Goal: Task Accomplishment & Management: Complete application form

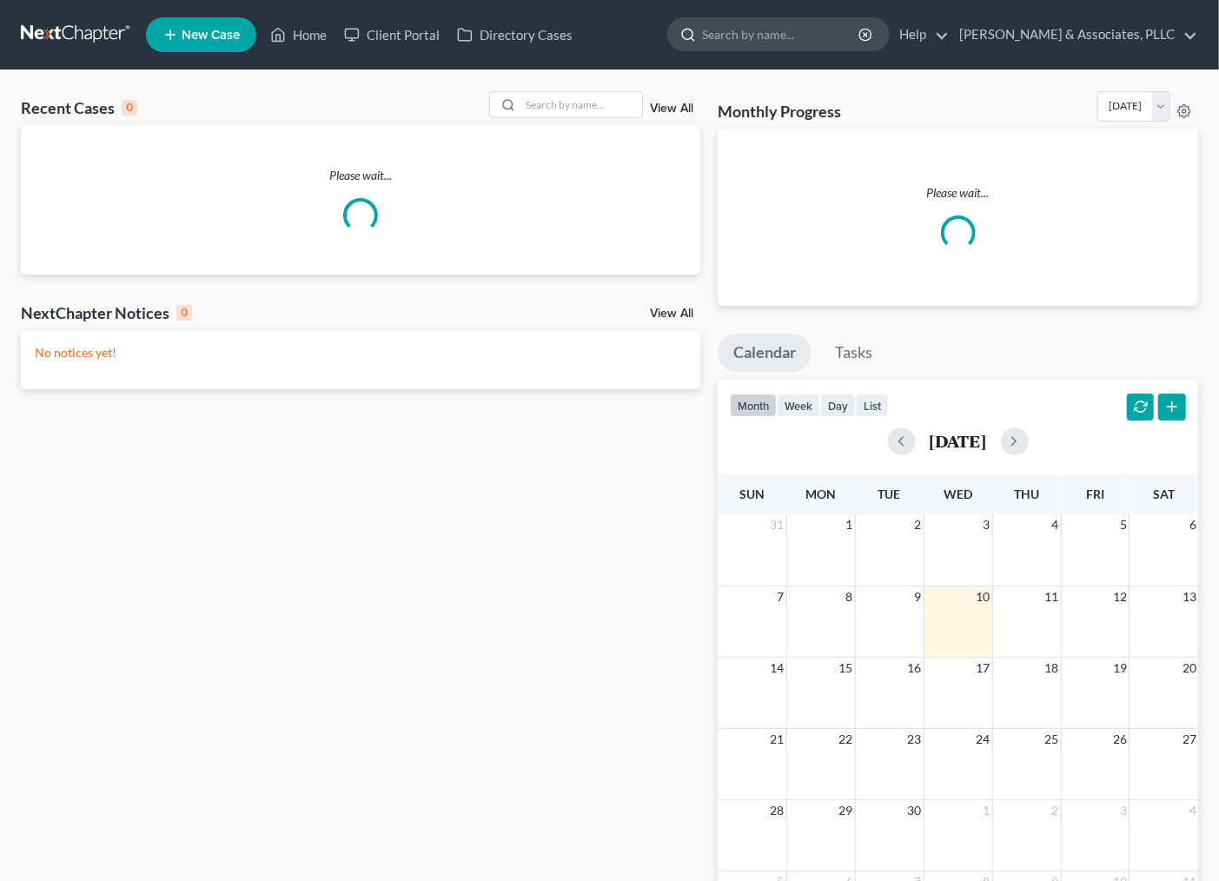
click at [804, 39] on input "search" at bounding box center [781, 34] width 159 height 32
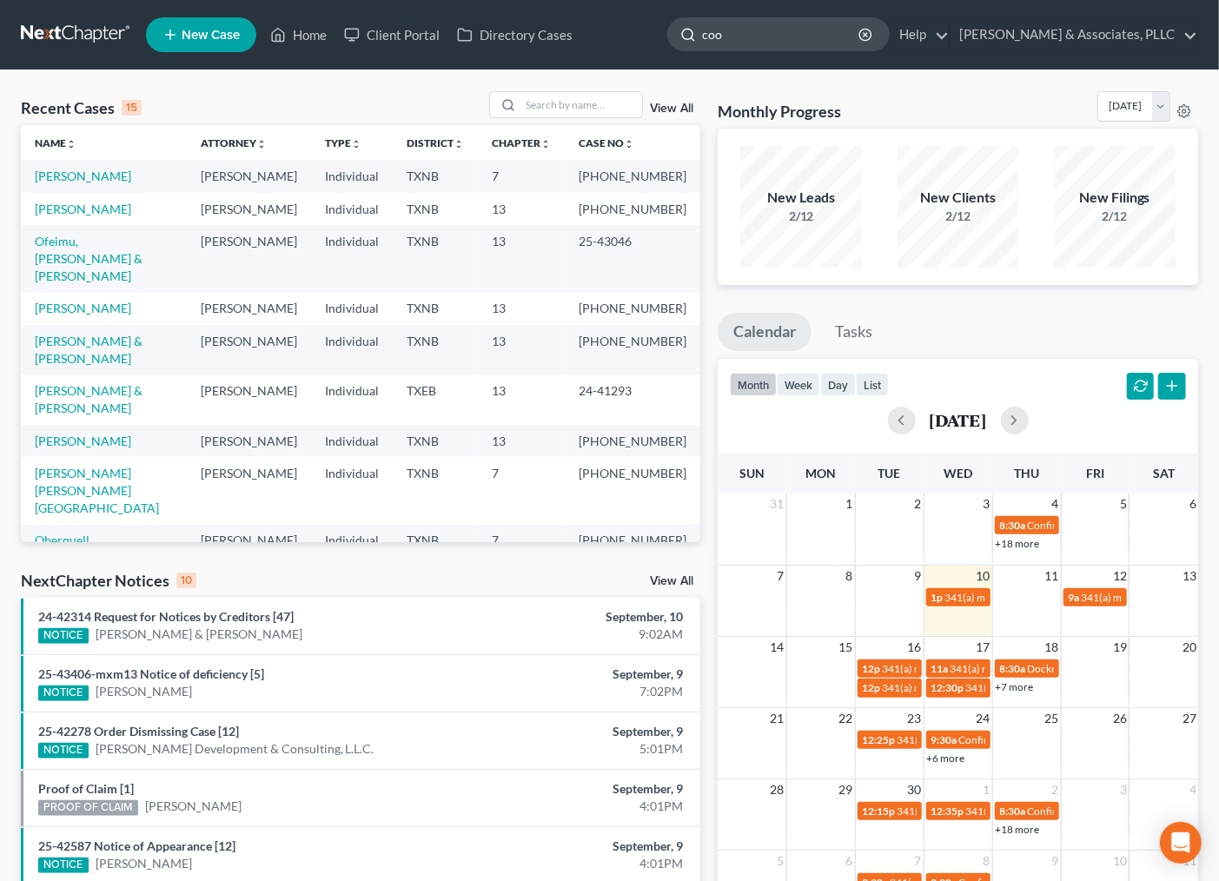
type input "cook"
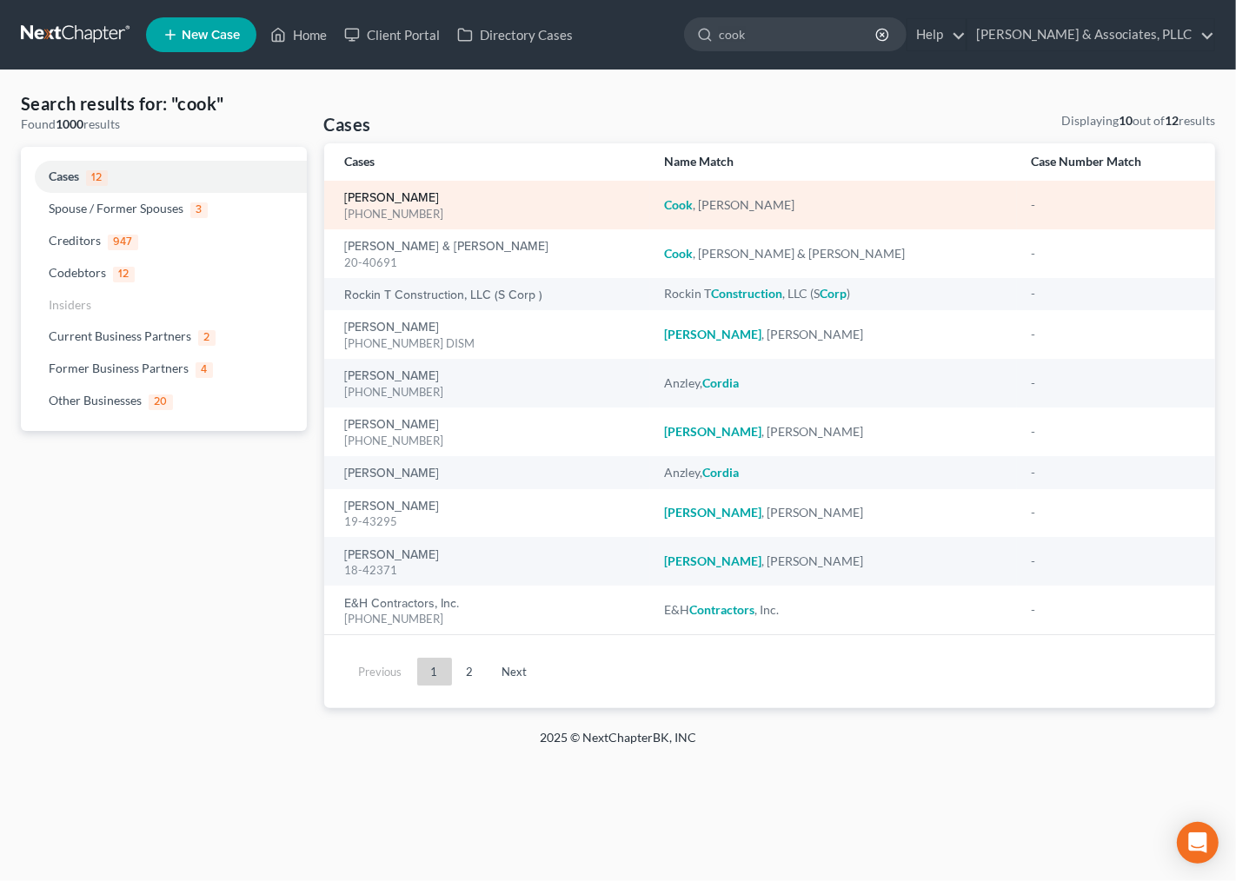
click at [378, 192] on link "Cook, Erica" at bounding box center [392, 198] width 95 height 12
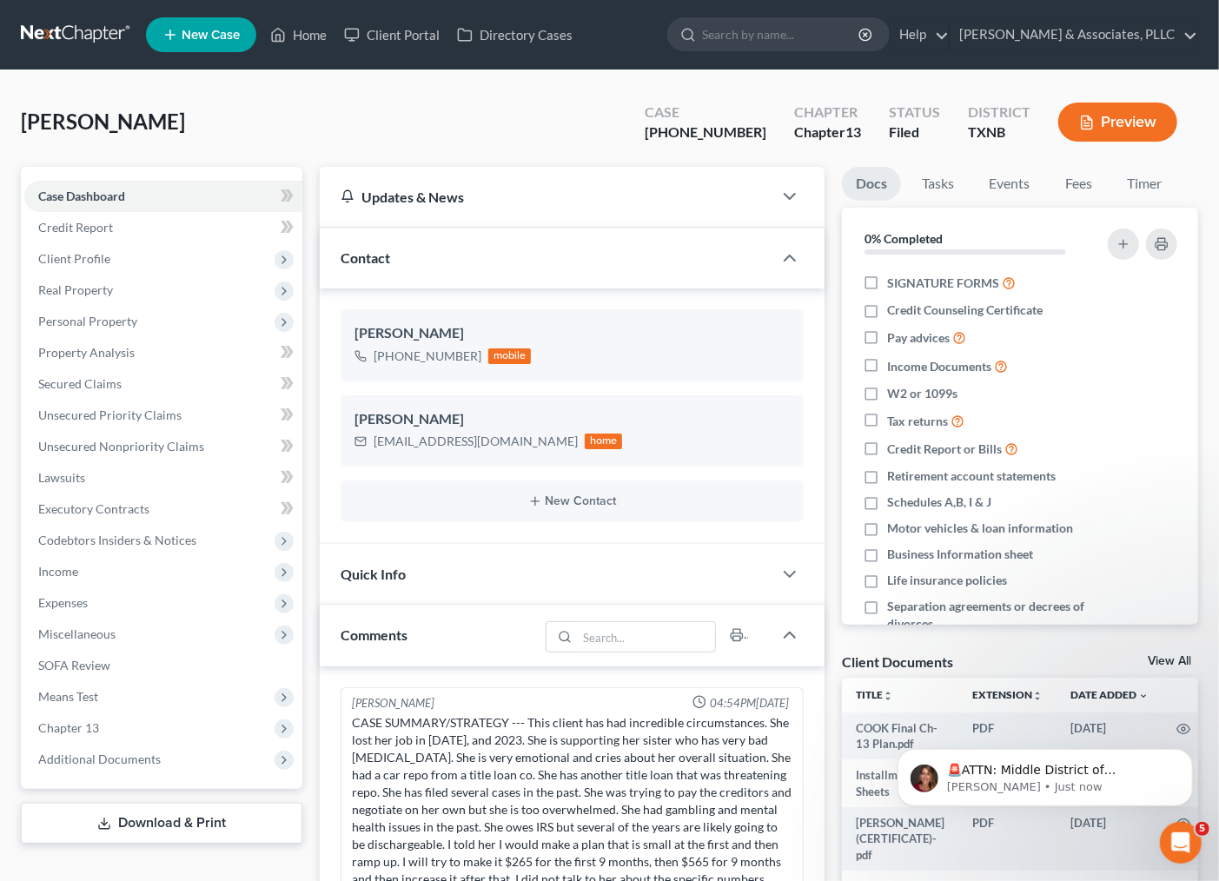
scroll to position [608, 0]
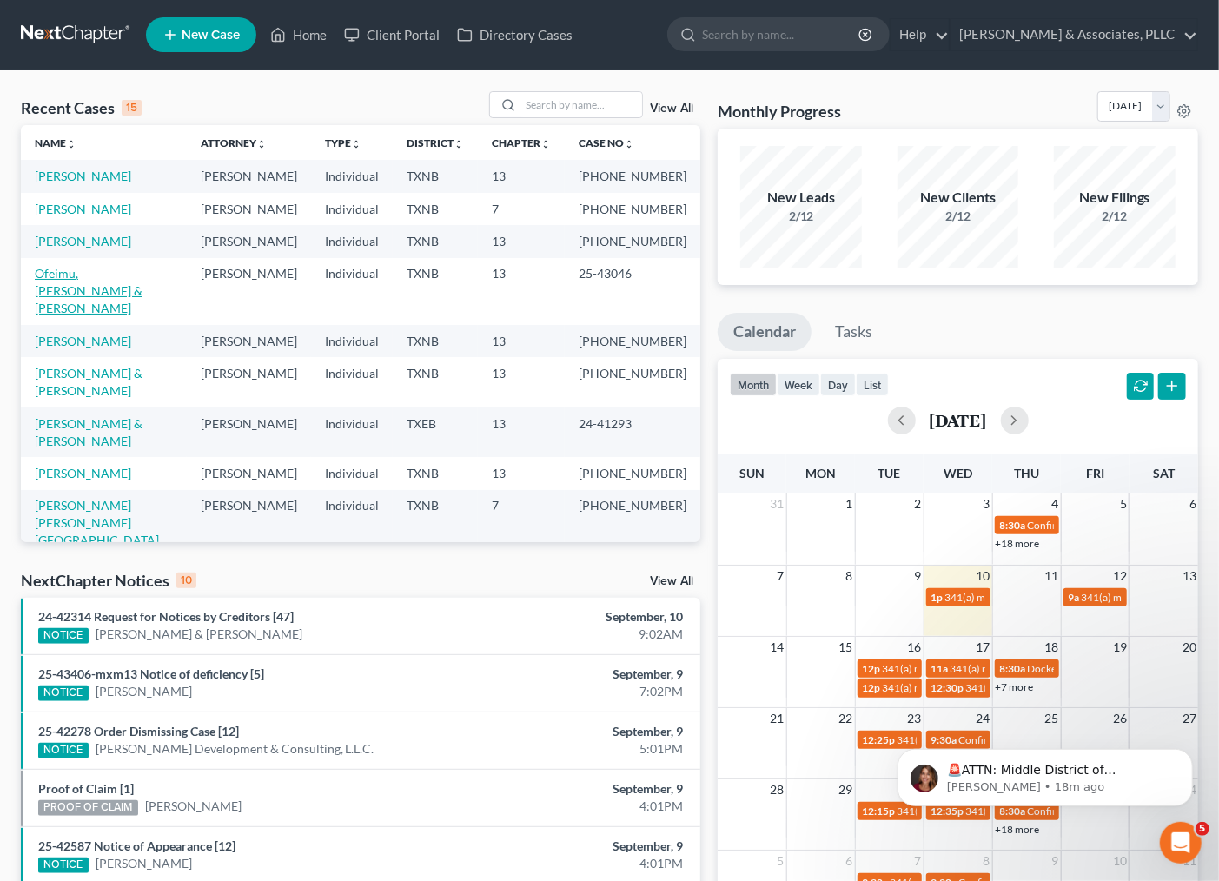
click at [115, 315] on link "Ofeimu, [PERSON_NAME] & [PERSON_NAME]" at bounding box center [89, 291] width 108 height 50
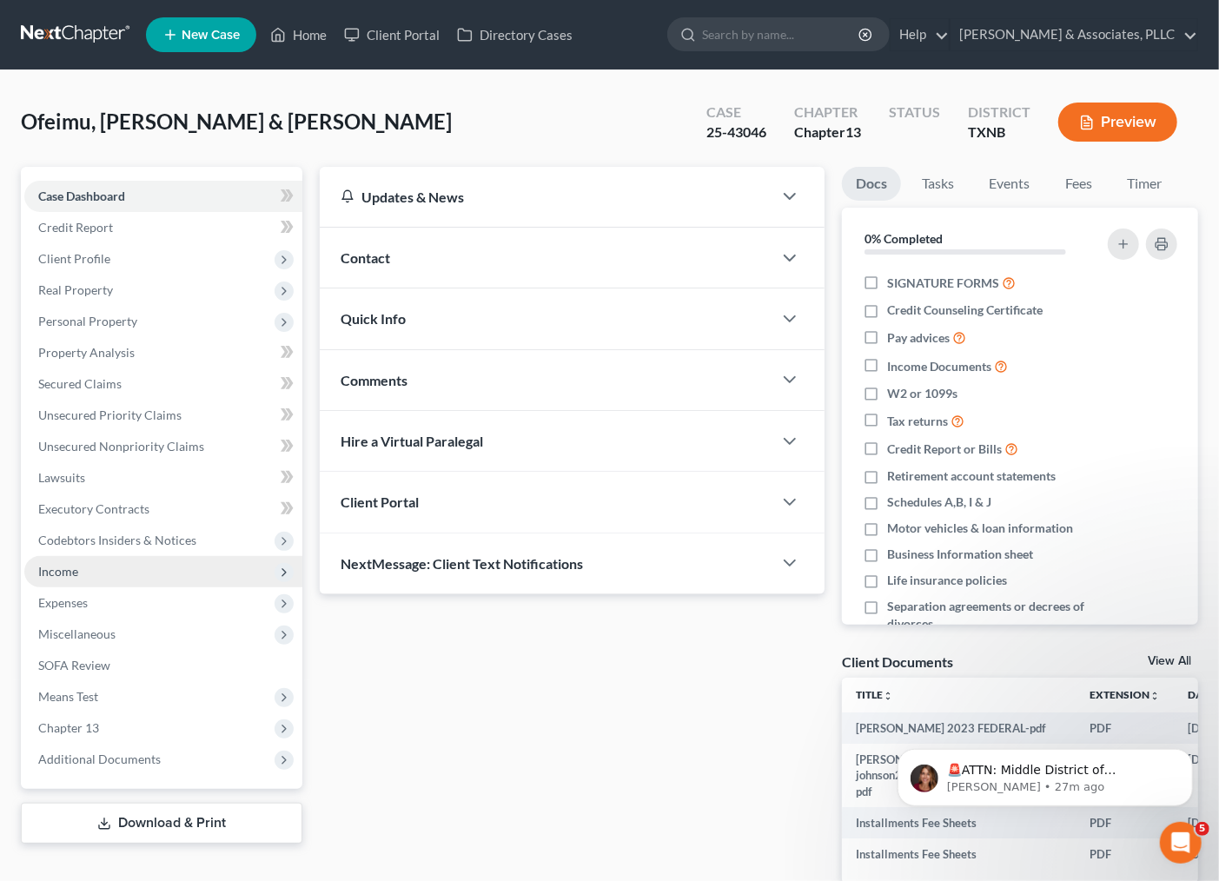
click at [75, 579] on span "Income" at bounding box center [163, 571] width 278 height 31
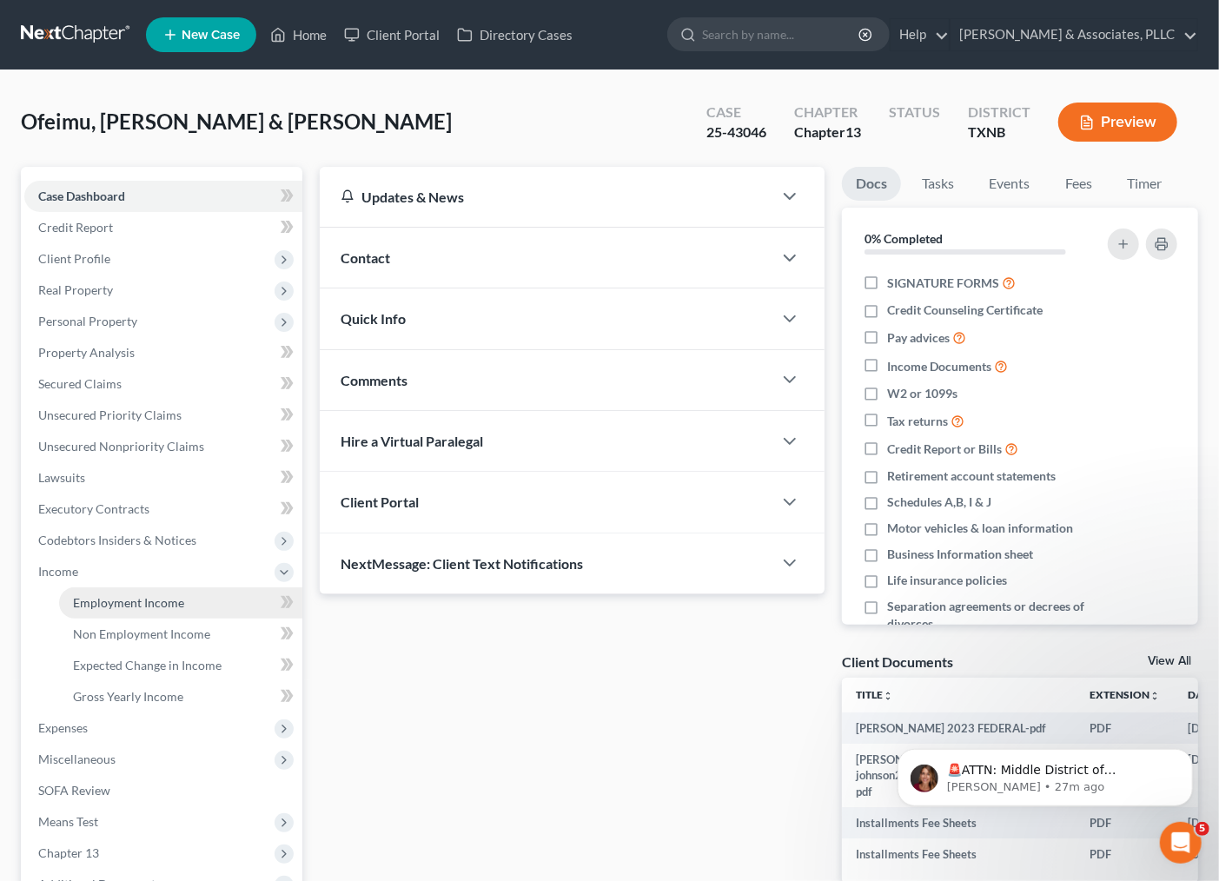
click at [143, 598] on span "Employment Income" at bounding box center [128, 602] width 111 height 15
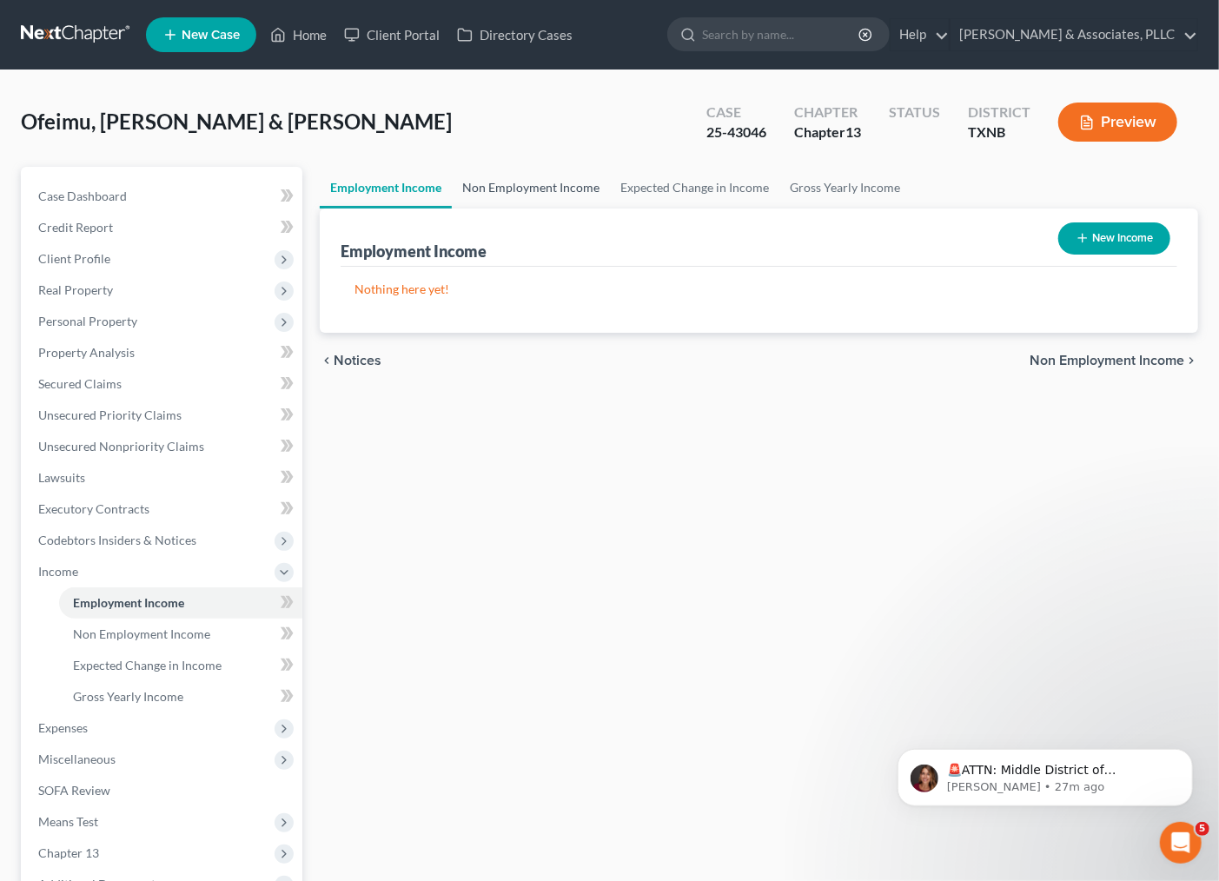
click at [547, 193] on link "Non Employment Income" at bounding box center [531, 188] width 158 height 42
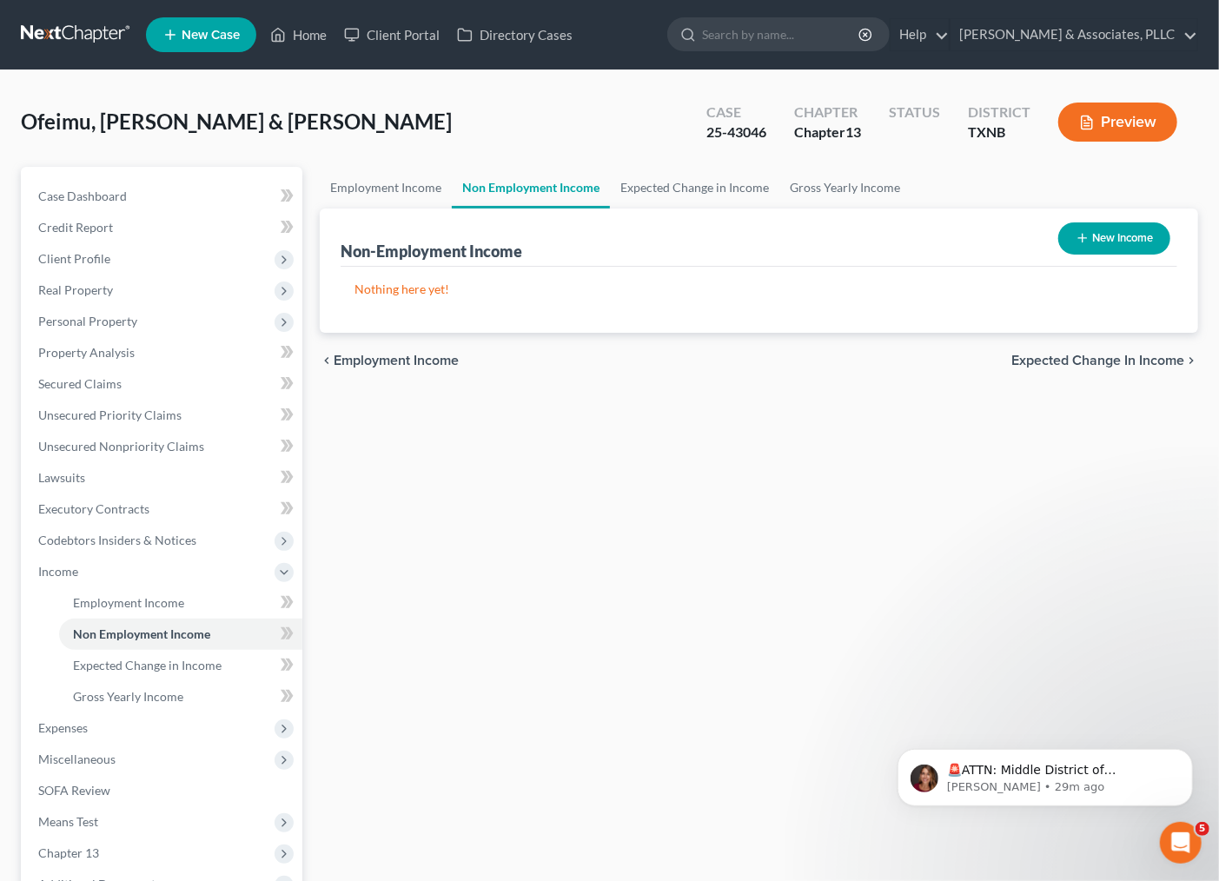
click at [1117, 233] on button "New Income" at bounding box center [1114, 238] width 112 height 32
select select "0"
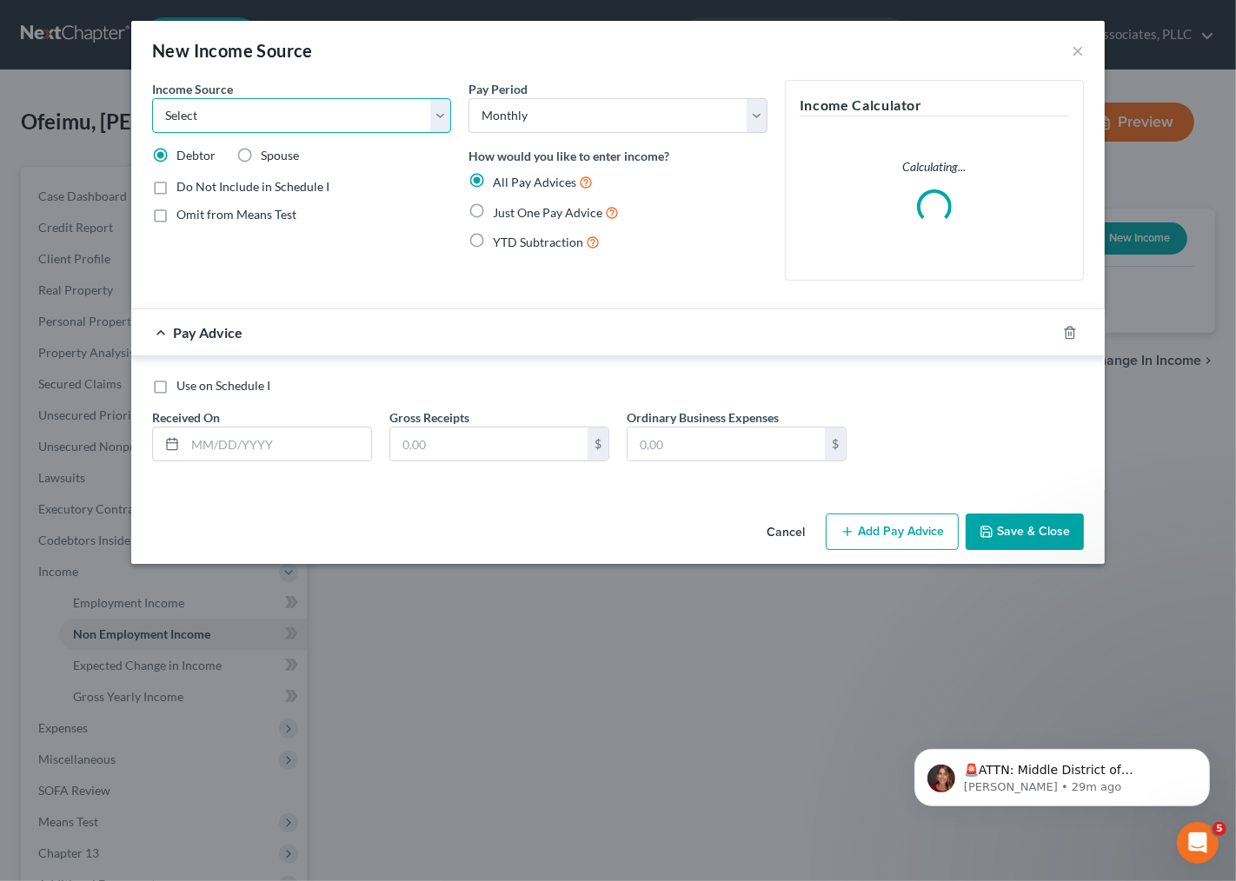
click at [288, 129] on select "Select Unemployment Disability (from employer) Pension Retirement Social Securi…" at bounding box center [301, 115] width 299 height 35
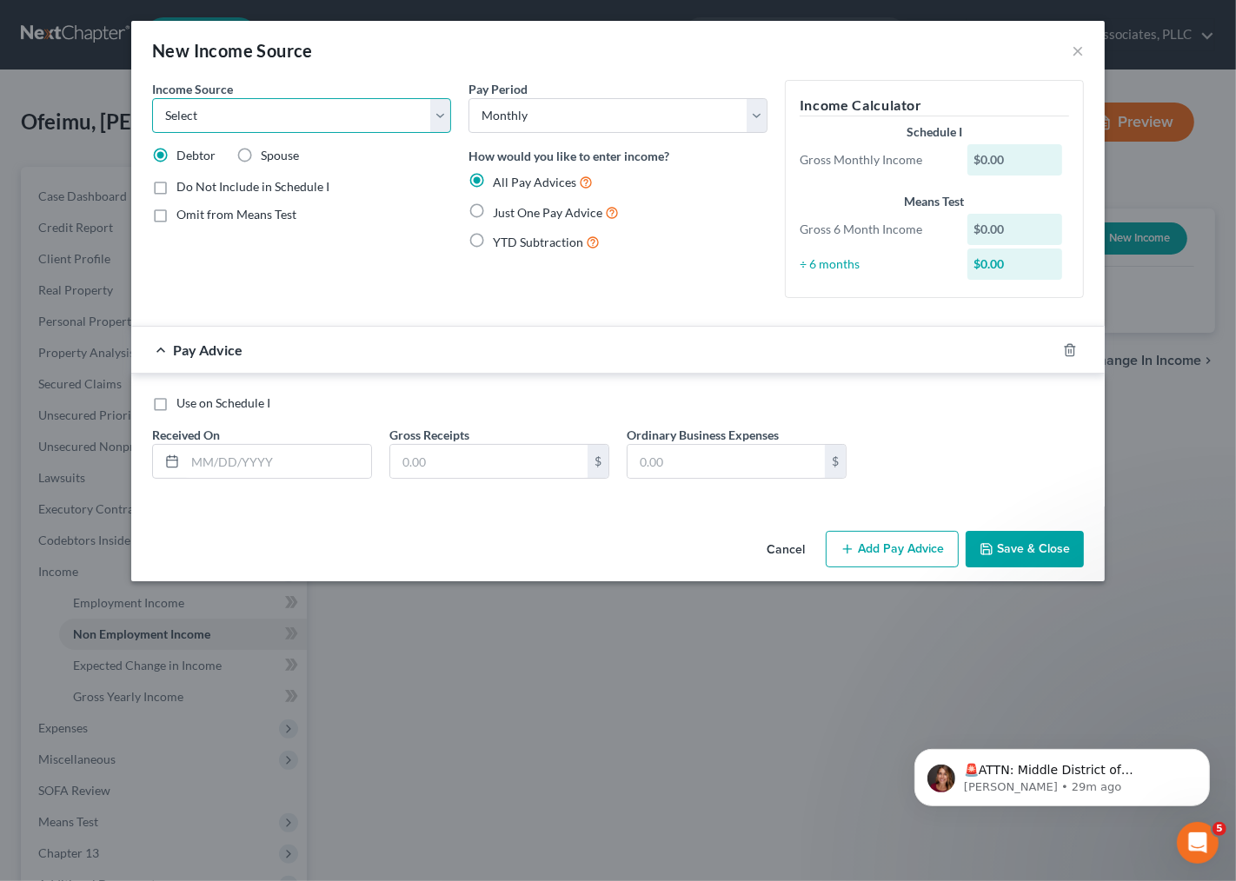
select select "1"
click at [152, 98] on select "Select Unemployment Disability (from employer) Pension Retirement Social Securi…" at bounding box center [301, 115] width 299 height 35
click at [292, 458] on input "text" at bounding box center [278, 461] width 186 height 33
type input "[DATE]"
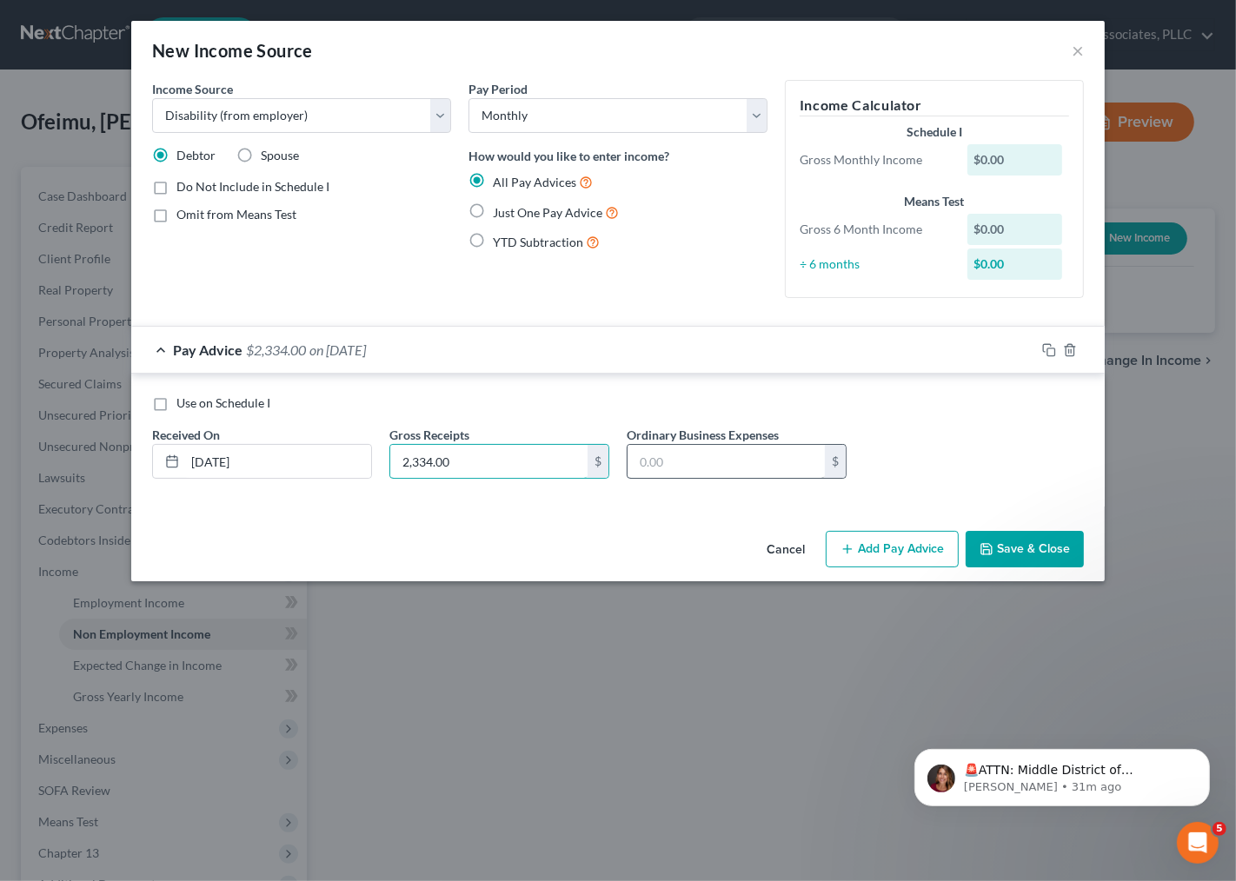
type input "2,334.00"
click at [669, 457] on input "text" at bounding box center [725, 461] width 197 height 33
type input "178.55"
click at [1053, 343] on icon "button" at bounding box center [1049, 350] width 14 height 14
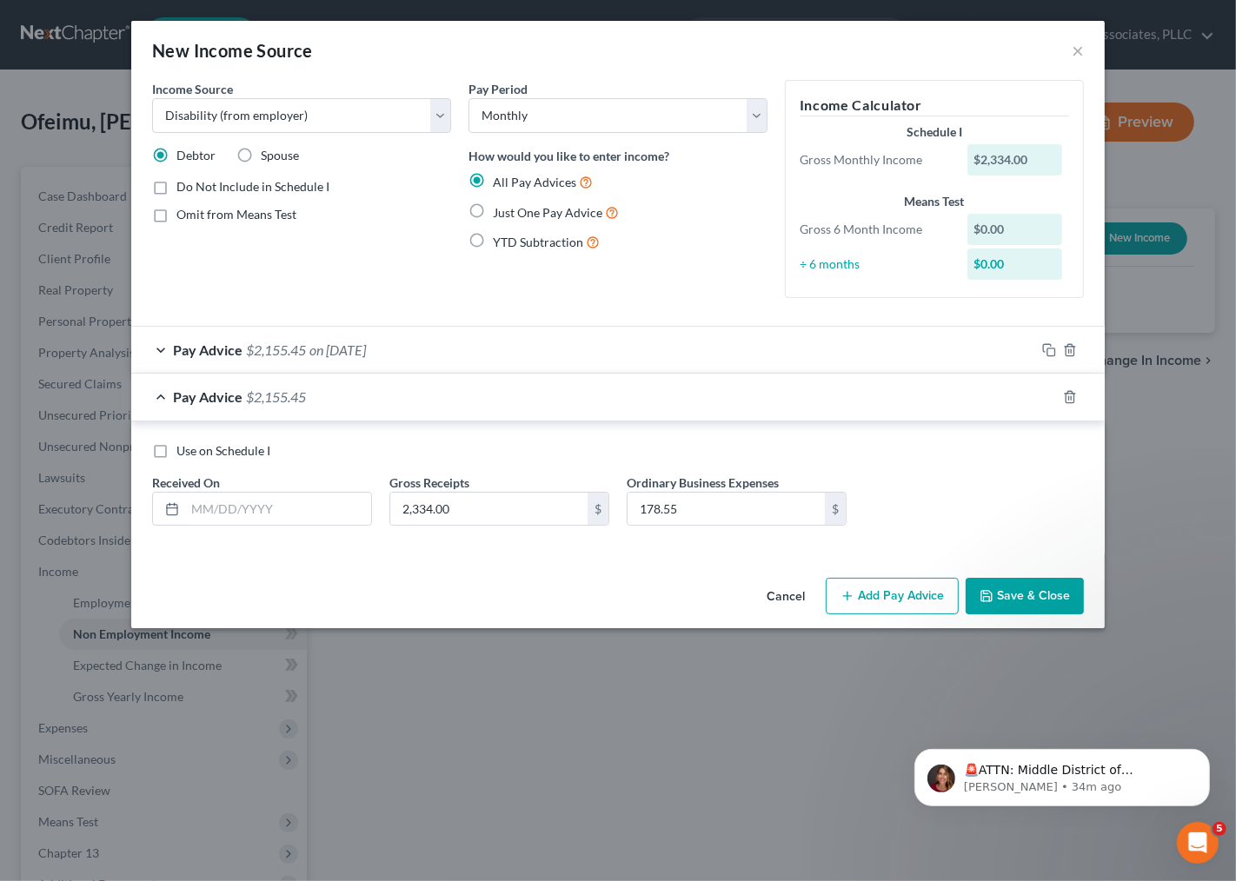
click at [213, 488] on span "Received On" at bounding box center [186, 482] width 68 height 15
click at [202, 506] on input "text" at bounding box center [278, 509] width 186 height 33
type input "2/17/25"
click at [1050, 395] on rect "button" at bounding box center [1051, 399] width 8 height 8
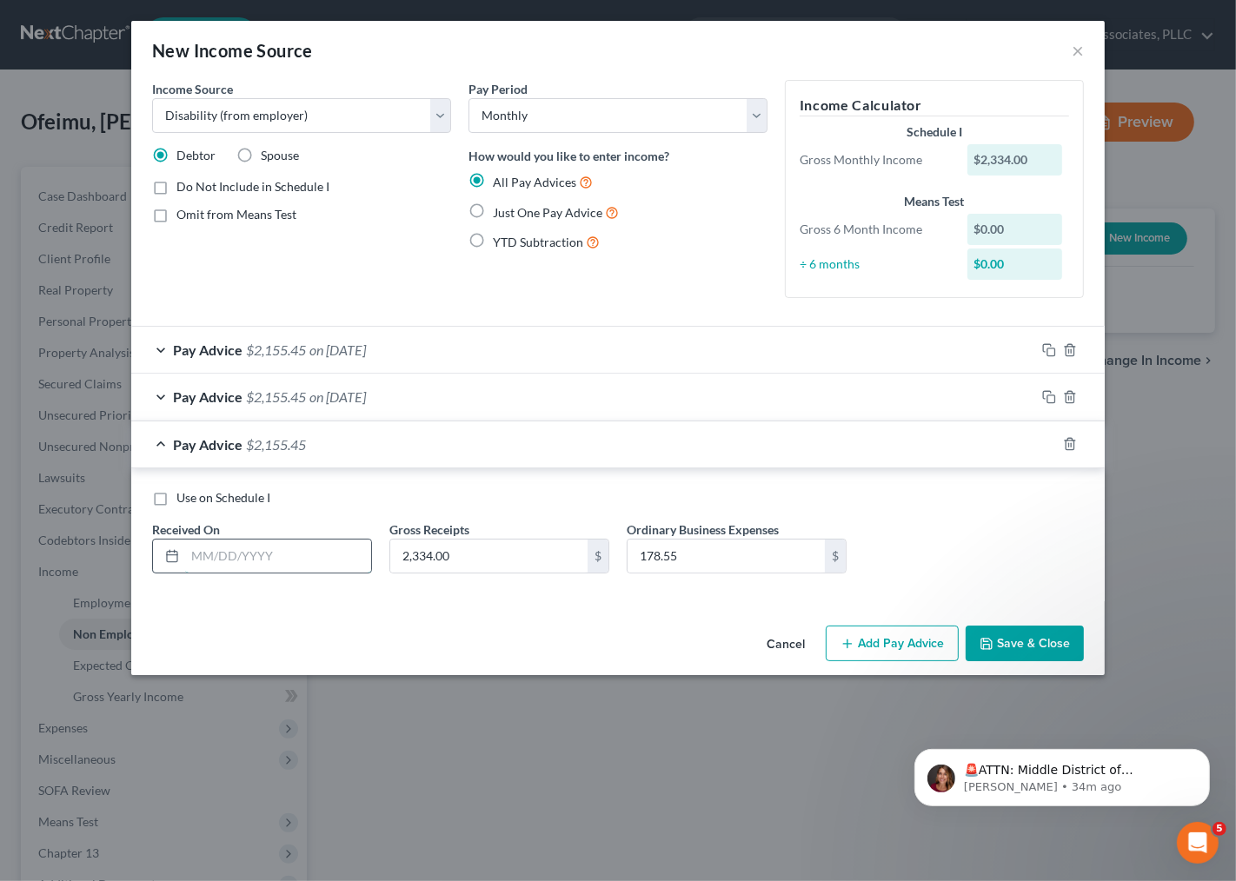
click at [215, 554] on input "text" at bounding box center [278, 556] width 186 height 33
type input "3/17/25"
click at [1049, 441] on icon "button" at bounding box center [1049, 444] width 14 height 14
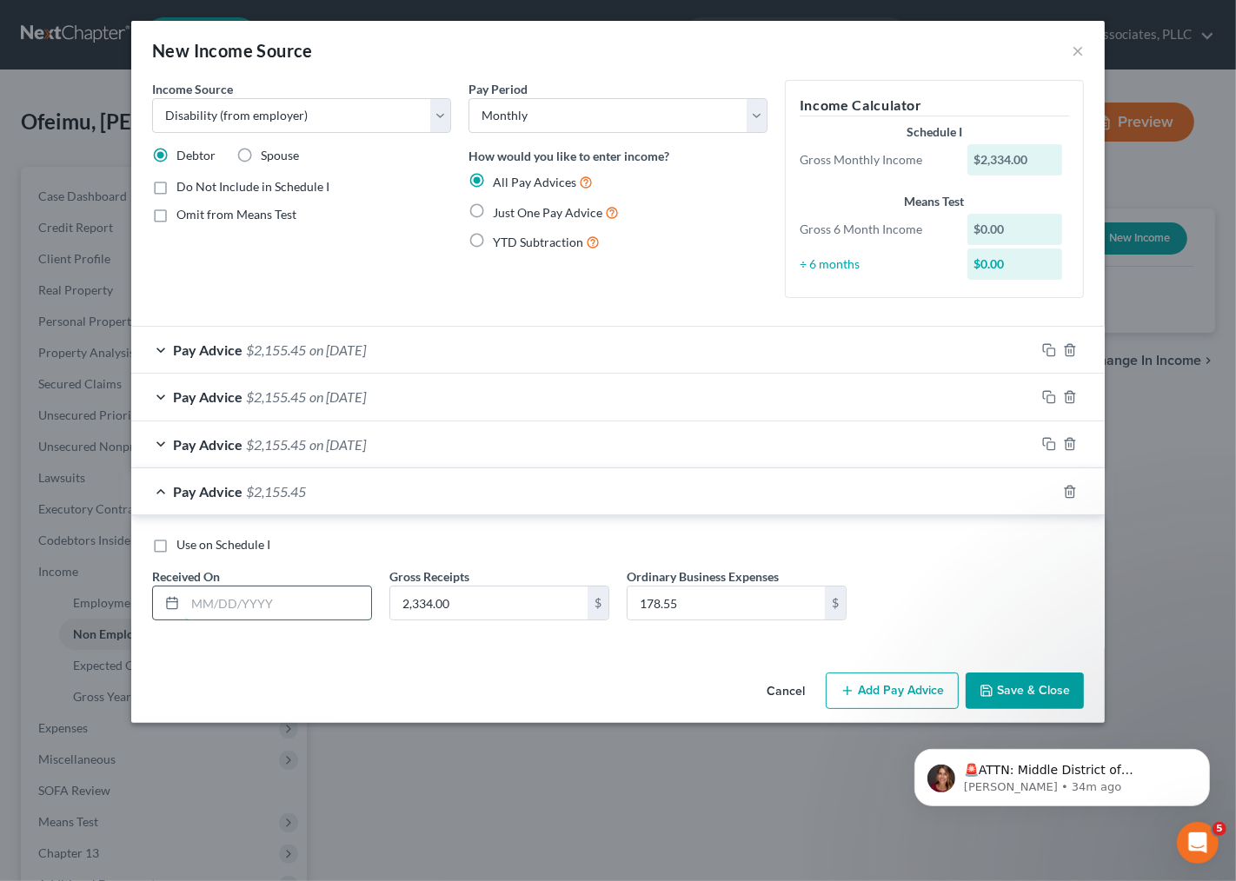
click at [224, 607] on input "text" at bounding box center [278, 603] width 186 height 33
type input "5/17/25"
drag, startPoint x: 1050, startPoint y: 492, endPoint x: 937, endPoint y: 495, distance: 113.0
click at [1048, 492] on icon "button" at bounding box center [1049, 492] width 14 height 14
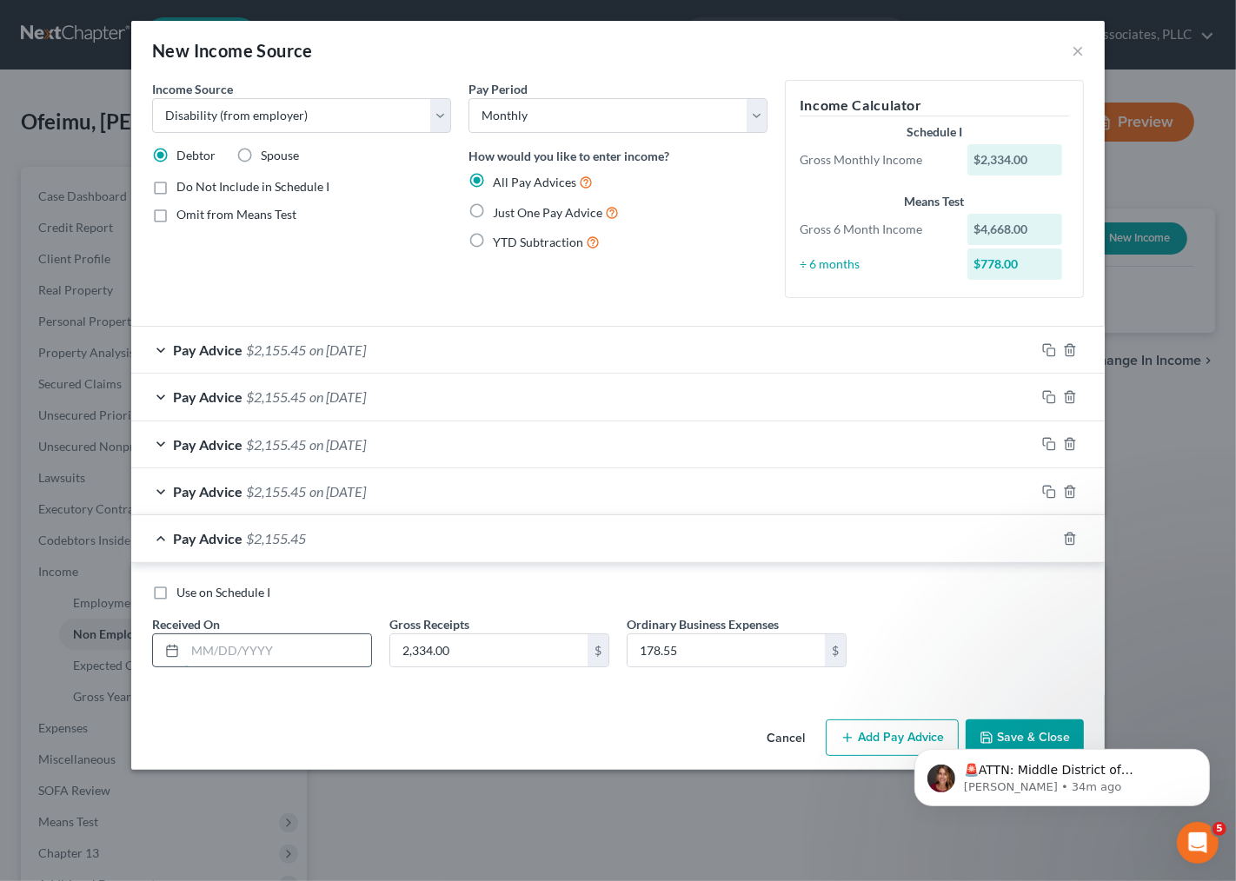
click at [280, 665] on input "text" at bounding box center [278, 650] width 186 height 33
click at [195, 653] on input "7/17/25" at bounding box center [278, 650] width 186 height 33
type input "4/17/25"
drag, startPoint x: 1050, startPoint y: 542, endPoint x: 774, endPoint y: 656, distance: 298.1
click at [1050, 543] on icon "button" at bounding box center [1049, 539] width 14 height 14
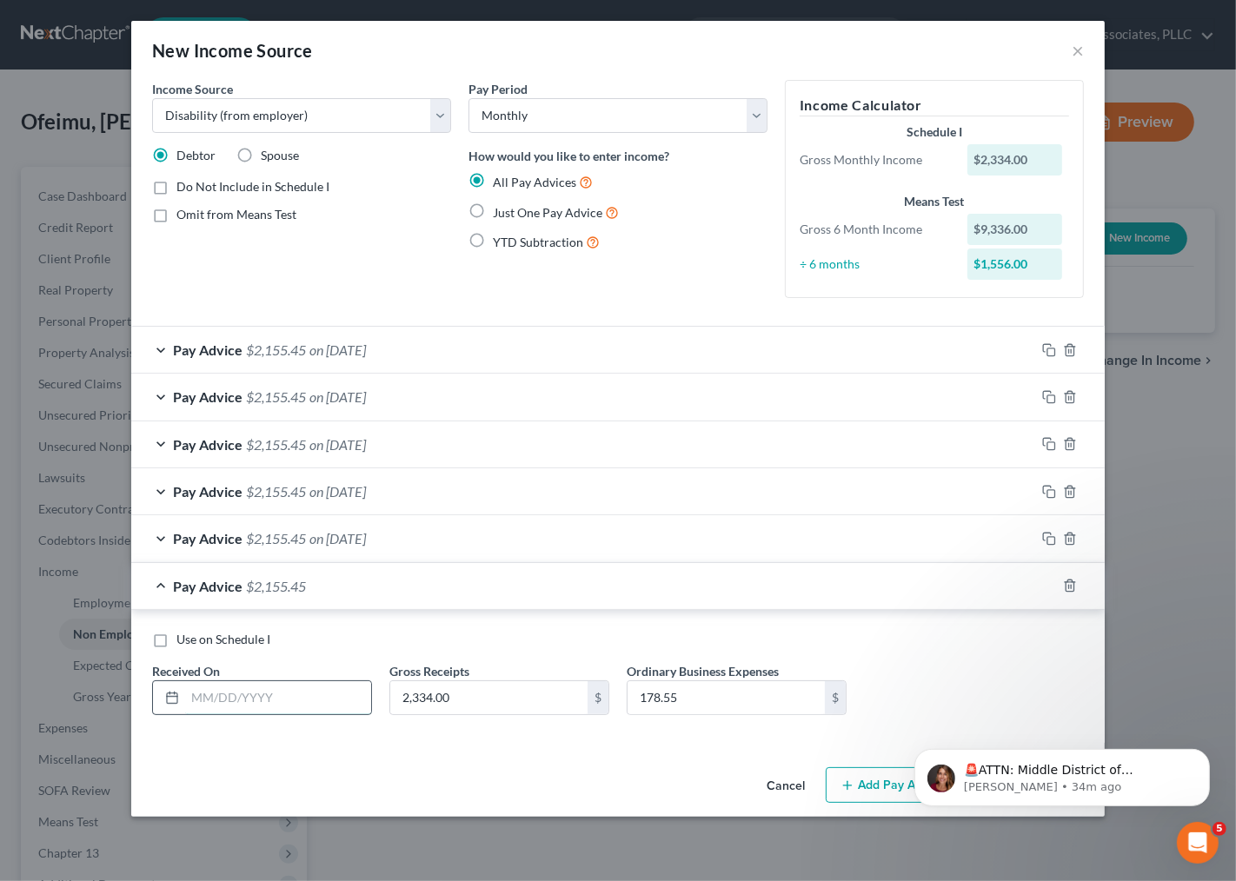
click at [249, 702] on input "text" at bounding box center [278, 697] width 186 height 33
type input "6"
click at [1056, 591] on div at bounding box center [1080, 586] width 49 height 28
click at [1063, 584] on icon "button" at bounding box center [1070, 586] width 14 height 14
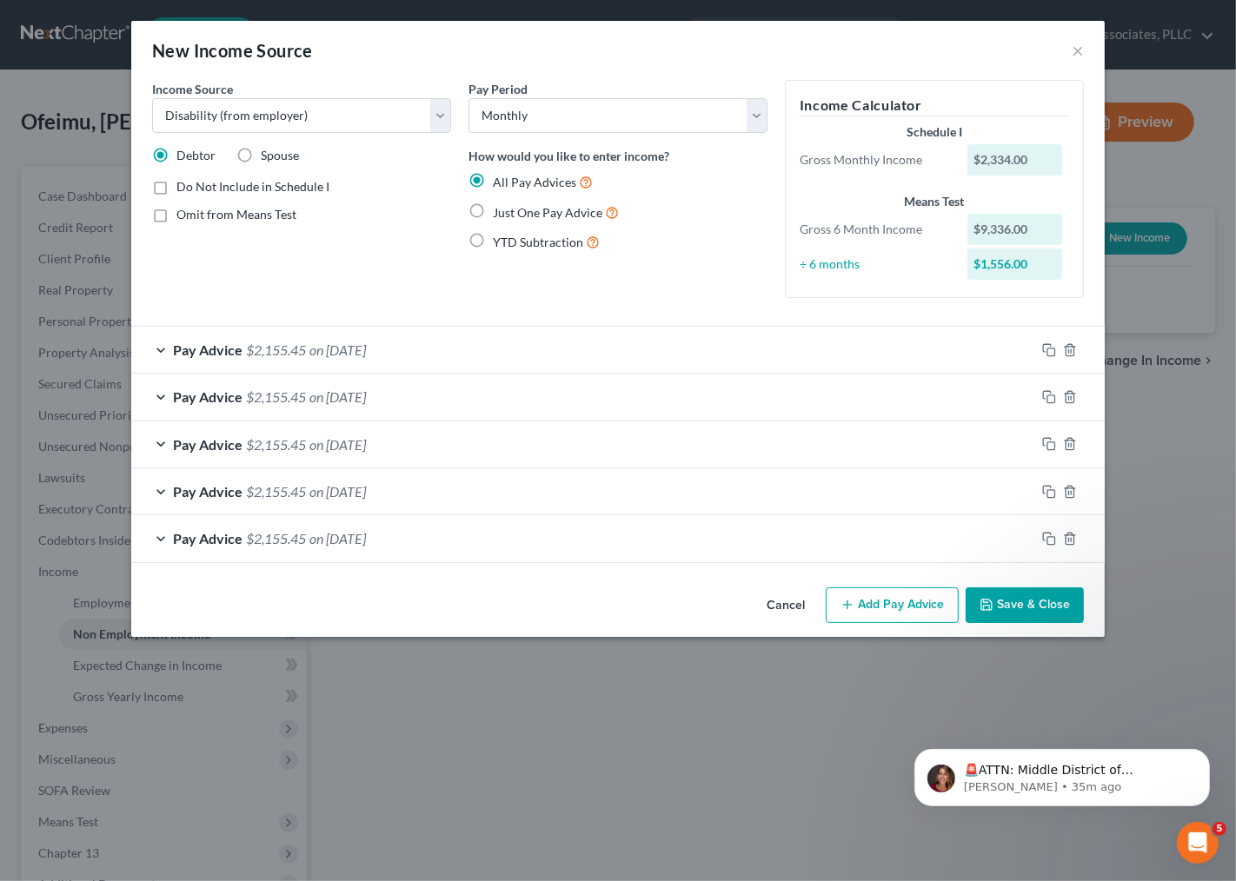
click at [992, 595] on button "Save & Close" at bounding box center [1024, 605] width 118 height 36
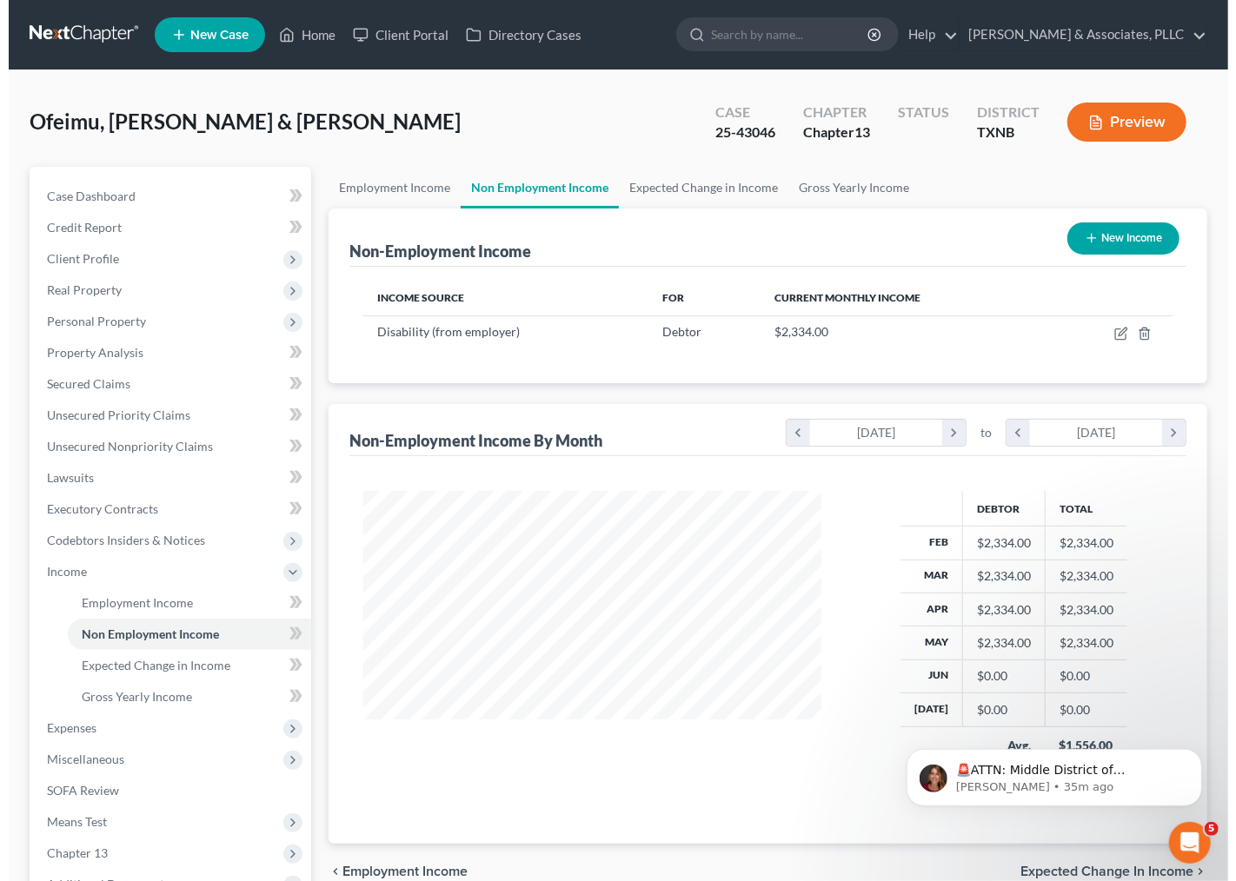
scroll to position [311, 492]
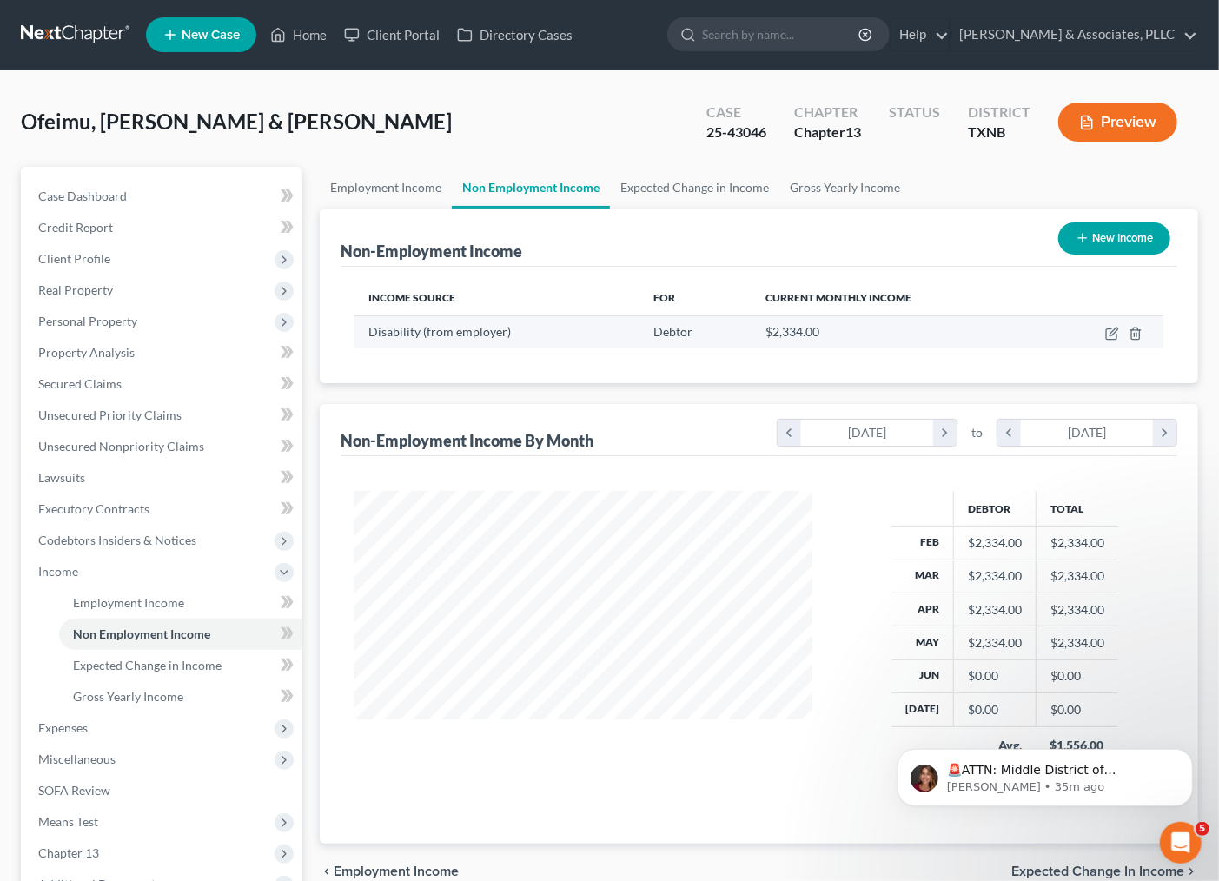
click at [1104, 328] on td at bounding box center [1103, 331] width 121 height 33
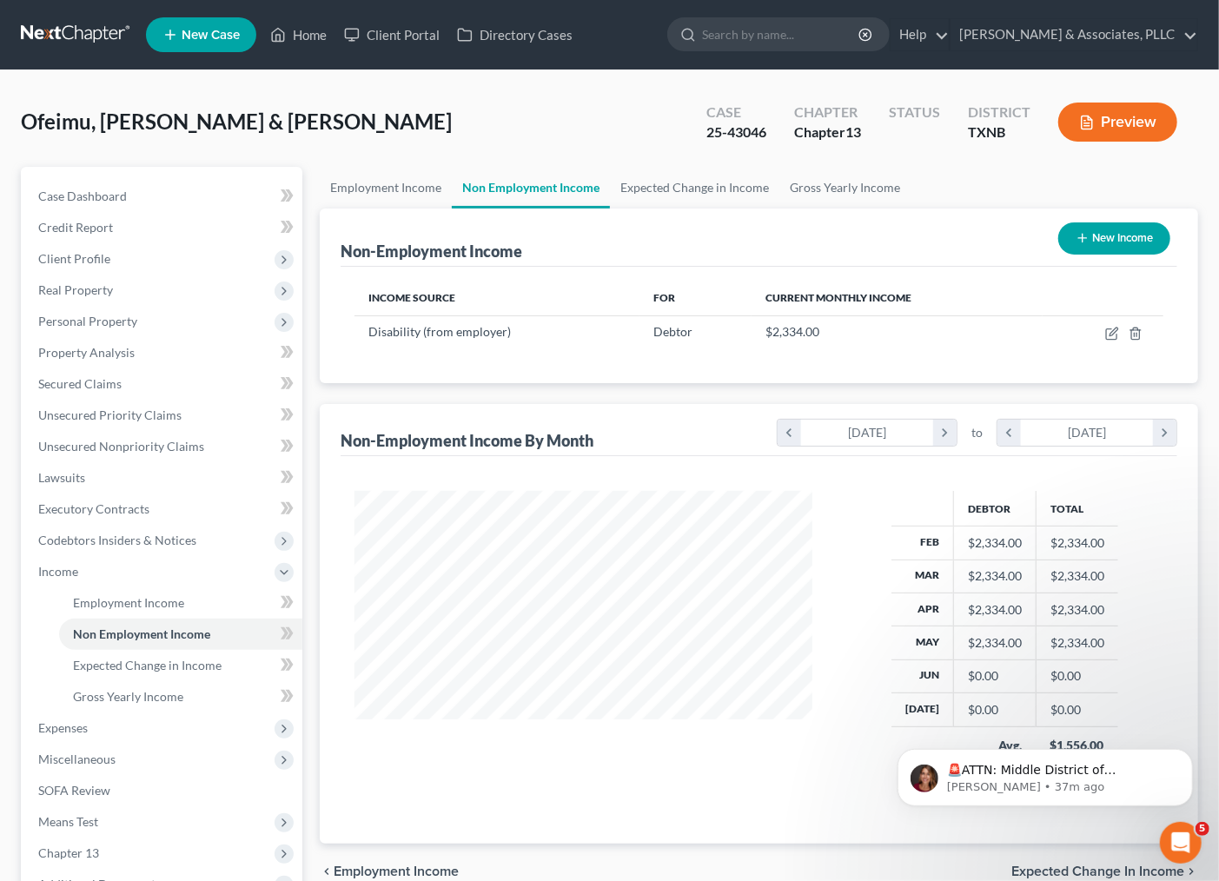
click at [1107, 229] on button "New Income" at bounding box center [1114, 238] width 112 height 32
select select "0"
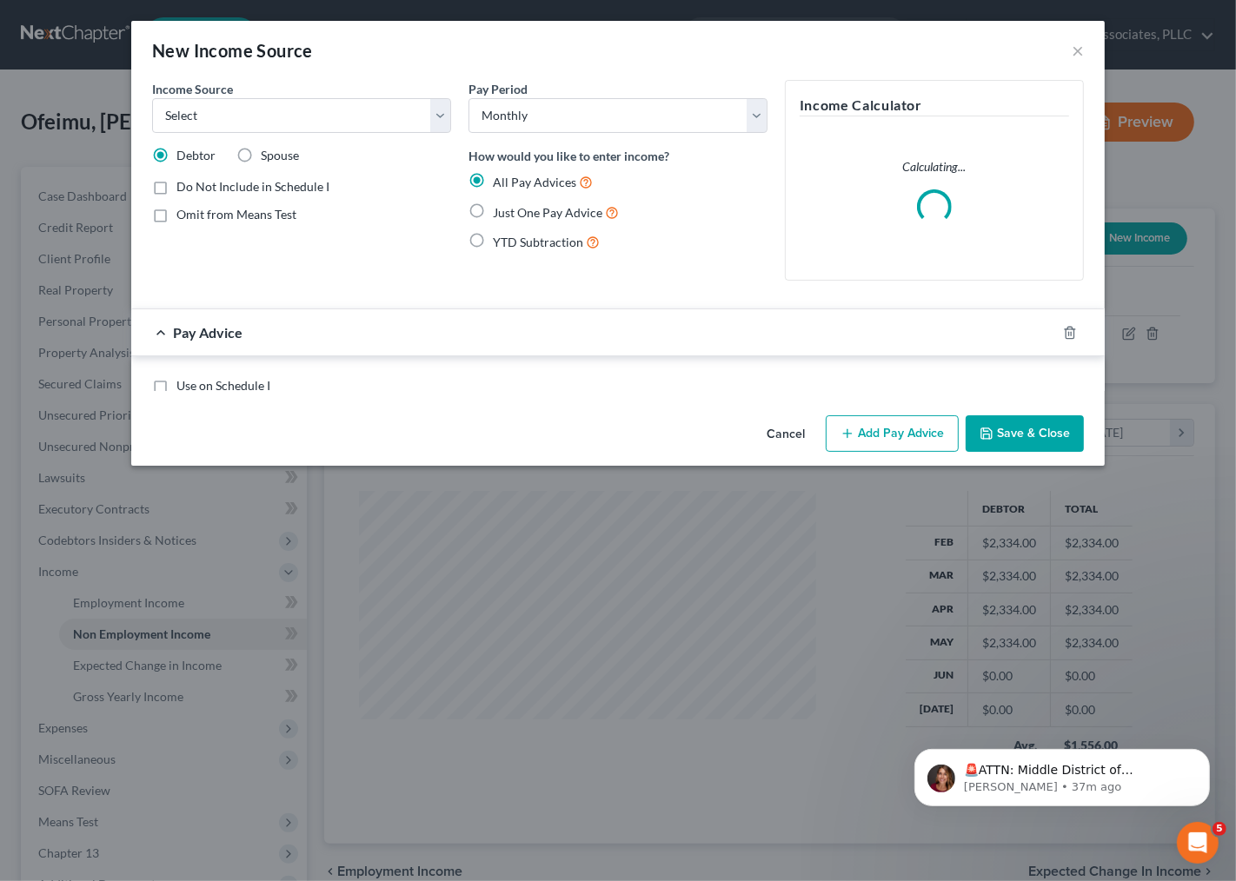
scroll to position [311, 500]
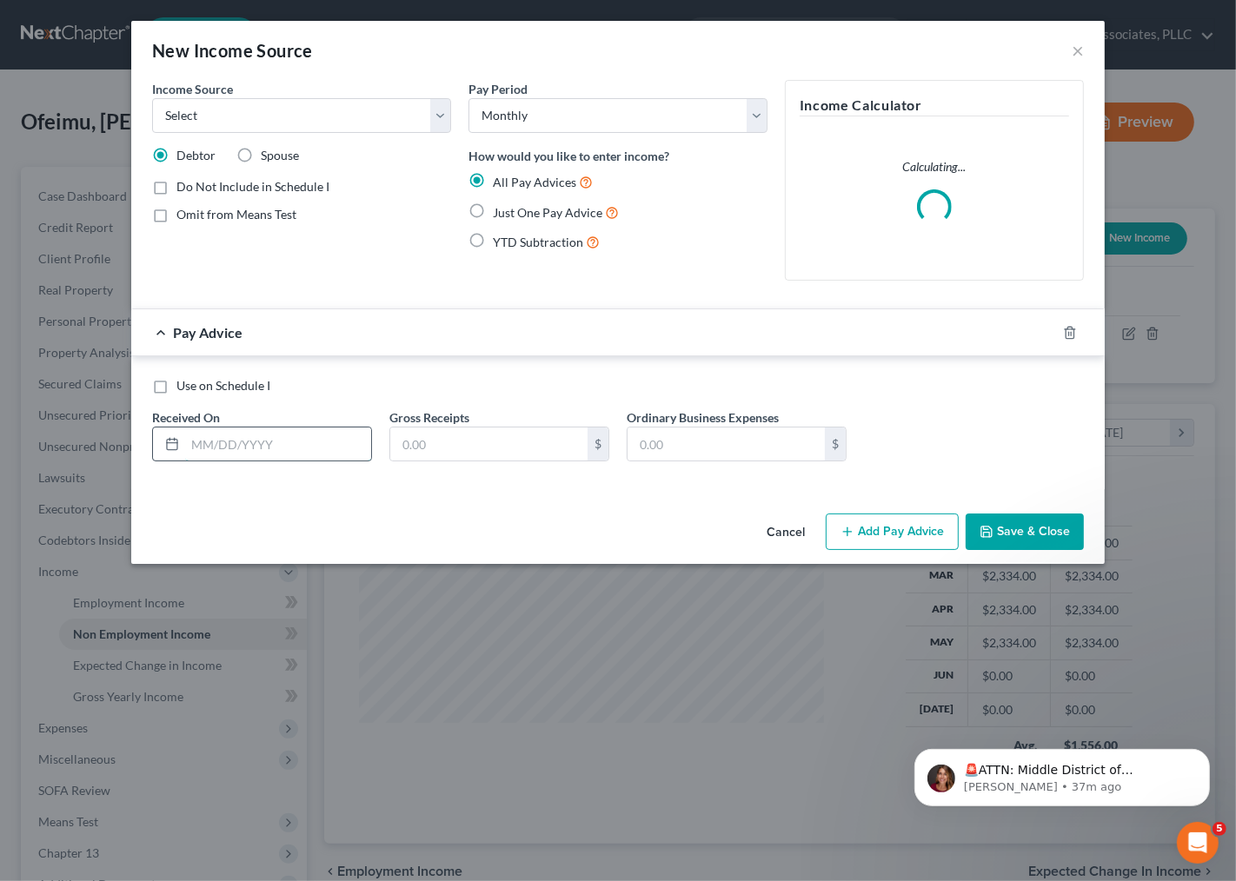
click at [215, 444] on input "text" at bounding box center [278, 444] width 186 height 33
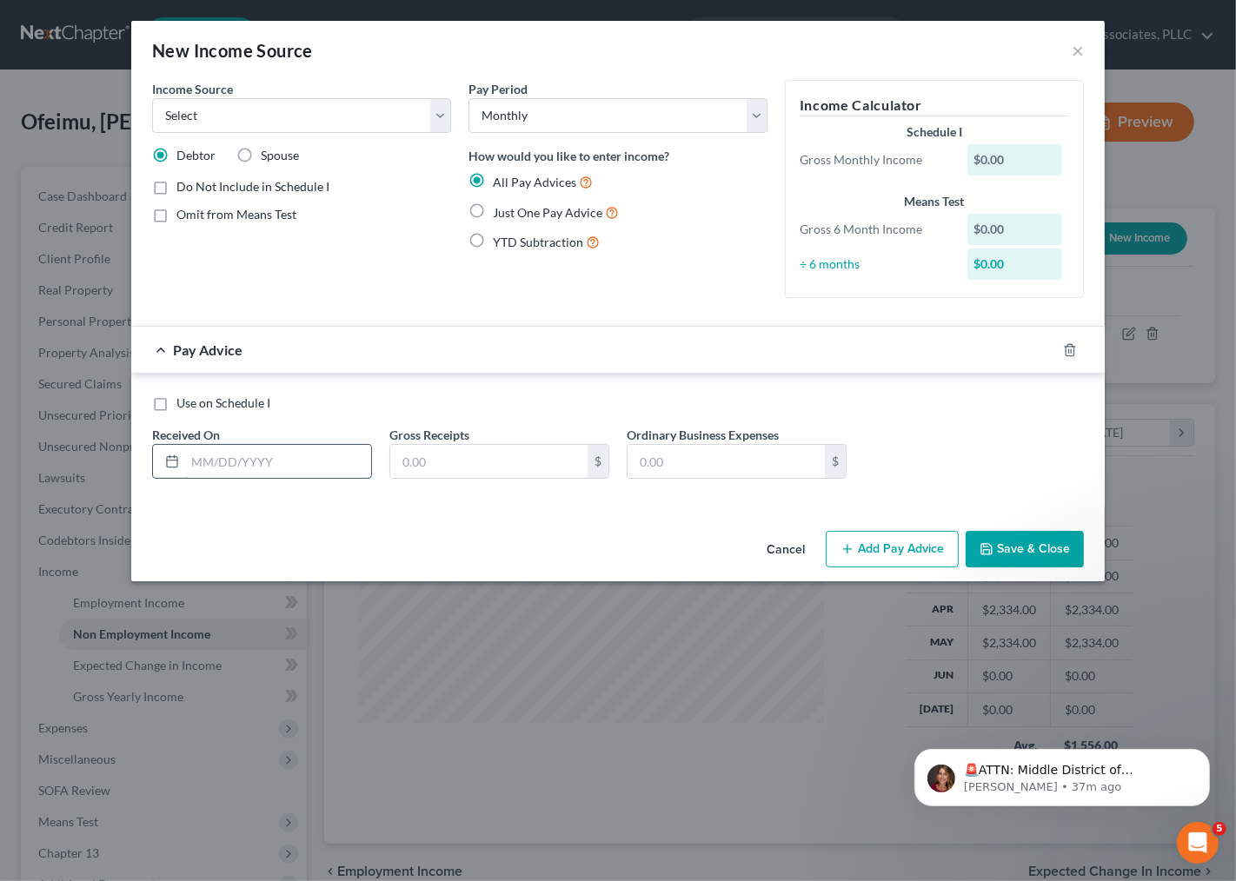
drag, startPoint x: 235, startPoint y: 471, endPoint x: 243, endPoint y: 476, distance: 10.1
click at [235, 472] on input "text" at bounding box center [278, 461] width 186 height 33
type input "1/15/25"
click at [431, 450] on input "text" at bounding box center [488, 461] width 197 height 33
type input "790.00"
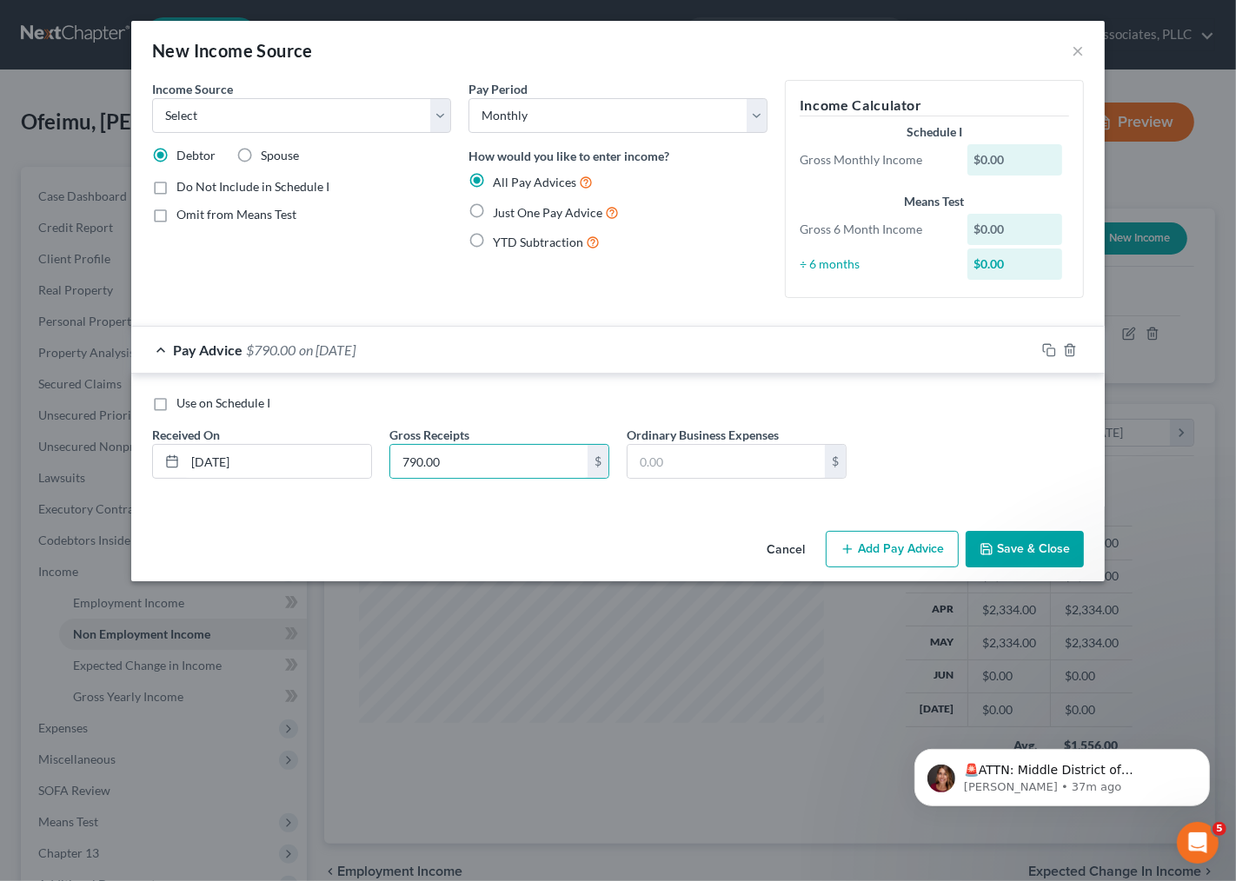
click at [263, 153] on span "Spouse" at bounding box center [280, 155] width 38 height 15
click at [268, 153] on input "Spouse" at bounding box center [273, 152] width 11 height 11
radio input "true"
click at [263, 123] on select "Select Unemployment Disability (from employer) Pension Retirement Social Securi…" at bounding box center [301, 115] width 299 height 35
select select "7"
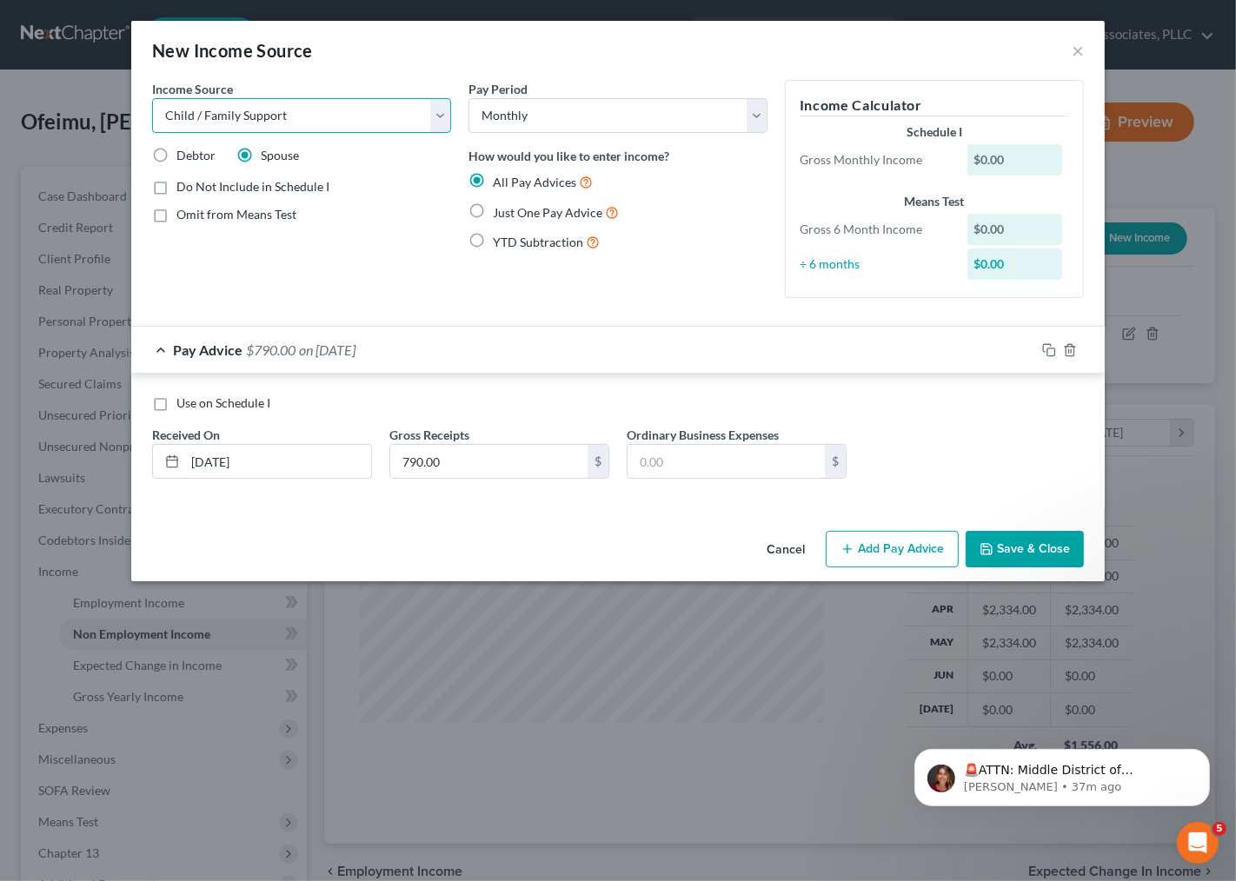
click at [152, 98] on select "Select Unemployment Disability (from employer) Pension Retirement Social Securi…" at bounding box center [301, 115] width 299 height 35
click at [1051, 349] on icon "button" at bounding box center [1049, 350] width 14 height 14
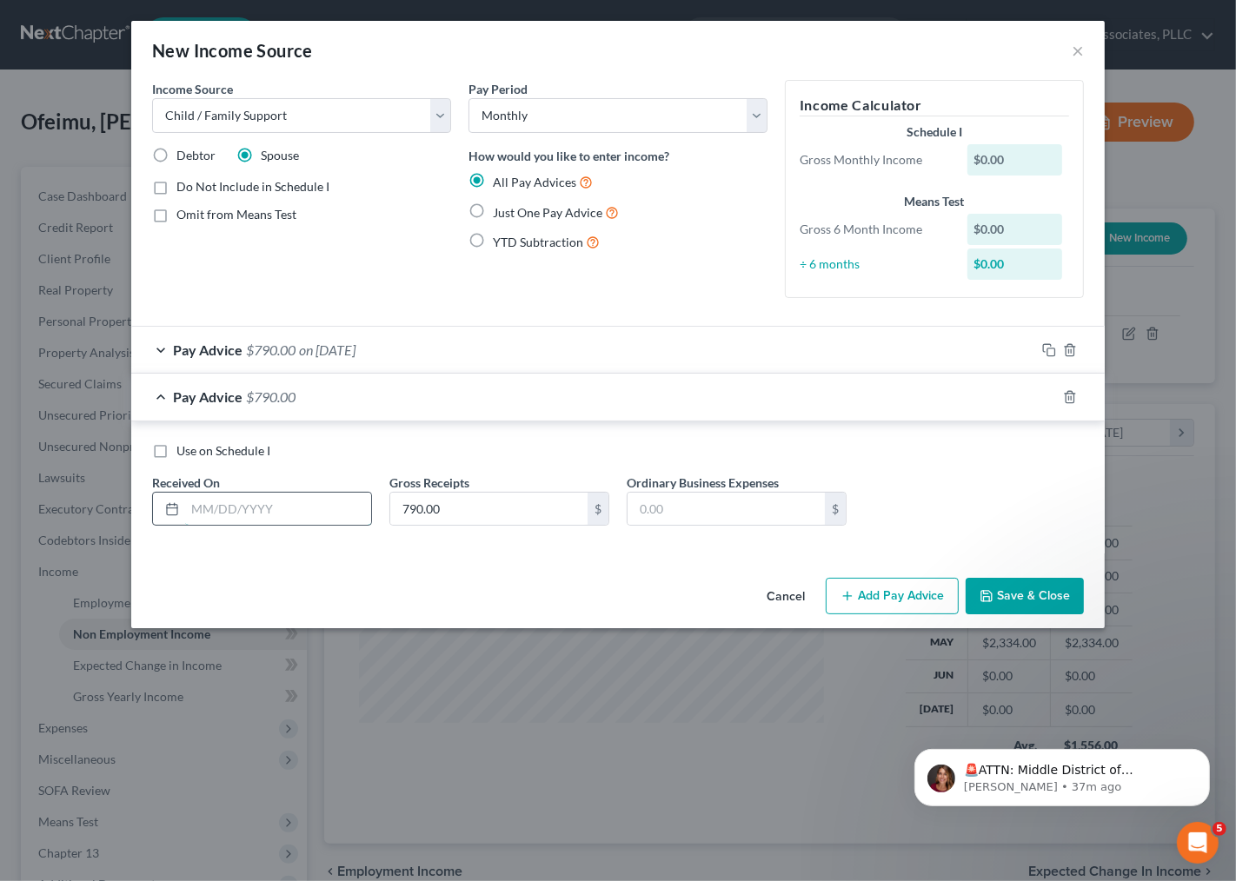
click at [306, 519] on input "text" at bounding box center [278, 509] width 186 height 33
type input "2/15/25"
click at [1050, 402] on rect "button" at bounding box center [1051, 399] width 8 height 8
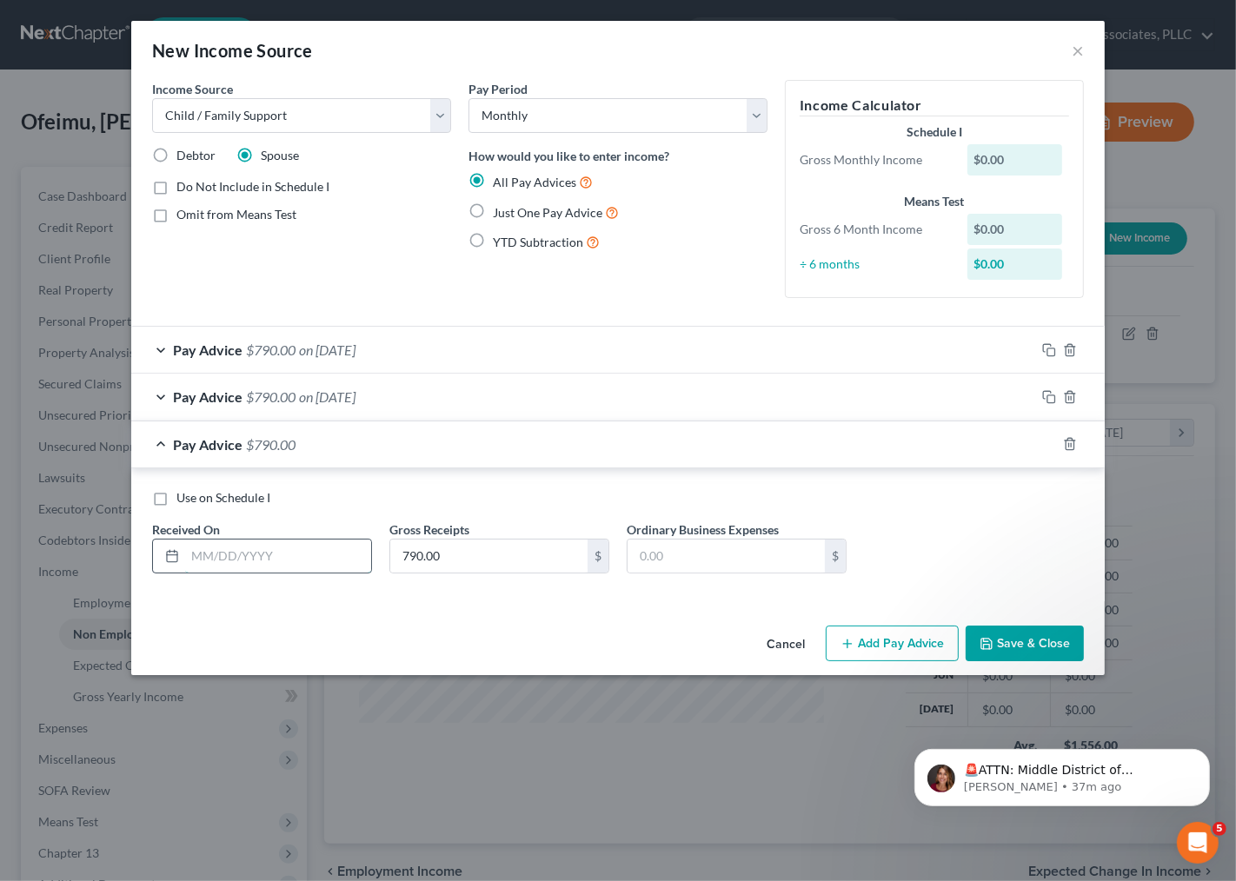
click at [302, 553] on input "text" at bounding box center [278, 556] width 186 height 33
type input "3/15/25"
click at [1053, 446] on icon "button" at bounding box center [1049, 444] width 14 height 14
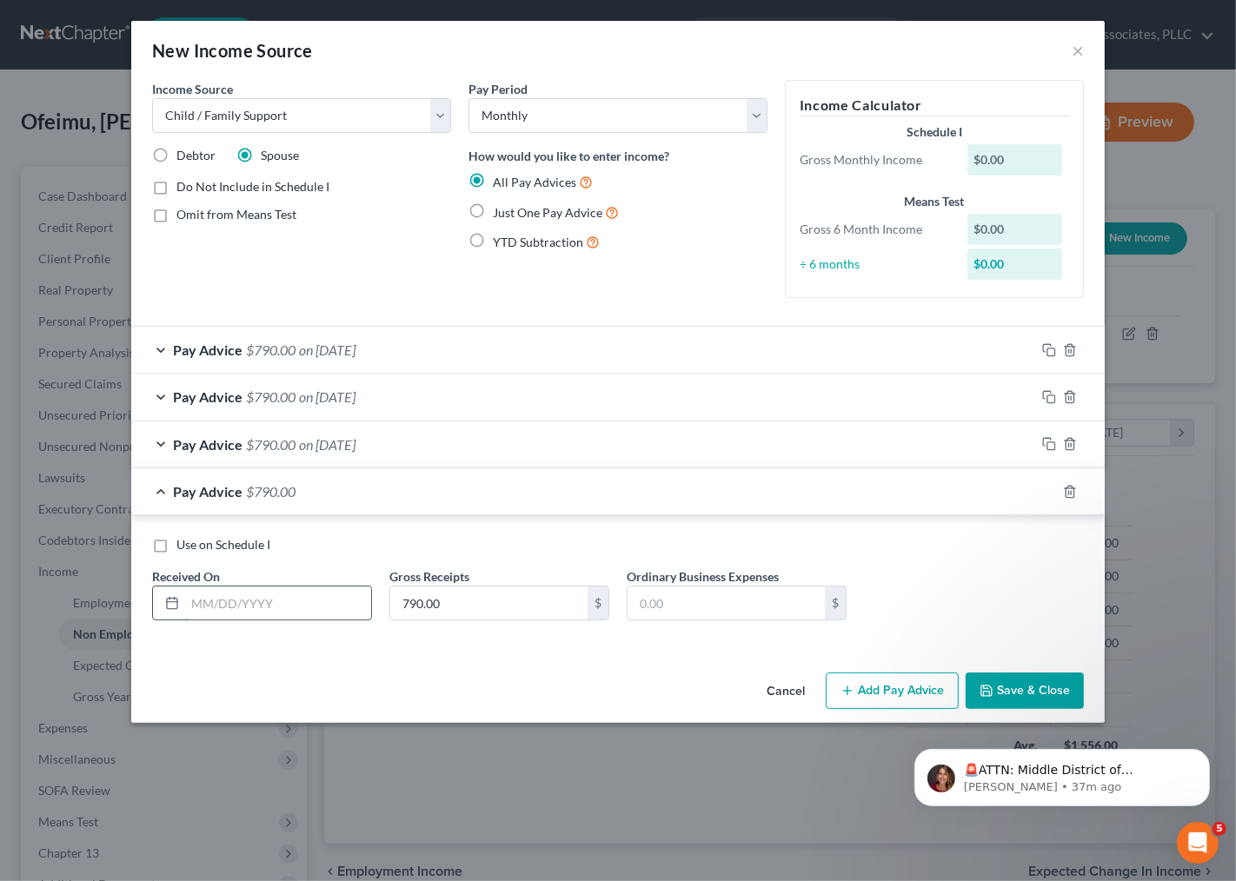
click at [313, 604] on input "text" at bounding box center [278, 603] width 186 height 33
type input "4/15/25"
click at [1052, 494] on icon "button" at bounding box center [1049, 492] width 14 height 14
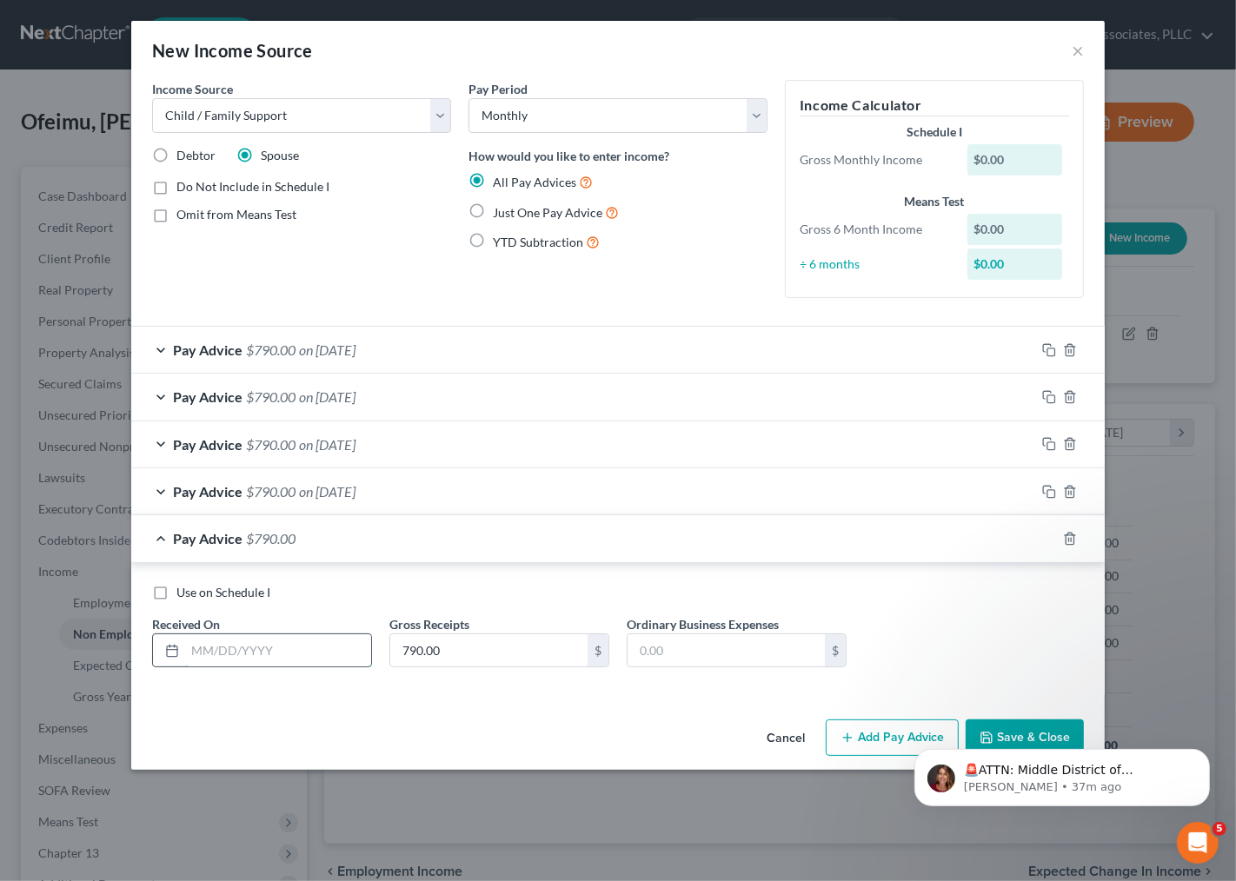
click at [221, 645] on input "text" at bounding box center [278, 650] width 186 height 33
type input "5/15/25"
drag, startPoint x: 1044, startPoint y: 537, endPoint x: 683, endPoint y: 589, distance: 365.2
click at [1044, 539] on icon "button" at bounding box center [1049, 539] width 14 height 14
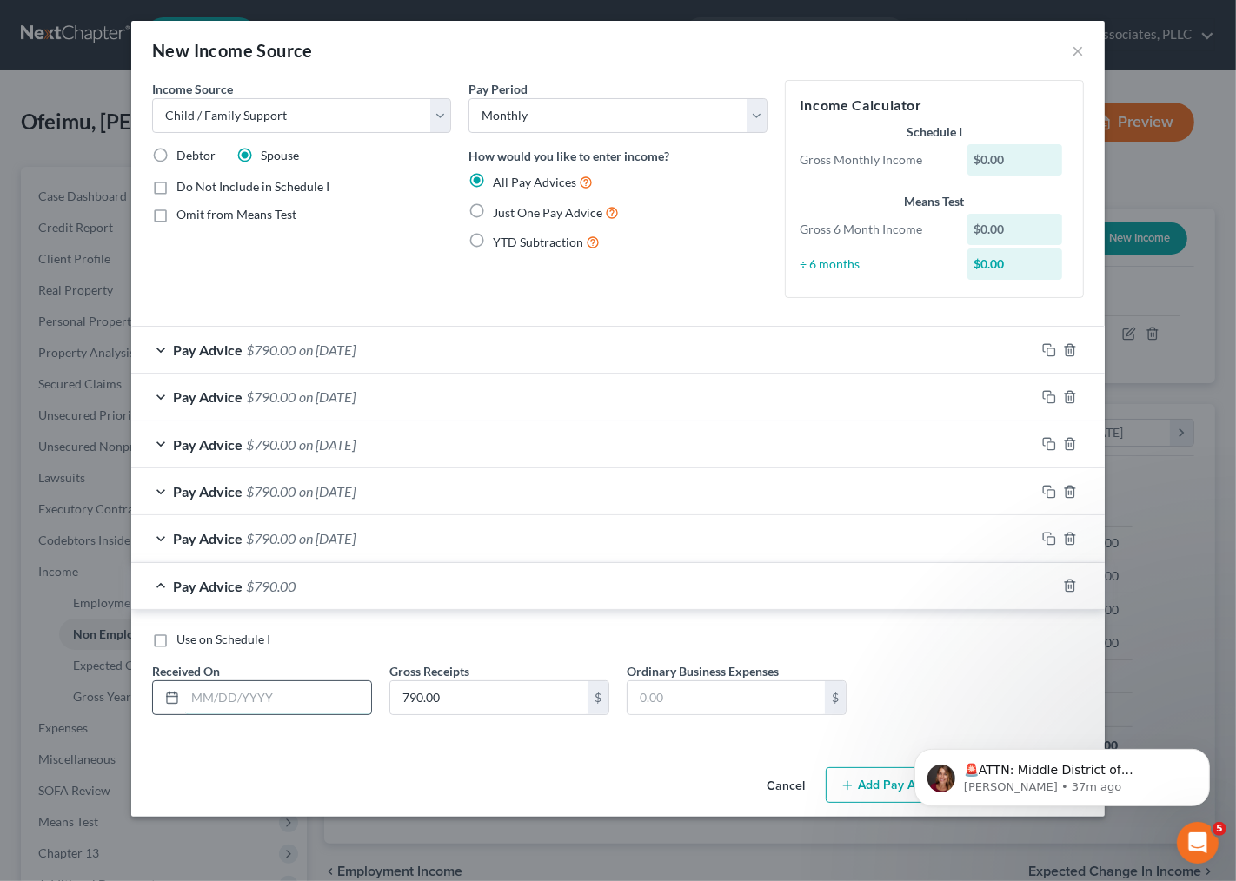
click at [290, 702] on input "text" at bounding box center [278, 697] width 186 height 33
click at [195, 695] on input "7/15/25" at bounding box center [278, 697] width 186 height 33
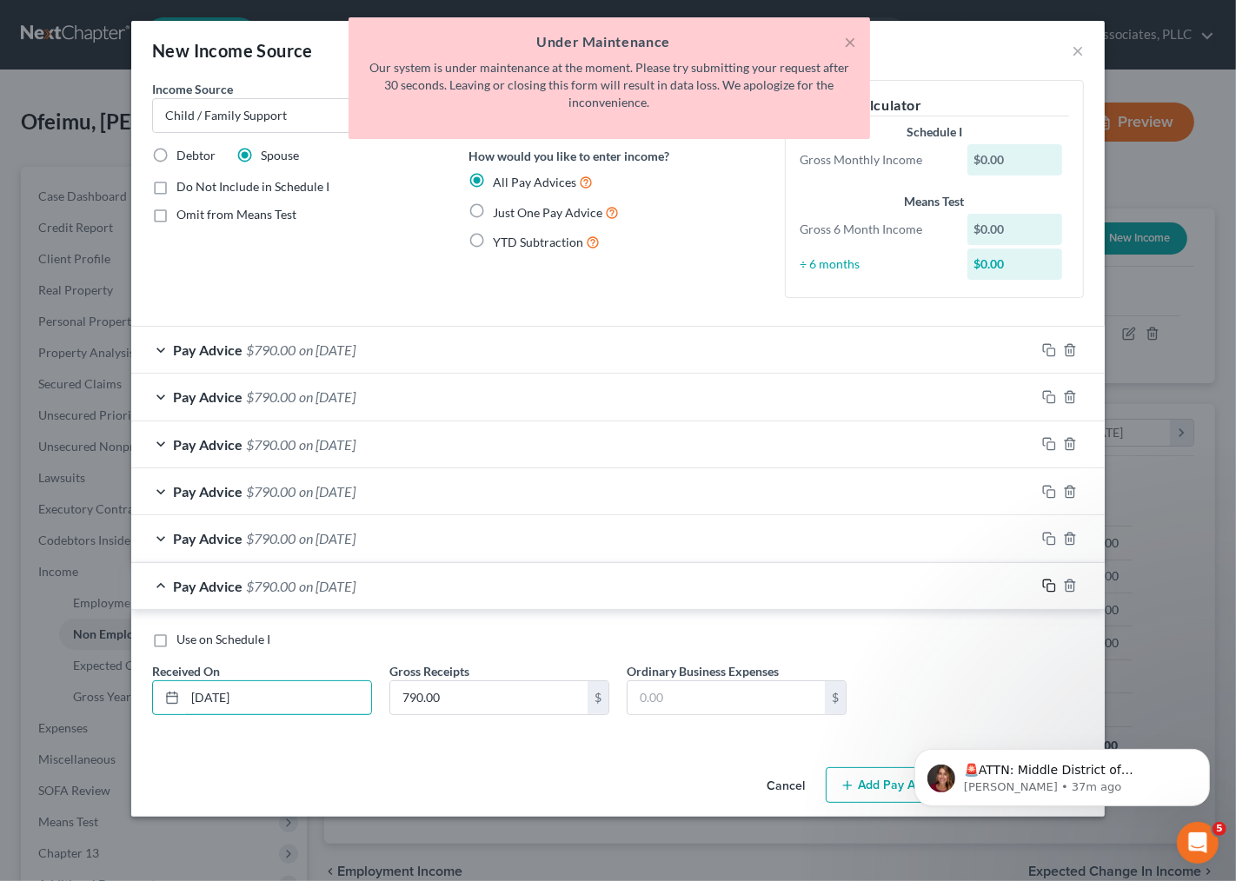
type input "6/15/25"
click at [1050, 585] on icon "button" at bounding box center [1049, 586] width 14 height 14
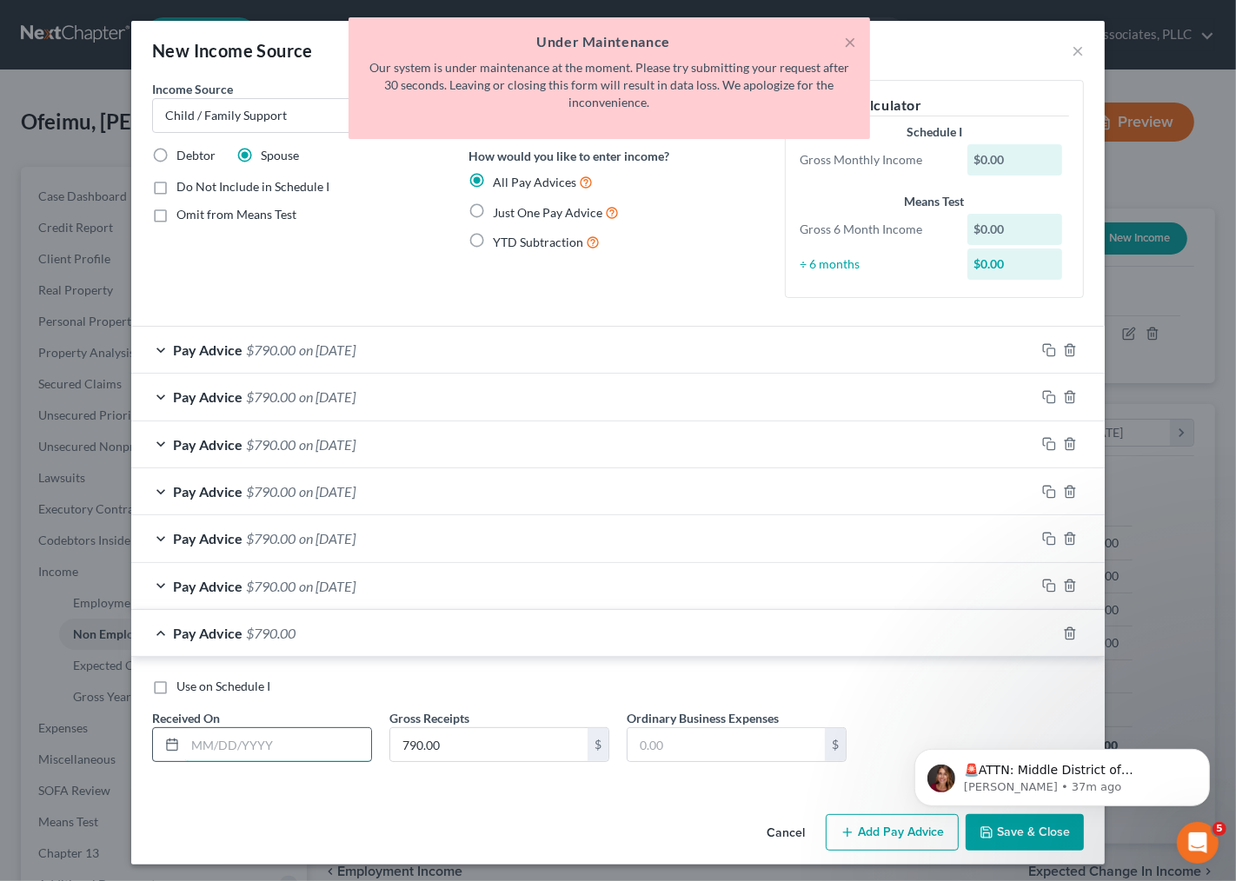
click at [233, 751] on input "text" at bounding box center [278, 744] width 186 height 33
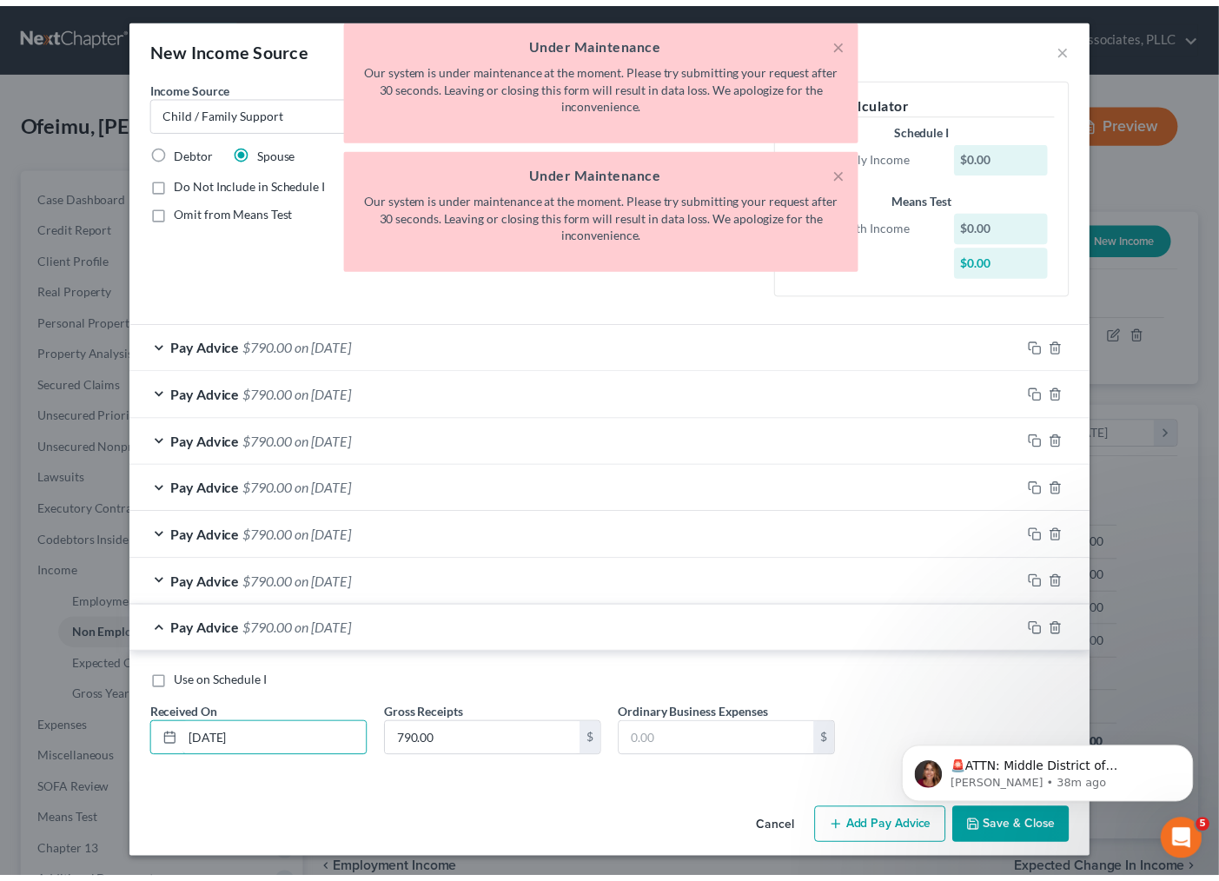
scroll to position [4, 0]
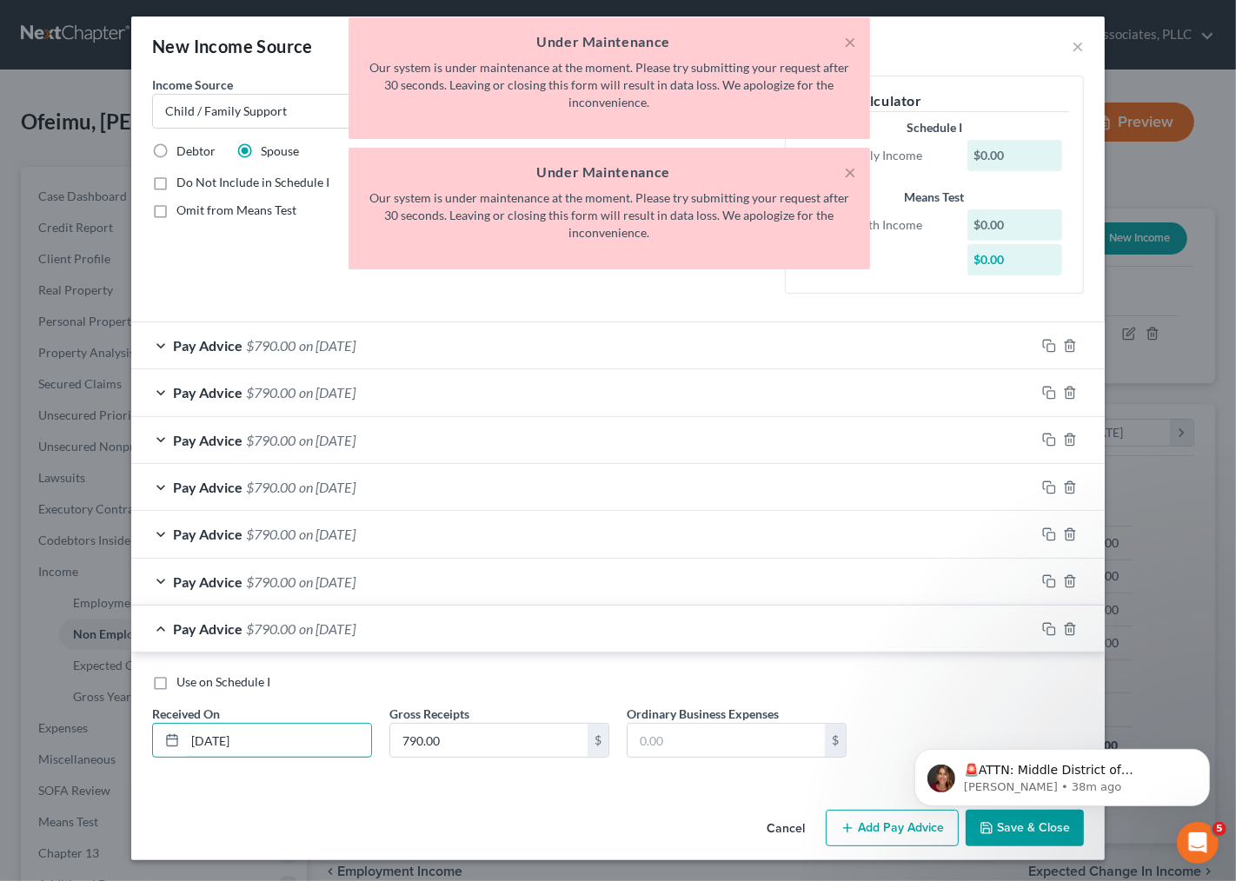
type input "7/15/25"
click at [1011, 832] on html "🚨ATTN: Middle District of Florida The court has added a new Credit Counseling F…" at bounding box center [1061, 773] width 348 height 122
click at [852, 174] on button "×" at bounding box center [850, 172] width 12 height 21
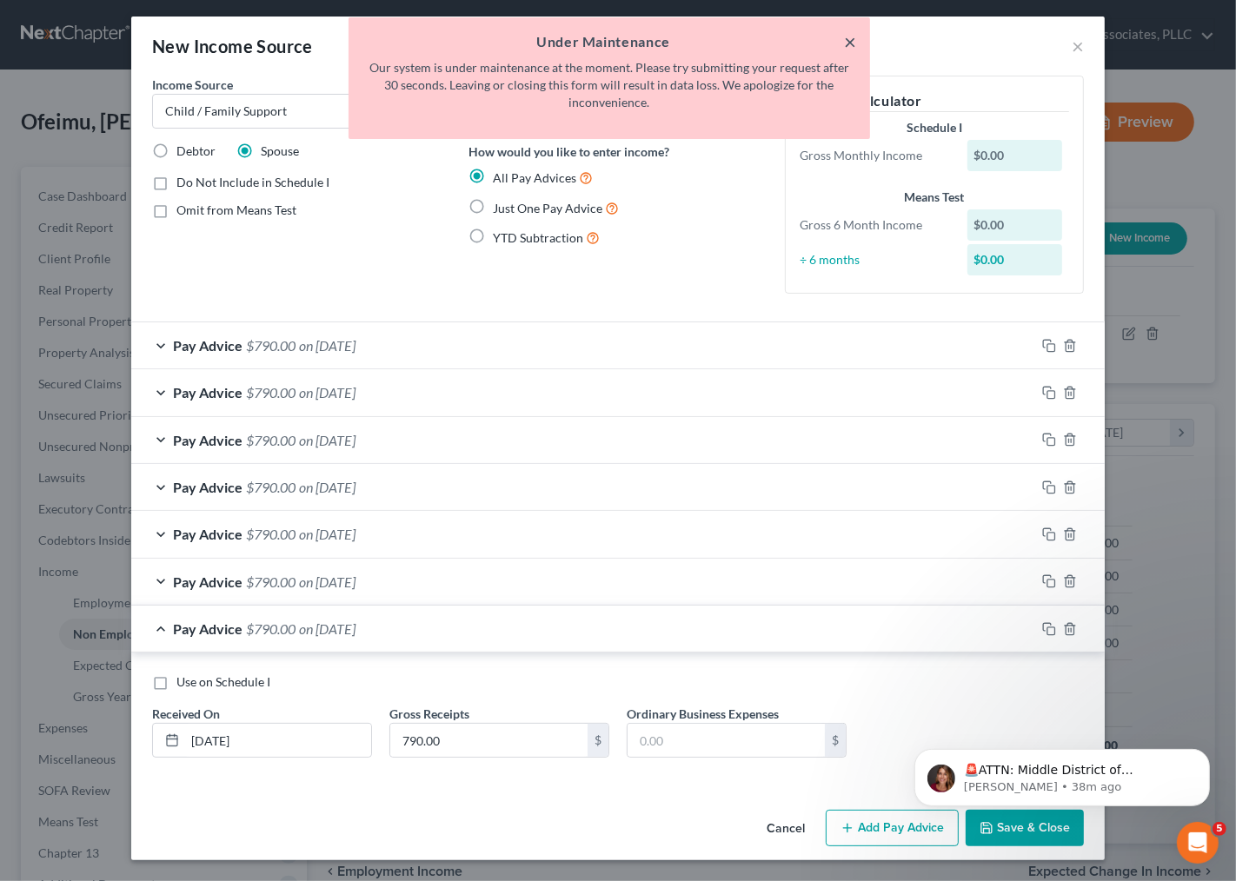
click at [847, 36] on button "×" at bounding box center [850, 41] width 12 height 21
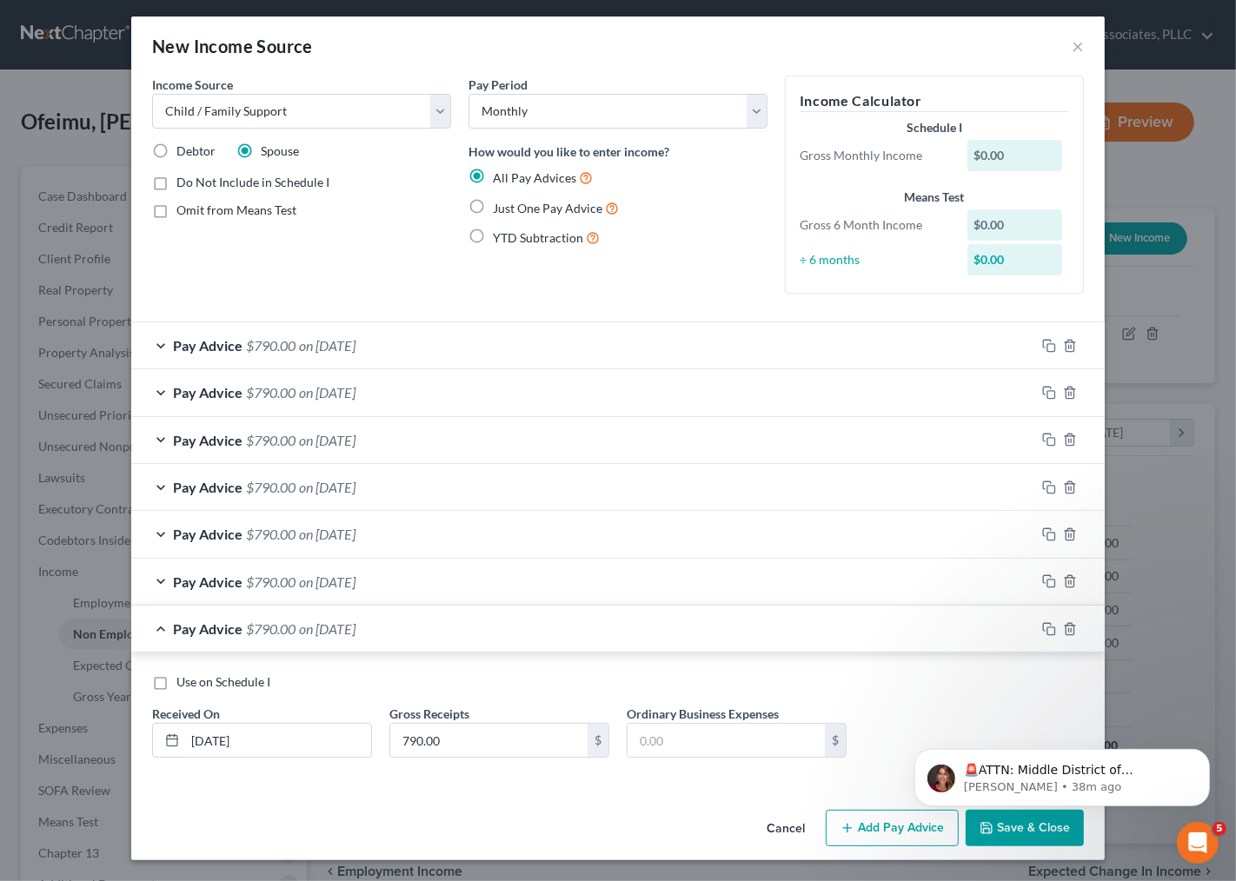
drag, startPoint x: 988, startPoint y: 889, endPoint x: 988, endPoint y: 840, distance: 48.7
click at [988, 829] on html "🚨ATTN: Middle District of Florida The court has added a new Credit Counseling F…" at bounding box center [1061, 773] width 348 height 122
click at [989, 843] on button "Save & Close" at bounding box center [1024, 828] width 118 height 36
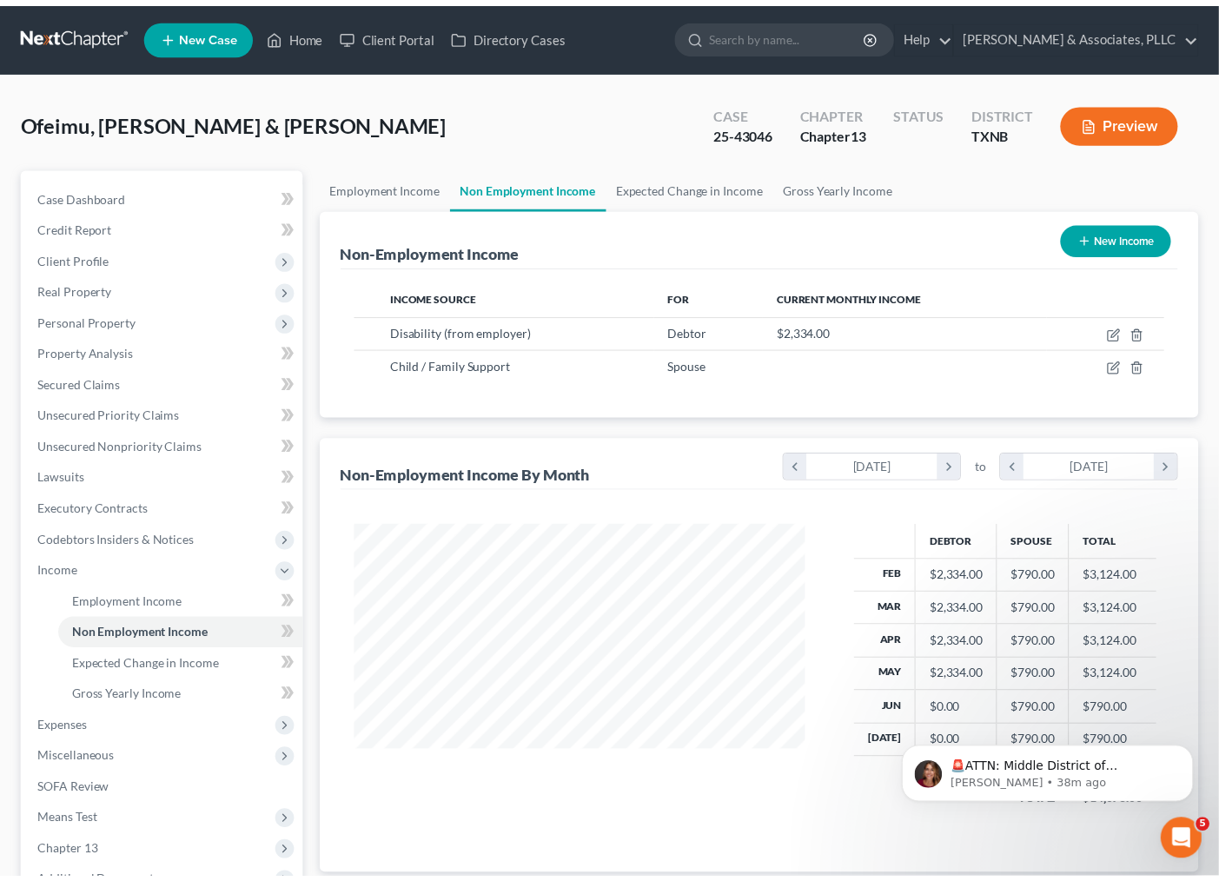
scroll to position [868649, 868469]
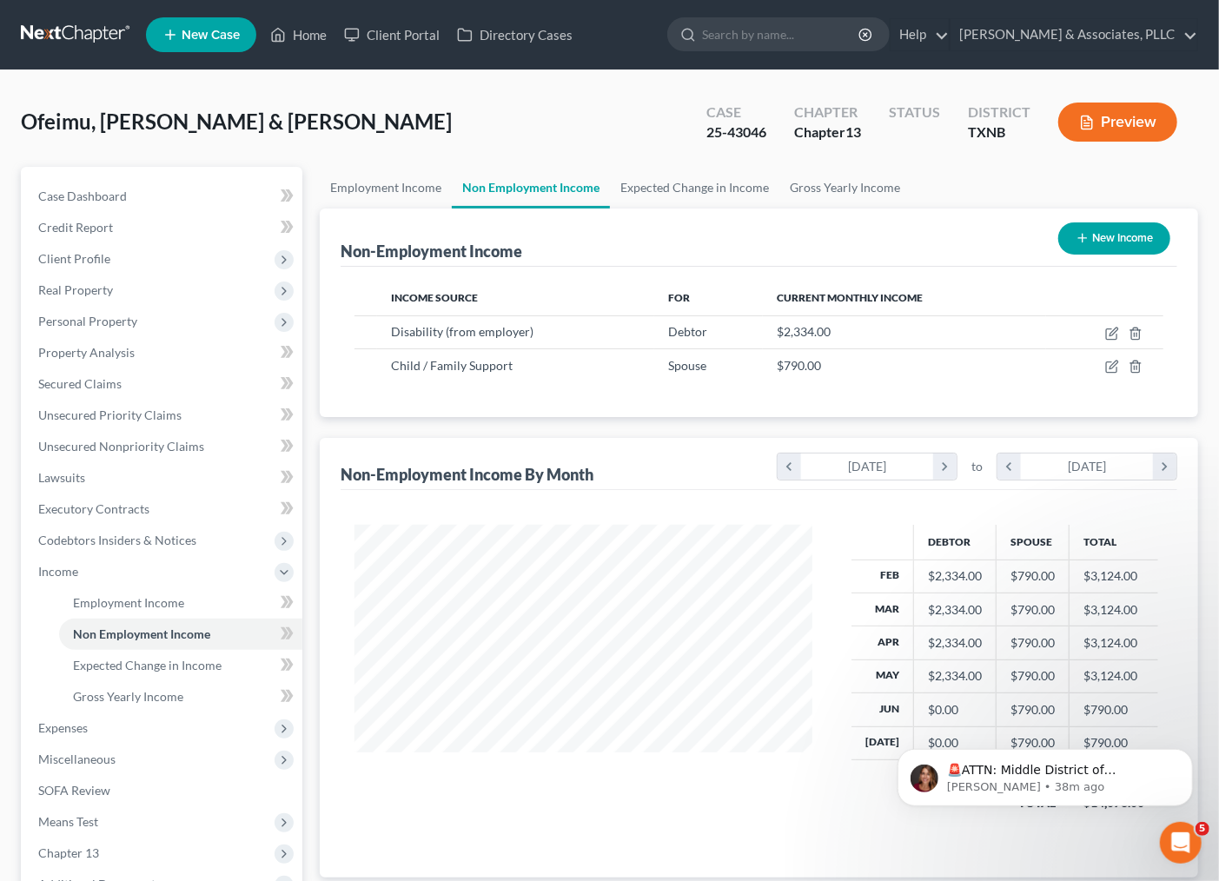
click at [733, 786] on div at bounding box center [583, 680] width 493 height 311
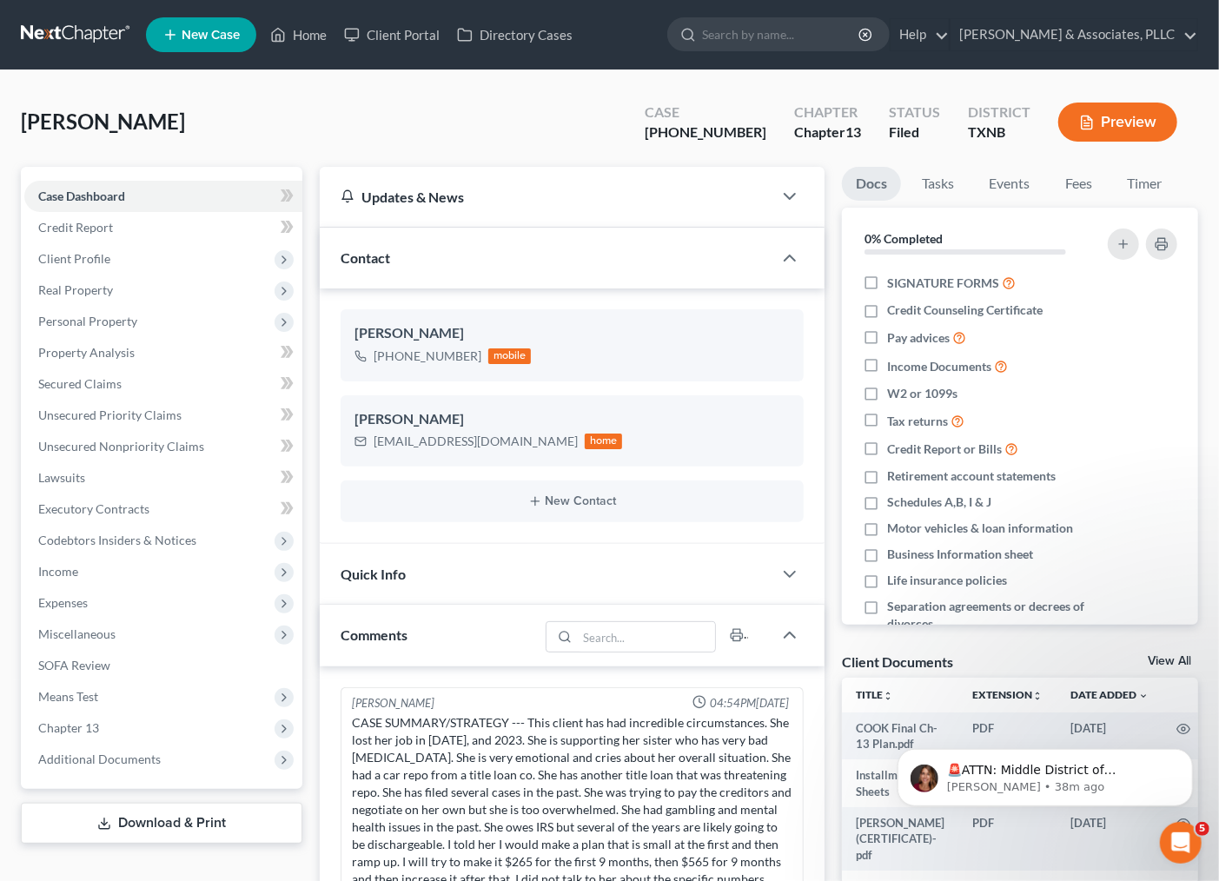
scroll to position [608, 0]
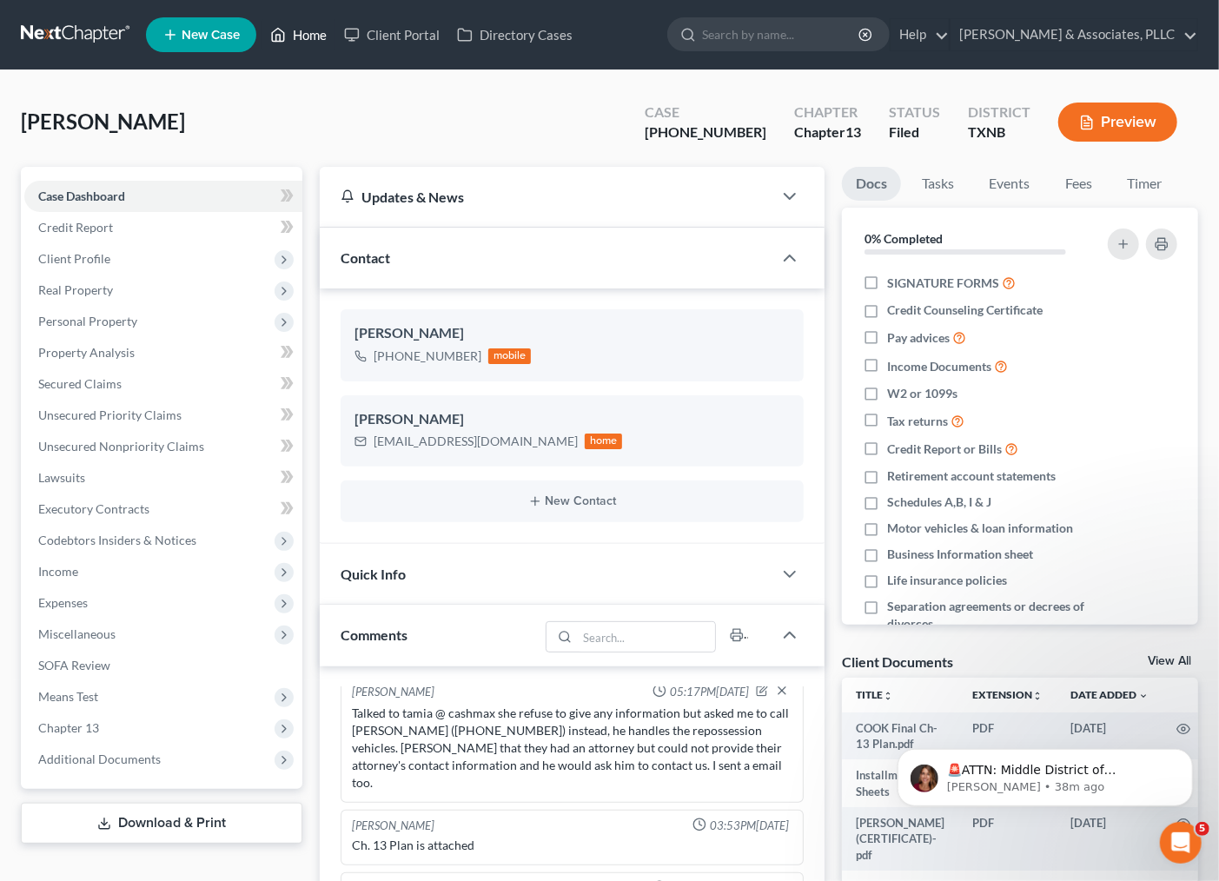
click at [310, 29] on link "Home" at bounding box center [299, 34] width 74 height 31
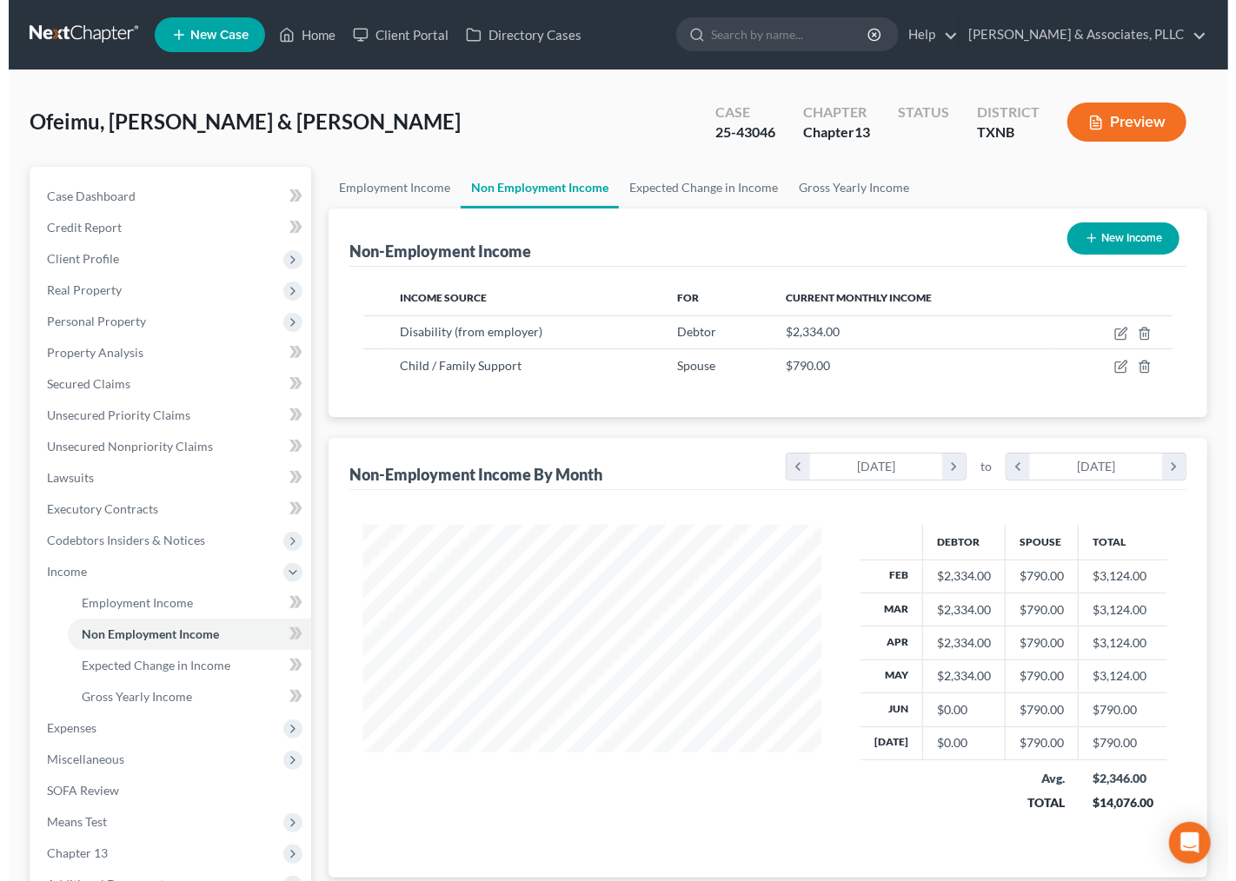
scroll to position [311, 492]
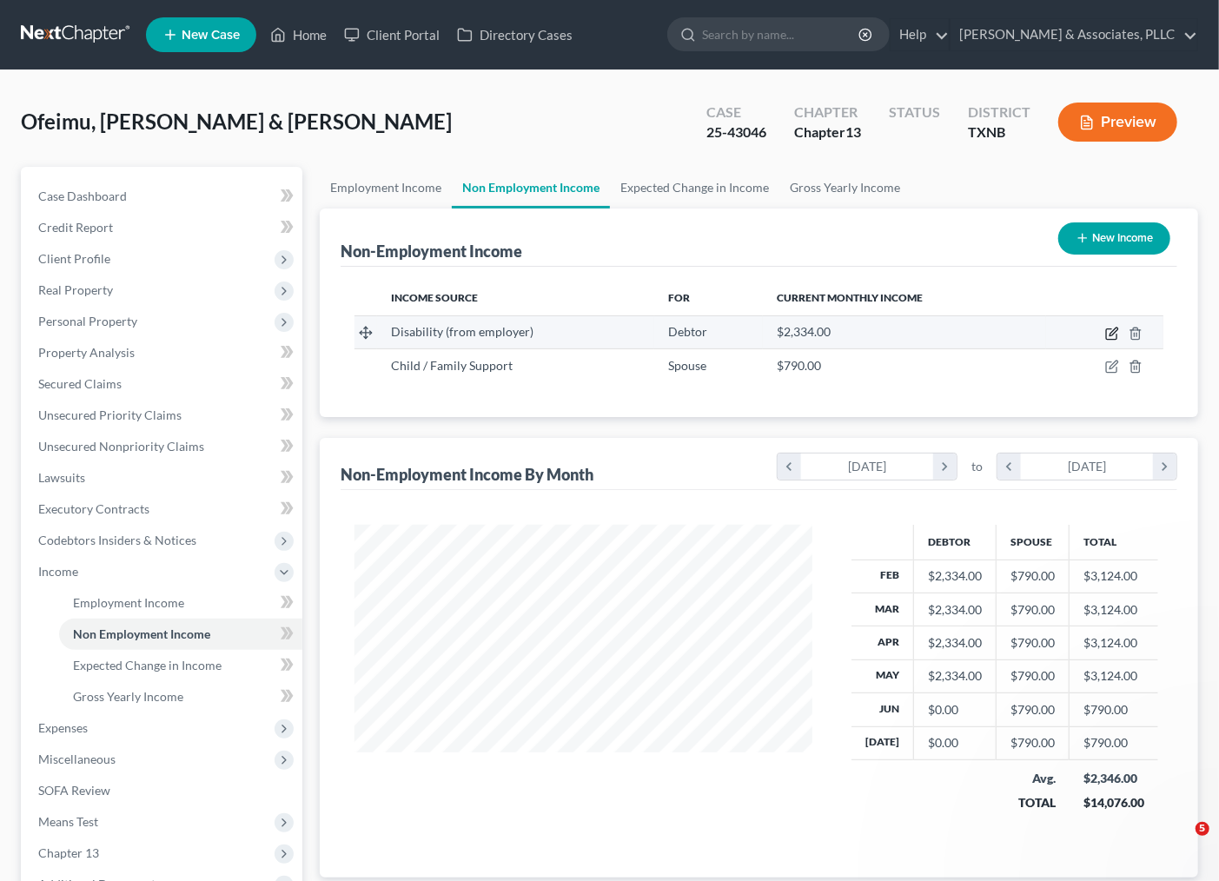
click at [1112, 334] on icon "button" at bounding box center [1112, 334] width 14 height 14
select select "1"
select select "0"
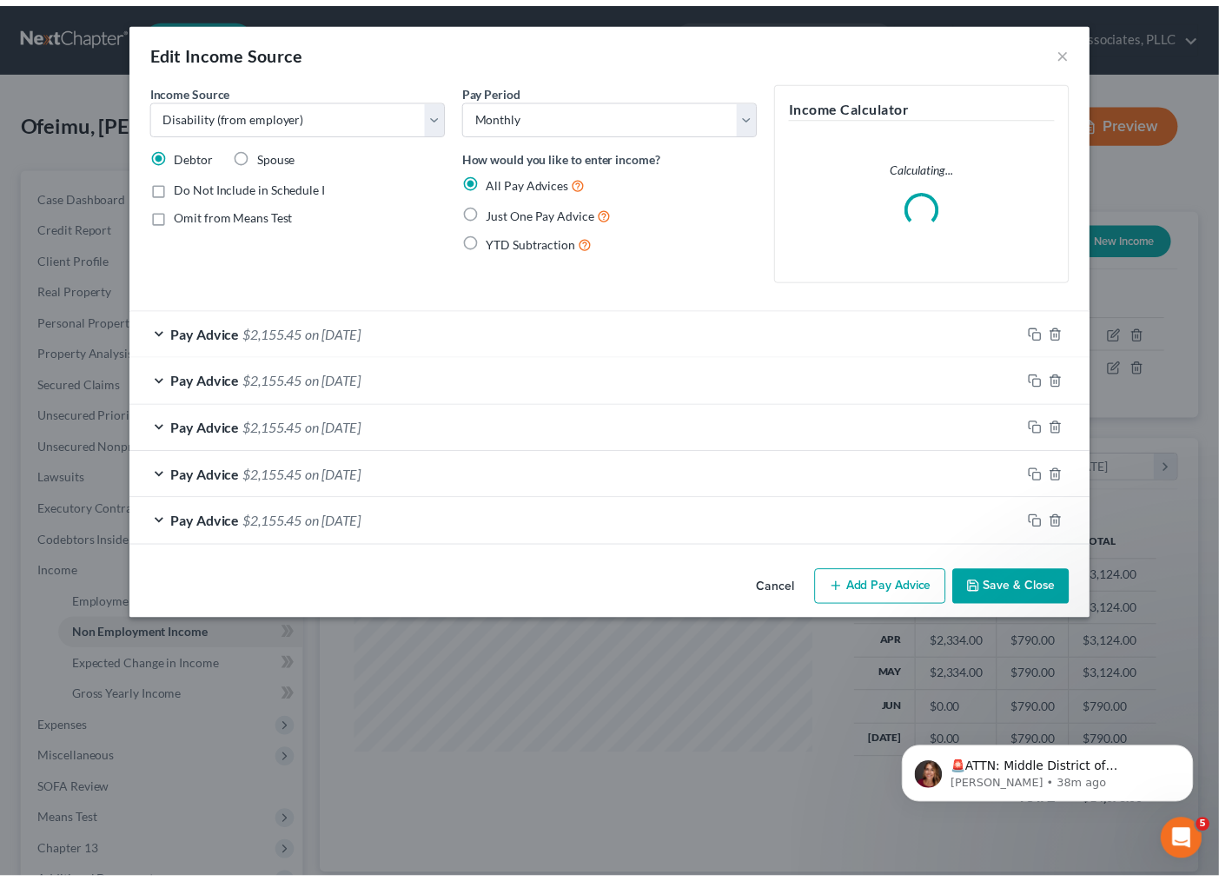
scroll to position [0, 0]
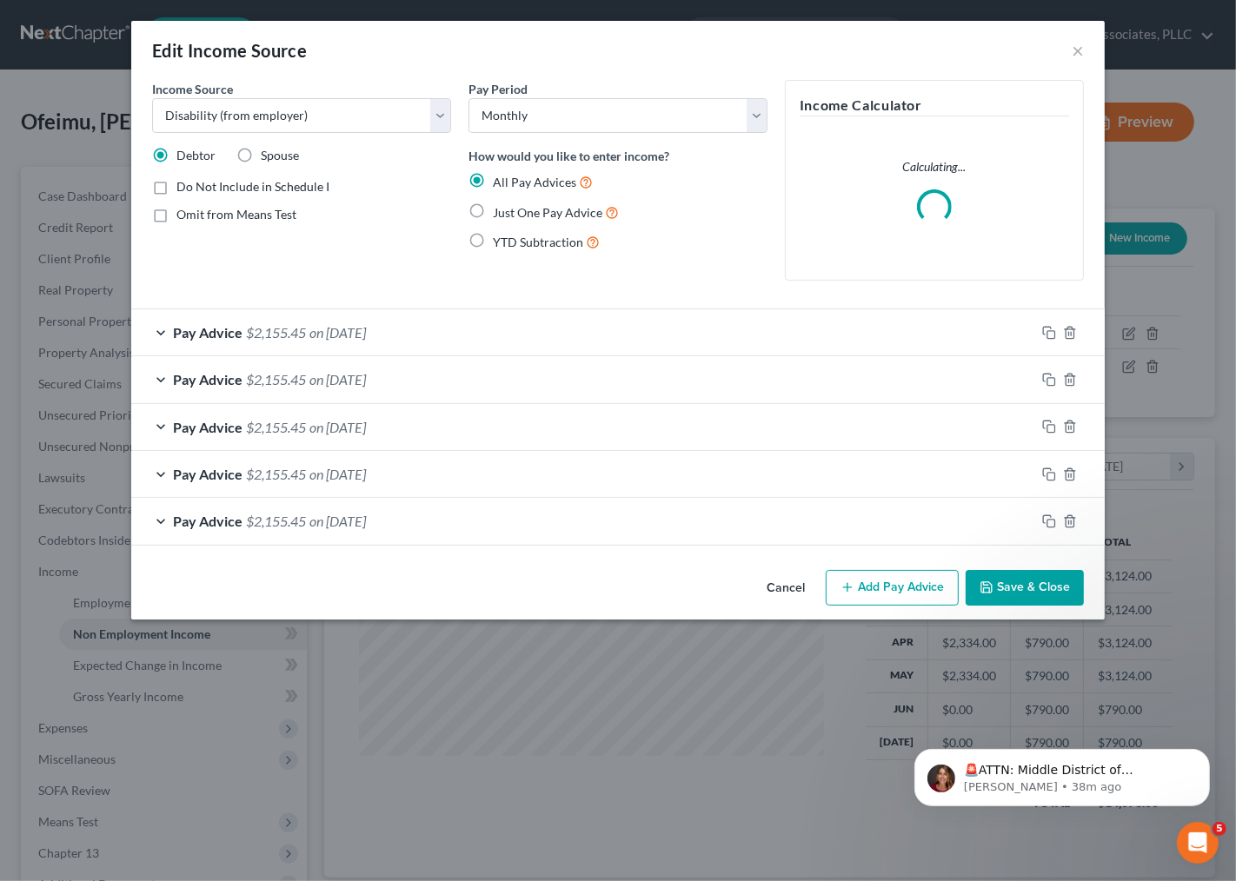
click at [275, 150] on span "Spouse" at bounding box center [280, 155] width 38 height 15
click at [275, 150] on input "Spouse" at bounding box center [273, 152] width 11 height 11
radio input "true"
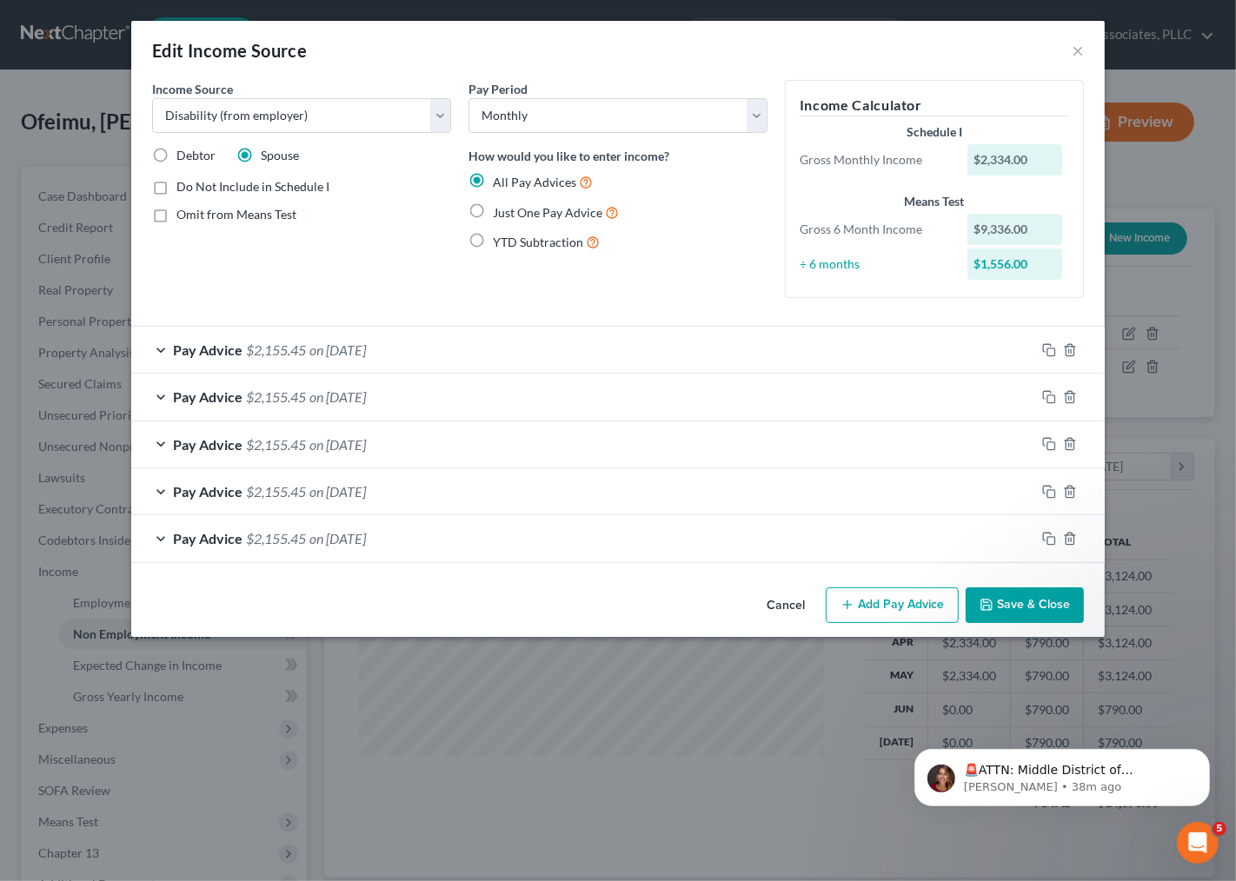
click at [1015, 602] on button "Save & Close" at bounding box center [1024, 605] width 118 height 36
click at [1005, 608] on button "Save & Close" at bounding box center [1024, 605] width 118 height 36
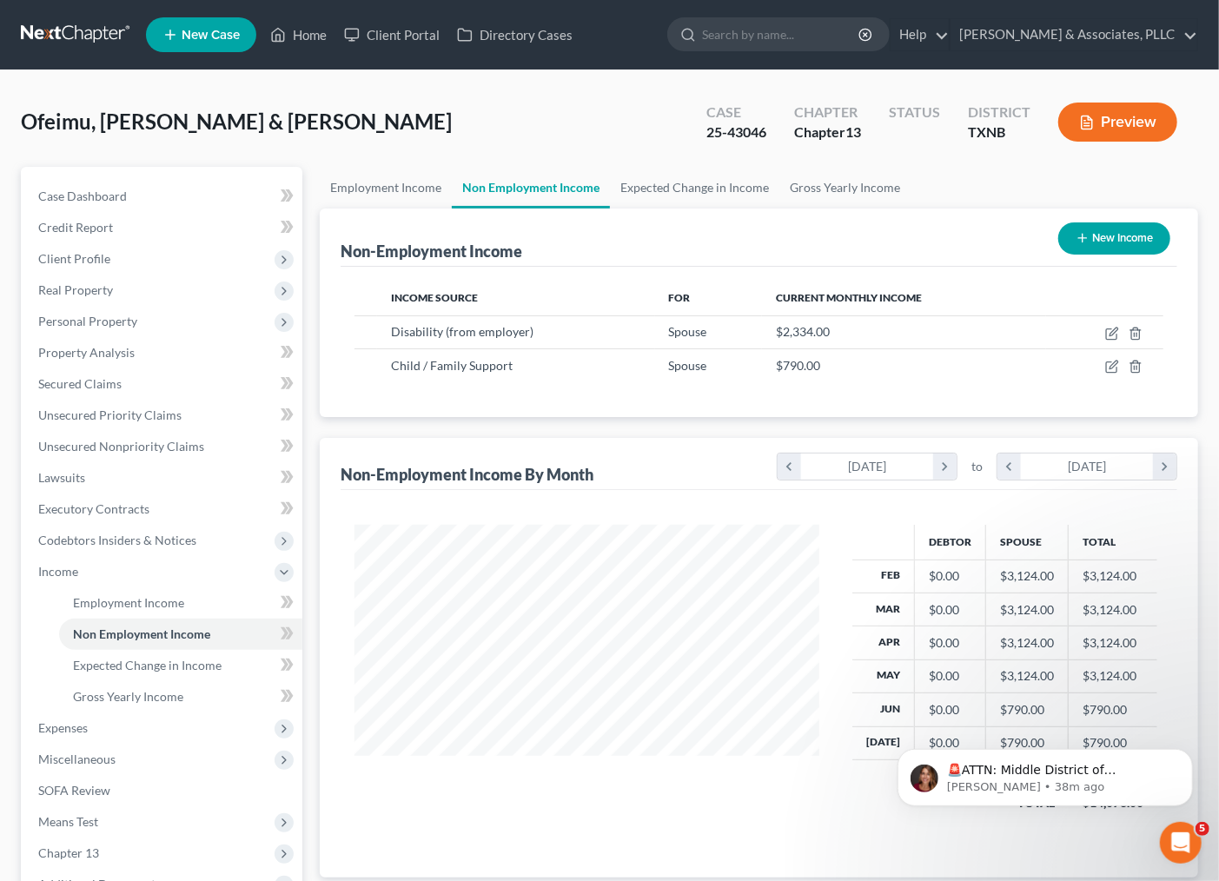
scroll to position [868649, 868469]
click at [116, 607] on span "Employment Income" at bounding box center [128, 602] width 111 height 15
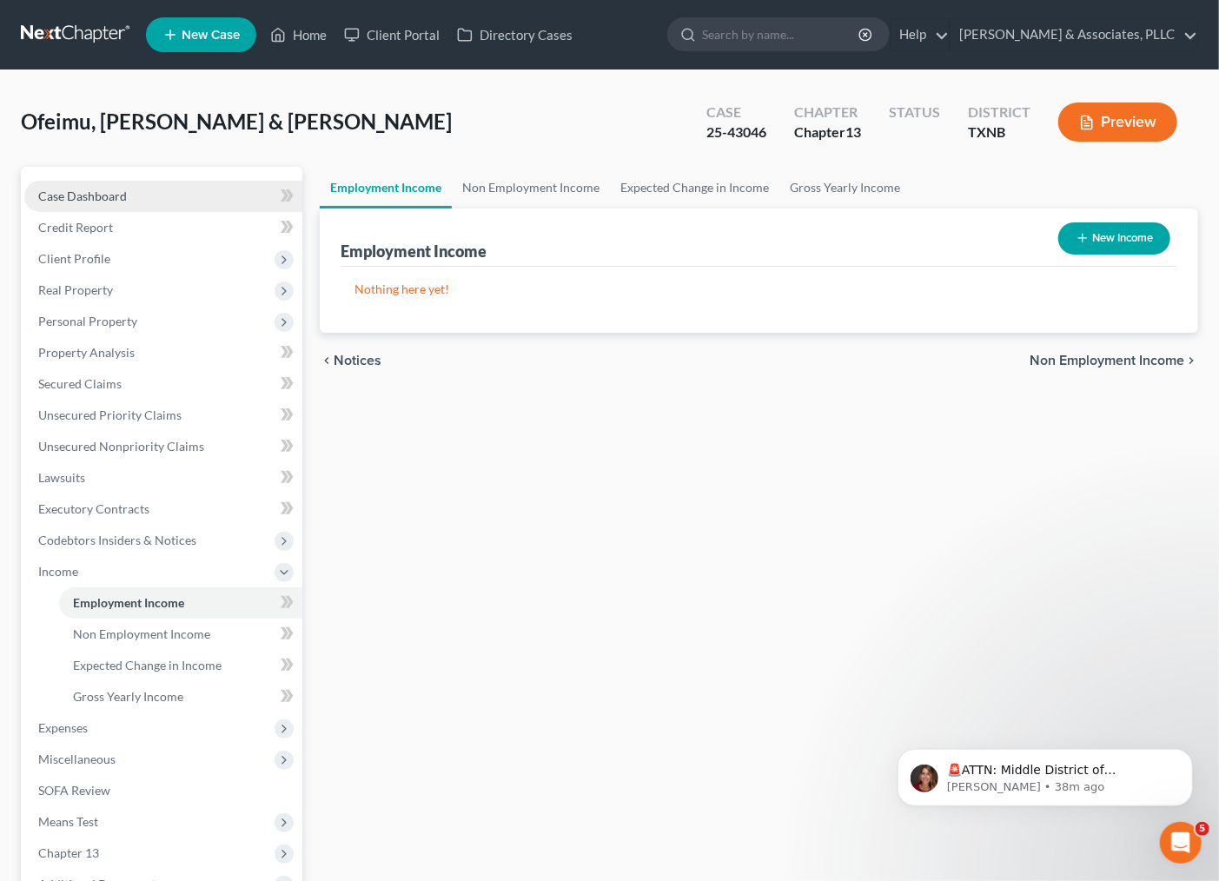
click at [83, 191] on span "Case Dashboard" at bounding box center [82, 196] width 89 height 15
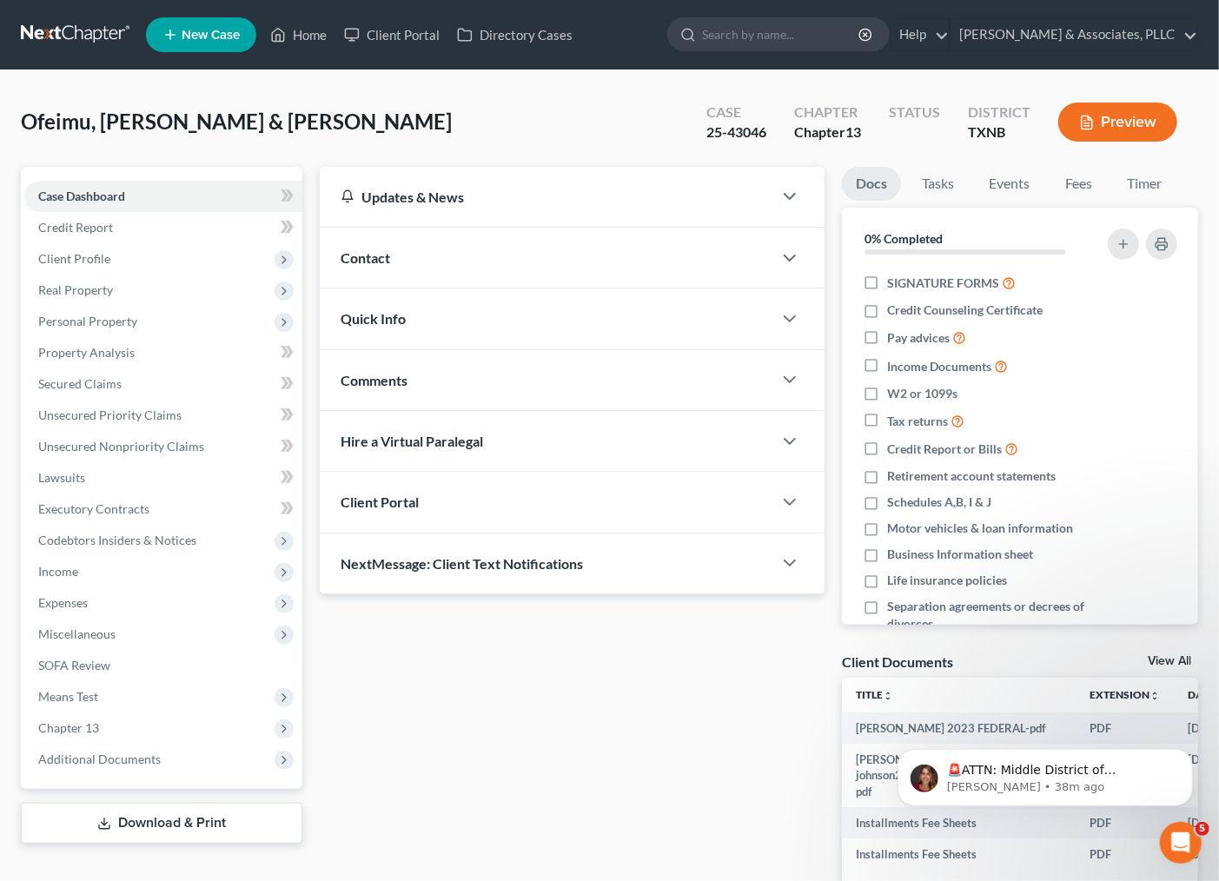
click at [419, 275] on div "Contact" at bounding box center [547, 258] width 454 height 60
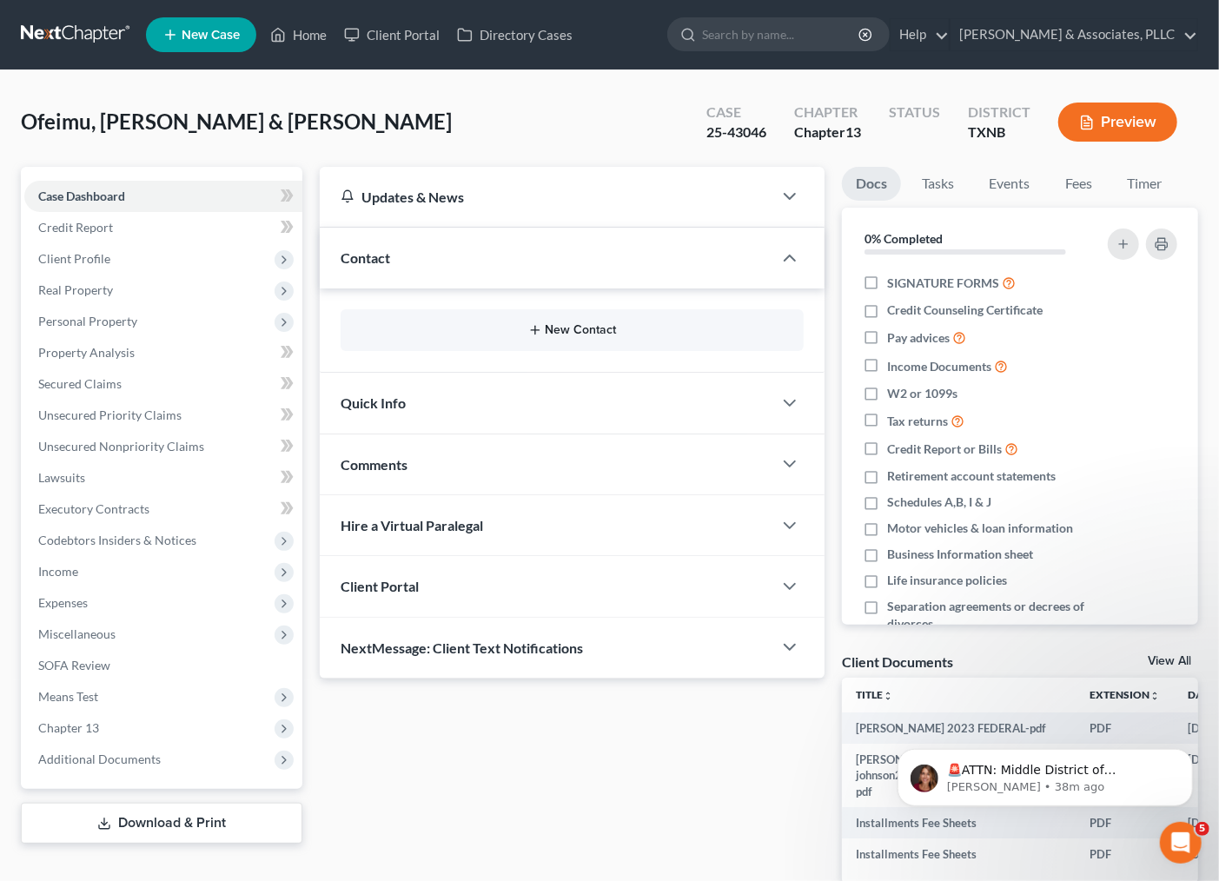
click at [526, 327] on button "New Contact" at bounding box center [573, 330] width 436 height 14
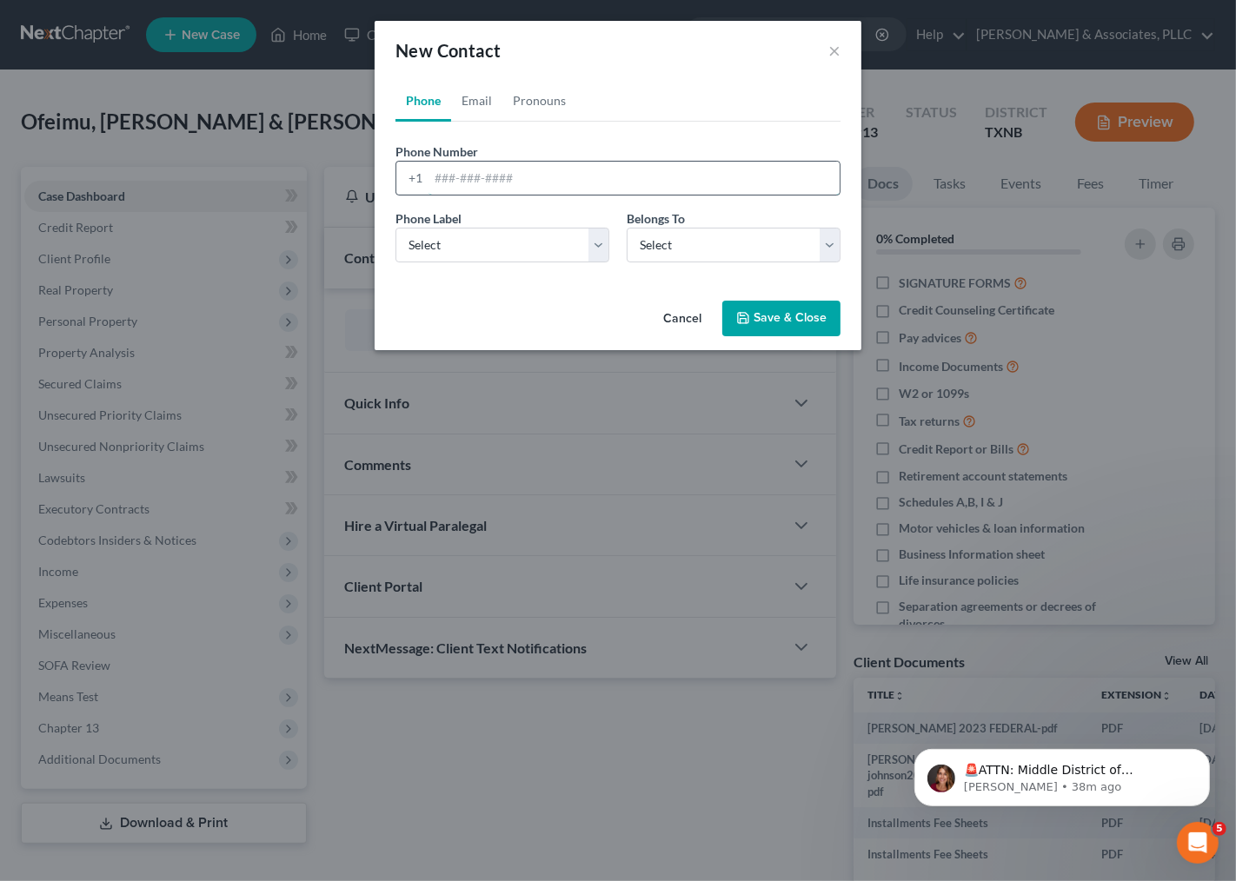
click at [528, 169] on input "tel" at bounding box center [633, 178] width 411 height 33
type input "8179686393"
click at [526, 257] on select "Select Mobile Home Work Other" at bounding box center [502, 245] width 214 height 35
select select "0"
click at [395, 228] on select "Select Mobile Home Work Other" at bounding box center [502, 245] width 214 height 35
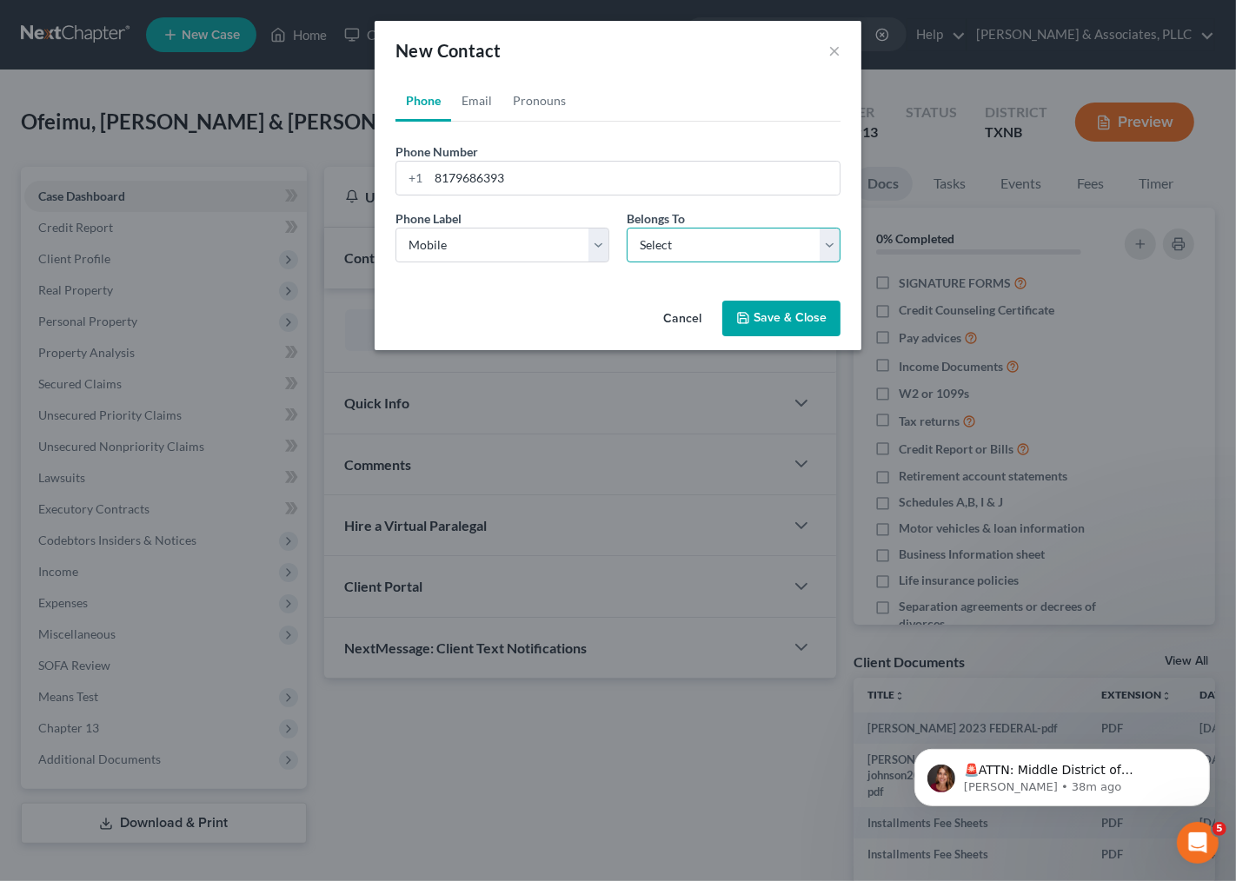
click at [664, 248] on select "Select Client Spouse Other" at bounding box center [734, 245] width 214 height 35
click at [627, 228] on select "Select Client Spouse Other" at bounding box center [734, 245] width 214 height 35
click at [684, 249] on select "Select Client Spouse Other" at bounding box center [734, 245] width 214 height 35
select select "1"
click at [627, 228] on select "Select Client Spouse Other" at bounding box center [734, 245] width 214 height 35
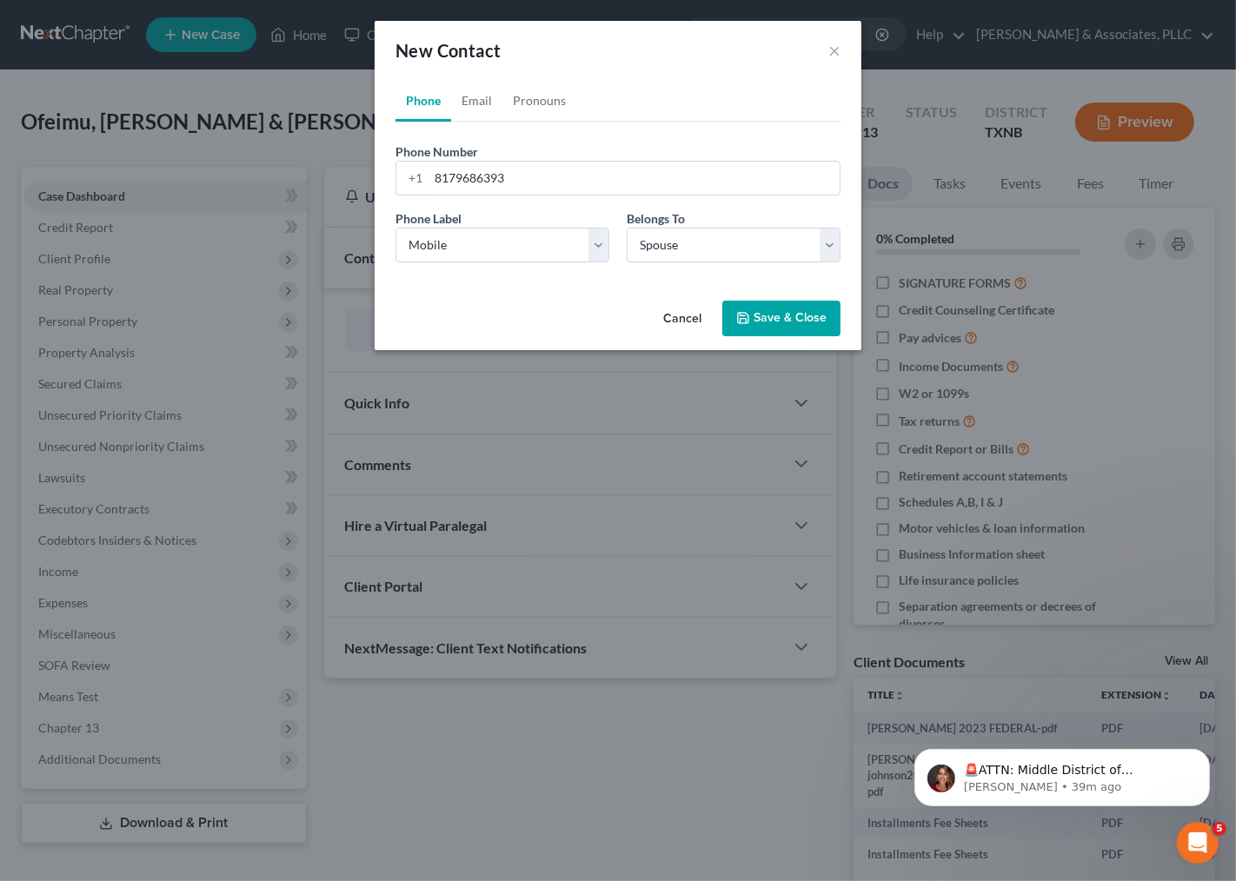
click at [784, 317] on button "Save & Close" at bounding box center [781, 319] width 118 height 36
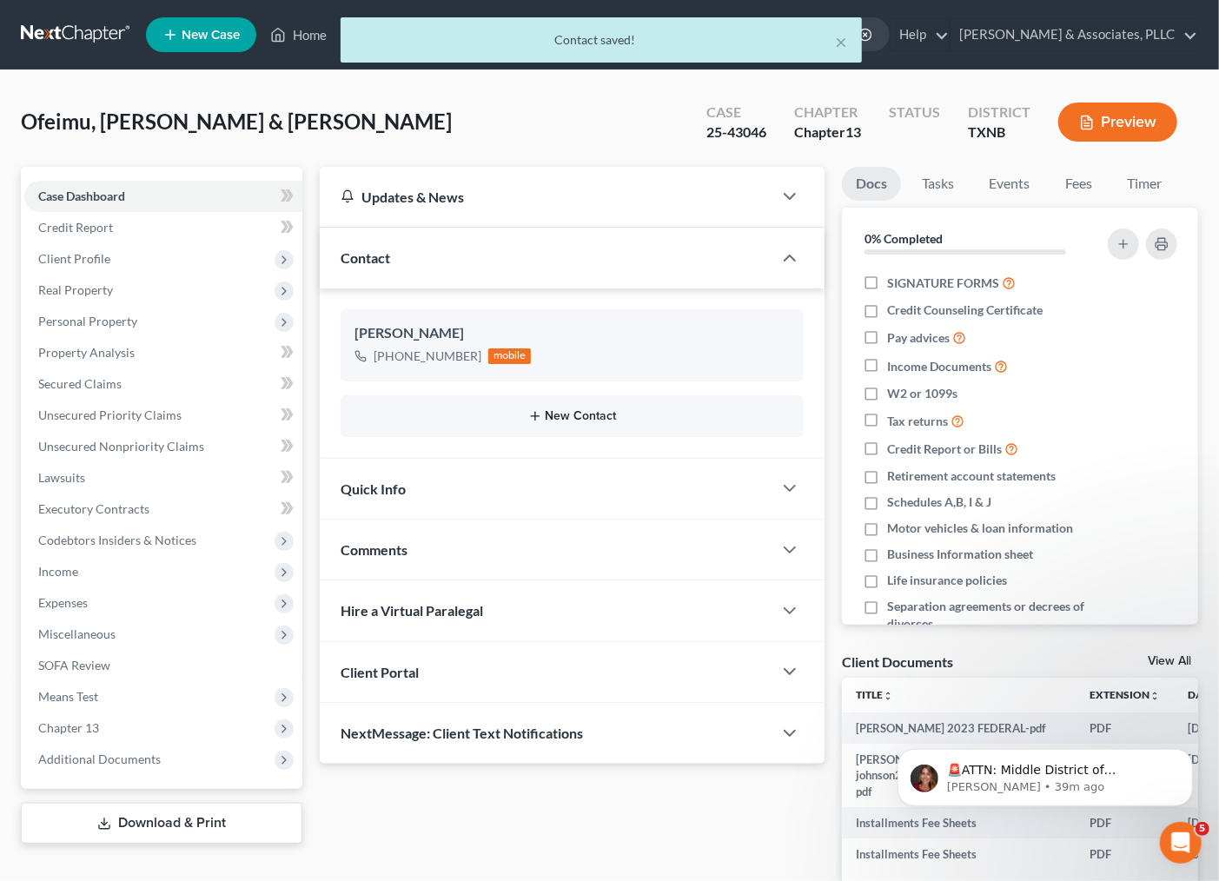
click at [570, 415] on button "New Contact" at bounding box center [573, 416] width 436 height 14
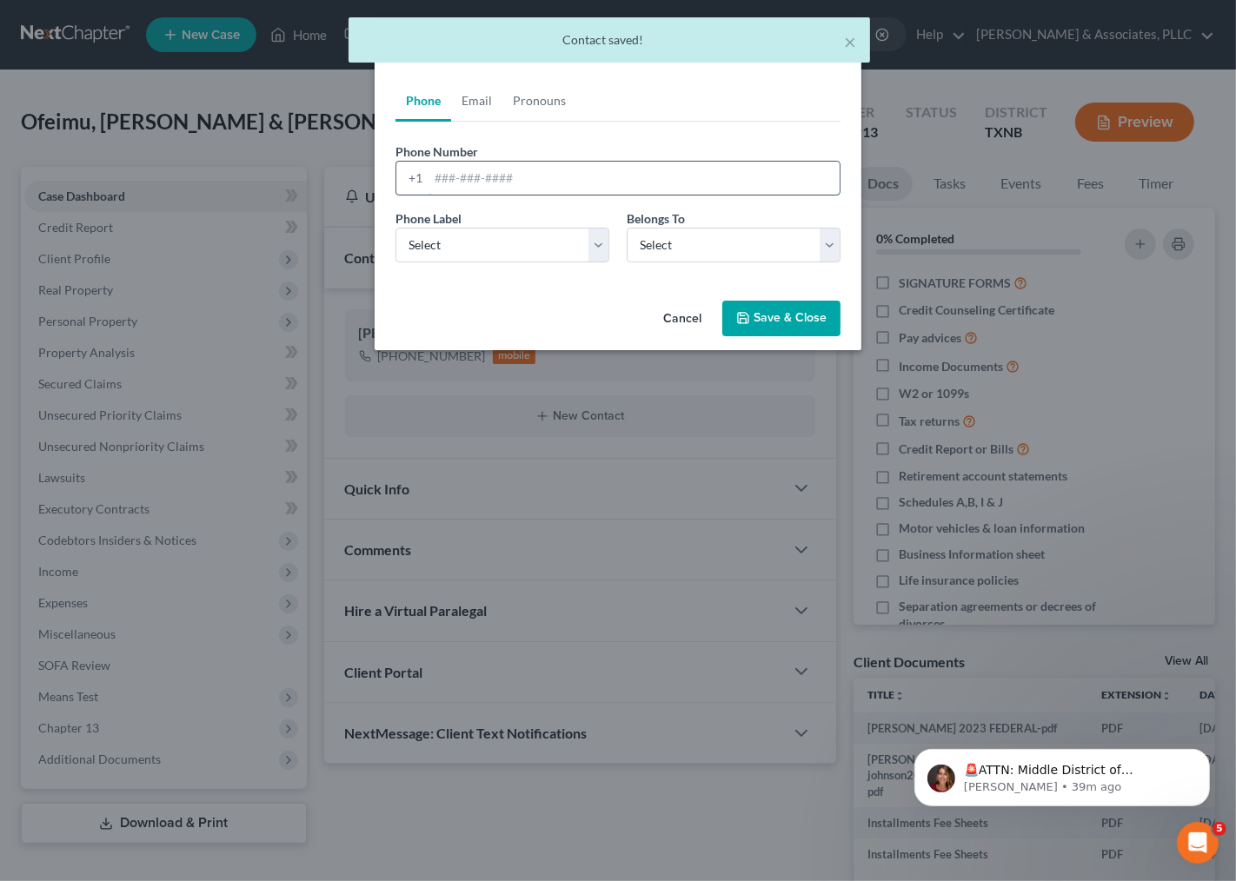
click at [473, 183] on input "tel" at bounding box center [633, 178] width 411 height 33
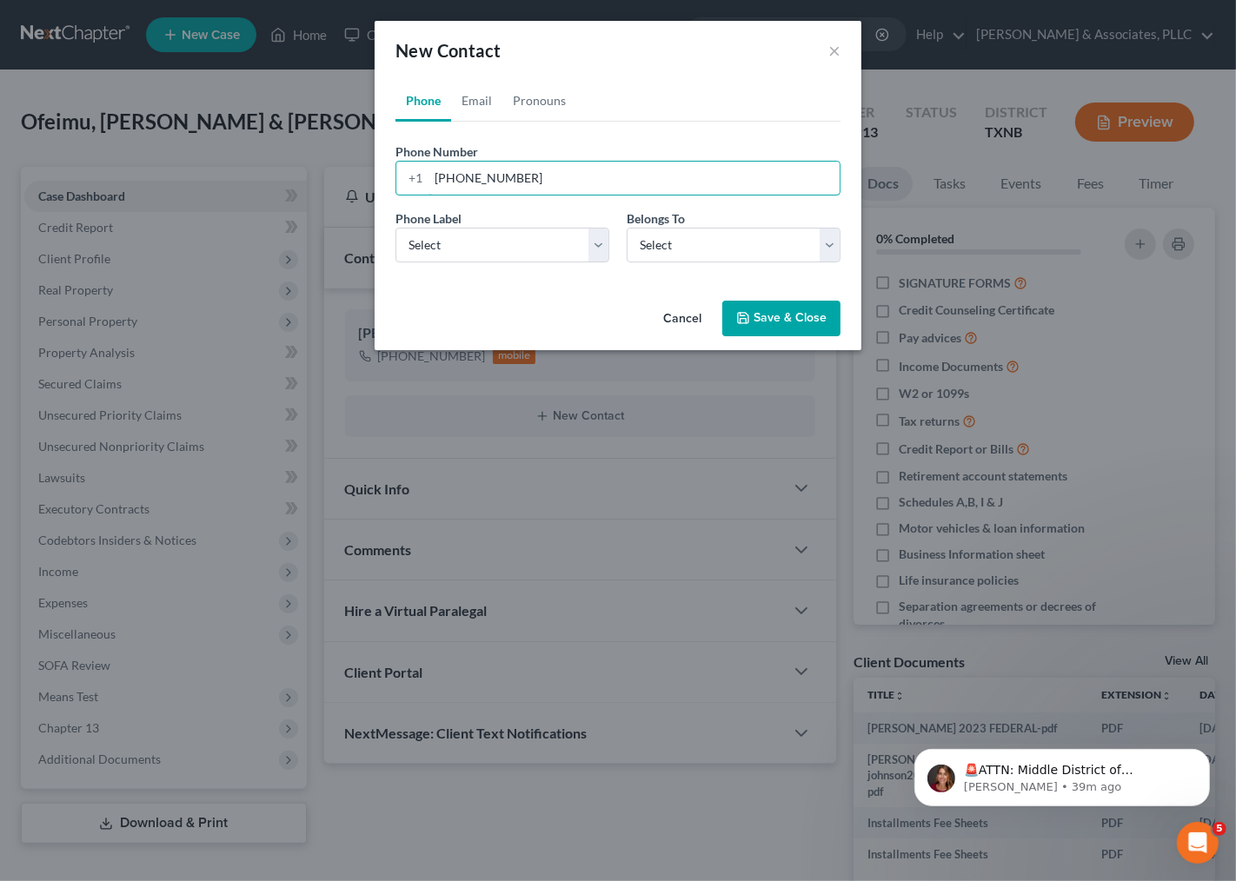
type input "[PHONE_NUMBER]"
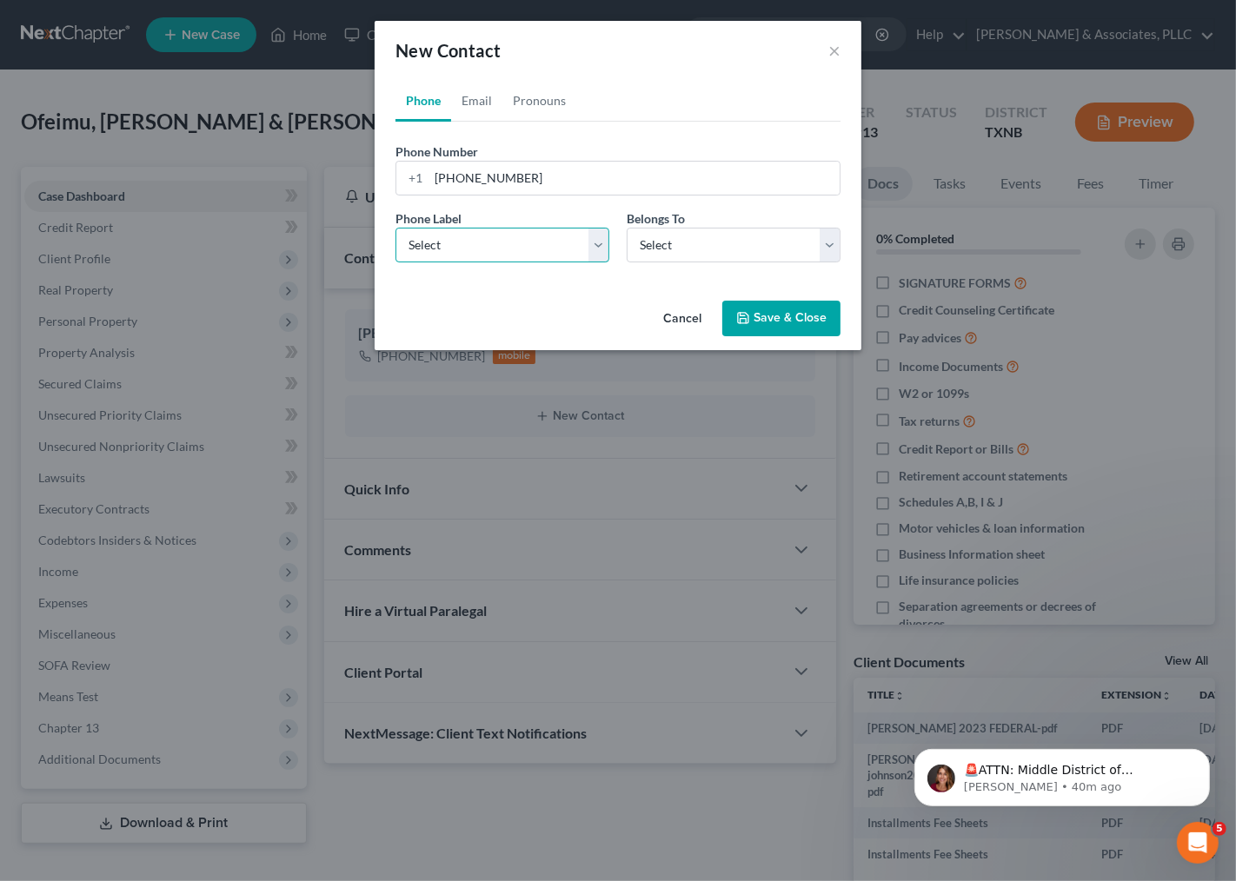
click at [526, 253] on select "Select Mobile Home Work Other" at bounding box center [502, 245] width 214 height 35
select select "0"
click at [395, 228] on select "Select Mobile Home Work Other" at bounding box center [502, 245] width 214 height 35
click at [702, 252] on select "Select Client Spouse Other" at bounding box center [734, 245] width 214 height 35
select select "0"
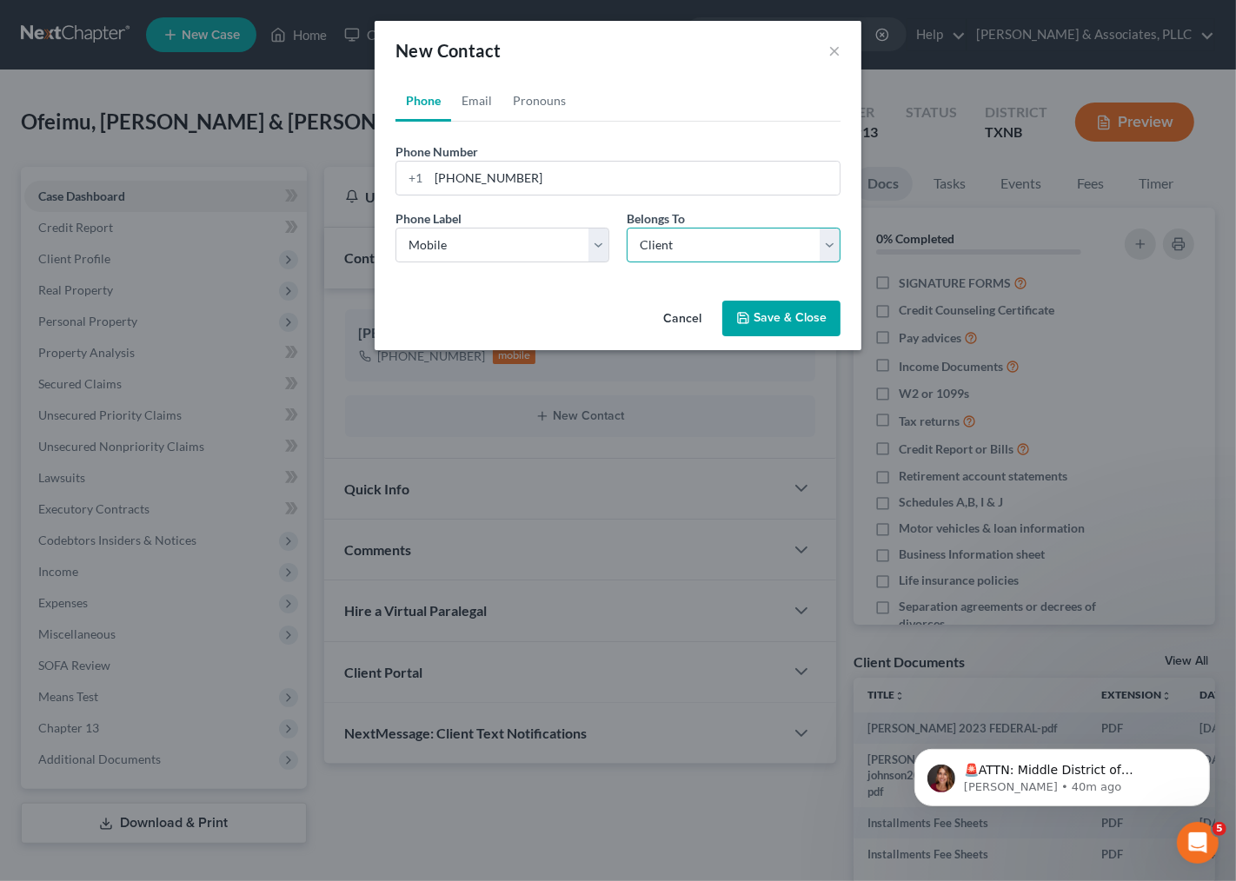
click at [627, 228] on select "Select Client Spouse Other" at bounding box center [734, 245] width 214 height 35
click at [805, 314] on button "Save & Close" at bounding box center [781, 319] width 118 height 36
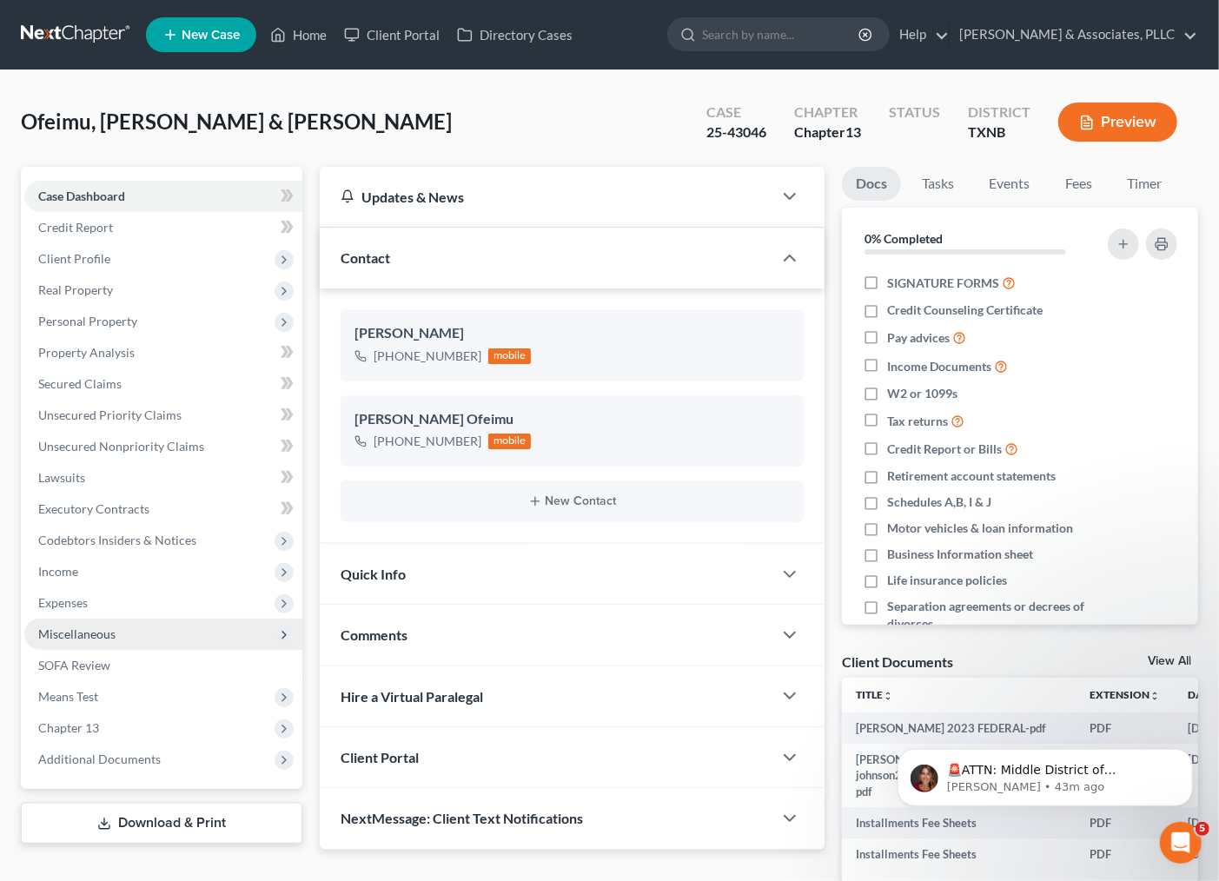
click at [76, 628] on span "Miscellaneous" at bounding box center [76, 634] width 77 height 15
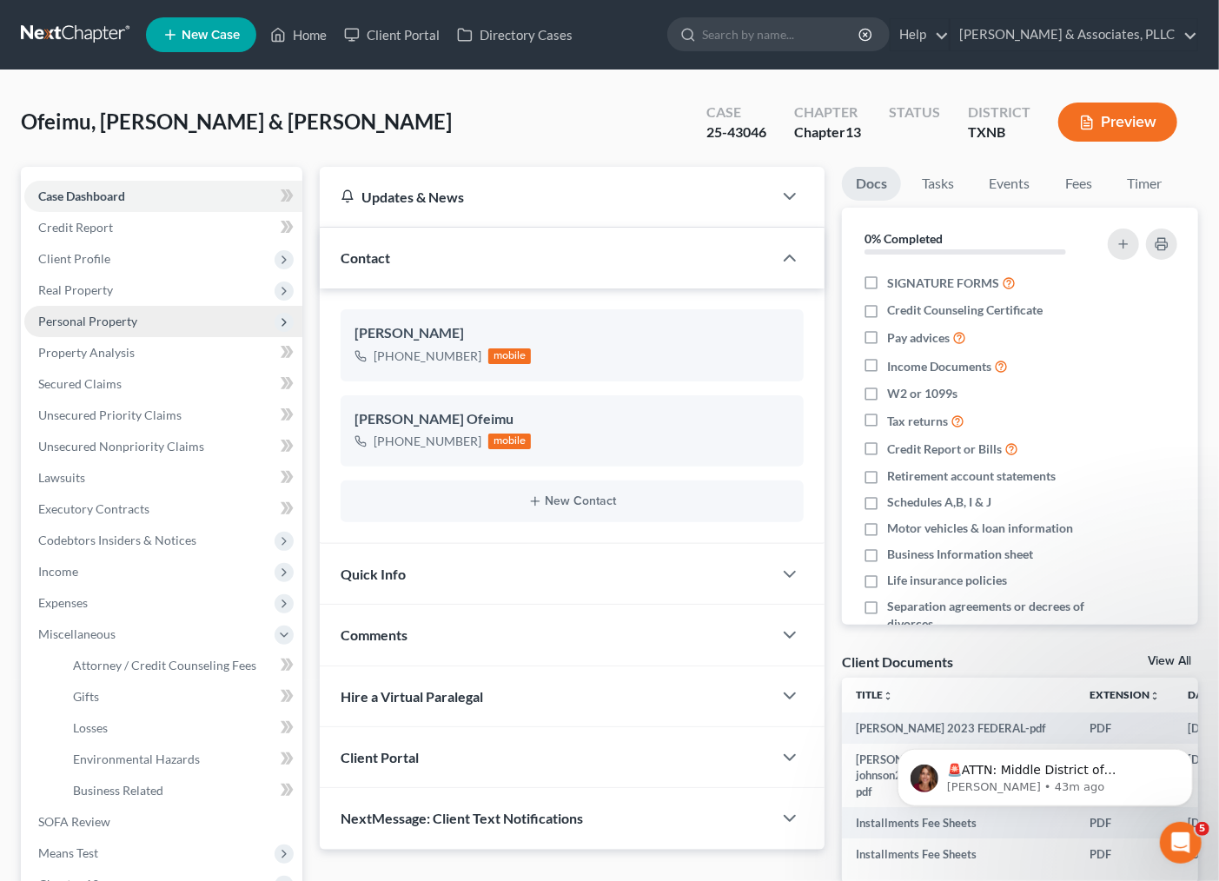
click at [79, 319] on span "Personal Property" at bounding box center [87, 321] width 99 height 15
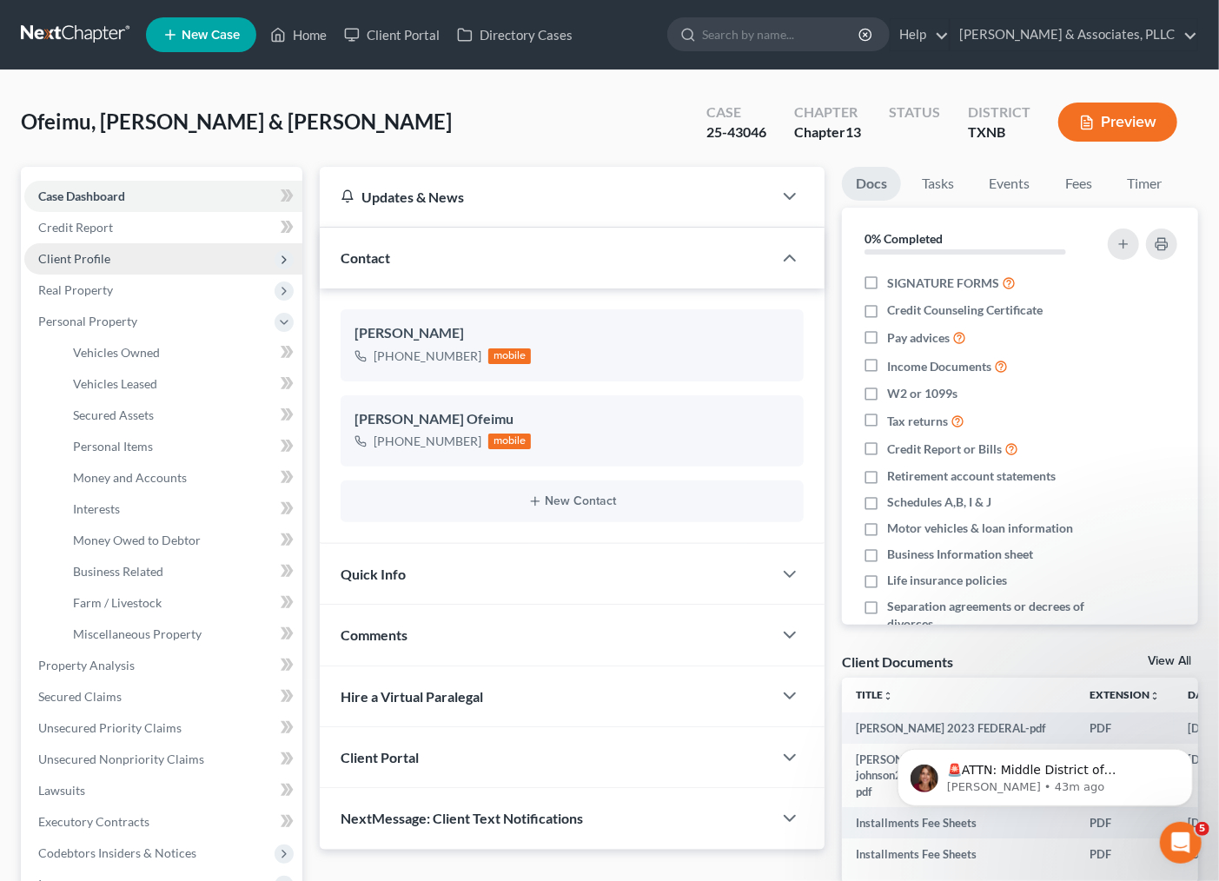
click at [78, 259] on span "Client Profile" at bounding box center [74, 258] width 72 height 15
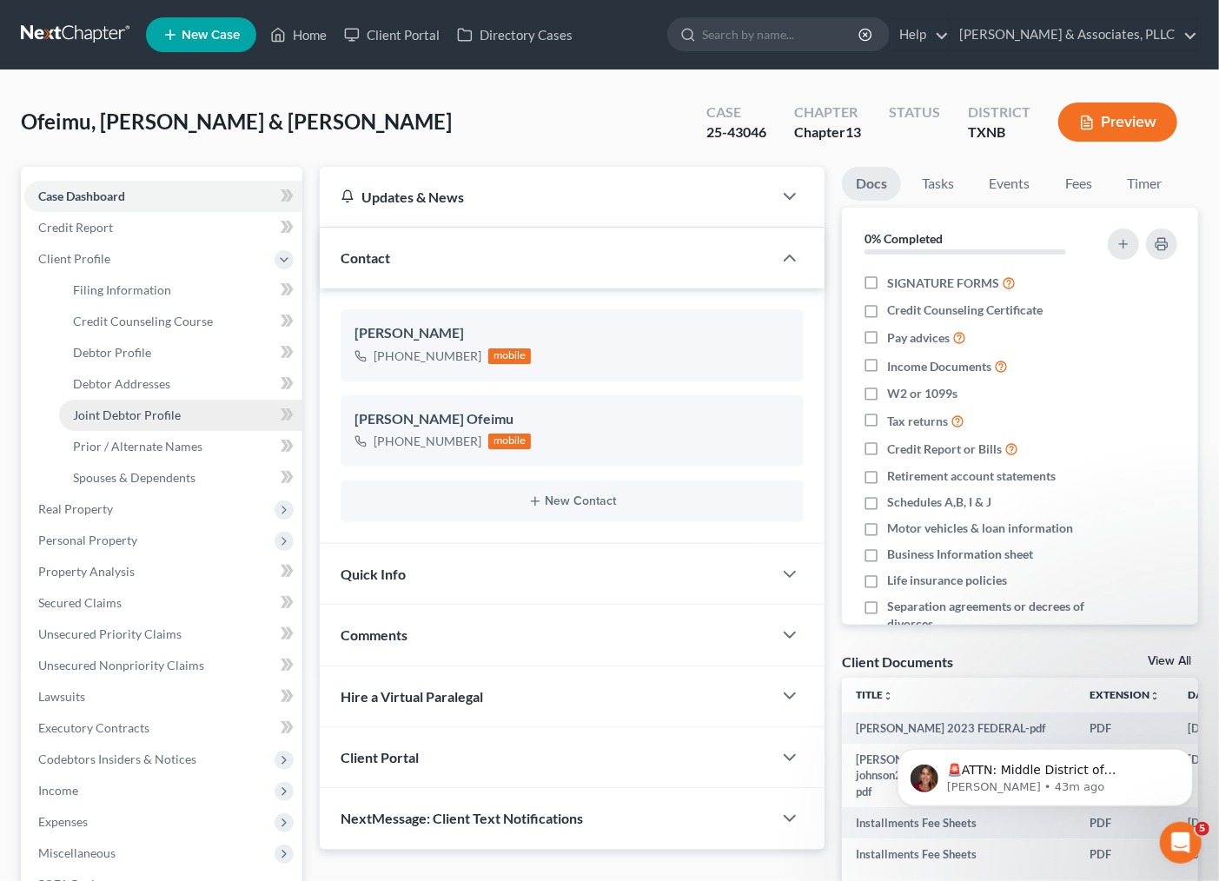
click at [102, 421] on span "Joint Debtor Profile" at bounding box center [127, 415] width 108 height 15
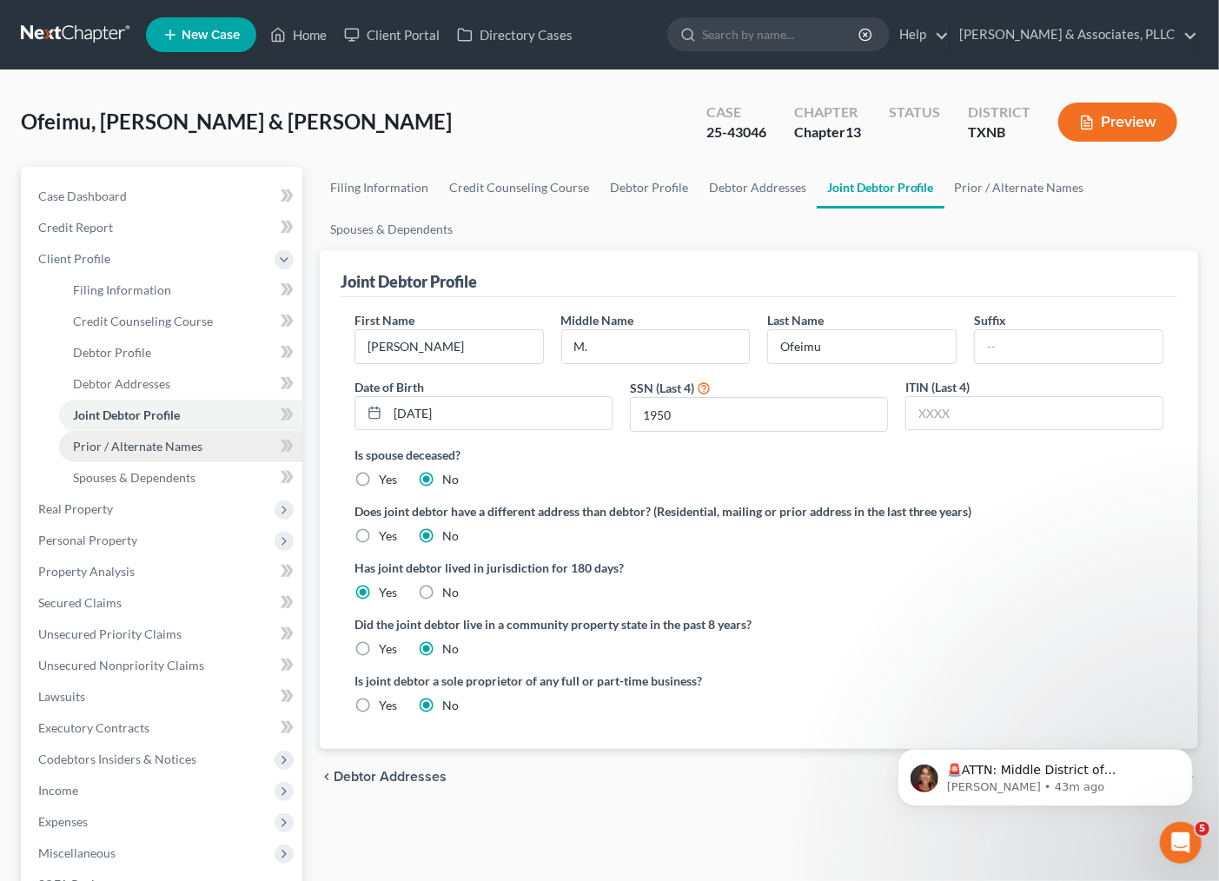
click at [125, 441] on span "Prior / Alternate Names" at bounding box center [137, 446] width 129 height 15
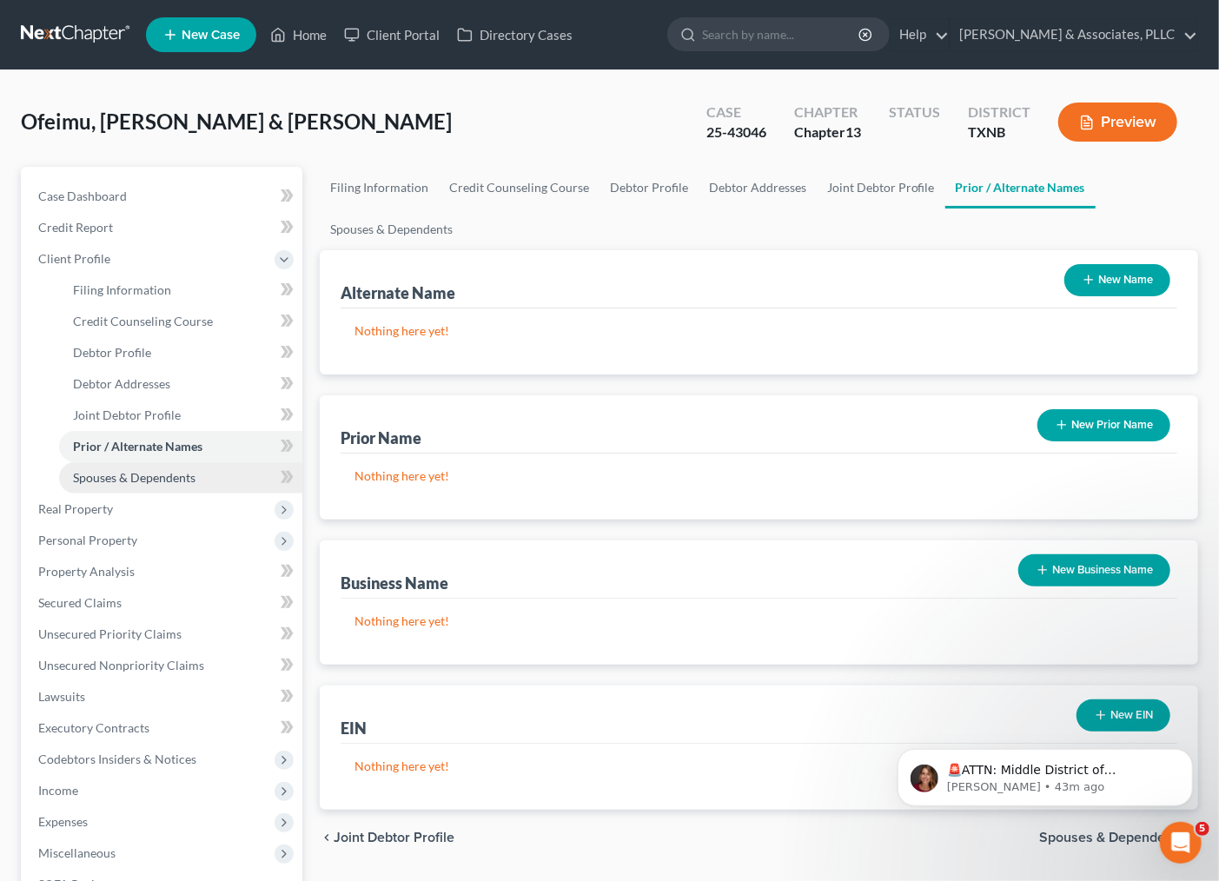
click at [123, 474] on span "Spouses & Dependents" at bounding box center [134, 477] width 123 height 15
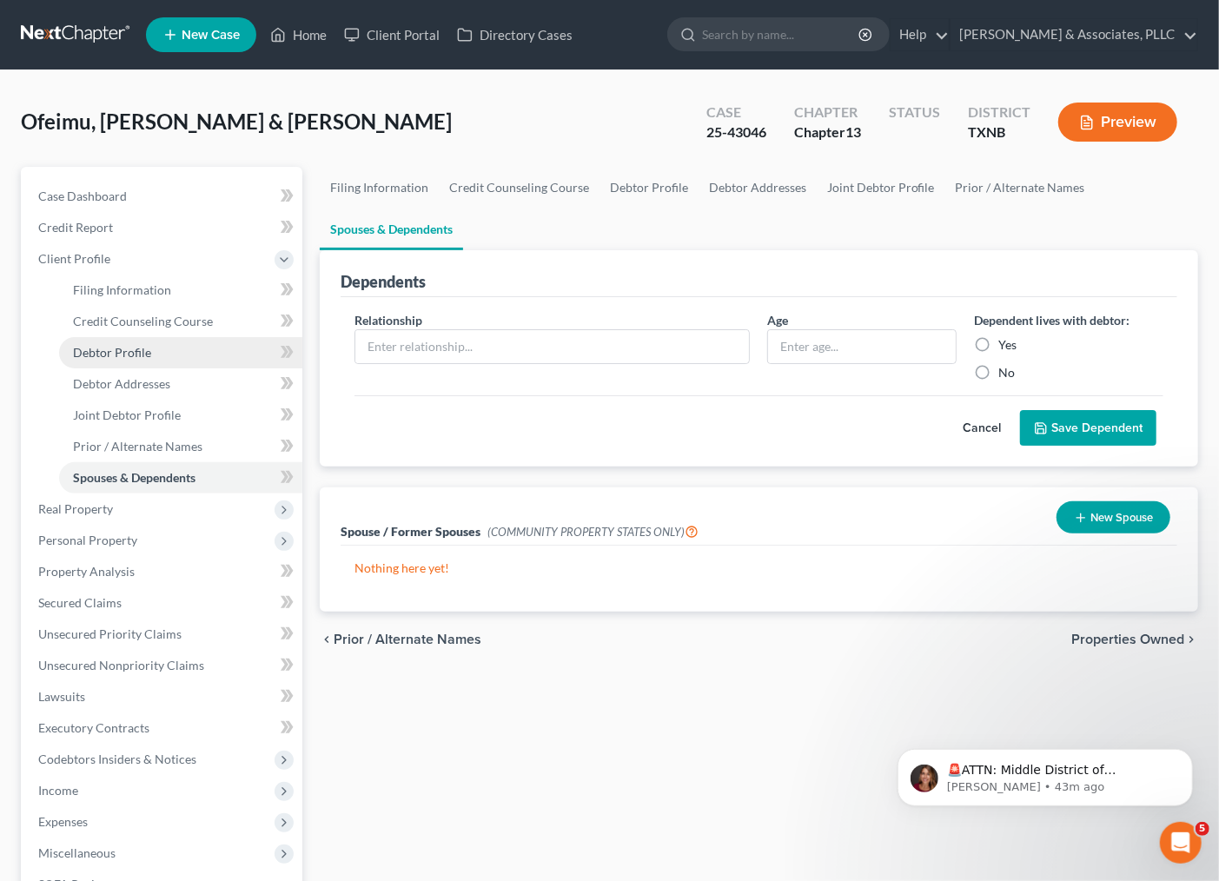
click at [126, 348] on span "Debtor Profile" at bounding box center [112, 352] width 78 height 15
select select "1"
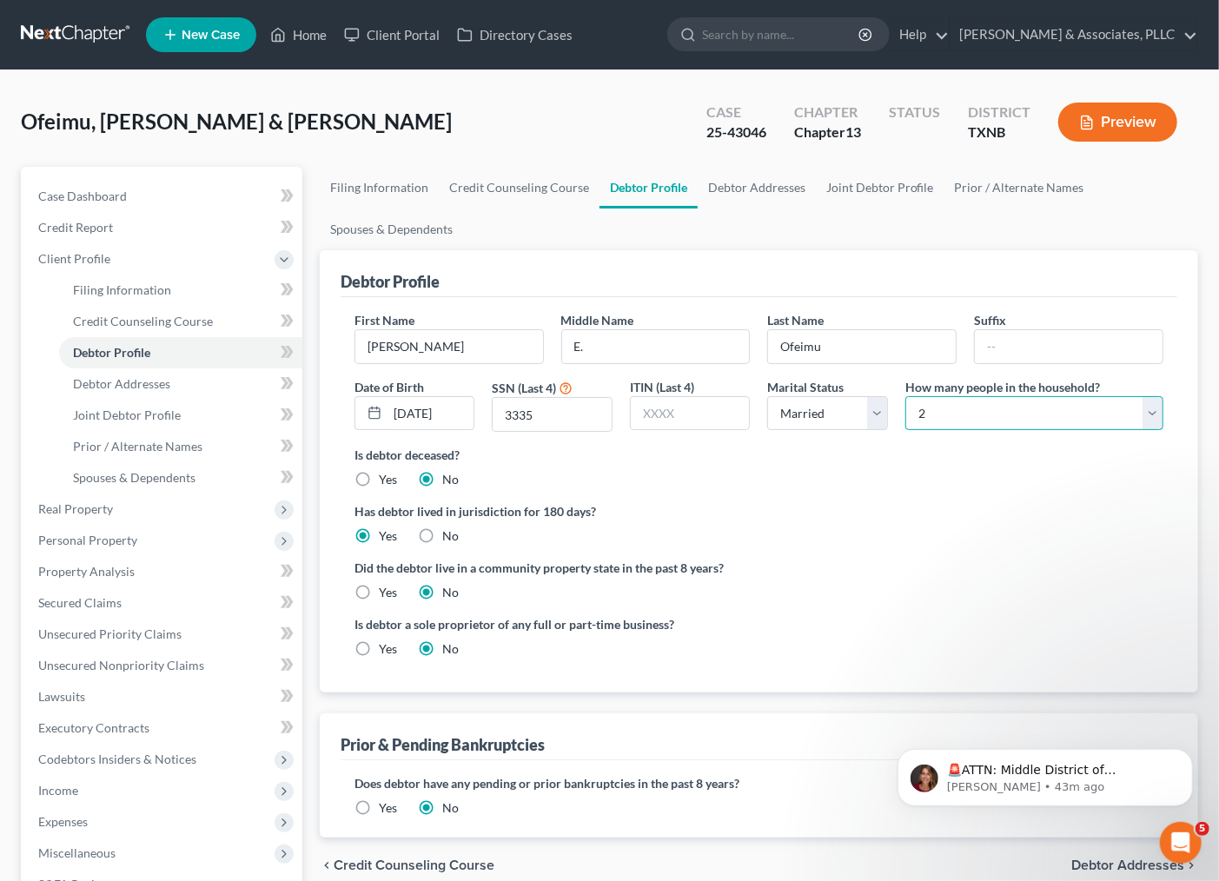
click at [1018, 420] on select "Select 1 2 3 4 5 6 7 8 9 10 11 12 13 14 15 16 17 18 19 20" at bounding box center [1034, 413] width 258 height 35
select select "2"
click at [905, 396] on select "Select 1 2 3 4 5 6 7 8 9 10 11 12 13 14 15 16 17 18 19 20" at bounding box center [1034, 413] width 258 height 35
click at [634, 485] on div "Is debtor deceased? Yes No" at bounding box center [759, 467] width 809 height 43
click at [100, 470] on span "Spouses & Dependents" at bounding box center [134, 477] width 123 height 15
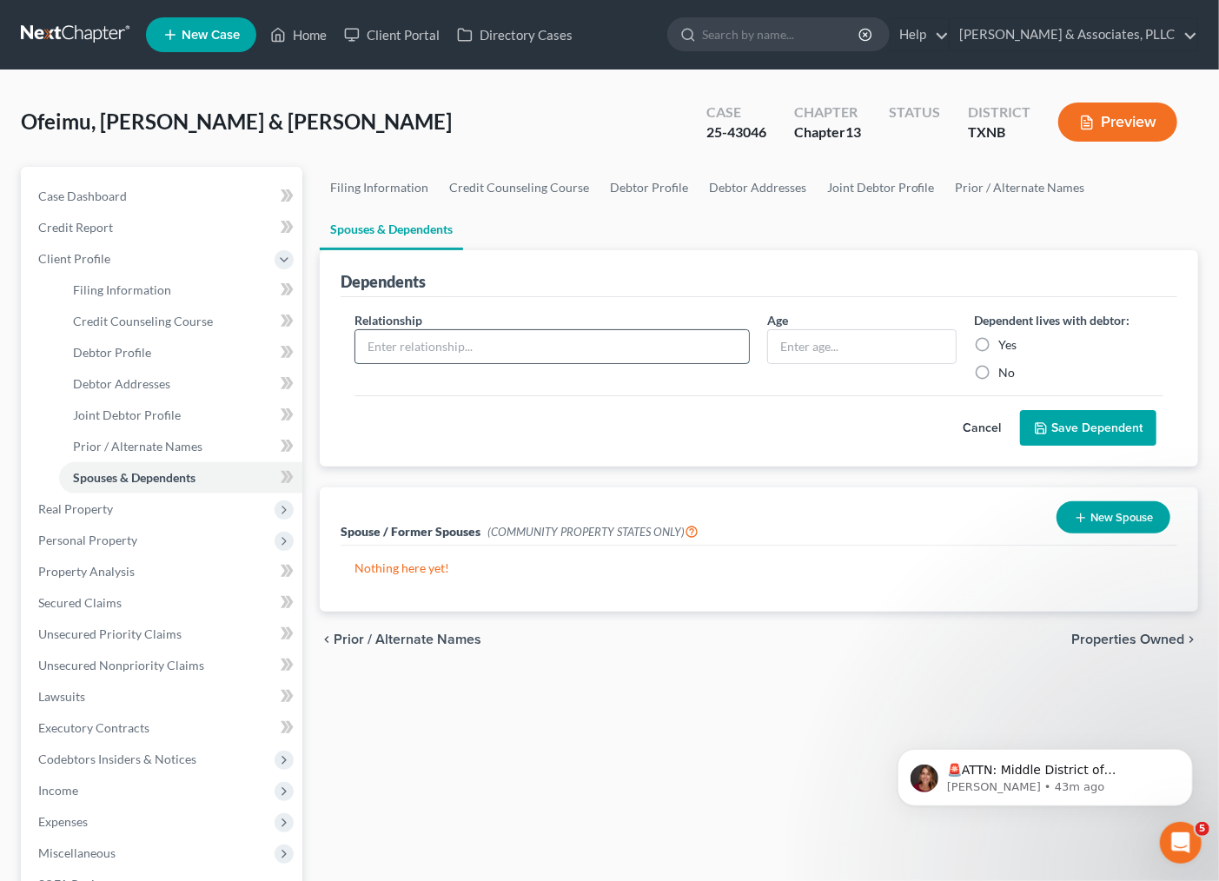
click at [466, 354] on input "text" at bounding box center [552, 346] width 395 height 33
type input "A"
type input "[PERSON_NAME]"
click at [865, 342] on input "text" at bounding box center [862, 346] width 188 height 33
click at [828, 339] on input "text" at bounding box center [862, 346] width 188 height 33
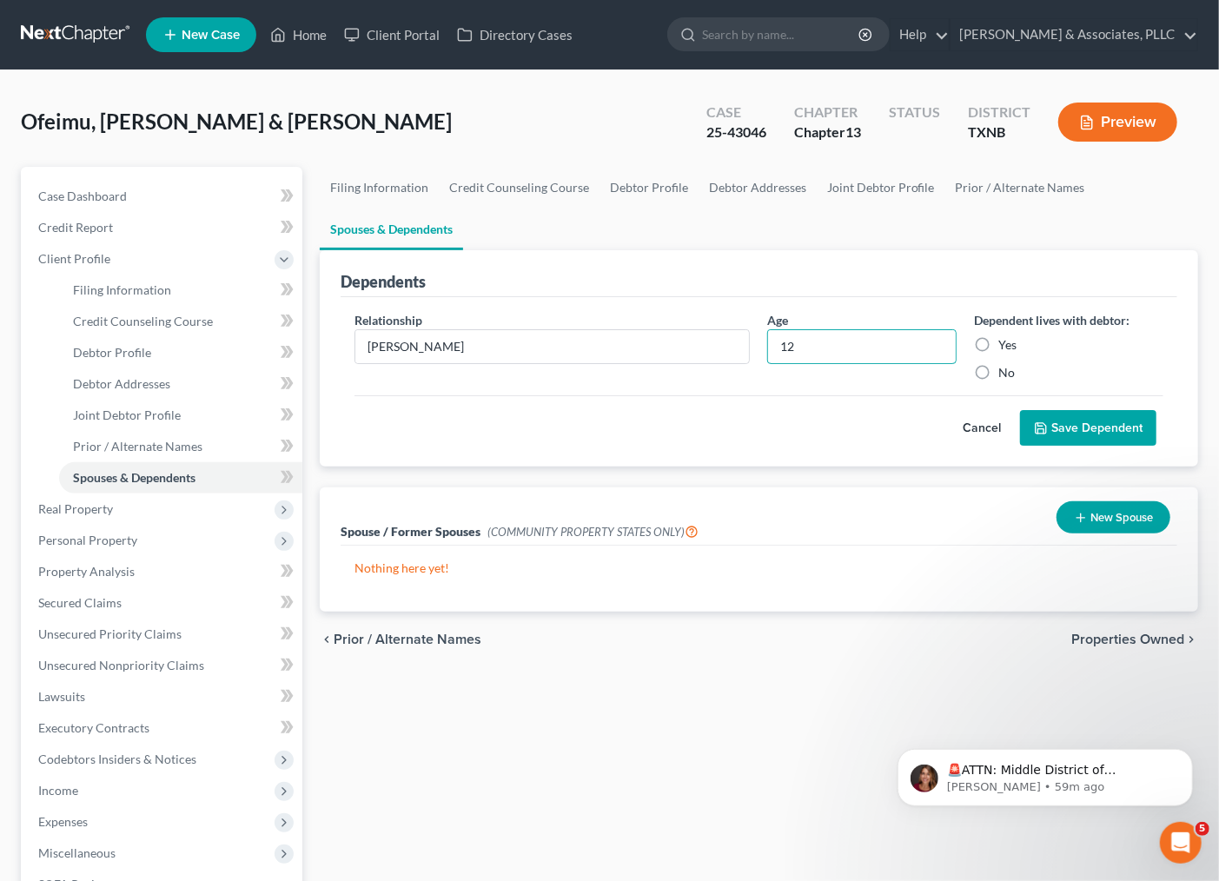
type input "12"
click at [998, 354] on label "Yes" at bounding box center [1007, 344] width 18 height 17
click at [1005, 348] on input "Yes" at bounding box center [1010, 341] width 11 height 11
radio input "true"
click at [1063, 422] on button "Save Dependent" at bounding box center [1088, 428] width 136 height 36
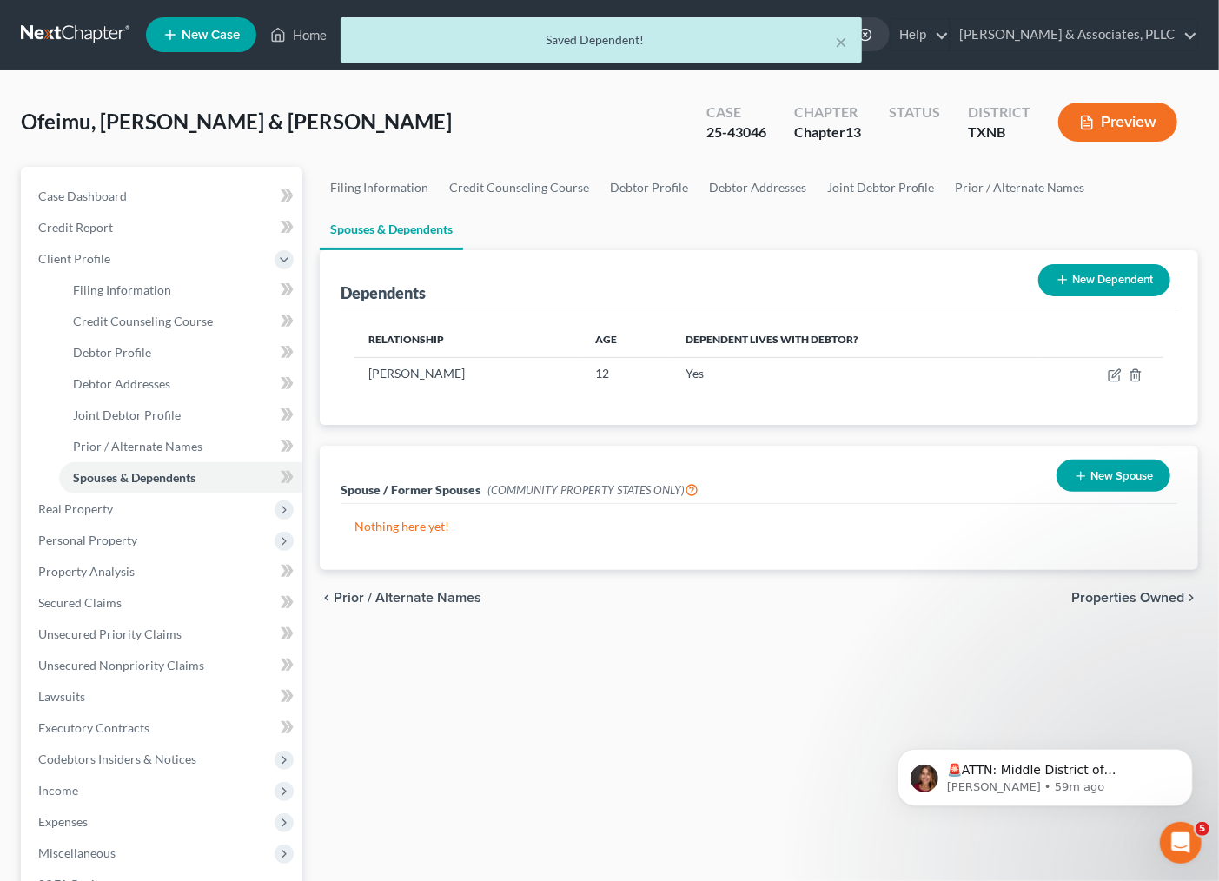
click at [473, 681] on div "Filing Information Credit Counseling Course Debtor Profile Debtor Addresses Joi…" at bounding box center [759, 615] width 896 height 896
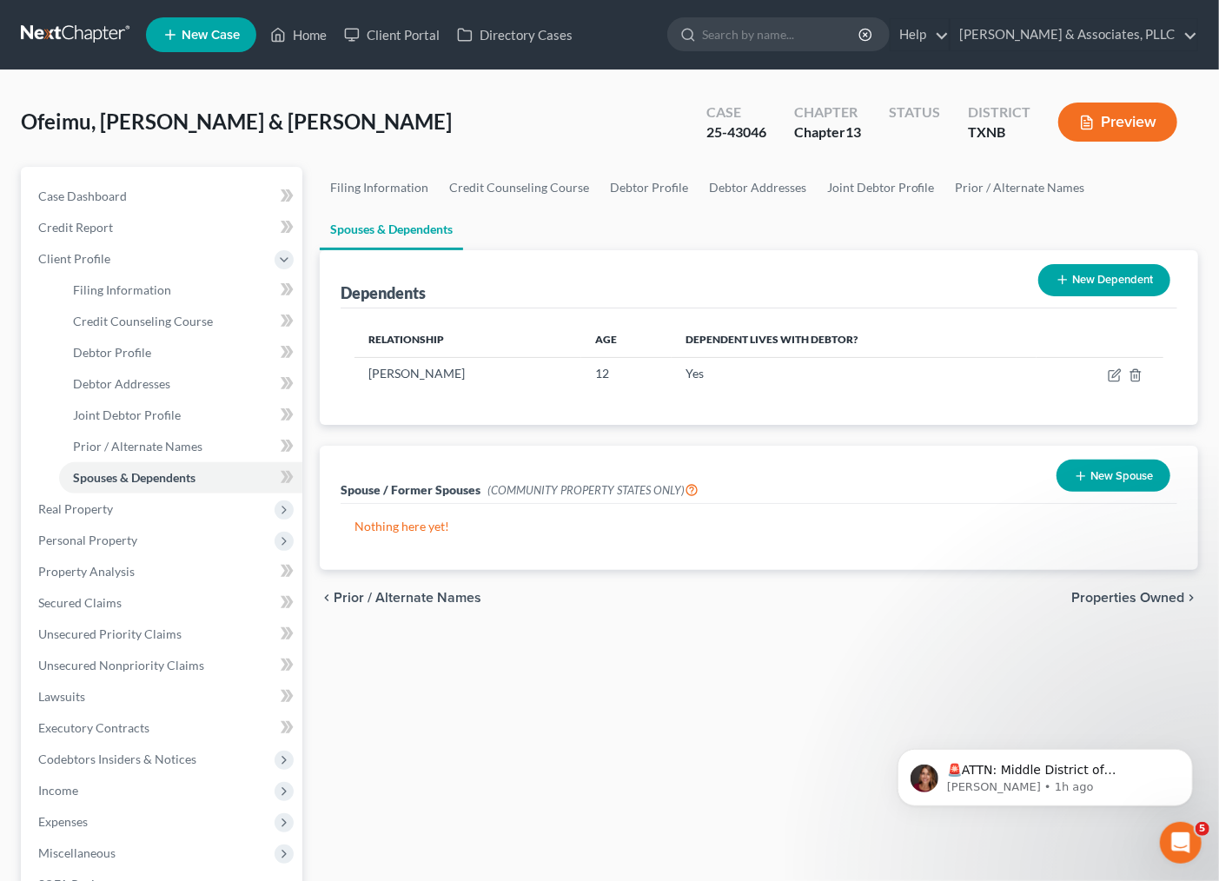
drag, startPoint x: 711, startPoint y: 769, endPoint x: 751, endPoint y: 722, distance: 61.6
click at [711, 767] on div "Filing Information Credit Counseling Course Debtor Profile Debtor Addresses Joi…" at bounding box center [759, 615] width 896 height 896
click at [1105, 592] on span "Properties Owned" at bounding box center [1127, 598] width 113 height 14
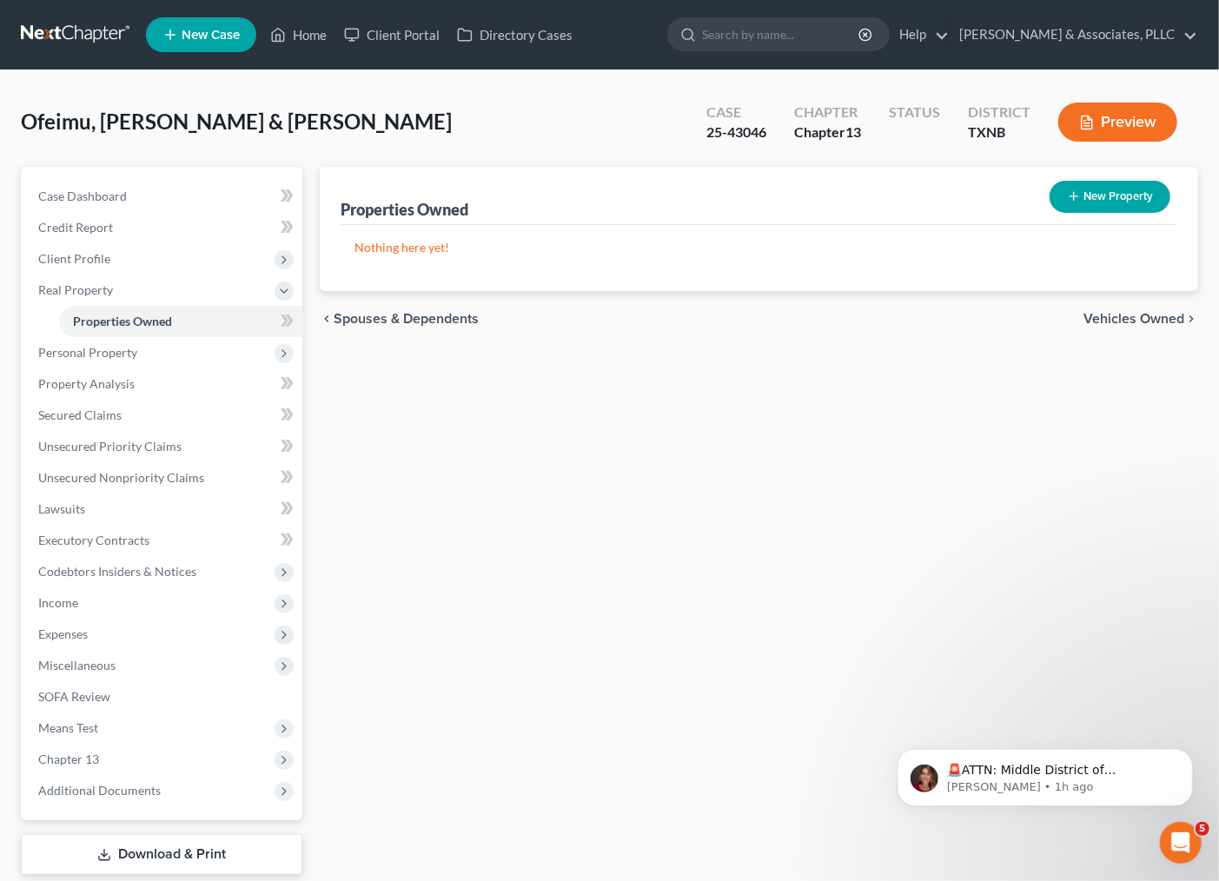
click at [400, 313] on span "Spouses & Dependents" at bounding box center [406, 319] width 145 height 14
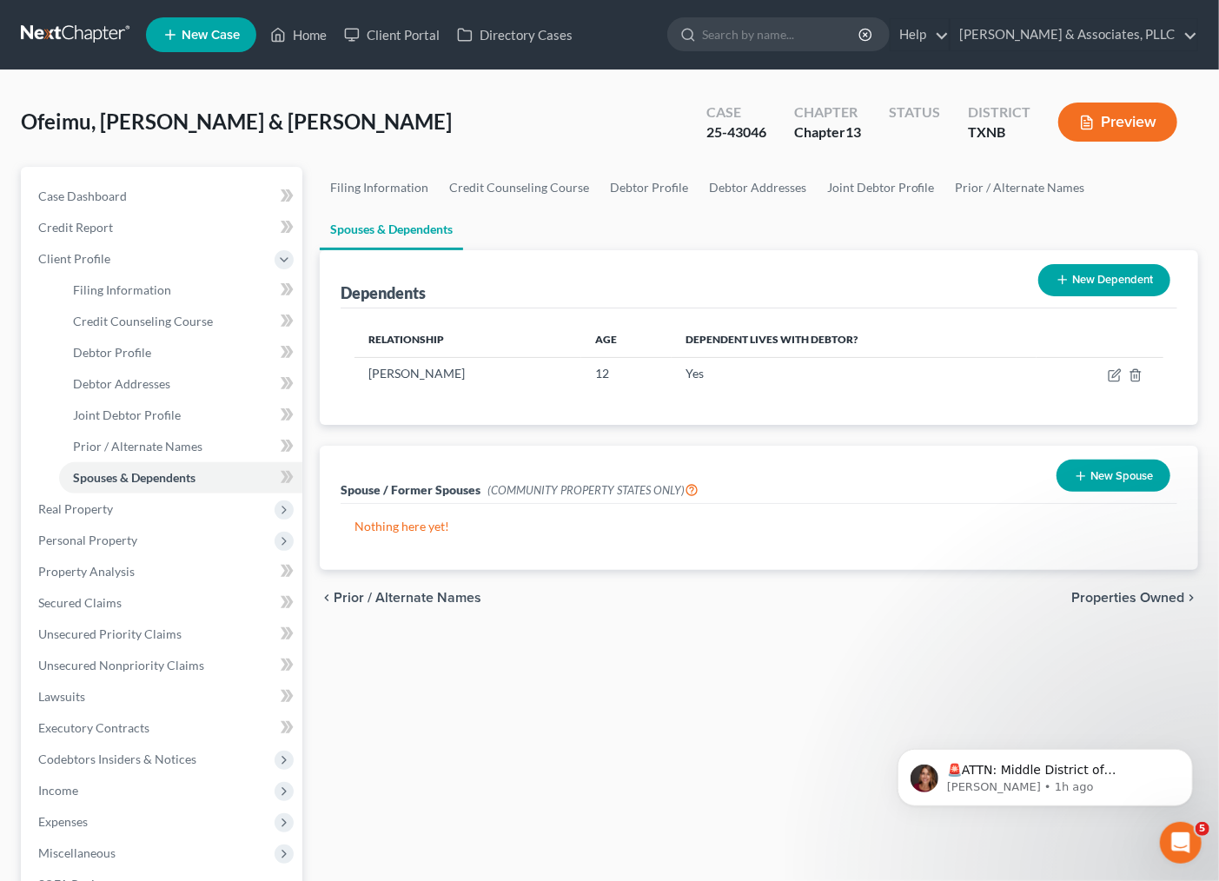
click at [1111, 476] on button "New Spouse" at bounding box center [1114, 476] width 114 height 32
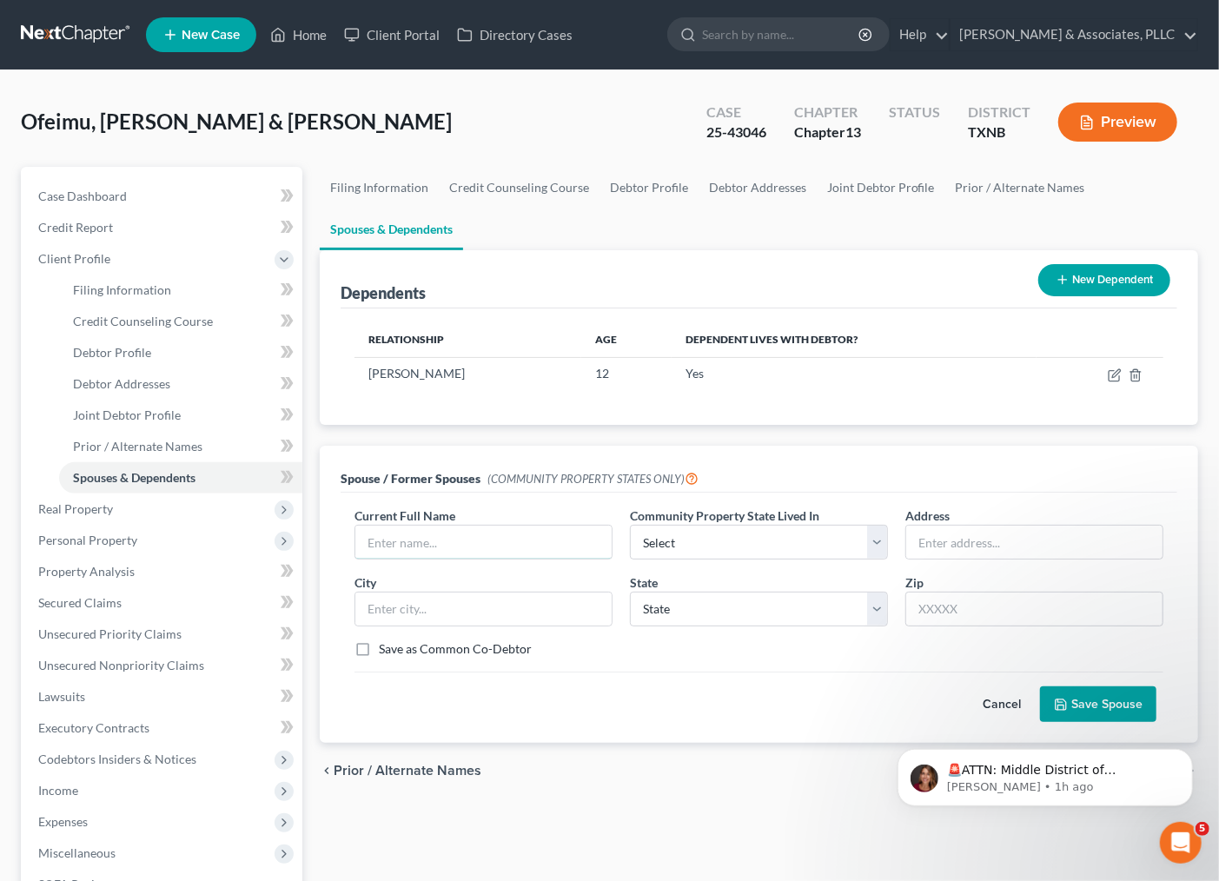
drag, startPoint x: 429, startPoint y: 540, endPoint x: 397, endPoint y: 519, distance: 38.3
click at [429, 540] on input "text" at bounding box center [483, 542] width 256 height 33
click at [494, 540] on input "text" at bounding box center [483, 542] width 256 height 33
drag, startPoint x: 433, startPoint y: 542, endPoint x: 402, endPoint y: 537, distance: 30.9
click at [400, 537] on input "[PERSON_NAME]" at bounding box center [483, 542] width 256 height 33
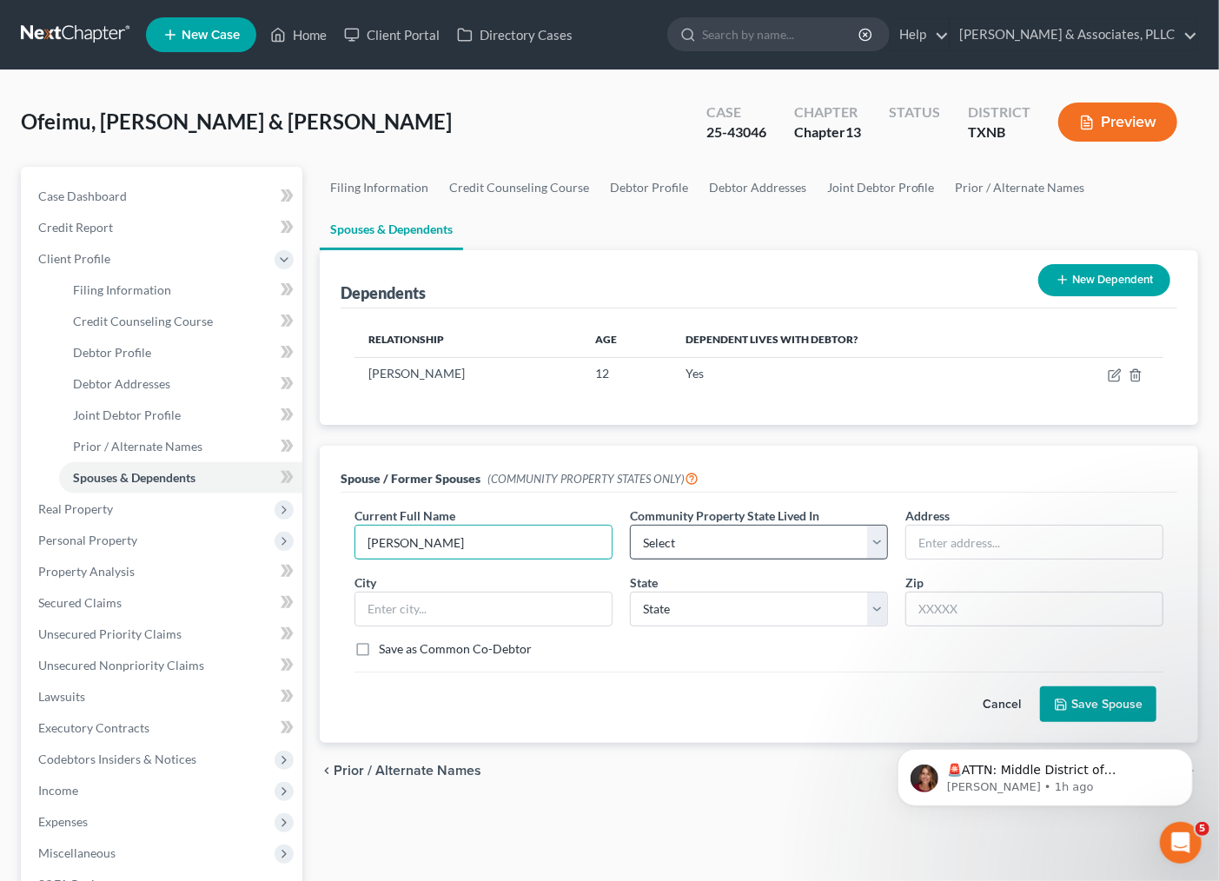
type input "[PERSON_NAME]"
drag, startPoint x: 669, startPoint y: 531, endPoint x: 683, endPoint y: 533, distance: 14.0
click at [669, 531] on select "Select AZ CA GU ID LA NV NM PR [GEOGRAPHIC_DATA] [GEOGRAPHIC_DATA] [GEOGRAPHIC_…" at bounding box center [759, 542] width 258 height 35
select select "8"
click at [630, 525] on select "Select AZ CA GU ID LA NV NM PR [GEOGRAPHIC_DATA] [GEOGRAPHIC_DATA] [GEOGRAPHIC_…" at bounding box center [759, 542] width 258 height 35
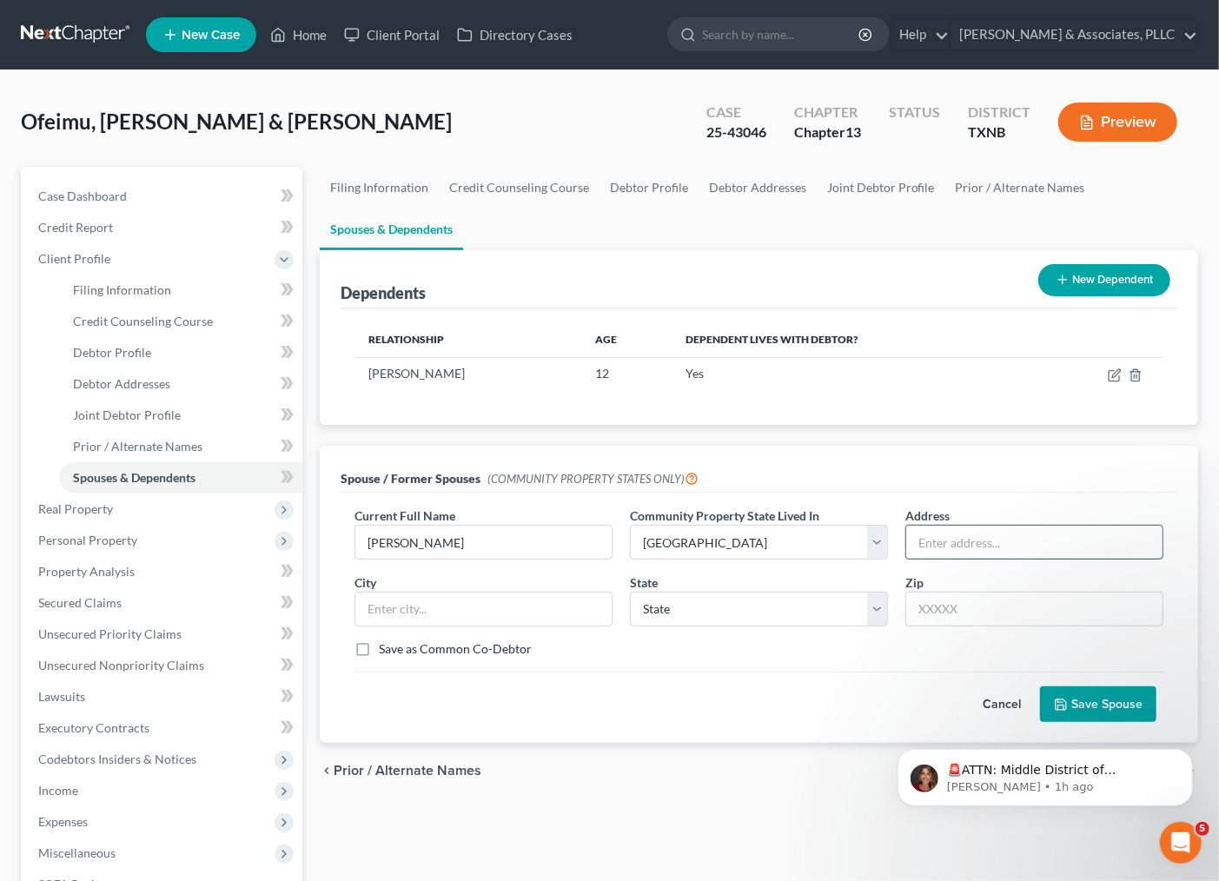
click at [934, 535] on input "text" at bounding box center [1034, 542] width 256 height 33
click at [923, 280] on div "Dependents New Dependent" at bounding box center [759, 279] width 837 height 58
click at [967, 540] on input "text" at bounding box center [1034, 542] width 256 height 33
click at [530, 707] on div "Cancel Save Spouse" at bounding box center [759, 697] width 809 height 51
click at [1071, 779] on p "[PERSON_NAME] • 1h ago" at bounding box center [1058, 787] width 224 height 16
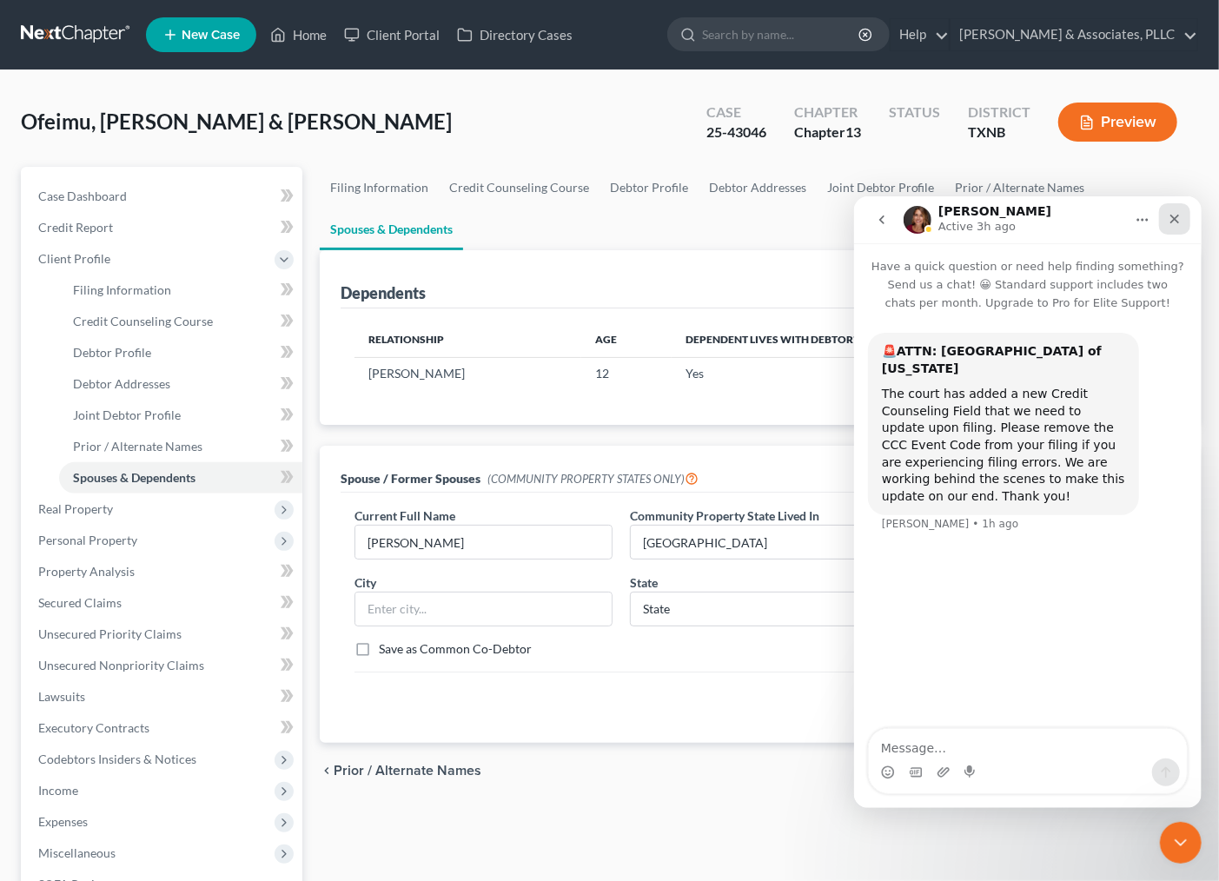
click at [1176, 217] on icon "Close" at bounding box center [1174, 218] width 14 height 14
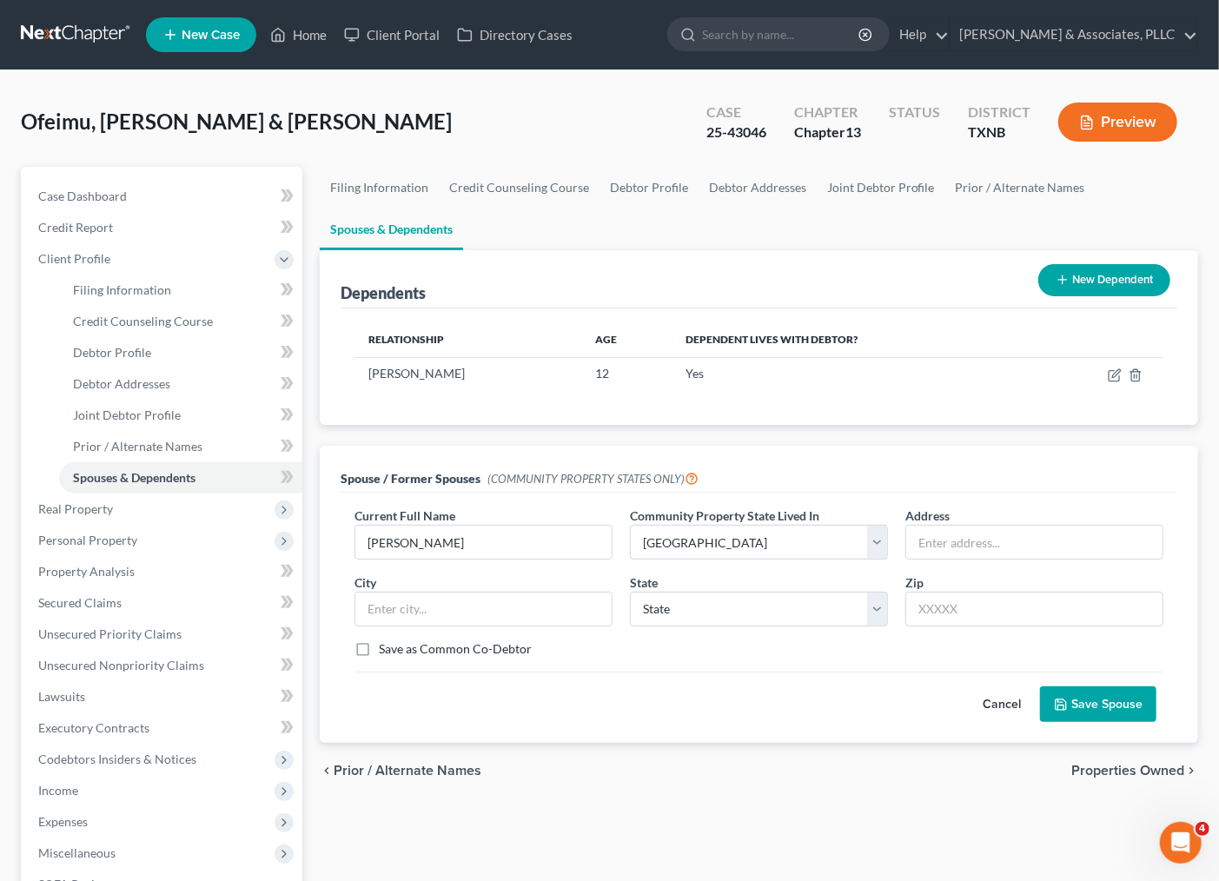
click at [739, 788] on div "Filing Information Credit Counseling Course Debtor Profile Debtor Addresses Joi…" at bounding box center [759, 615] width 896 height 896
click at [1109, 702] on button "Save Spouse" at bounding box center [1098, 704] width 116 height 36
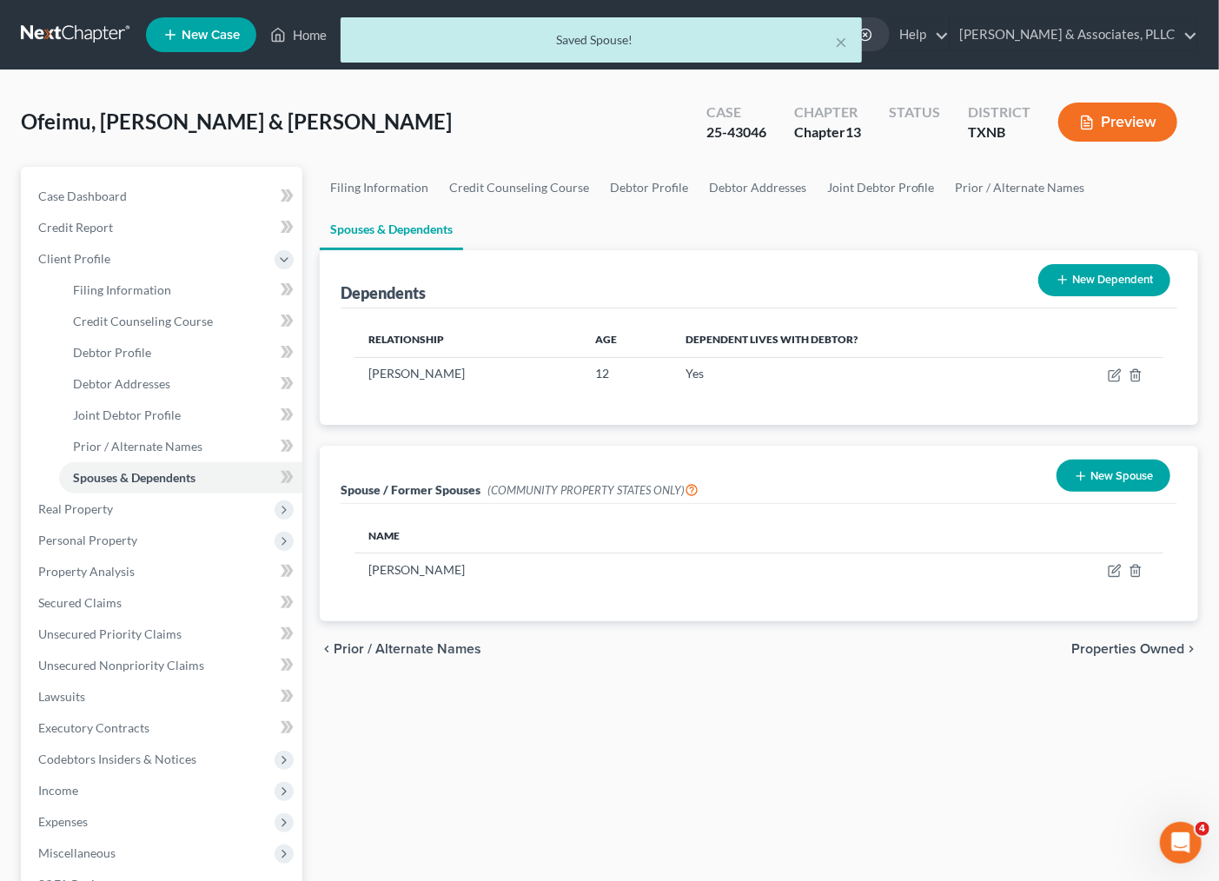
click at [1143, 642] on span "Properties Owned" at bounding box center [1127, 649] width 113 height 14
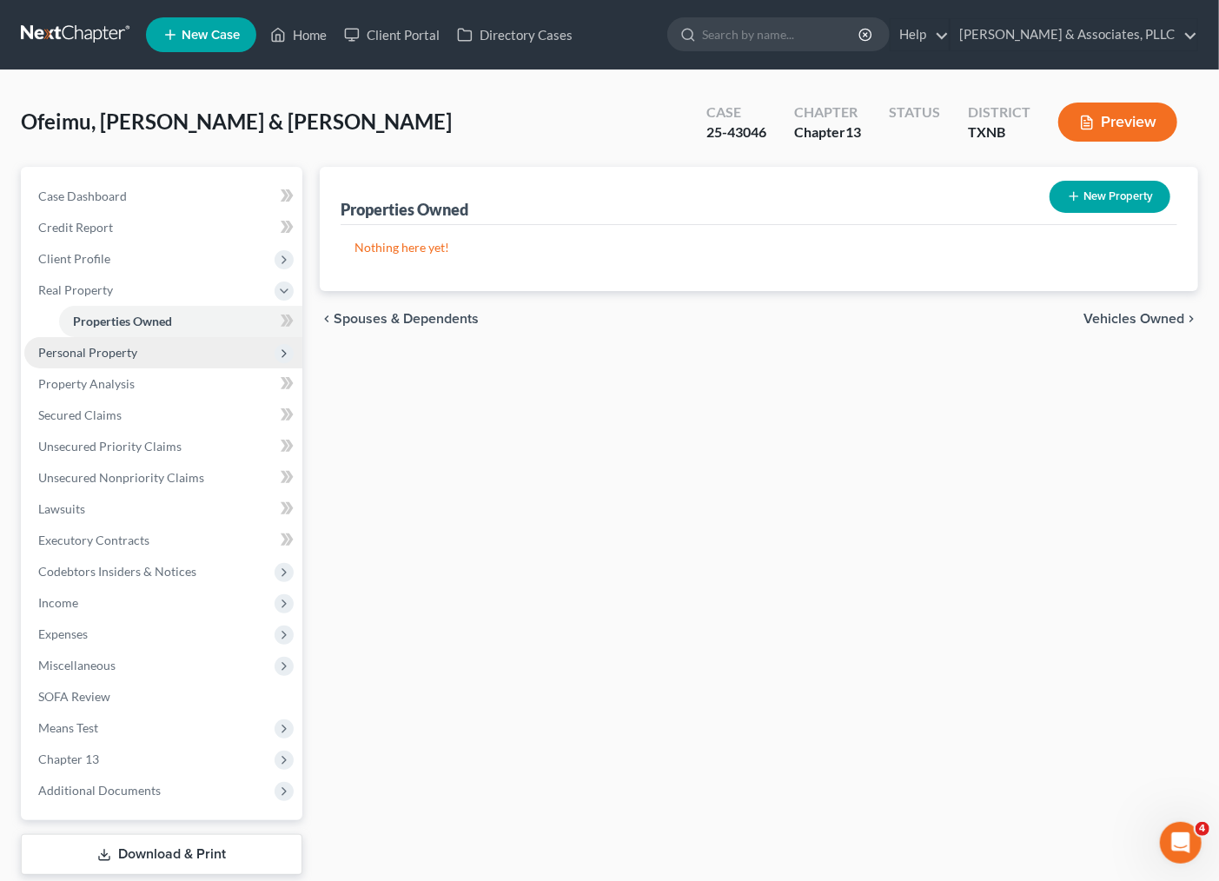
click at [122, 362] on span "Personal Property" at bounding box center [163, 352] width 278 height 31
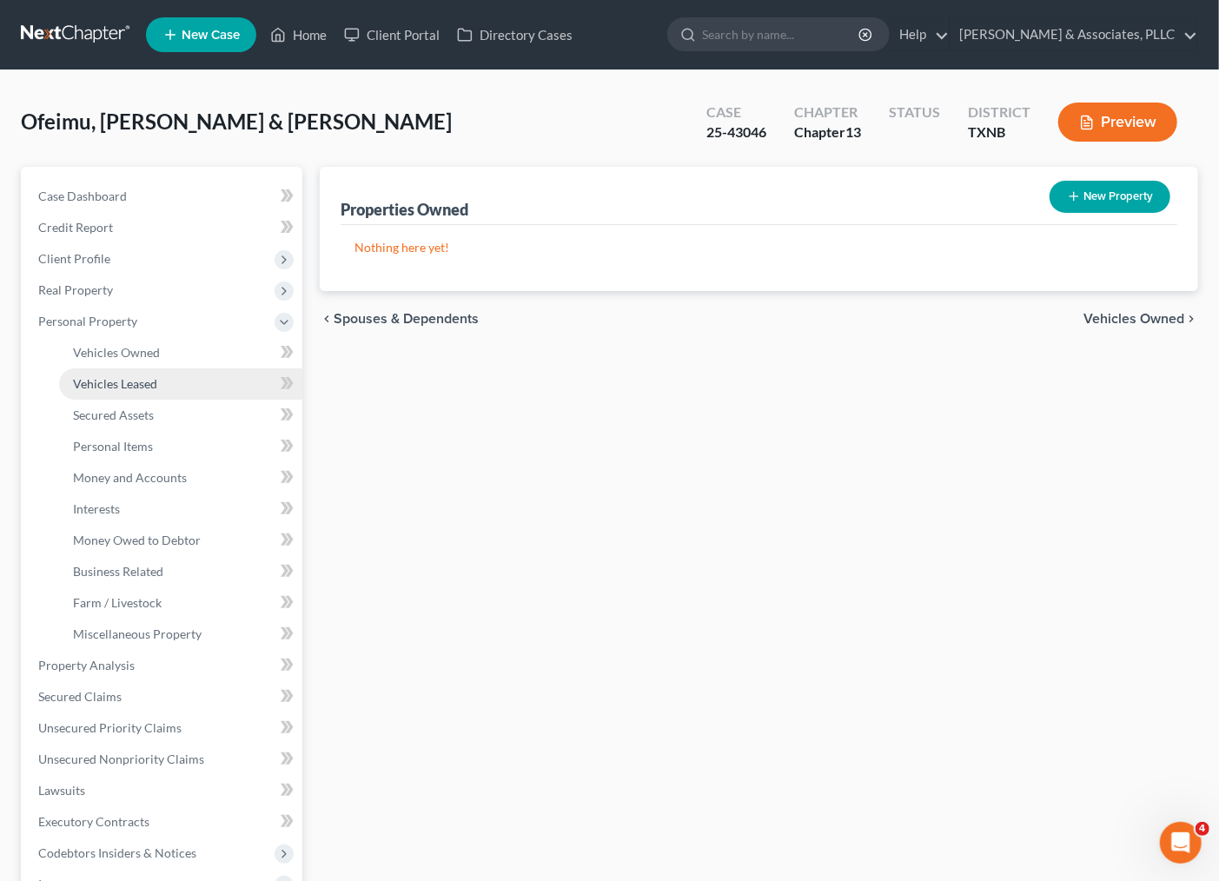
click at [119, 382] on span "Vehicles Leased" at bounding box center [115, 383] width 84 height 15
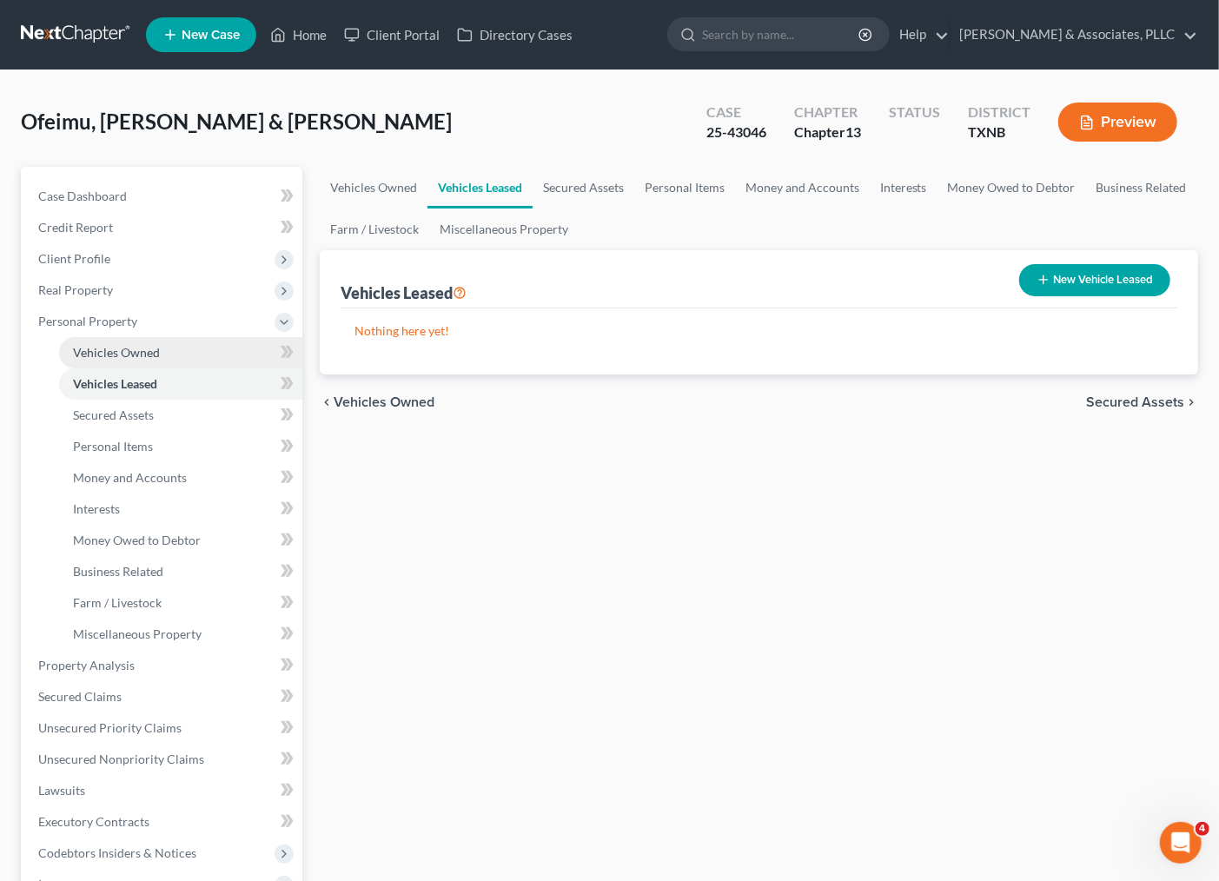
click at [123, 351] on span "Vehicles Owned" at bounding box center [116, 352] width 87 height 15
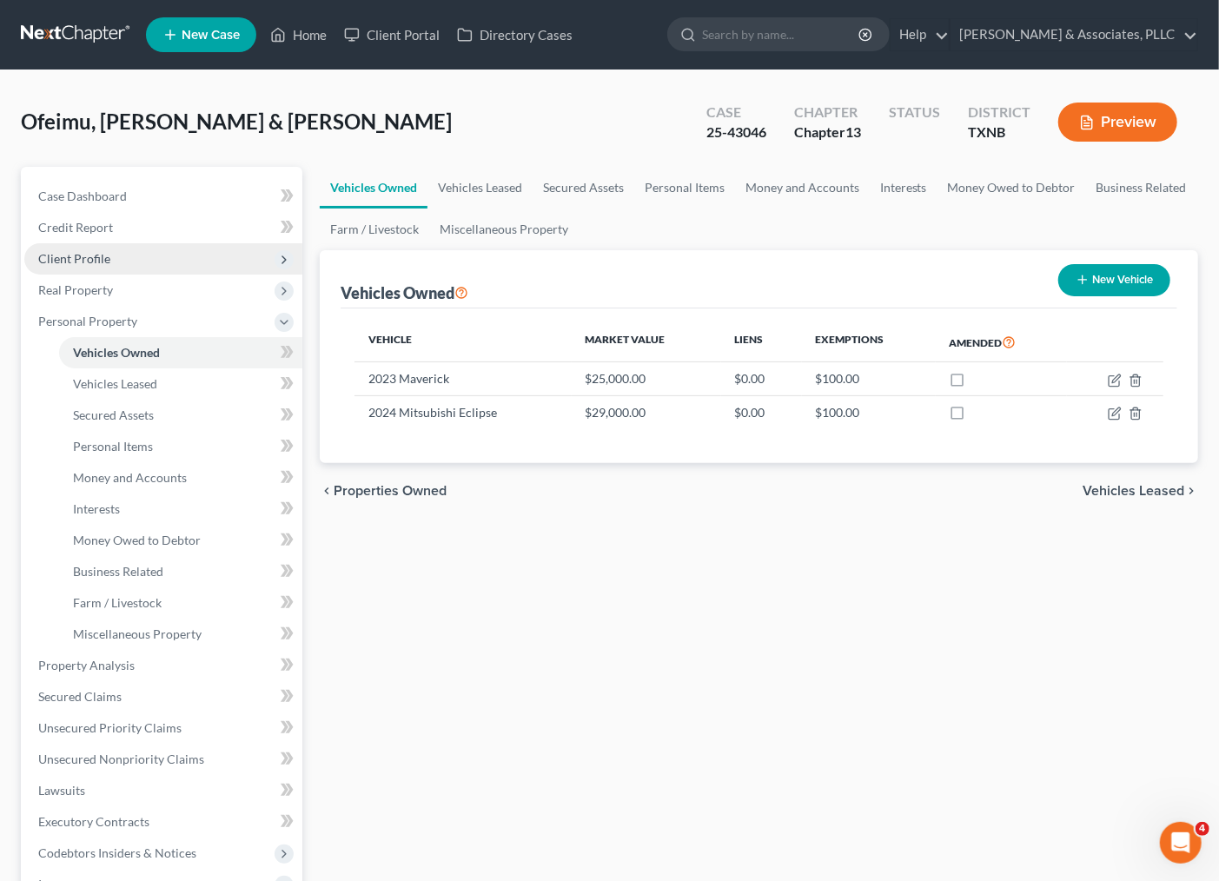
click at [88, 255] on span "Client Profile" at bounding box center [74, 258] width 72 height 15
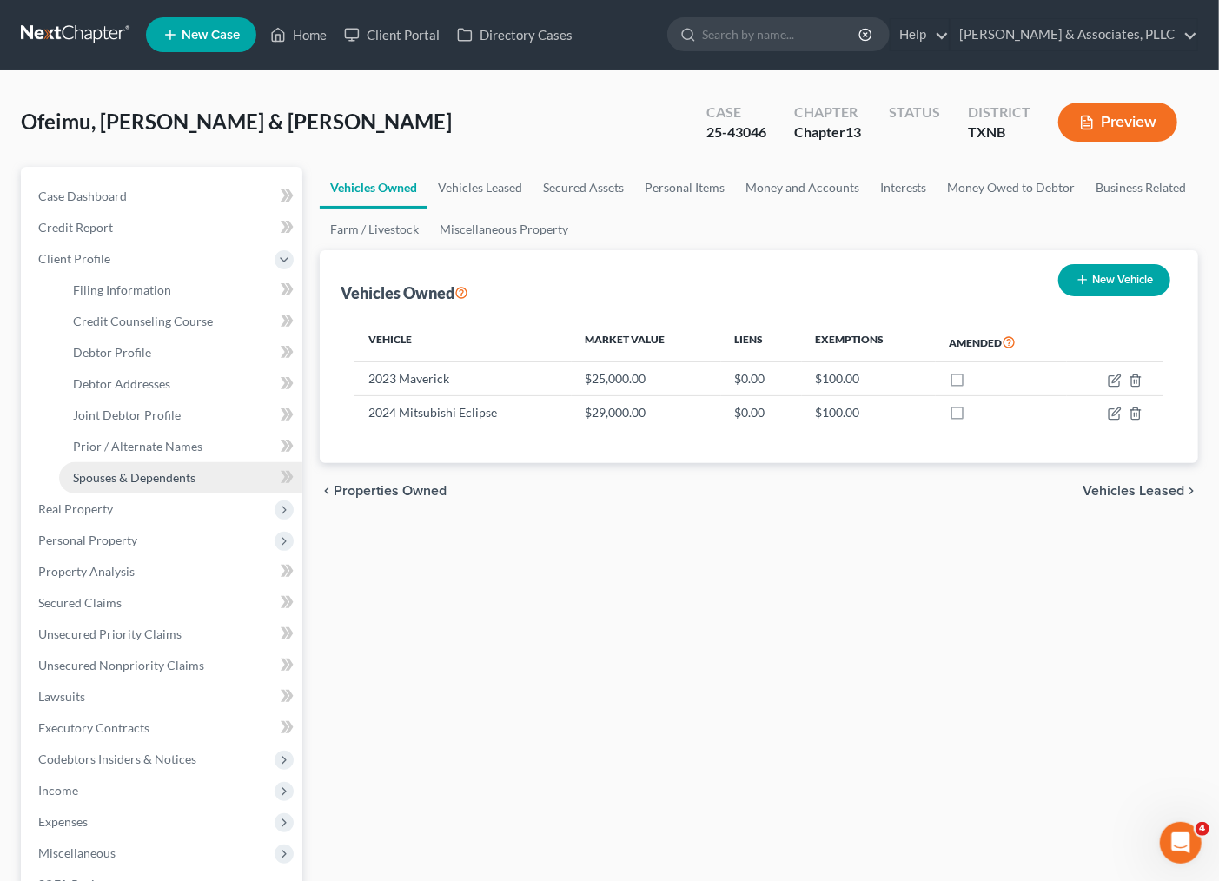
click at [123, 474] on span "Spouses & Dependents" at bounding box center [134, 477] width 123 height 15
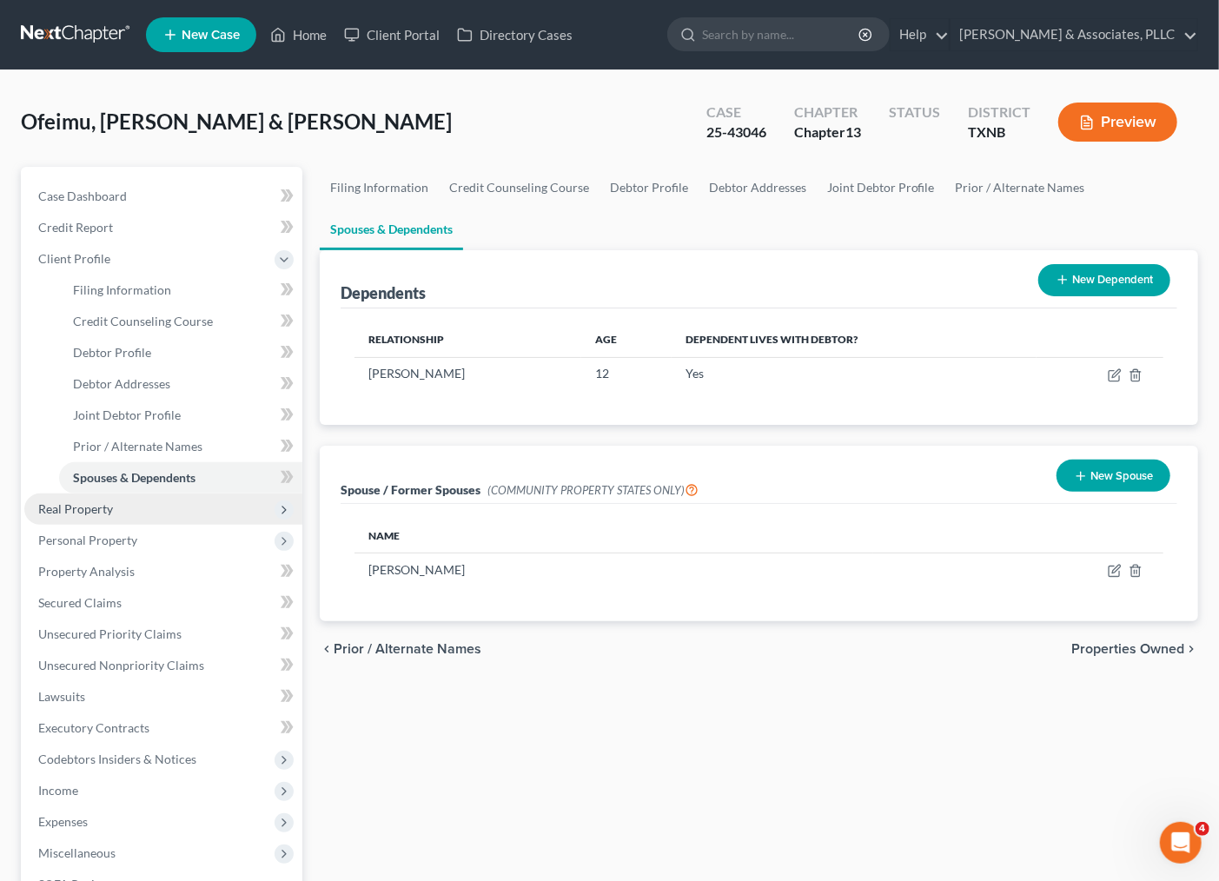
click at [89, 504] on span "Real Property" at bounding box center [75, 508] width 75 height 15
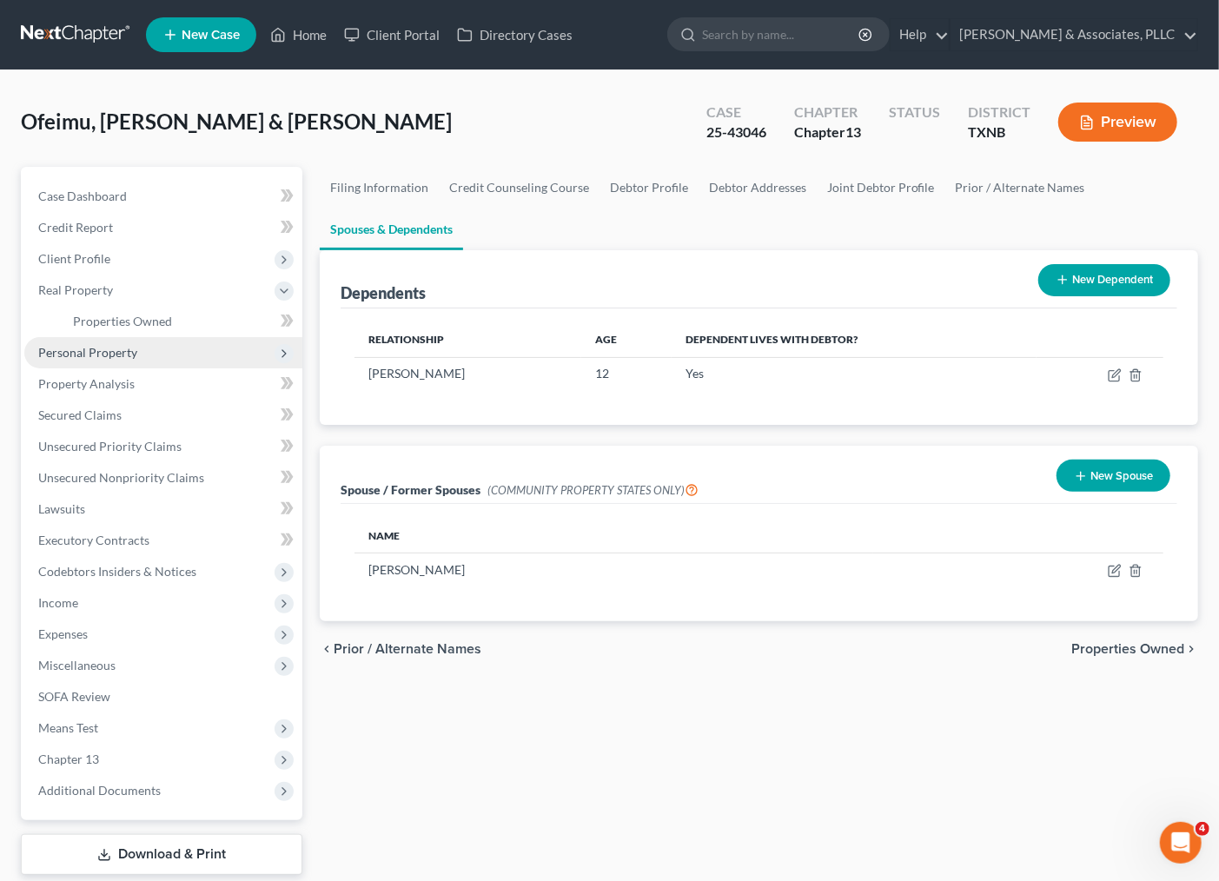
click at [96, 361] on span "Personal Property" at bounding box center [163, 352] width 278 height 31
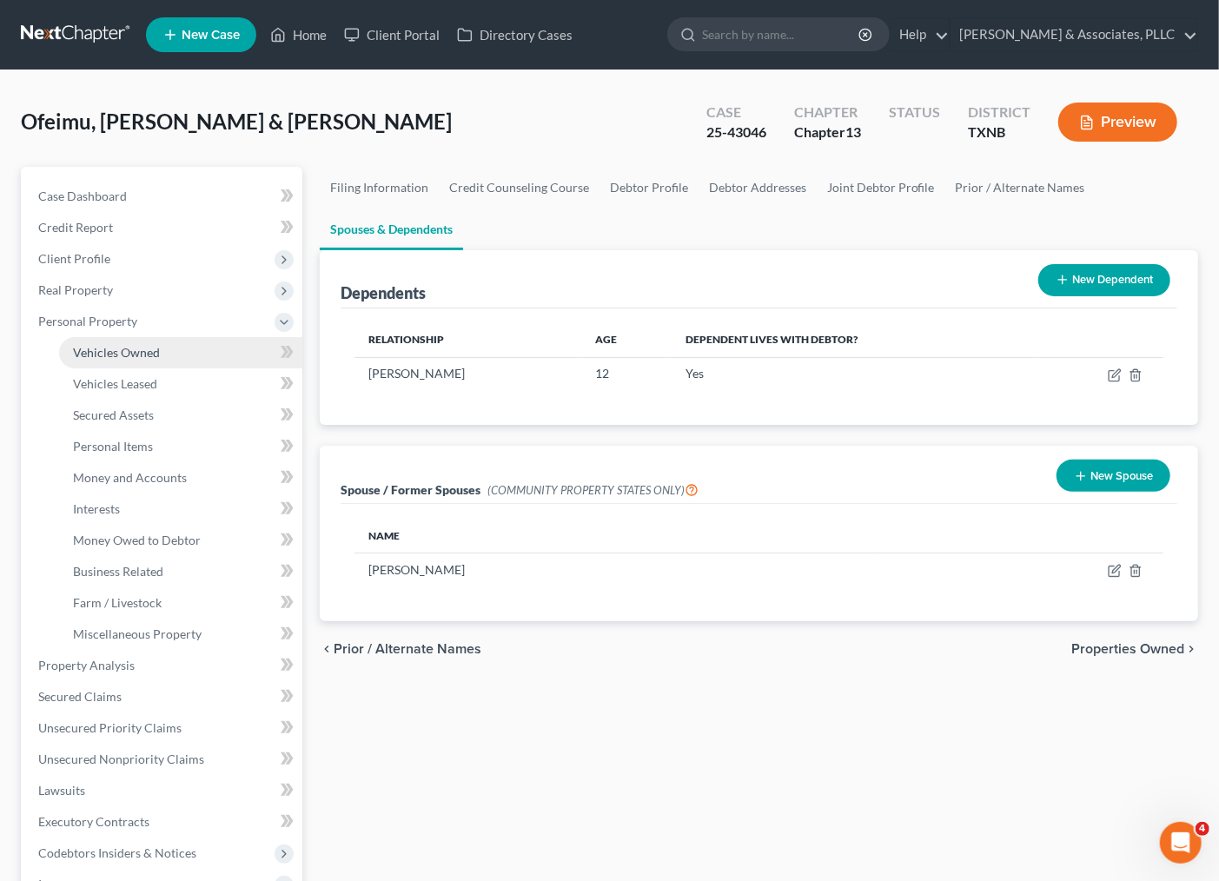
click at [104, 348] on span "Vehicles Owned" at bounding box center [116, 352] width 87 height 15
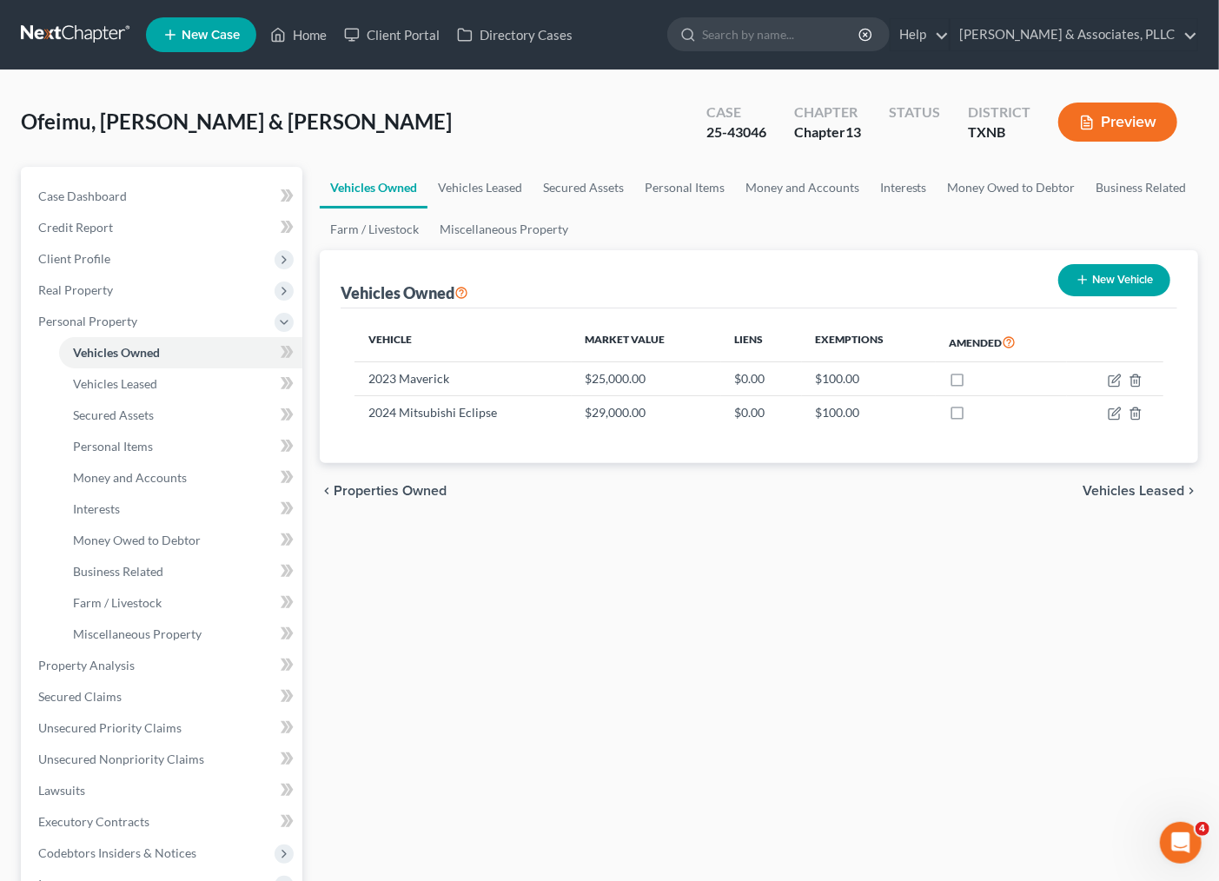
click at [1131, 484] on span "Vehicles Leased" at bounding box center [1134, 491] width 102 height 14
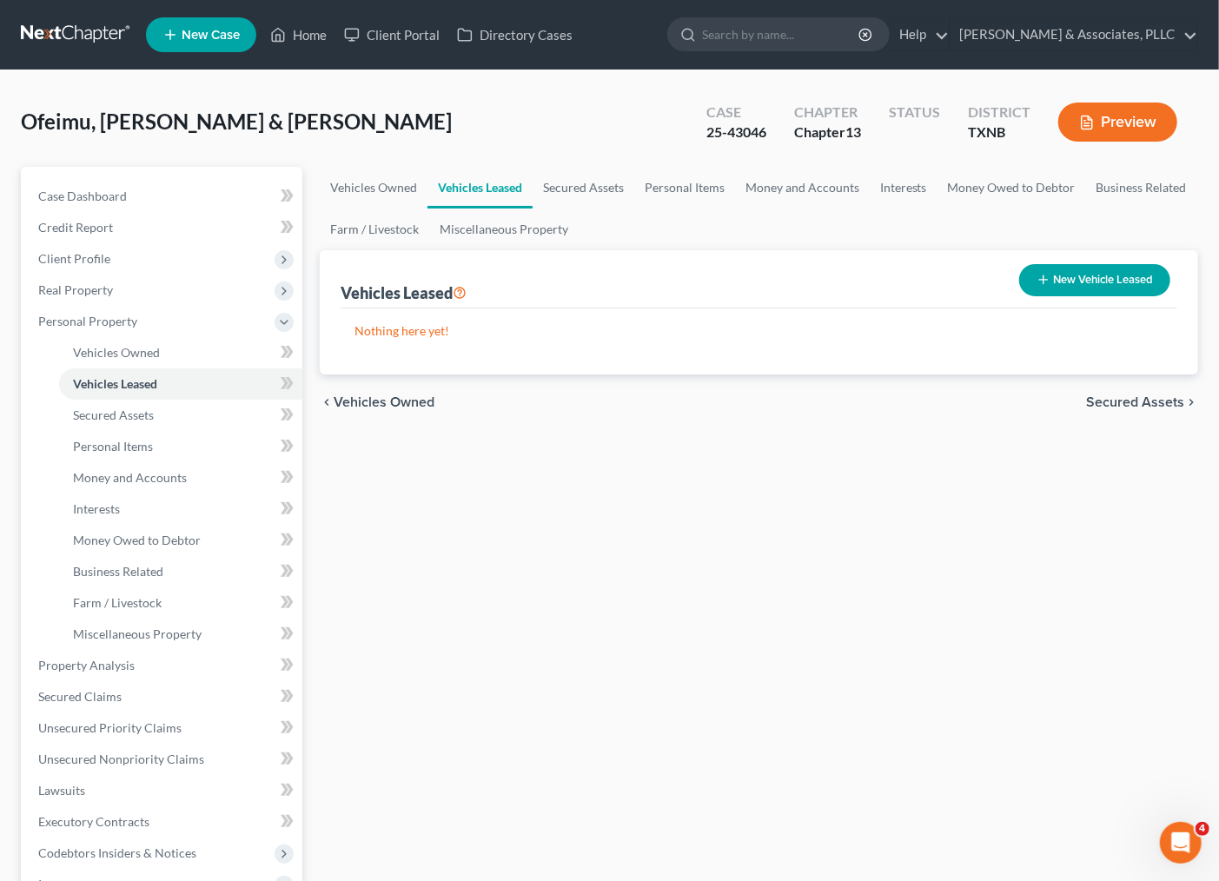
click at [1154, 409] on div "chevron_left Vehicles Owned Secured Assets chevron_right" at bounding box center [759, 403] width 879 height 56
click at [1132, 401] on span "Secured Assets" at bounding box center [1135, 402] width 98 height 14
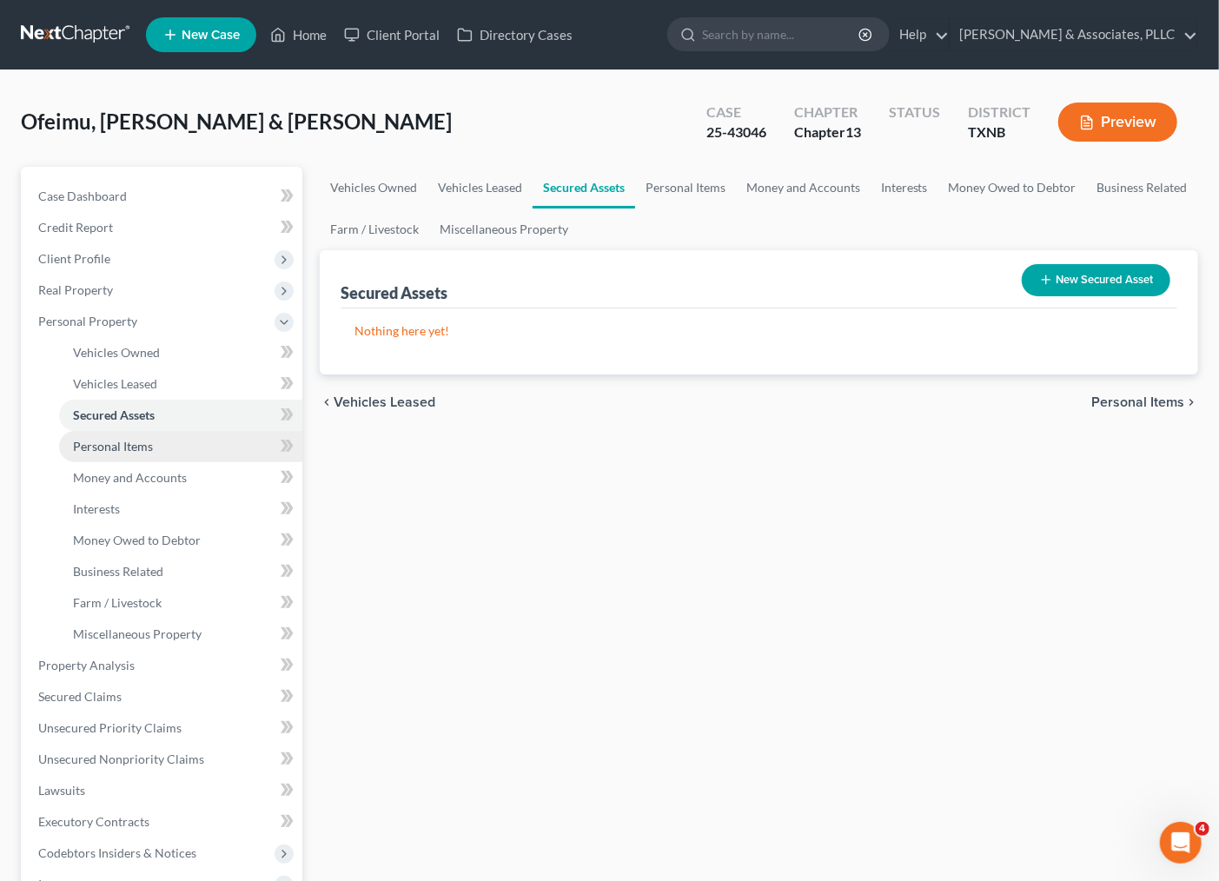
click at [101, 447] on span "Personal Items" at bounding box center [113, 446] width 80 height 15
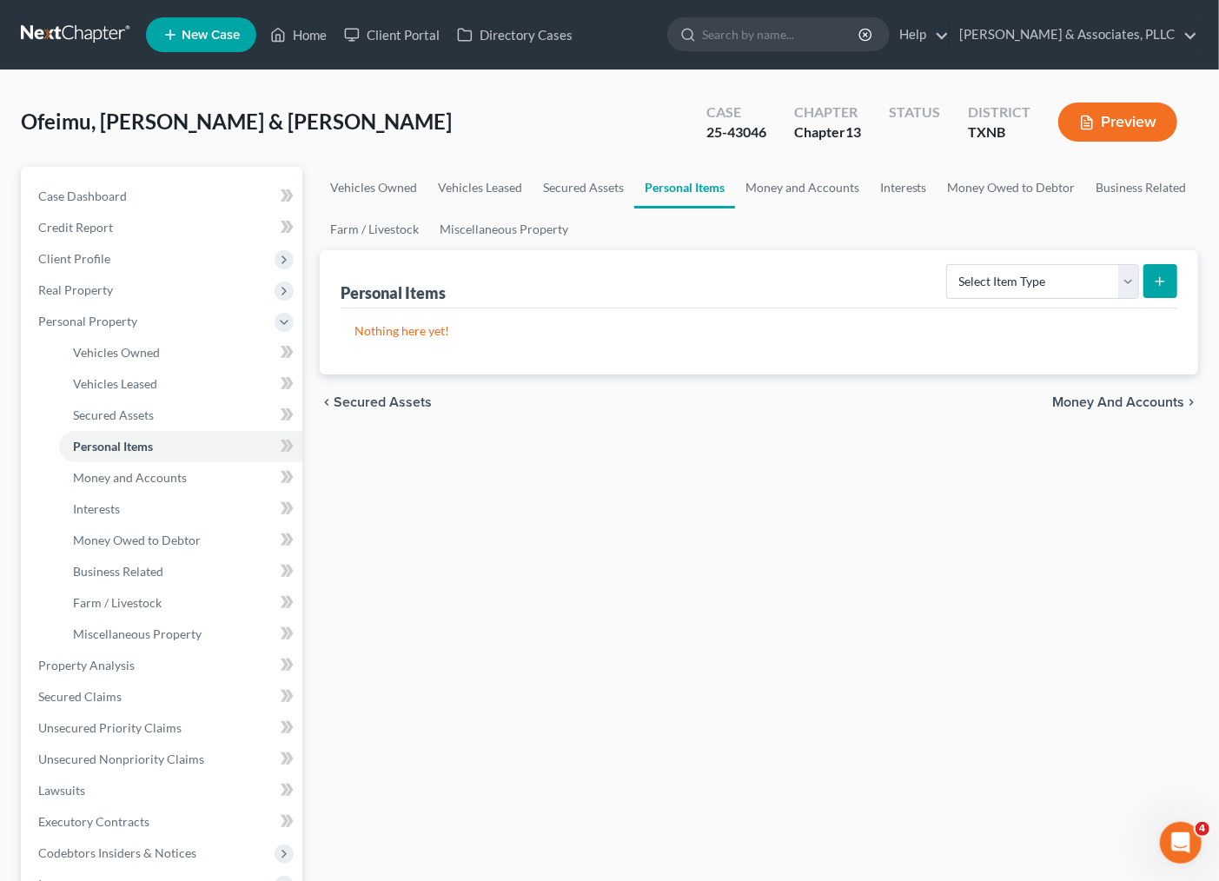
click at [1136, 406] on span "Money and Accounts" at bounding box center [1118, 402] width 132 height 14
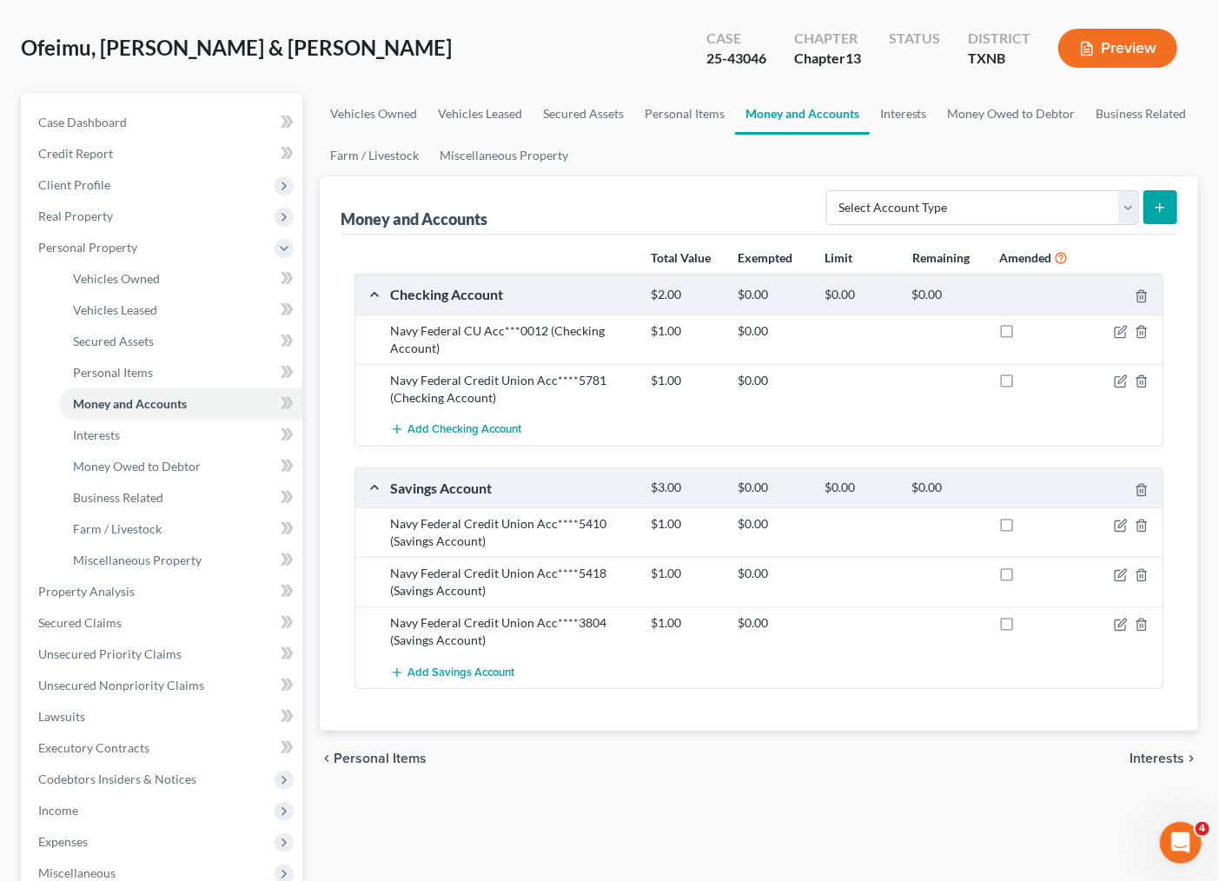
scroll to position [96, 0]
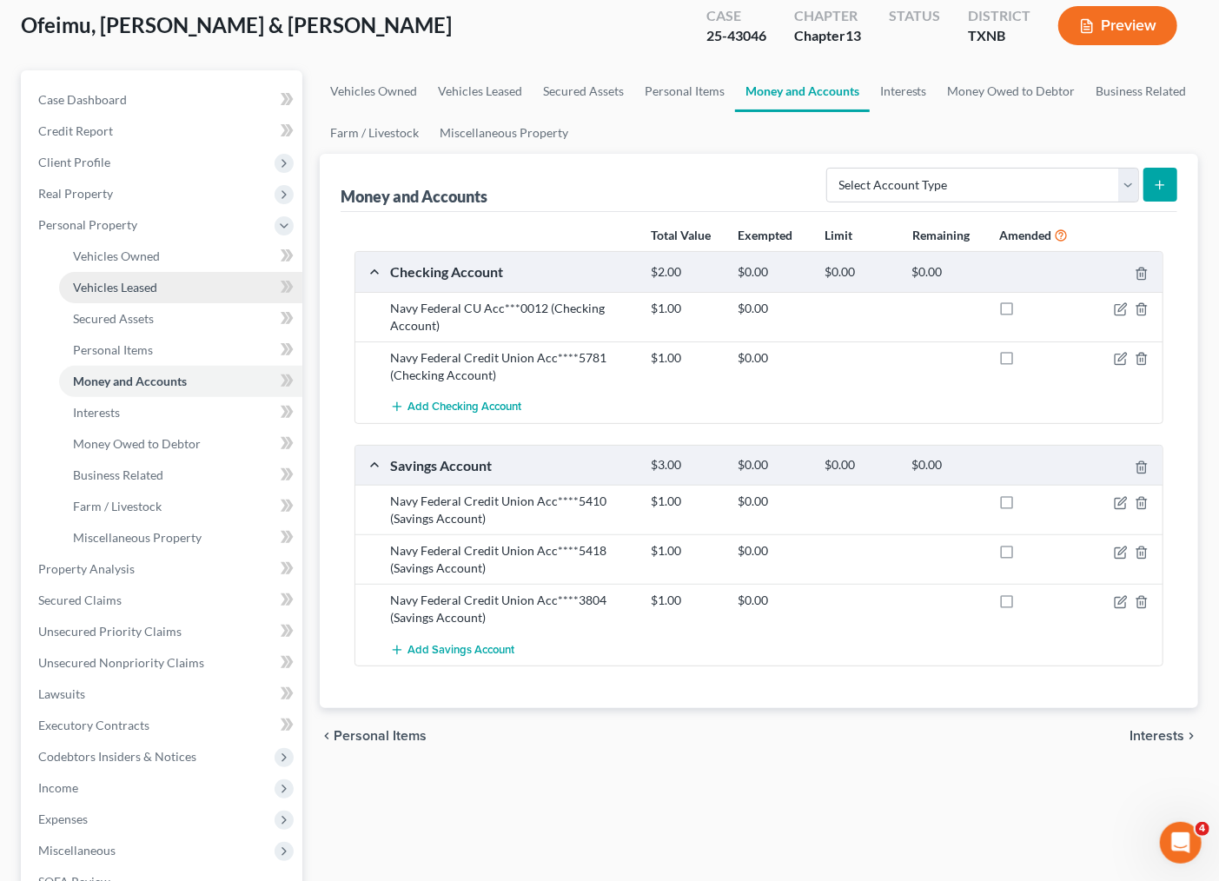
click at [109, 282] on span "Vehicles Leased" at bounding box center [115, 287] width 84 height 15
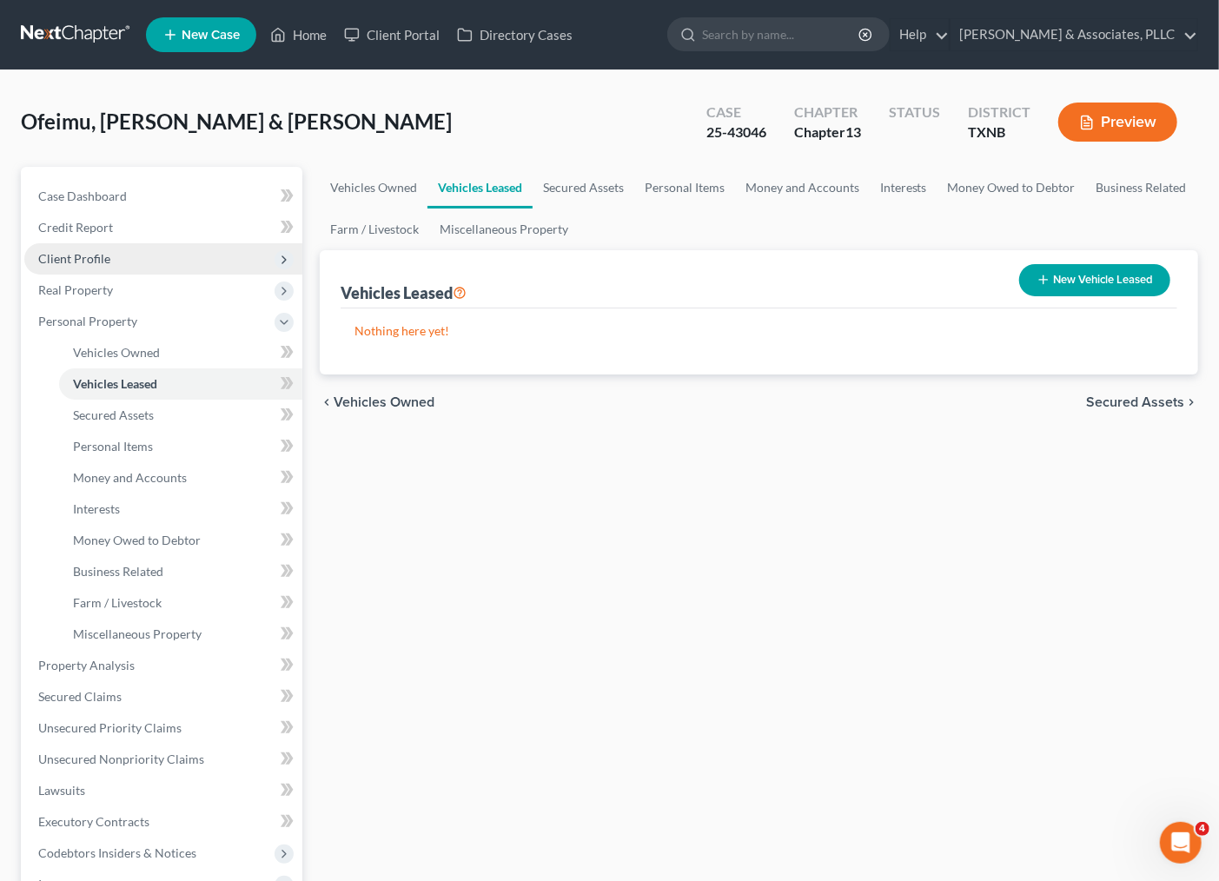
click at [103, 251] on span "Client Profile" at bounding box center [74, 258] width 72 height 15
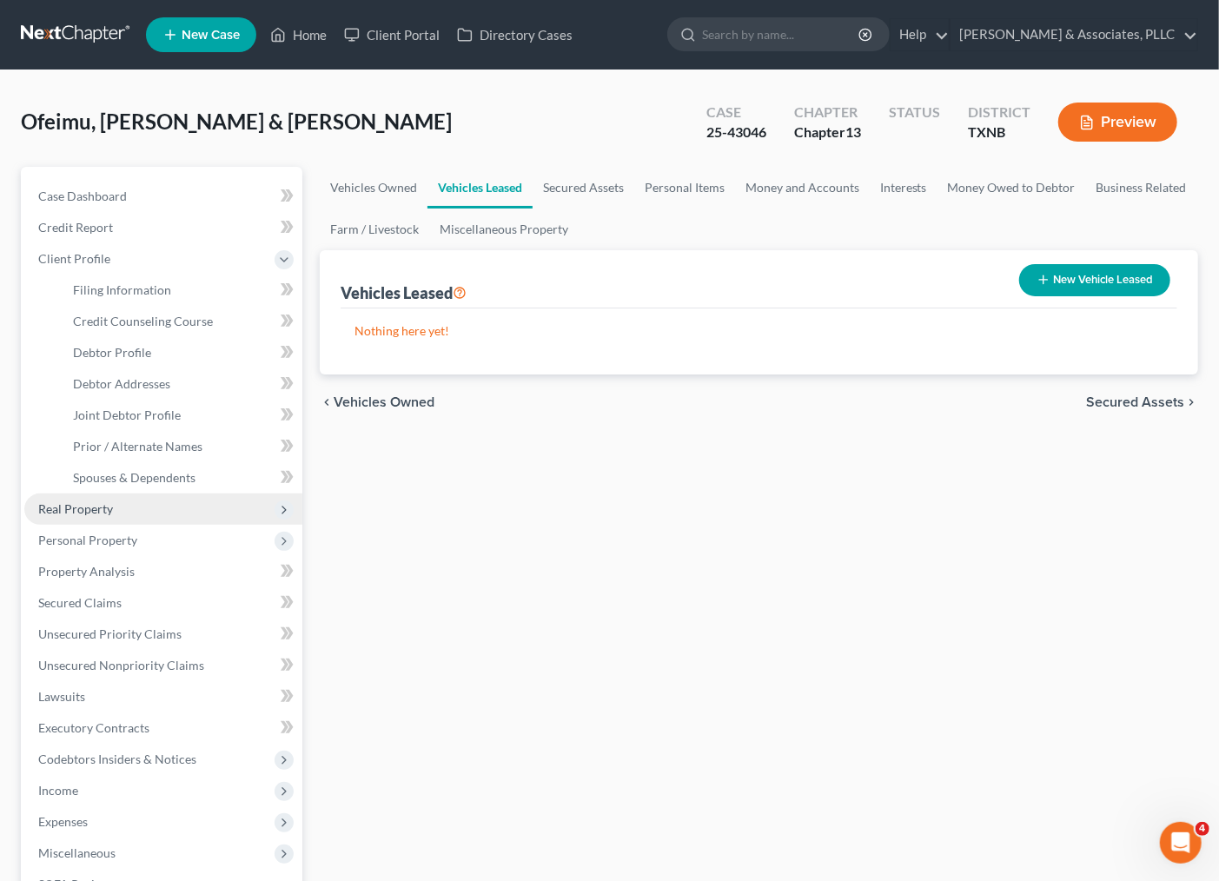
click at [154, 508] on span "Real Property" at bounding box center [163, 509] width 278 height 31
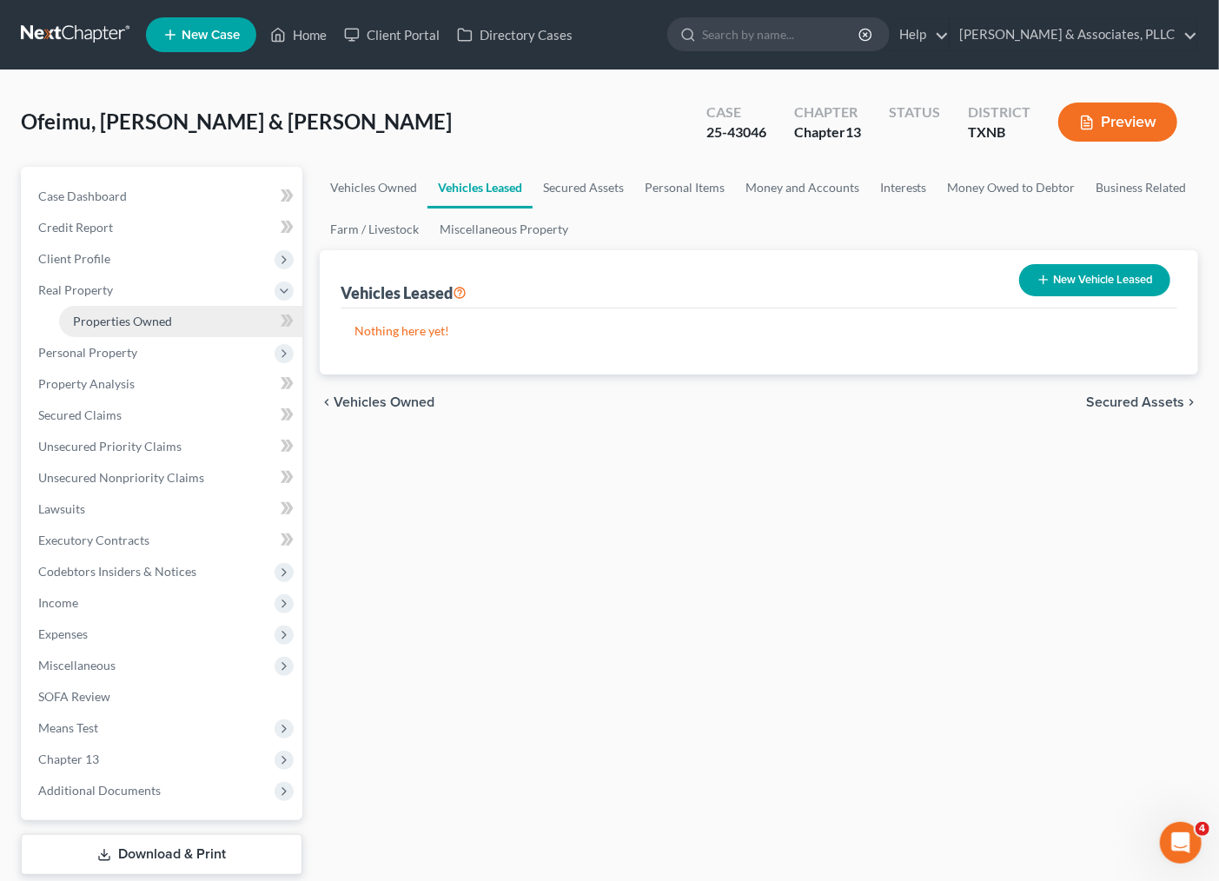
click at [160, 326] on span "Properties Owned" at bounding box center [122, 321] width 99 height 15
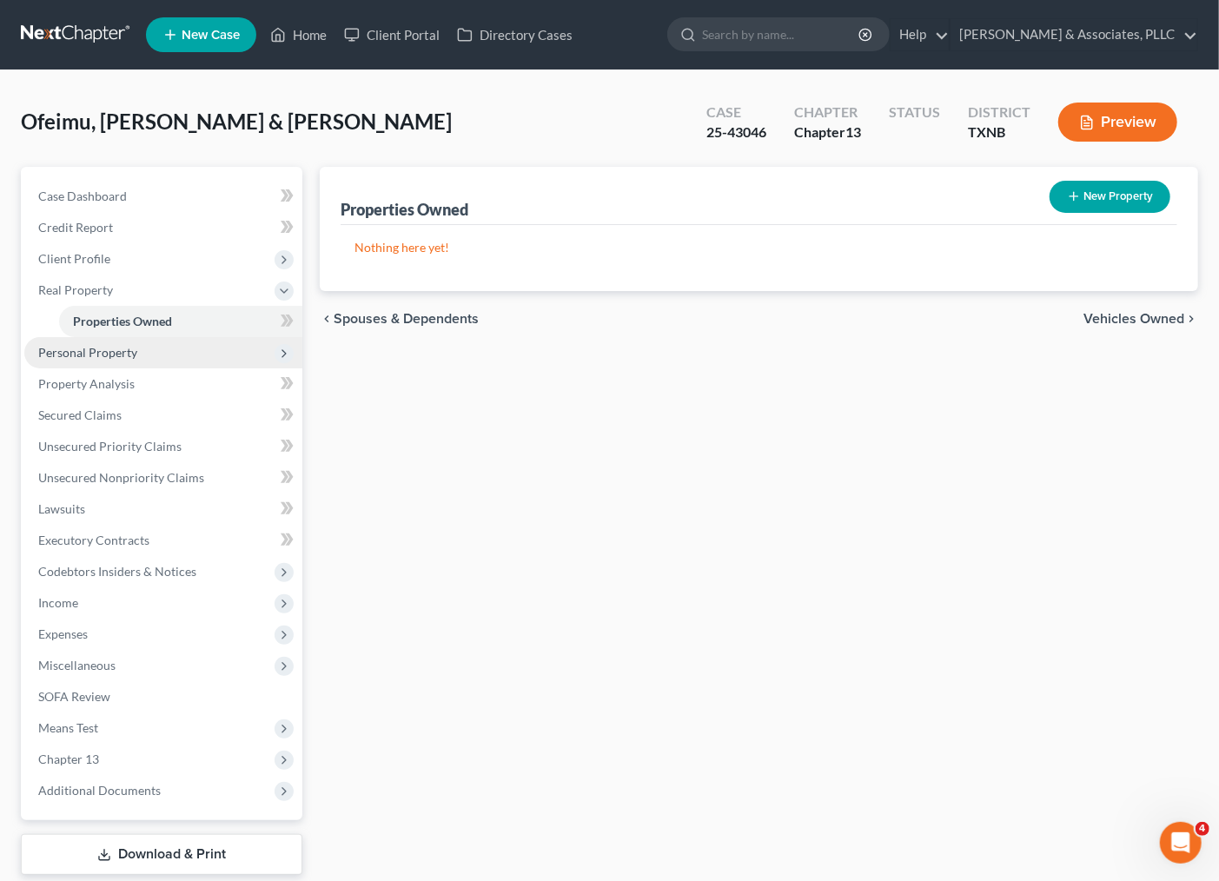
click at [152, 360] on span "Personal Property" at bounding box center [163, 352] width 278 height 31
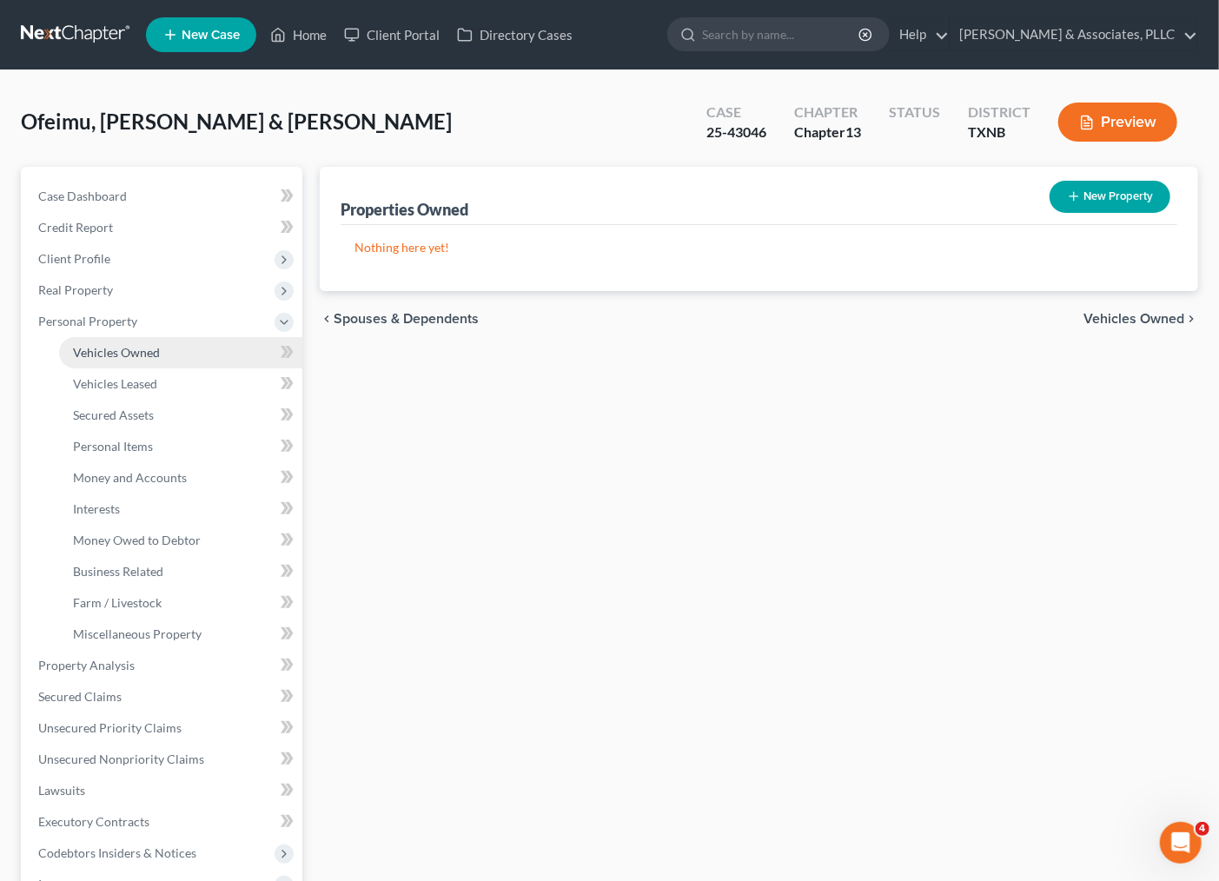
click at [134, 341] on link "Vehicles Owned" at bounding box center [180, 352] width 243 height 31
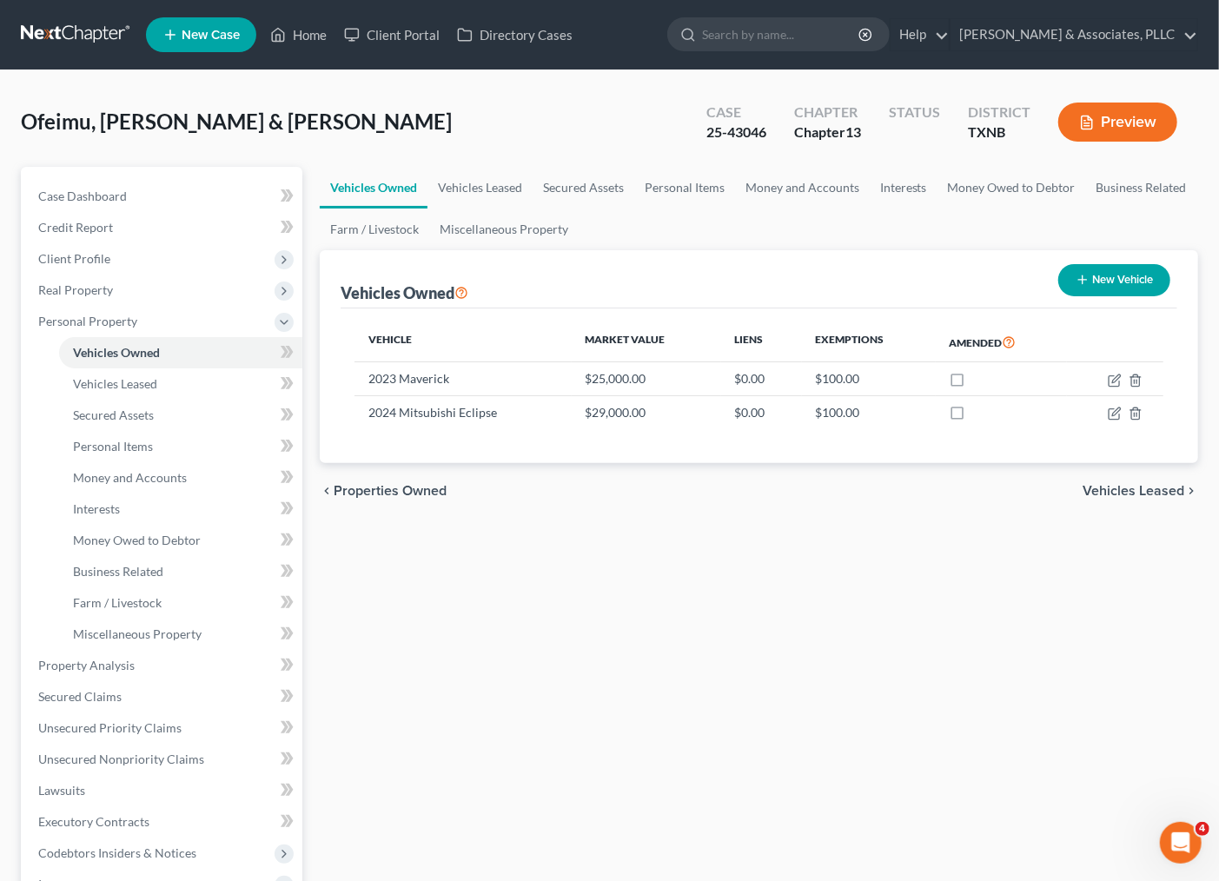
drag, startPoint x: 1091, startPoint y: 279, endPoint x: 523, endPoint y: 577, distance: 640.9
click at [799, 666] on div "Vehicles Owned Vehicles Leased Secured Assets Personal Items Money and Accounts…" at bounding box center [759, 662] width 896 height 990
drag, startPoint x: 1119, startPoint y: 275, endPoint x: 952, endPoint y: 634, distance: 396.9
click at [957, 637] on div "Vehicles Owned Vehicles Leased Secured Assets Personal Items Money and Accounts…" at bounding box center [759, 662] width 896 height 990
click at [1116, 382] on icon "button" at bounding box center [1115, 381] width 14 height 14
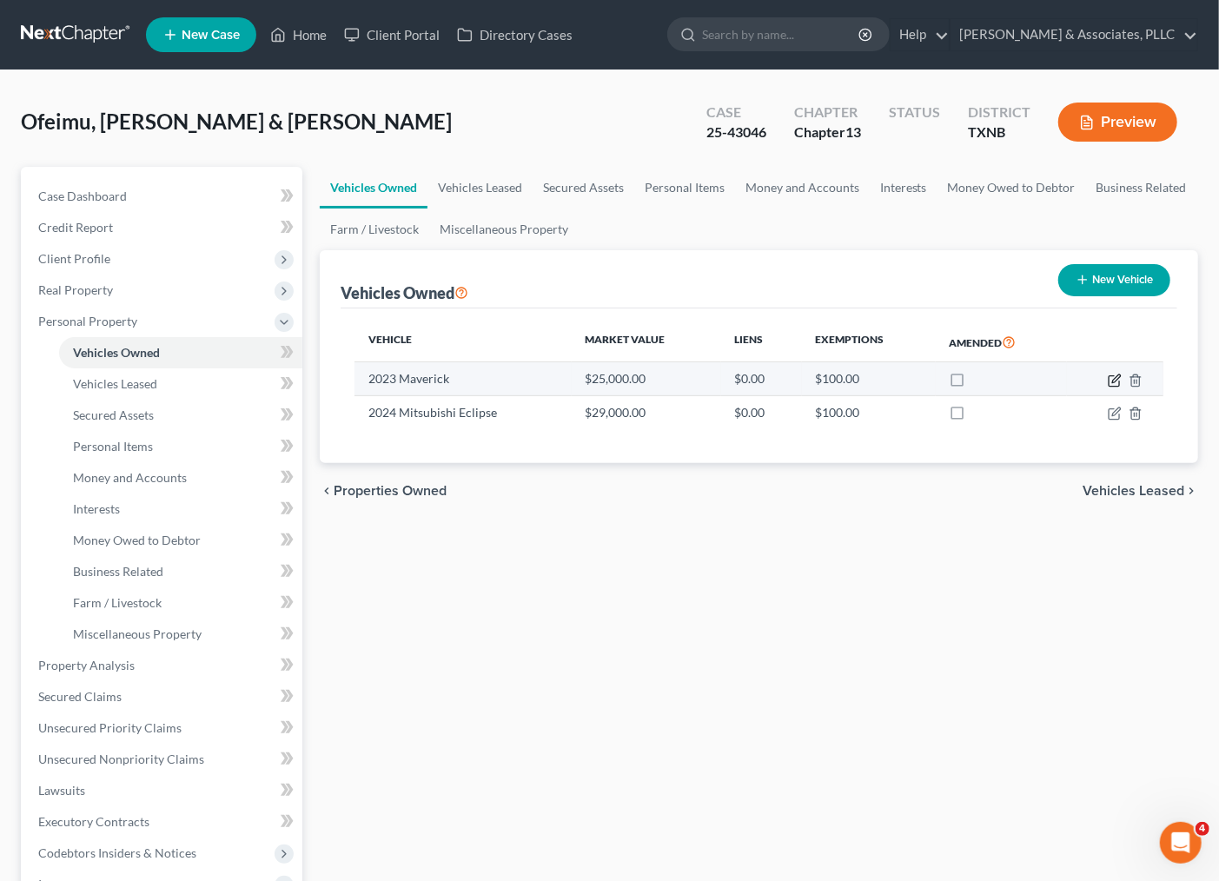
select select "0"
select select "3"
select select "1"
select select "2"
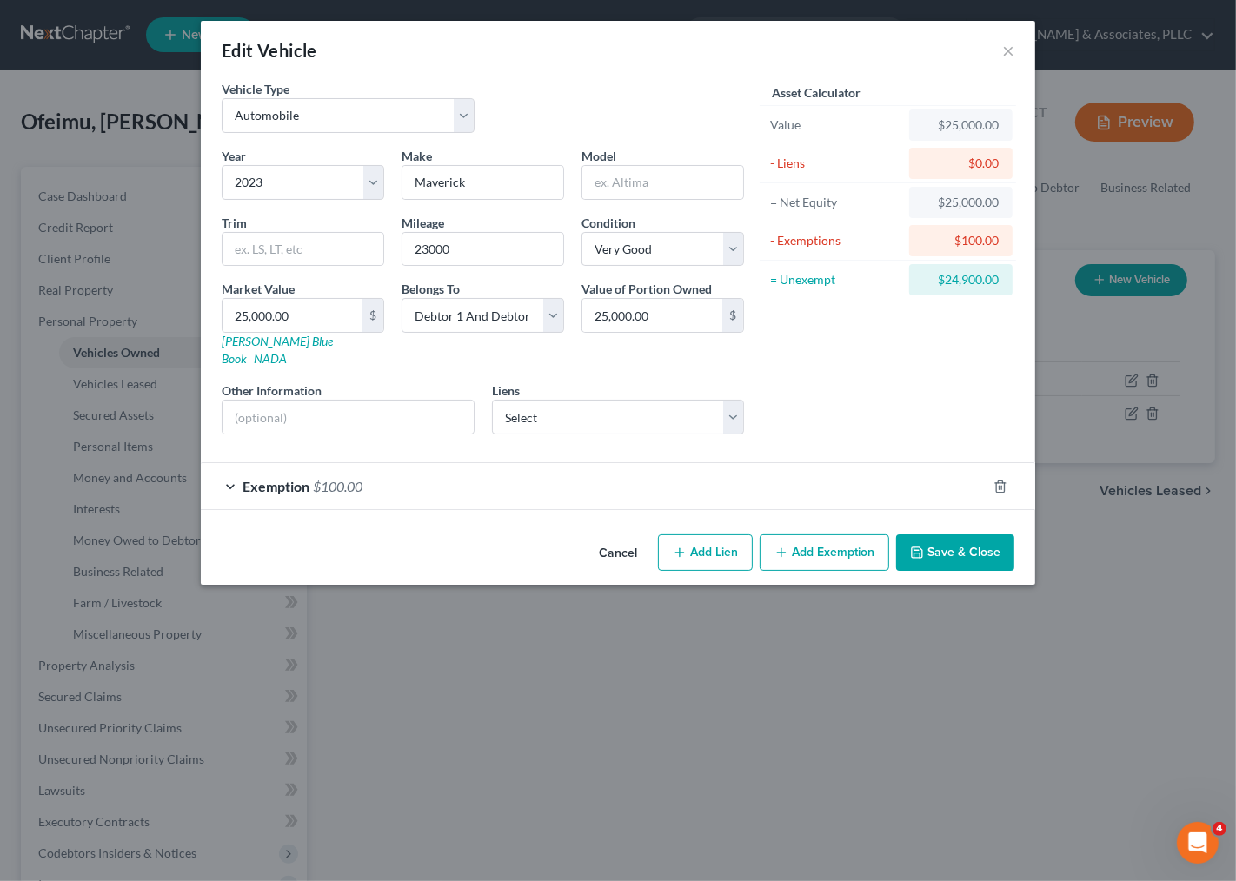
click at [491, 492] on div "Exemption $100.00" at bounding box center [594, 486] width 786 height 46
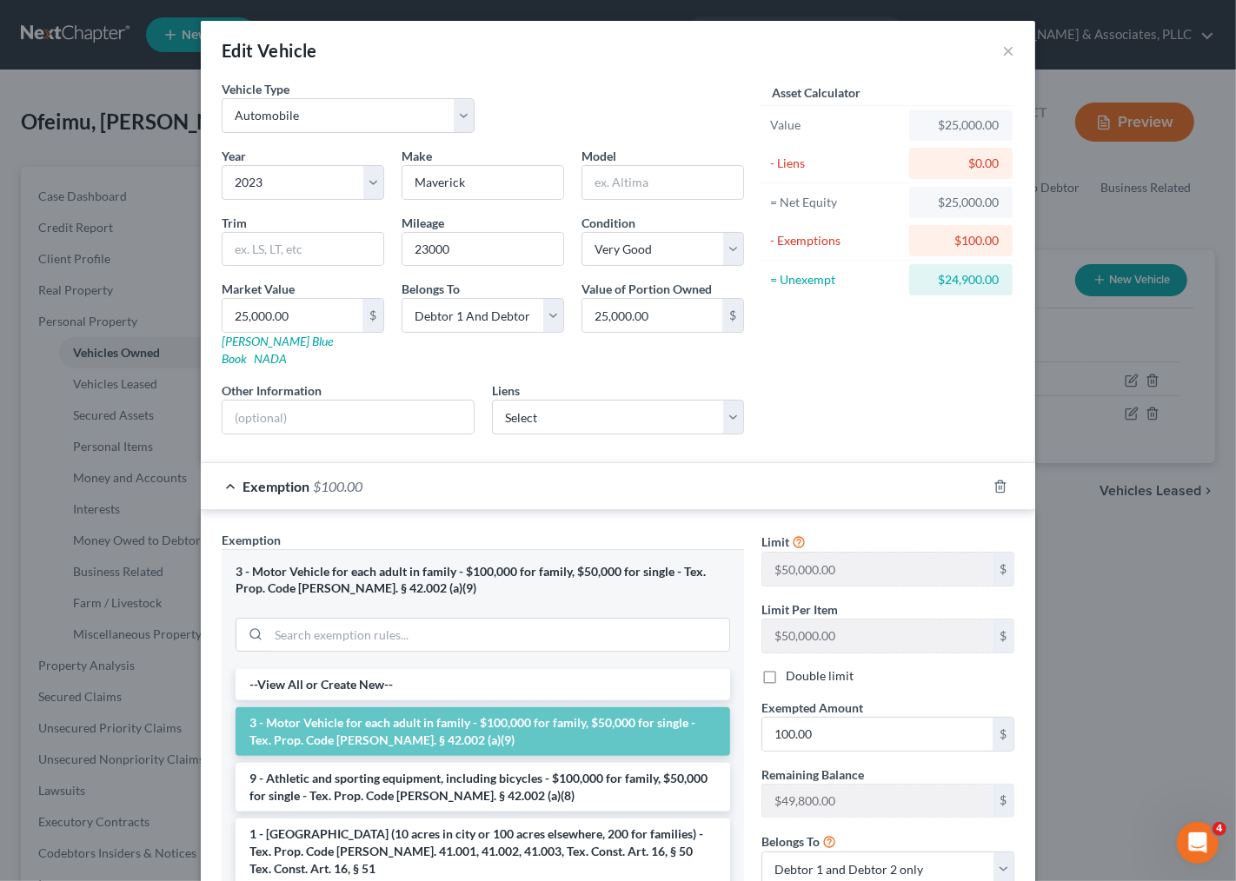
click at [494, 481] on div "Exemption $100.00" at bounding box center [594, 486] width 786 height 46
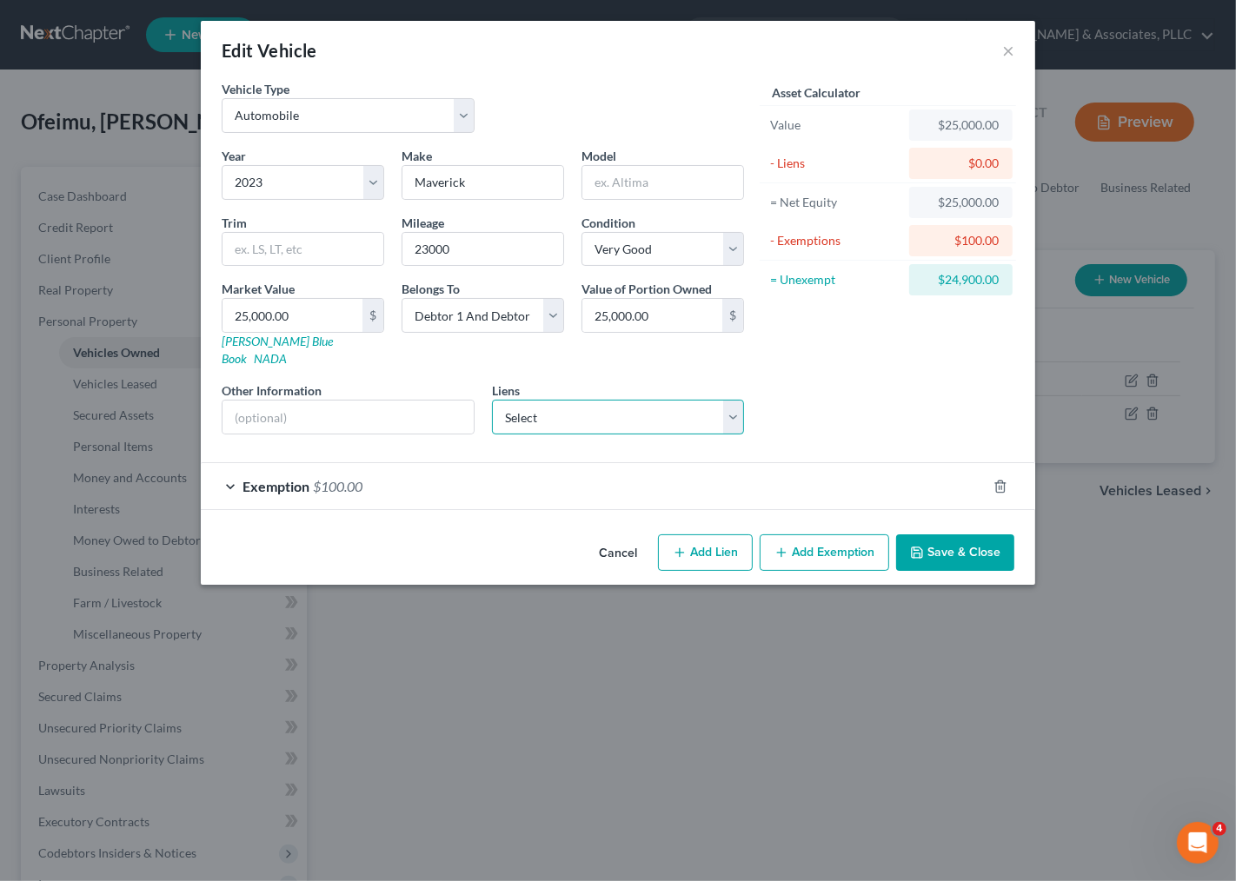
click at [534, 403] on select "Select Capital One Auto Fin - $32,398.00 Lendbuzz - $28,340.00 Secured Advantag…" at bounding box center [618, 417] width 253 height 35
select select "0"
click at [492, 400] on select "Select Capital One Auto Fin - $32,398.00 Lendbuzz - $28,340.00 Secured Advantag…" at bounding box center [618, 417] width 253 height 35
select select
select select "45"
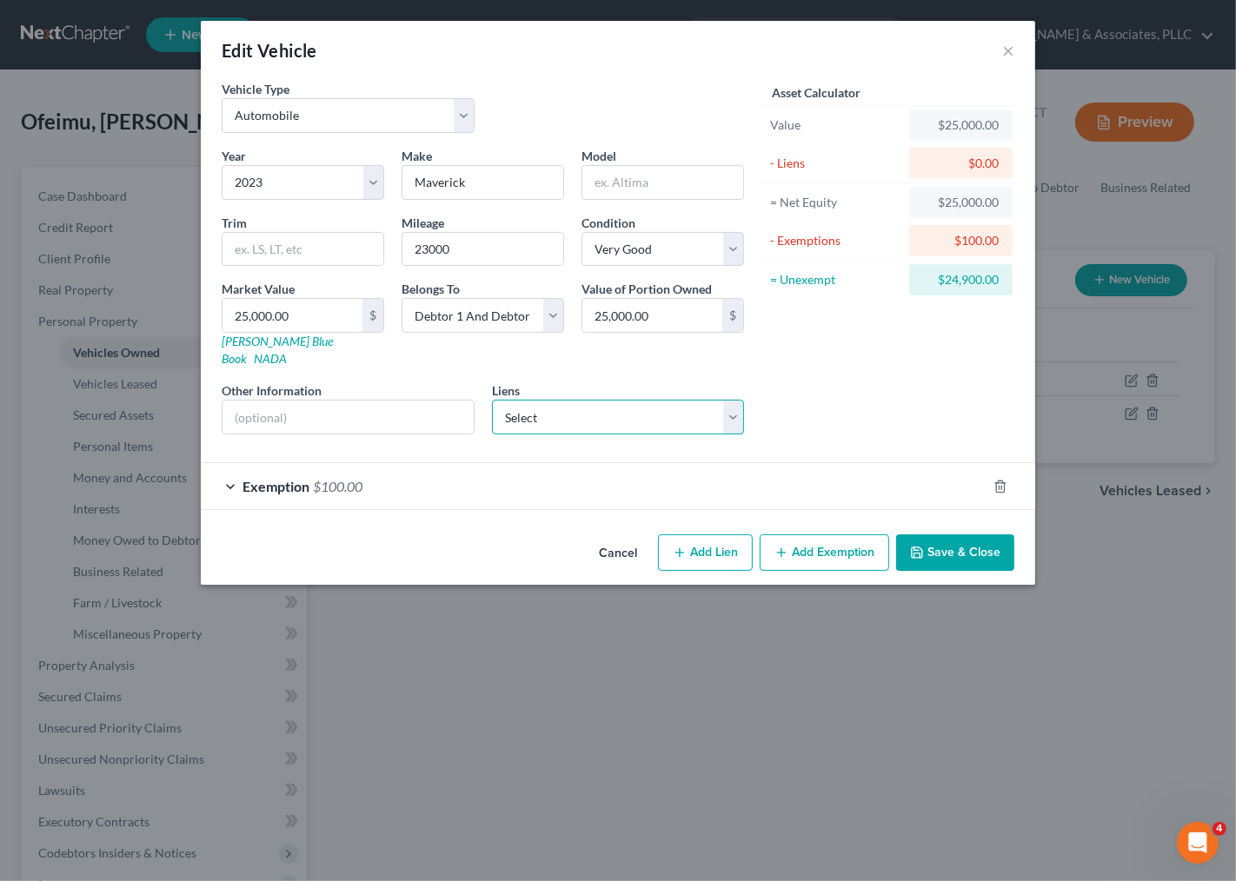
select select "2"
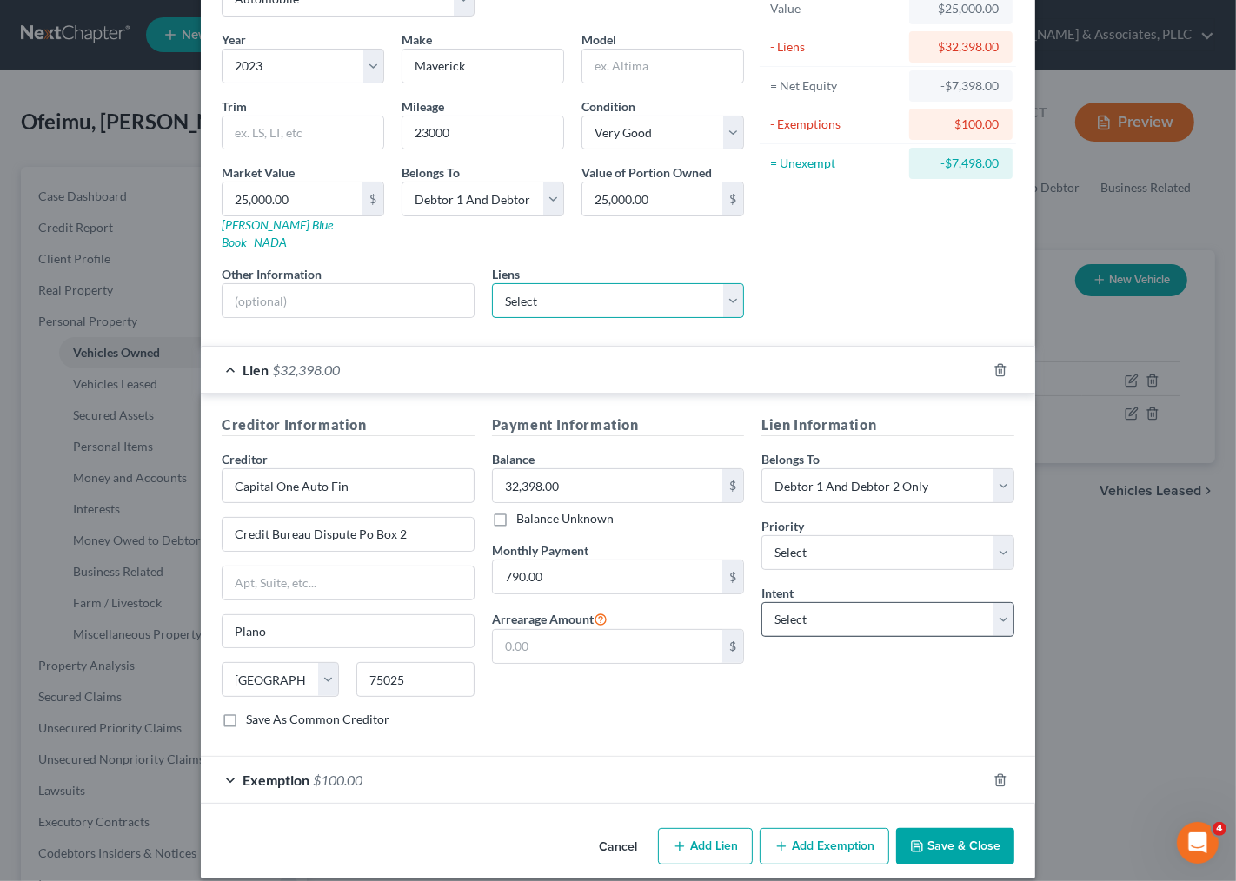
scroll to position [118, 0]
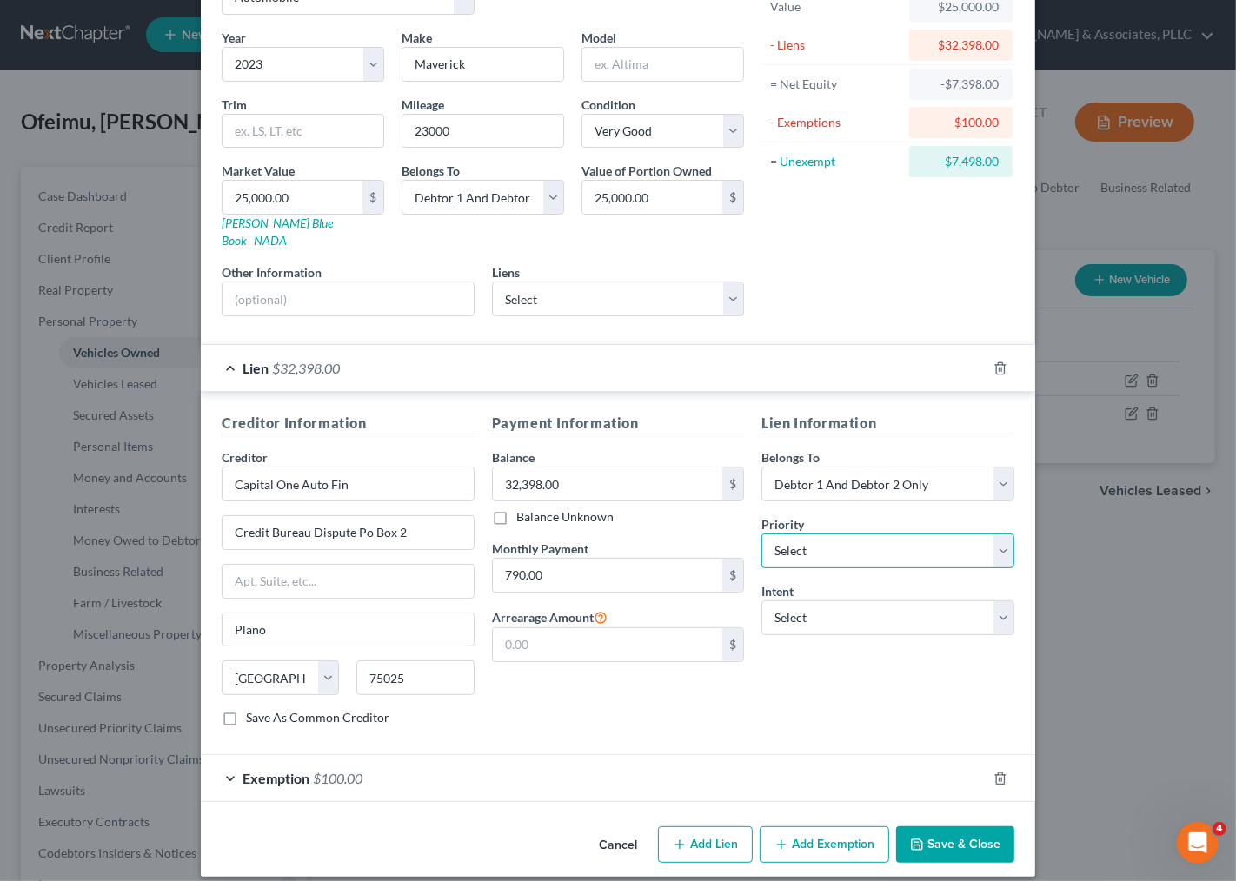
click at [870, 534] on select "Select 1st 2nd 3rd 4th 5th 6th 7th 8th 9th 10th 11th 12th 13th 14th 15th 16th 1…" at bounding box center [887, 551] width 253 height 35
select select "0"
click at [761, 534] on select "Select 1st 2nd 3rd 4th 5th 6th 7th 8th 9th 10th 11th 12th 13th 14th 15th 16th 1…" at bounding box center [887, 551] width 253 height 35
click at [838, 600] on select "Select Surrender Redeem Reaffirm Avoid Other" at bounding box center [887, 617] width 253 height 35
select select "2"
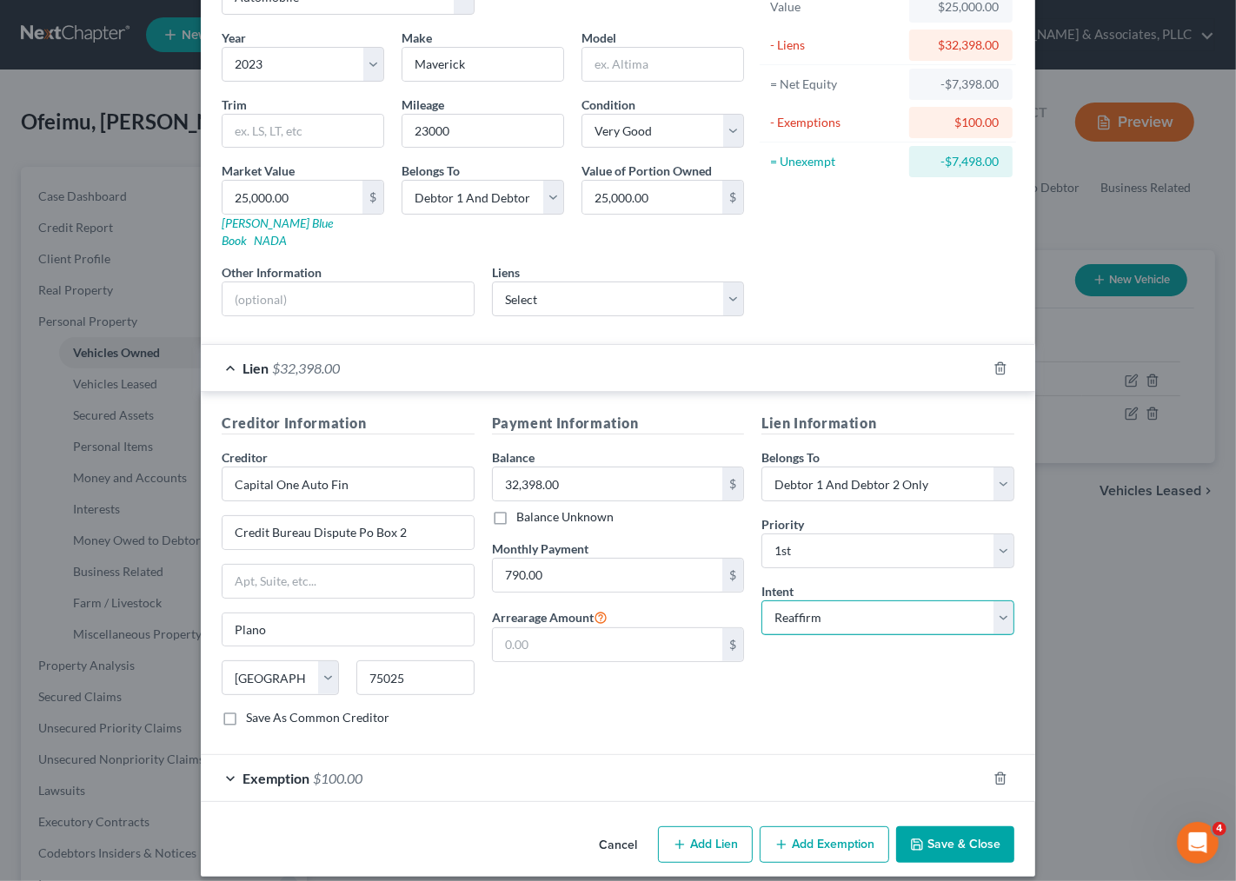
click at [761, 600] on select "Select Surrender Redeem Reaffirm Avoid Other" at bounding box center [887, 617] width 253 height 35
click at [873, 776] on div "Exemption $100.00" at bounding box center [594, 778] width 786 height 46
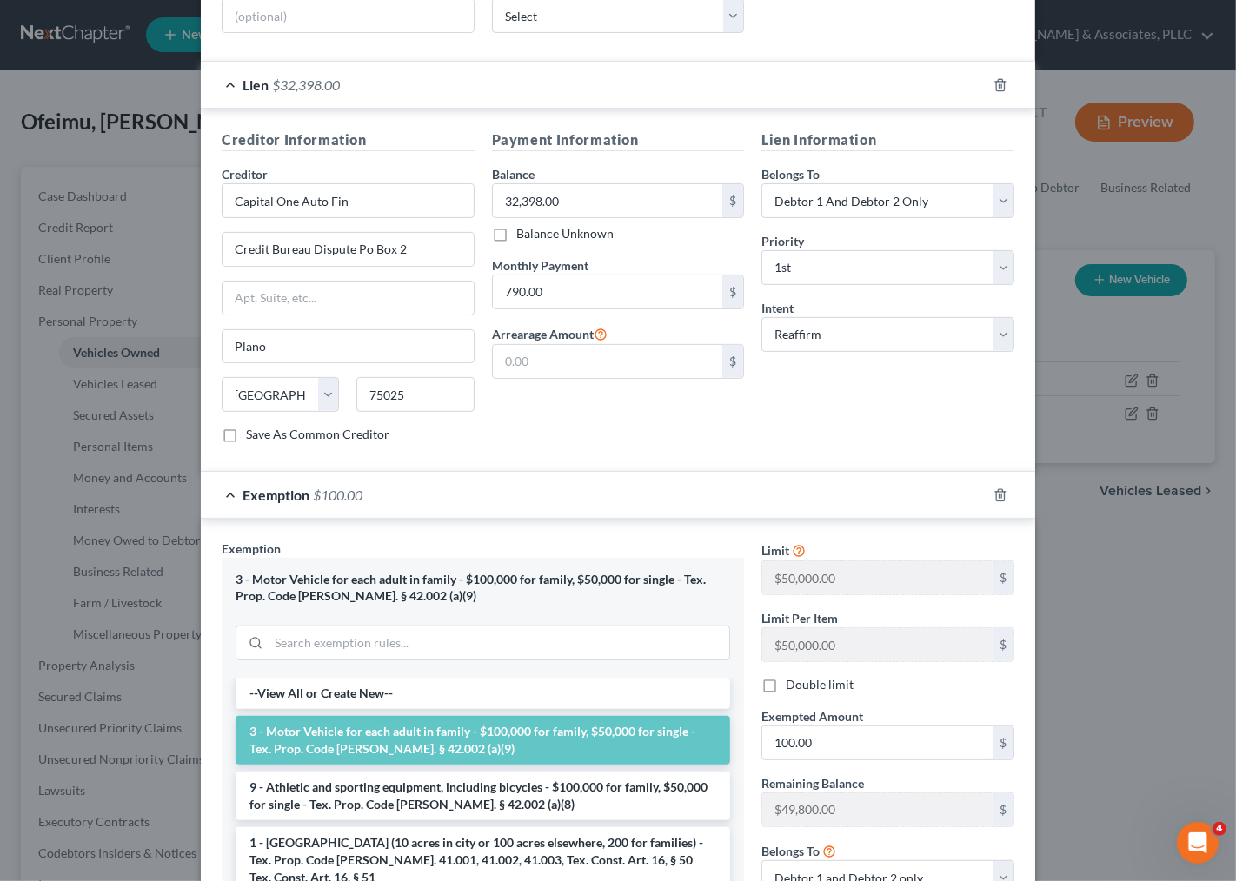
scroll to position [408, 0]
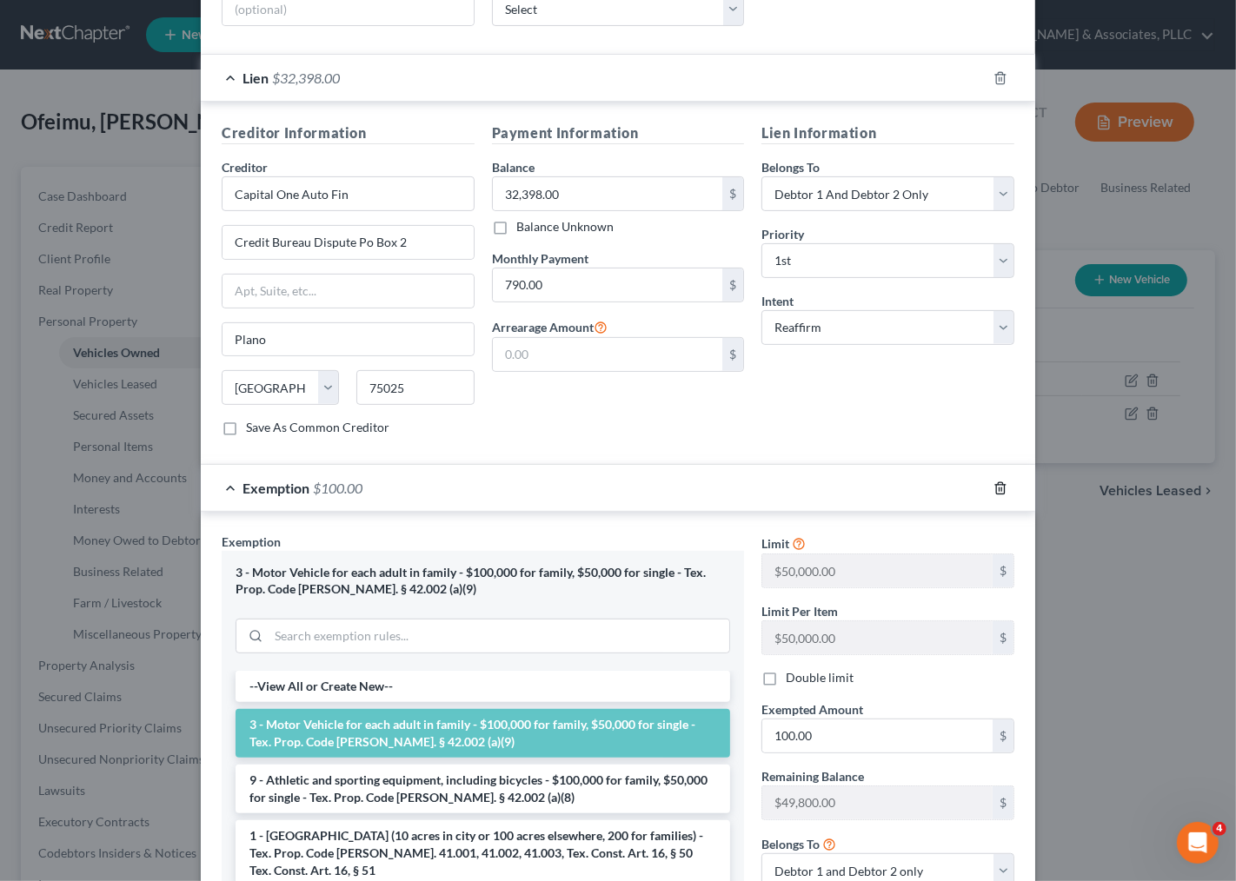
click at [993, 481] on icon "button" at bounding box center [1000, 488] width 14 height 14
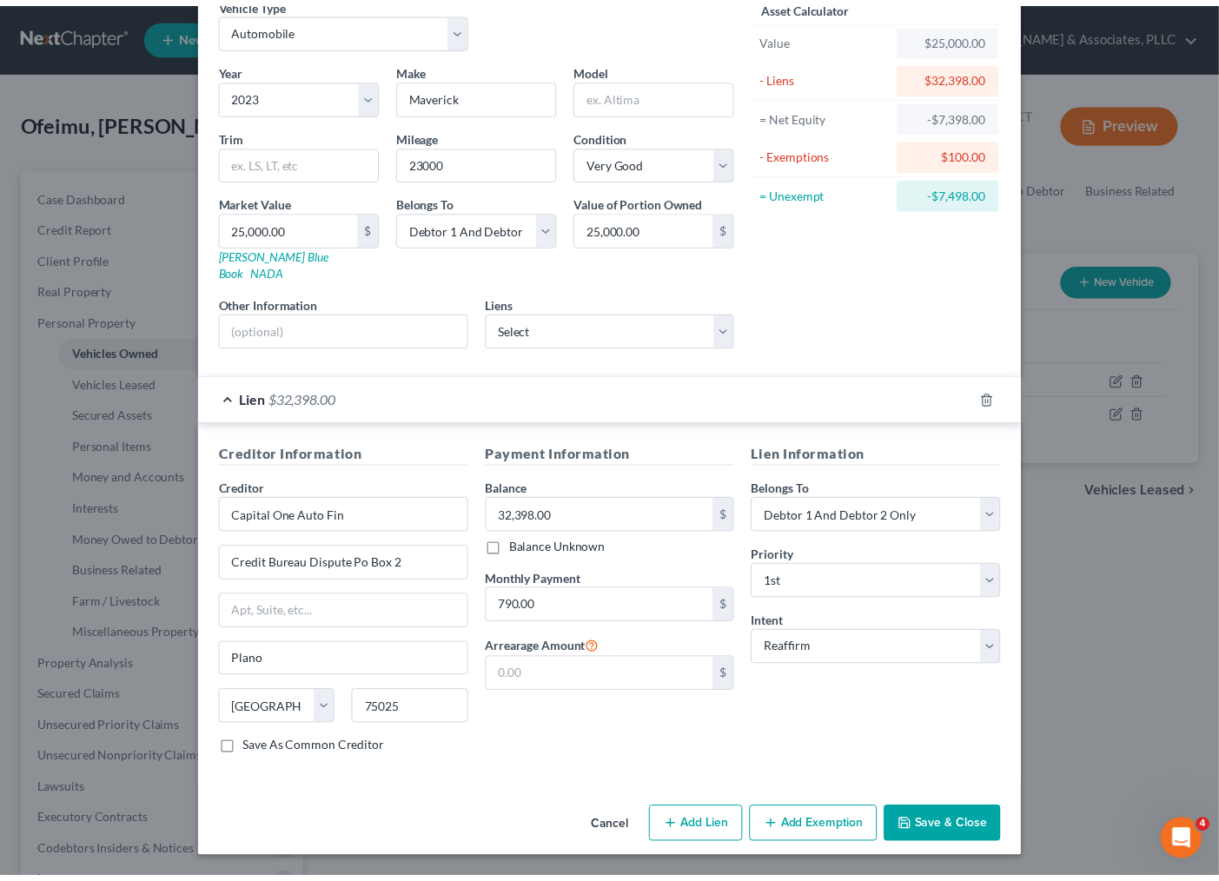
scroll to position [70, 0]
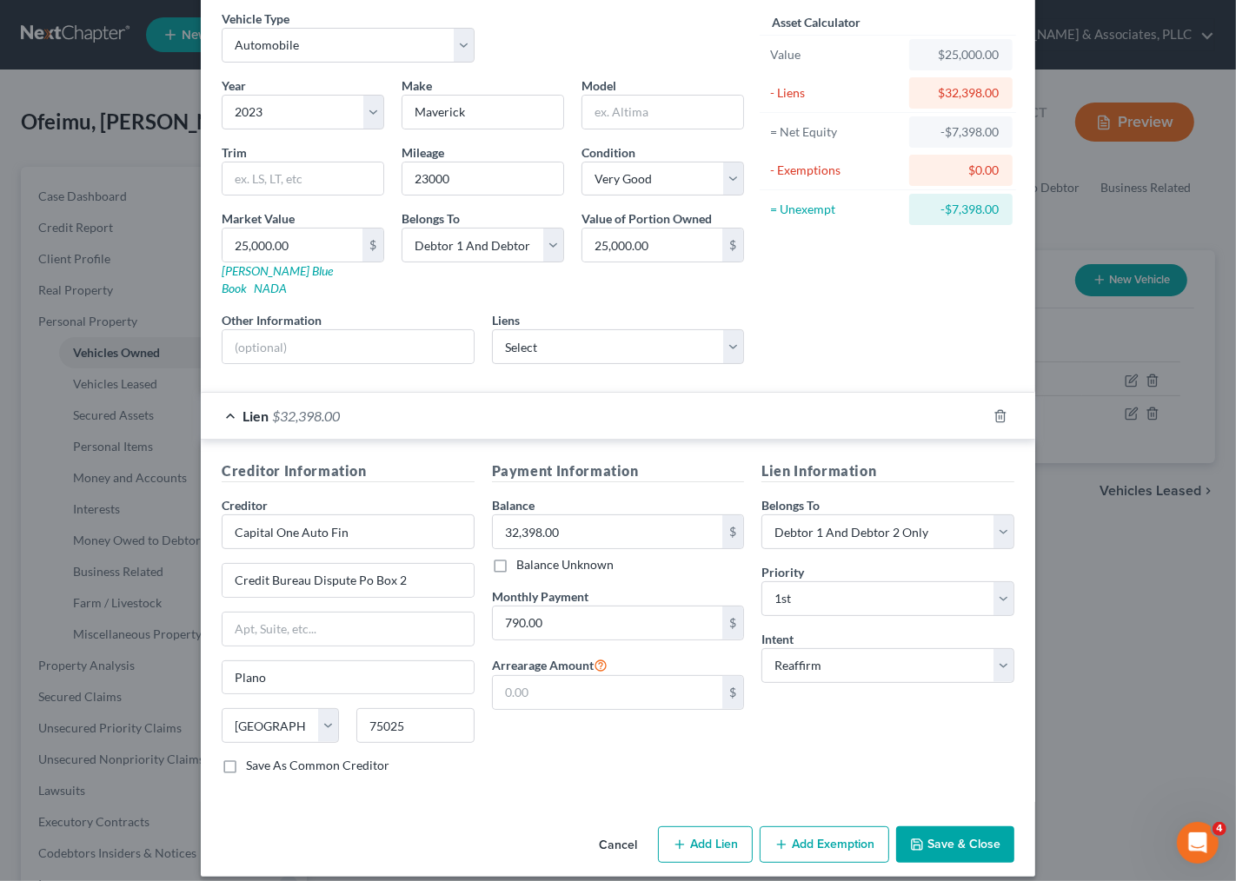
click at [932, 827] on button "Save & Close" at bounding box center [955, 844] width 118 height 36
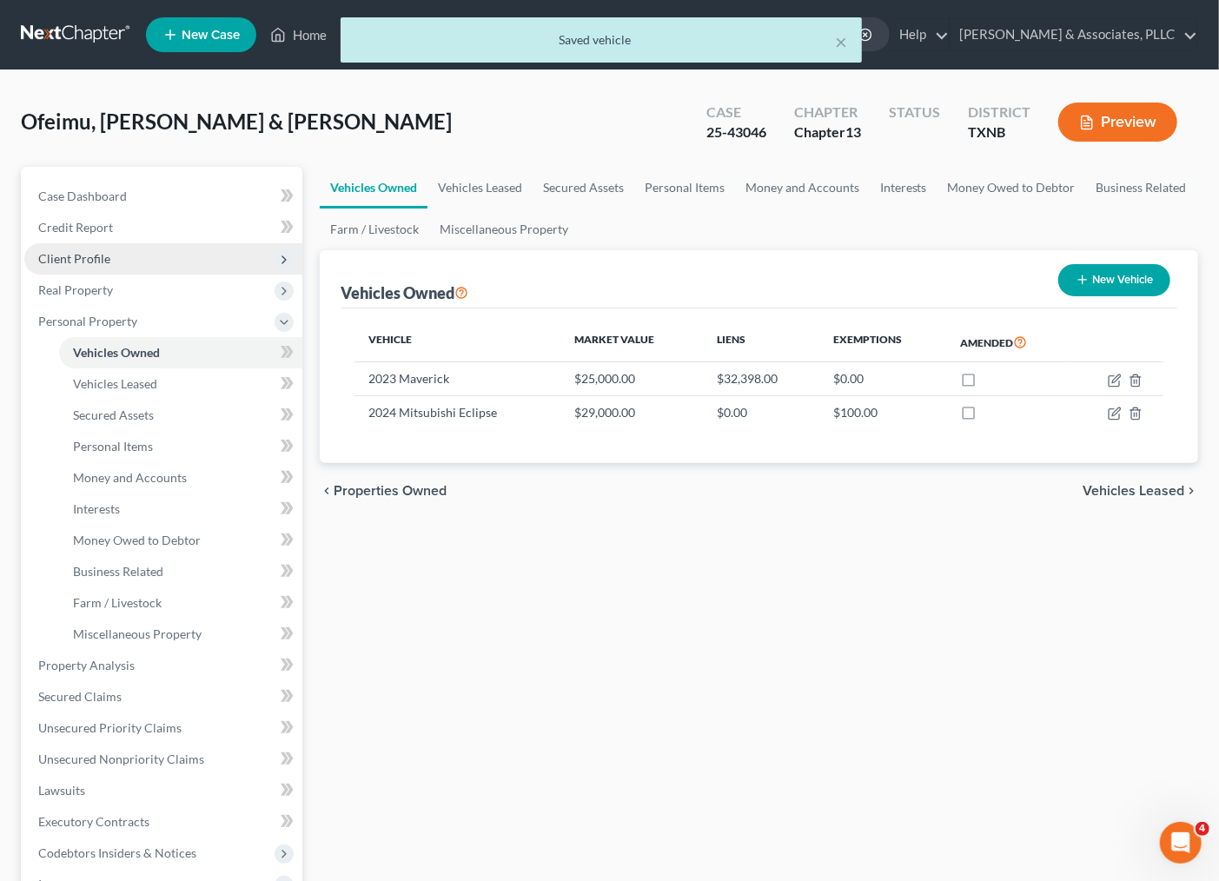
click at [96, 257] on span "Client Profile" at bounding box center [74, 258] width 72 height 15
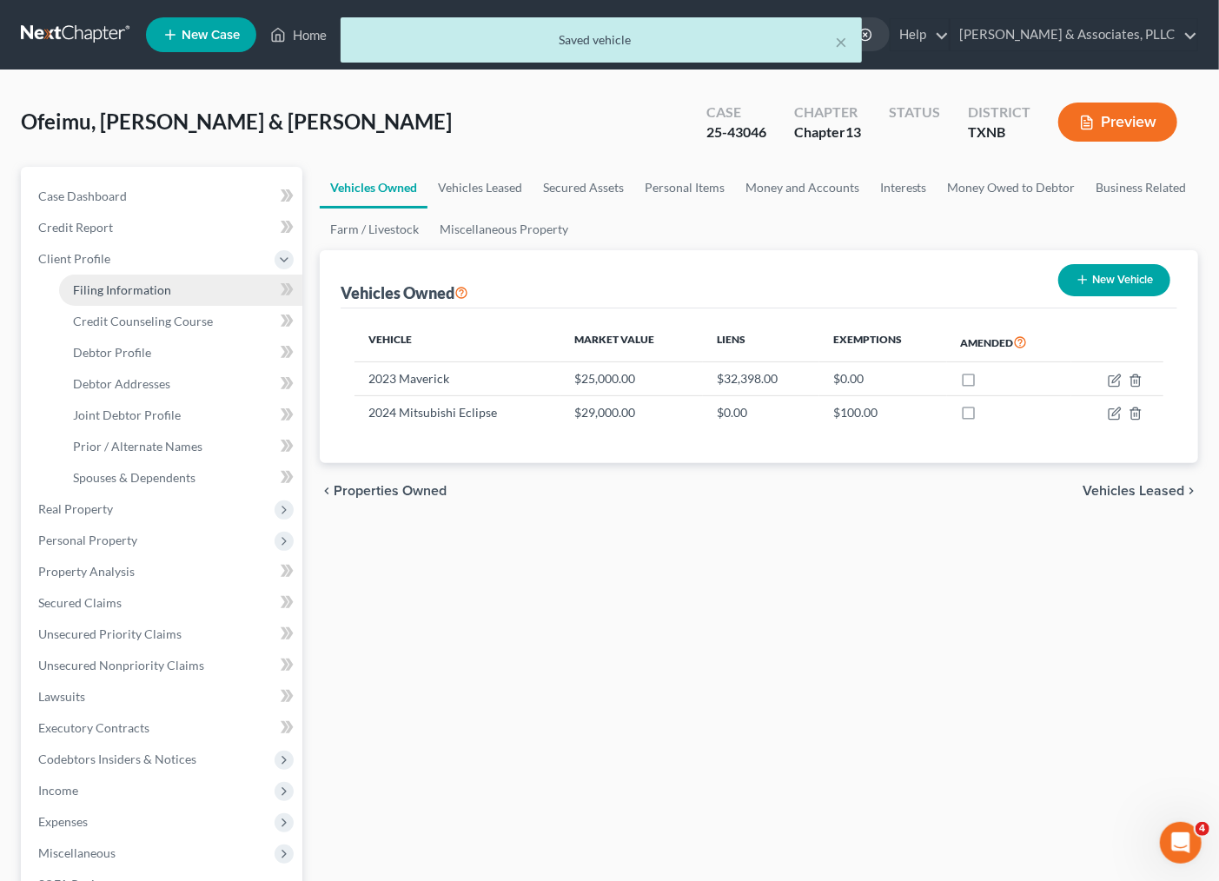
click at [104, 295] on span "Filing Information" at bounding box center [122, 289] width 98 height 15
select select "1"
select select "3"
select select "45"
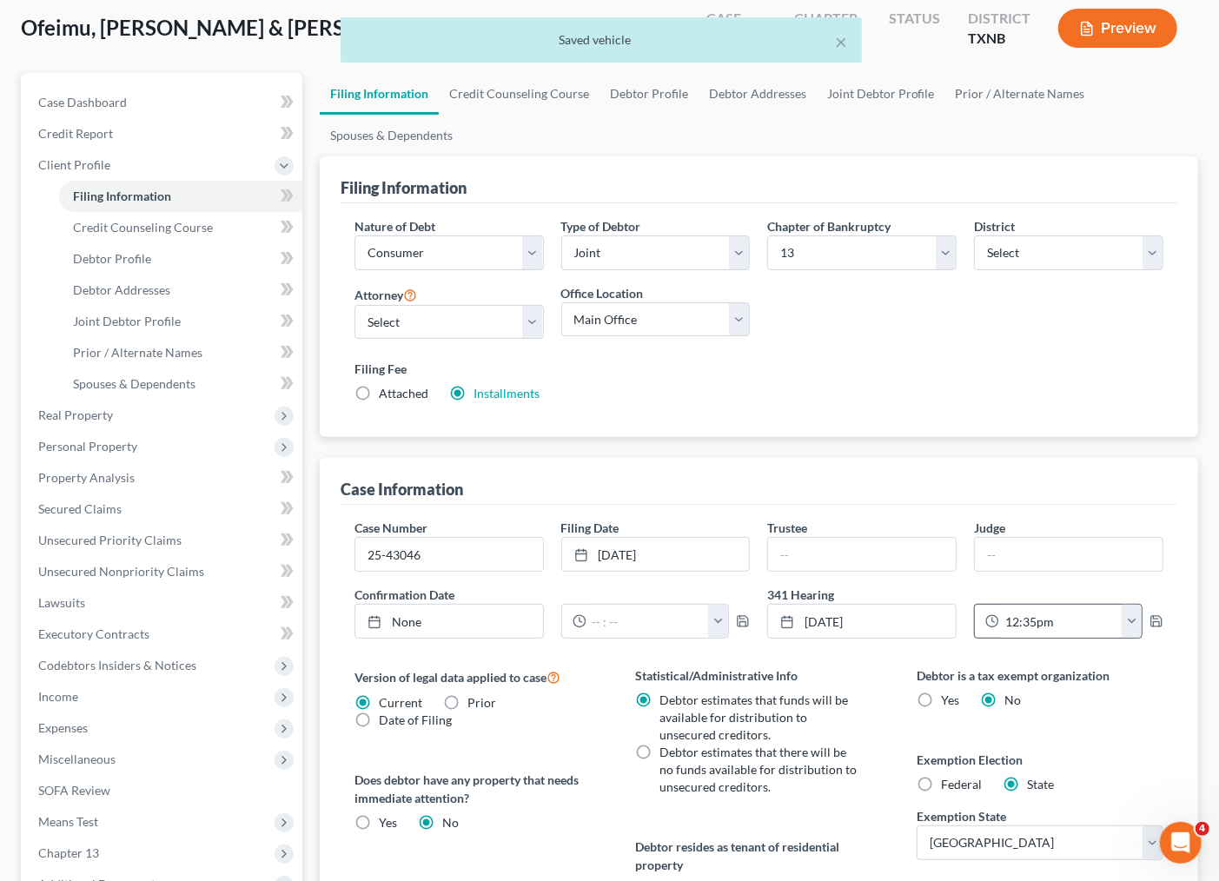
scroll to position [376, 0]
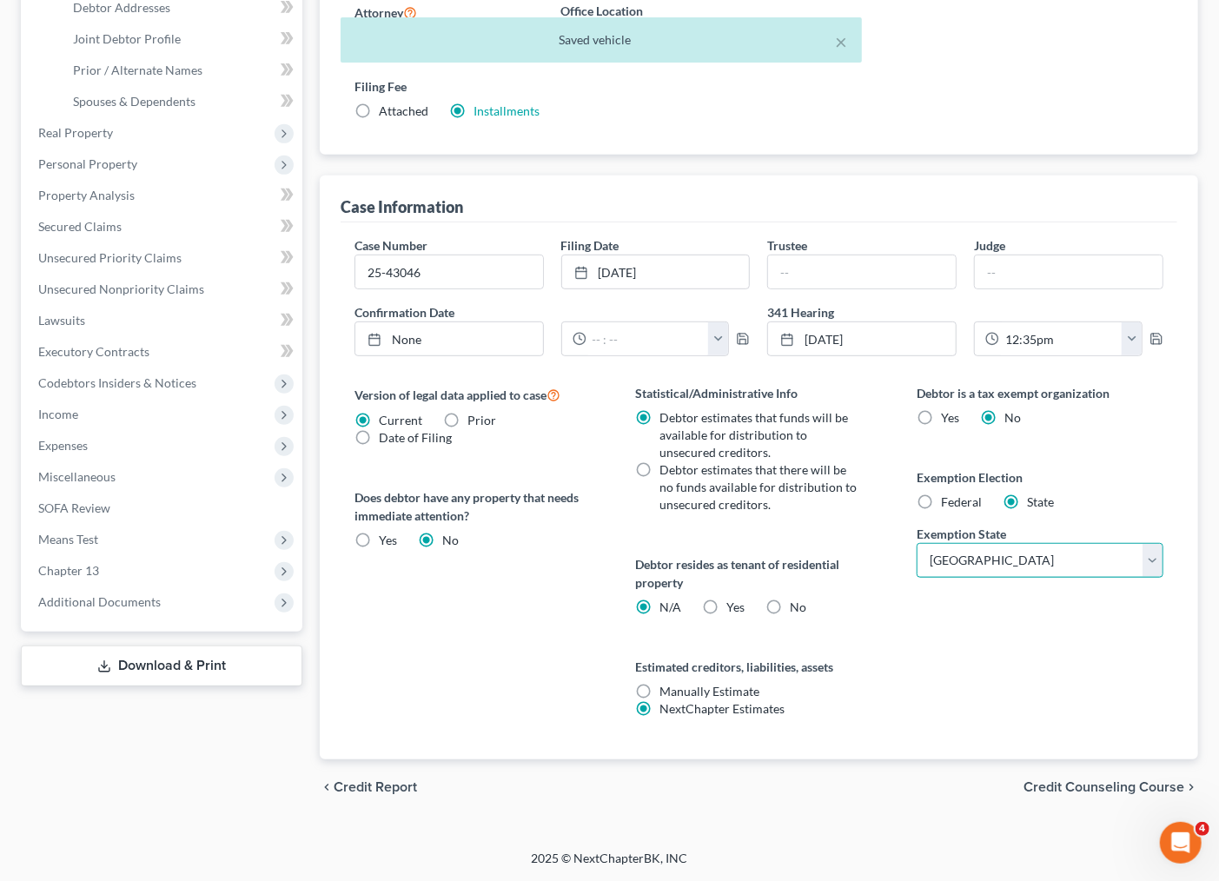
click at [1039, 554] on select "State [US_STATE] AK AR AZ CA CO CT DE DC [GEOGRAPHIC_DATA] [GEOGRAPHIC_DATA] GU…" at bounding box center [1040, 560] width 247 height 35
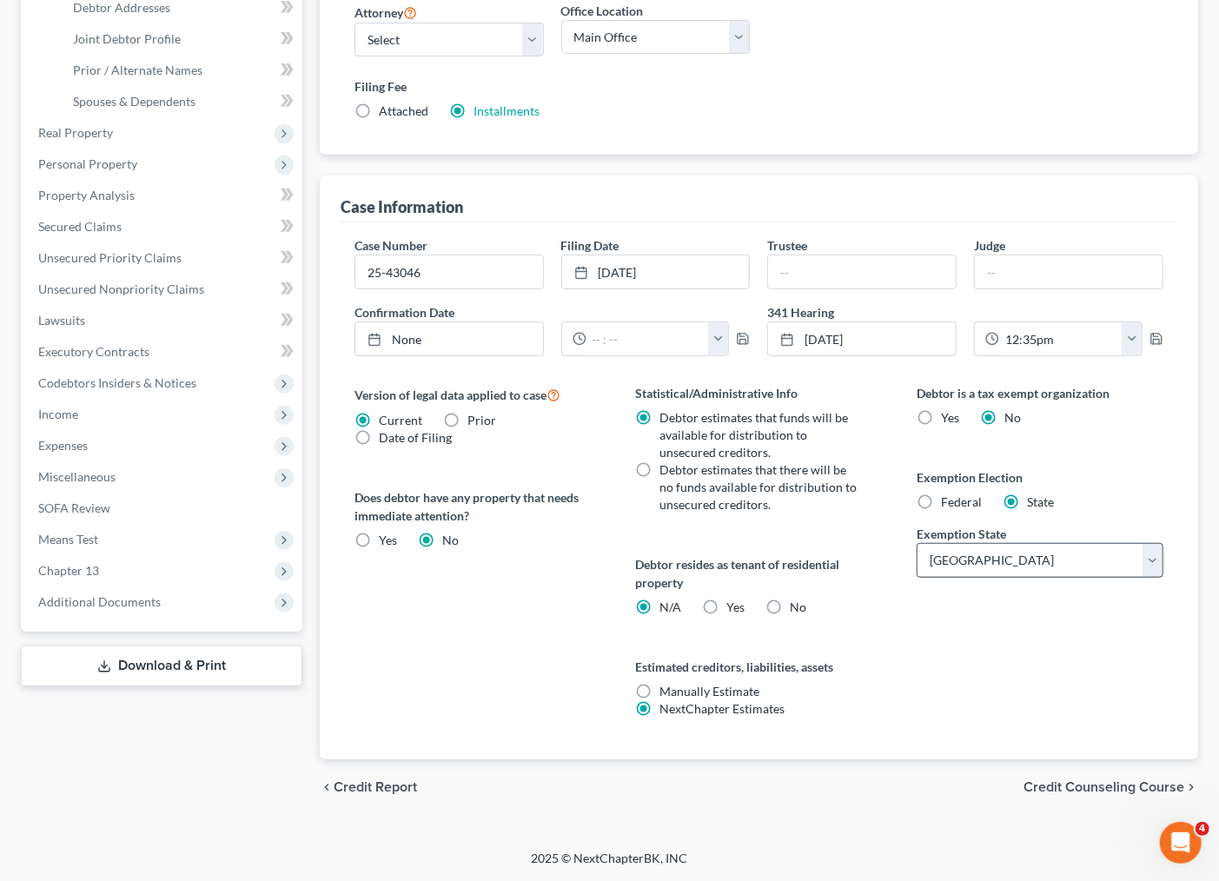
drag, startPoint x: 1019, startPoint y: 653, endPoint x: 984, endPoint y: 554, distance: 105.3
click at [1020, 640] on div "Debtor is a tax exempt organization Yes No Exemption Election Federal State Exe…" at bounding box center [1040, 571] width 282 height 375
click at [958, 496] on span "Federal" at bounding box center [961, 501] width 41 height 15
click at [958, 496] on input "Federal" at bounding box center [953, 499] width 11 height 11
radio input "true"
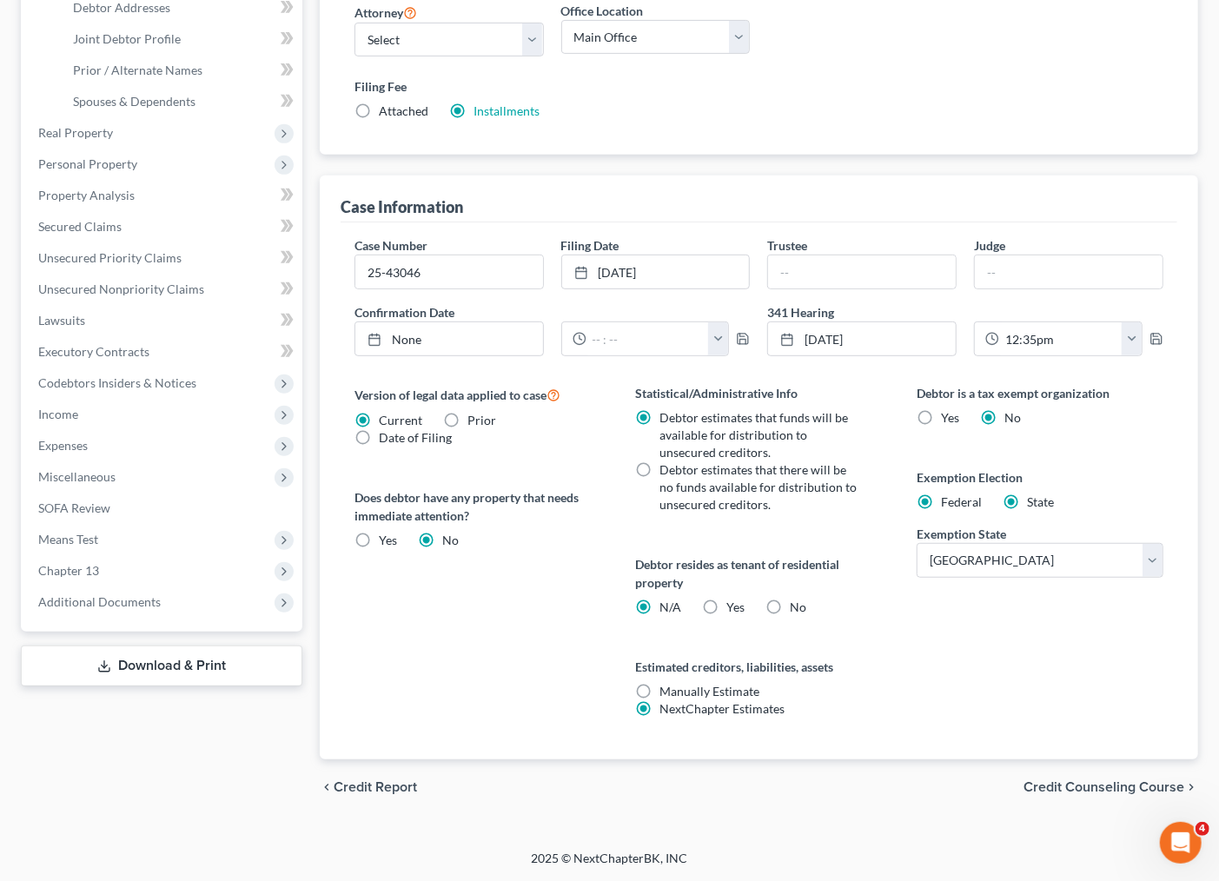
radio input "false"
click at [1088, 783] on span "Credit Counseling Course" at bounding box center [1104, 787] width 161 height 14
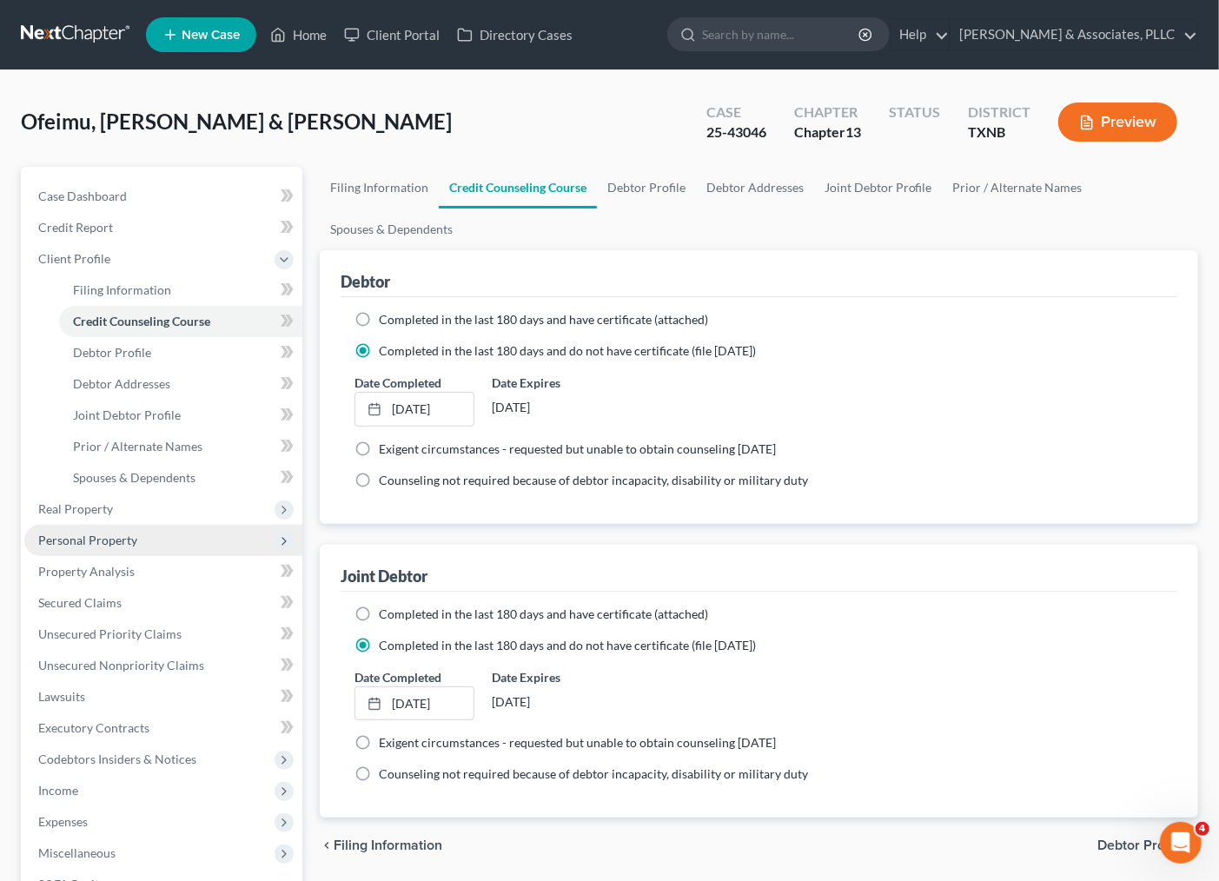
click at [101, 533] on span "Personal Property" at bounding box center [87, 540] width 99 height 15
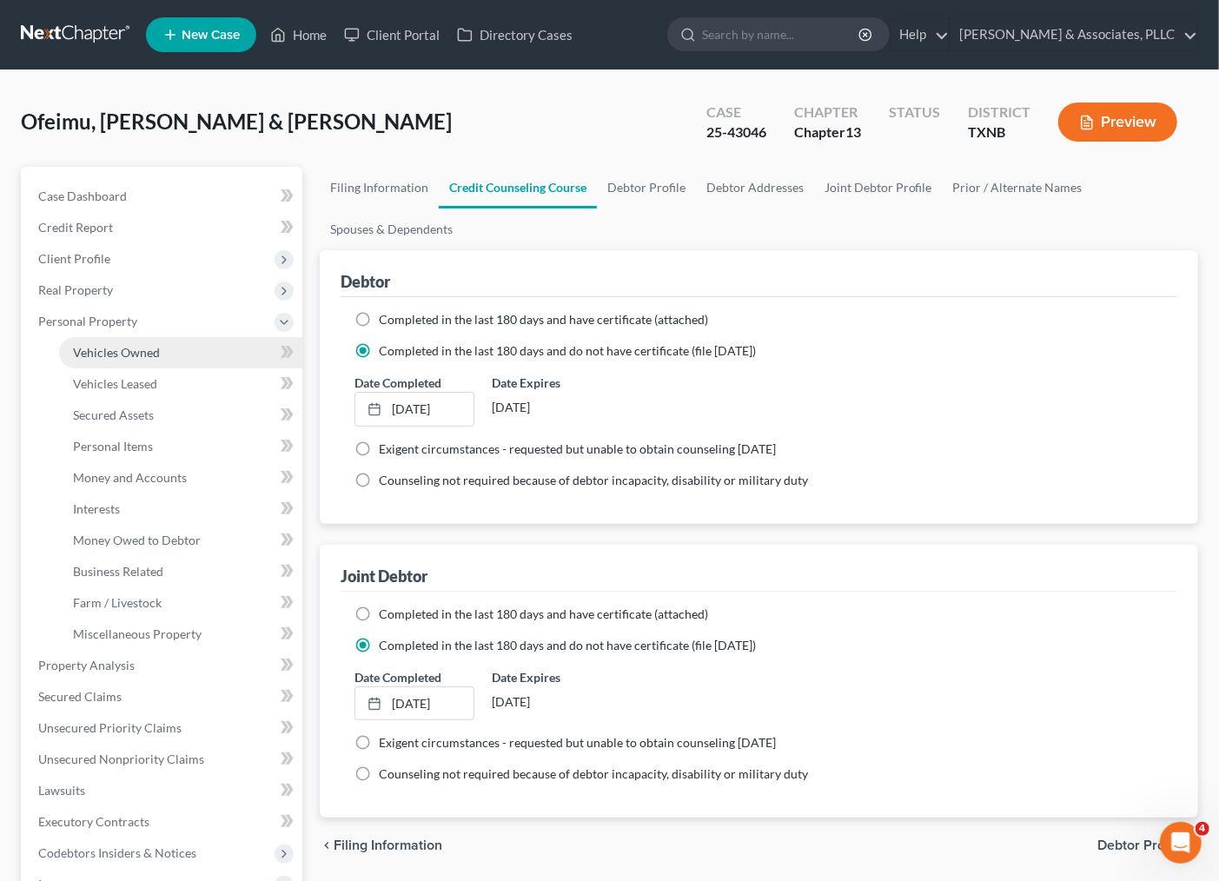
click at [102, 351] on span "Vehicles Owned" at bounding box center [116, 352] width 87 height 15
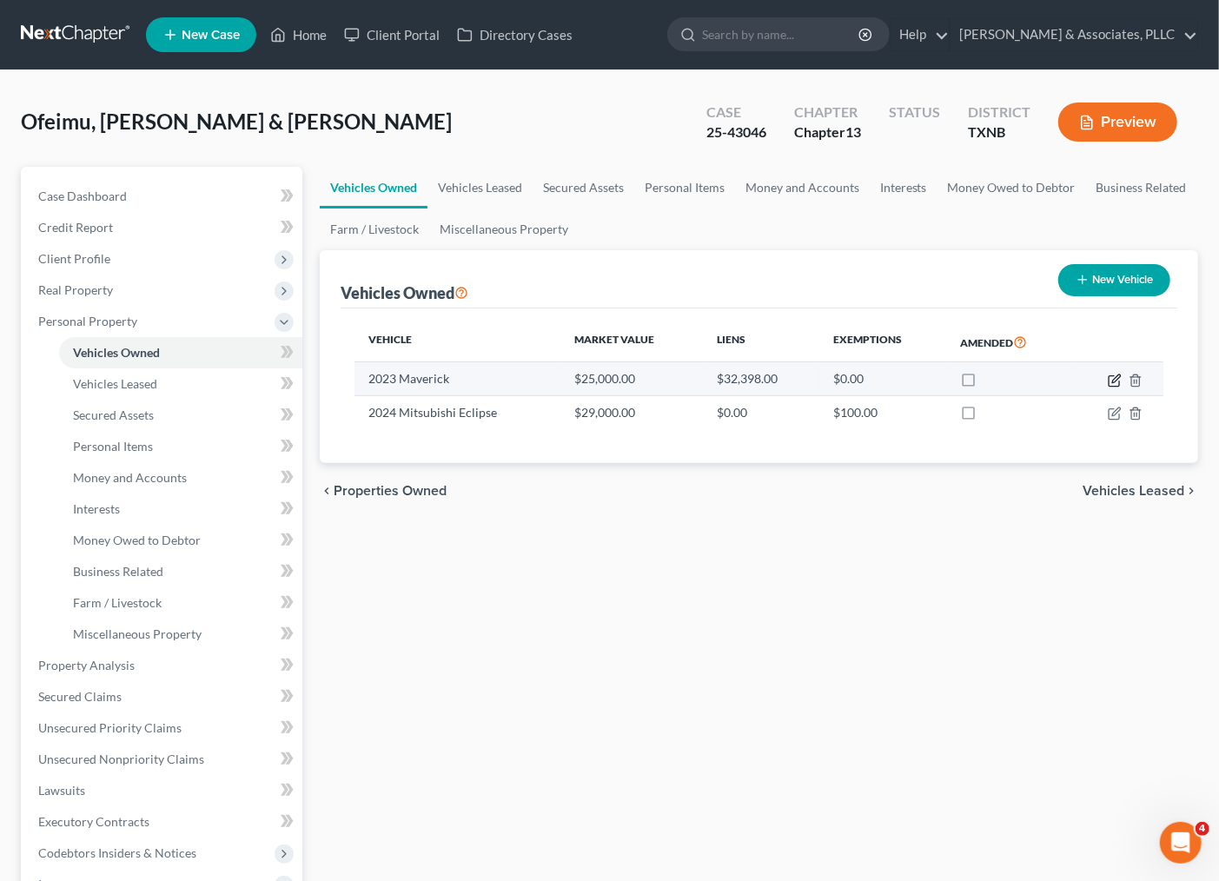
click at [1111, 374] on icon "button" at bounding box center [1115, 381] width 14 height 14
select select "0"
select select "3"
select select "1"
select select "2"
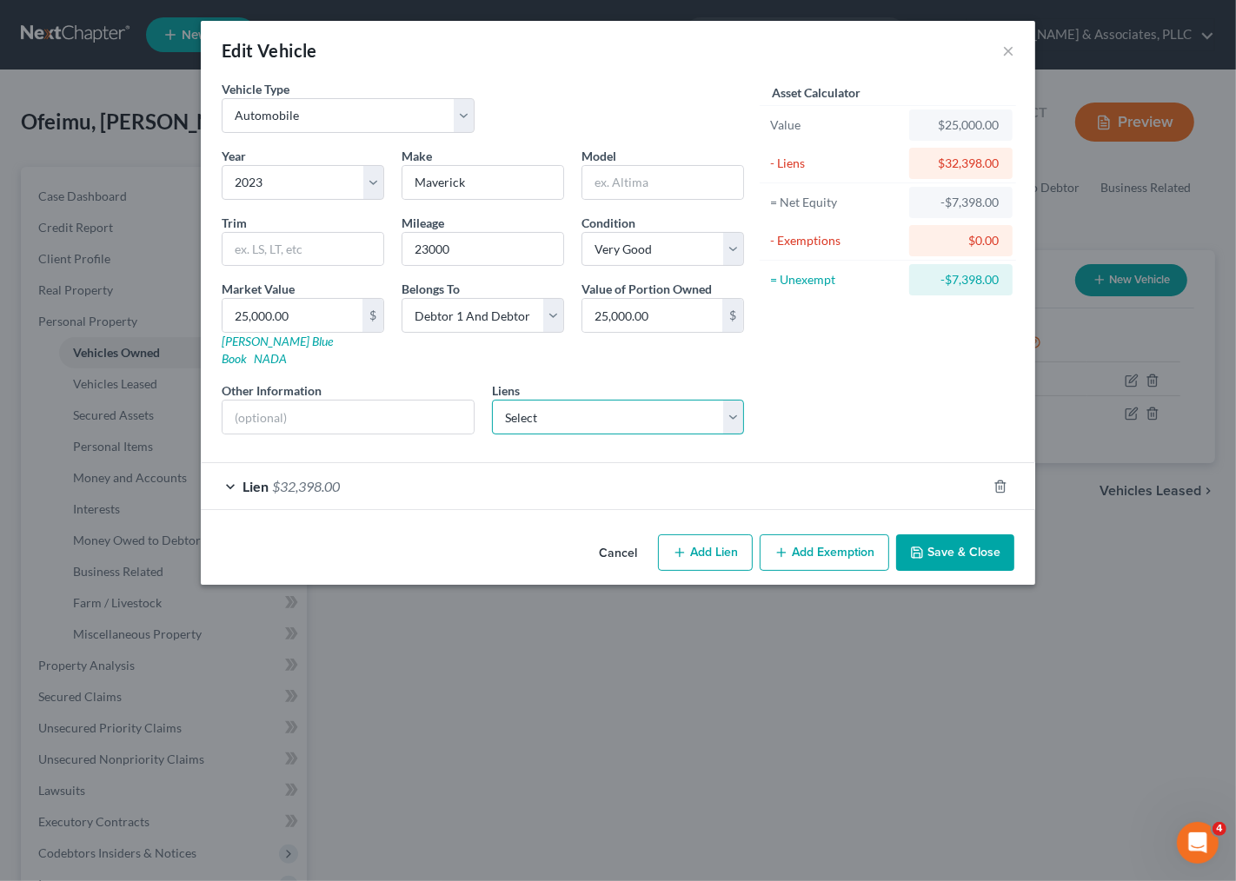
click at [580, 401] on select "Select Lendbuzz - $28,340.00 Secured Advantage Fcu - $4,312.00" at bounding box center [618, 417] width 253 height 35
click at [583, 400] on select "Select Lendbuzz - $28,340.00 Secured Advantage Fcu - $4,312.00" at bounding box center [618, 417] width 253 height 35
click at [813, 540] on button "Add Exemption" at bounding box center [823, 552] width 129 height 36
select select "2"
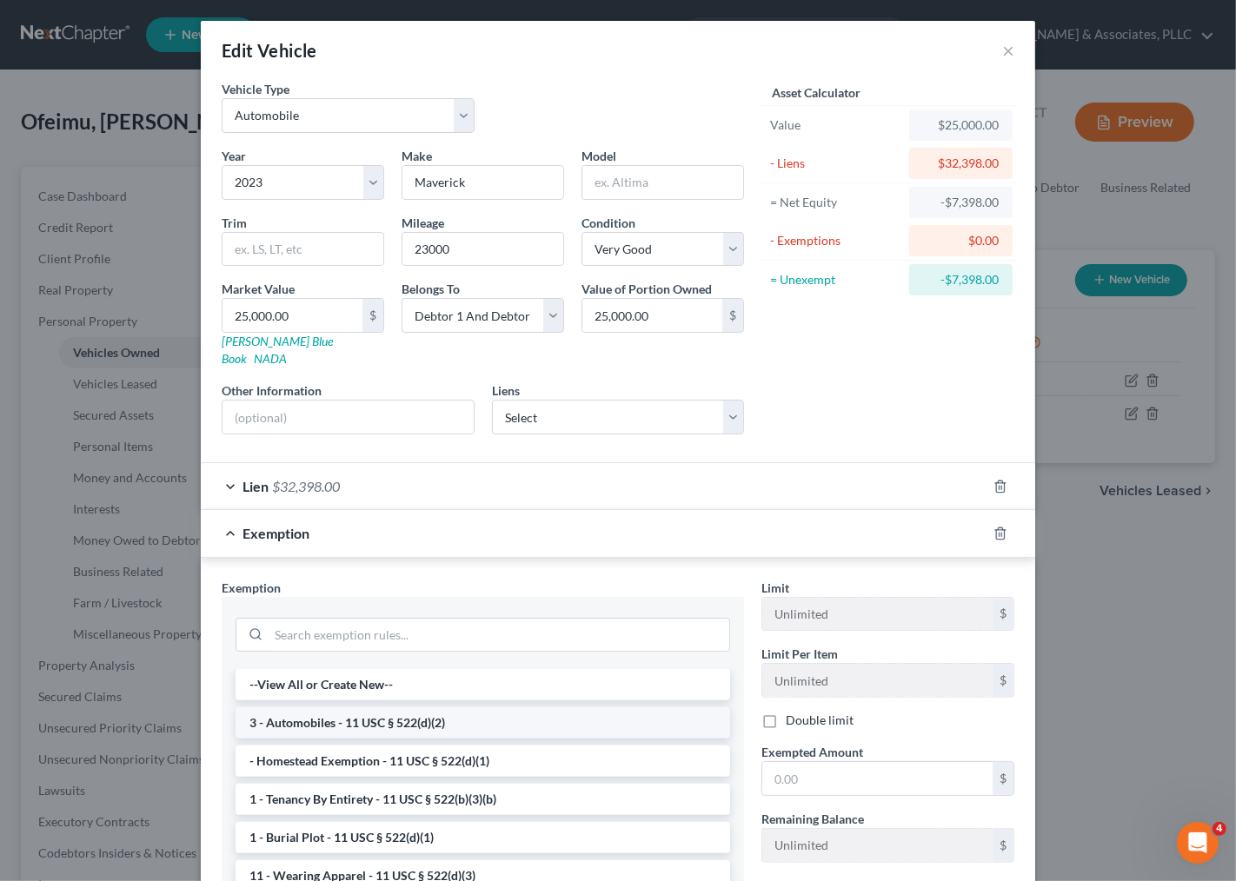
click at [419, 709] on li "3 - Automobiles - 11 USC § 522(d)(2)" at bounding box center [482, 722] width 494 height 31
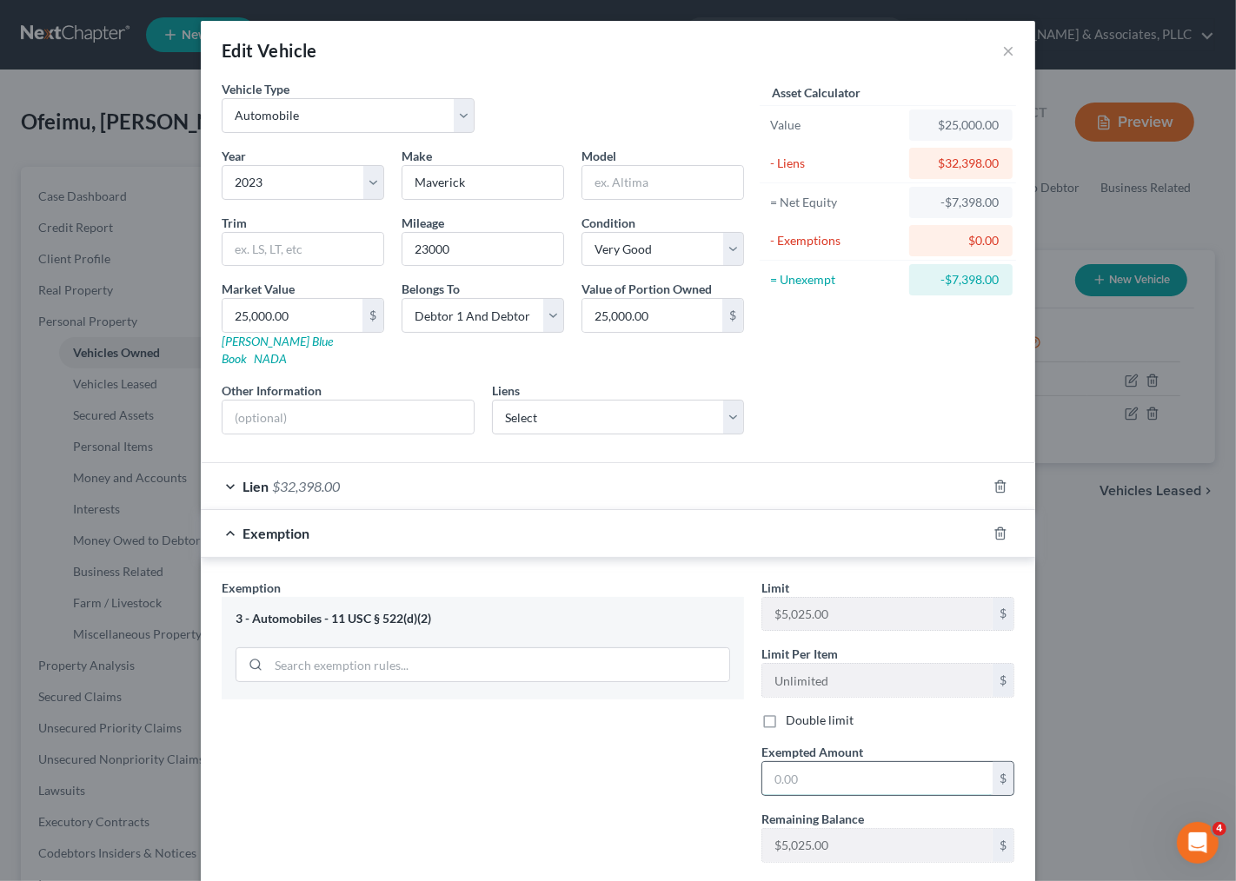
click at [874, 767] on input "text" at bounding box center [877, 778] width 230 height 33
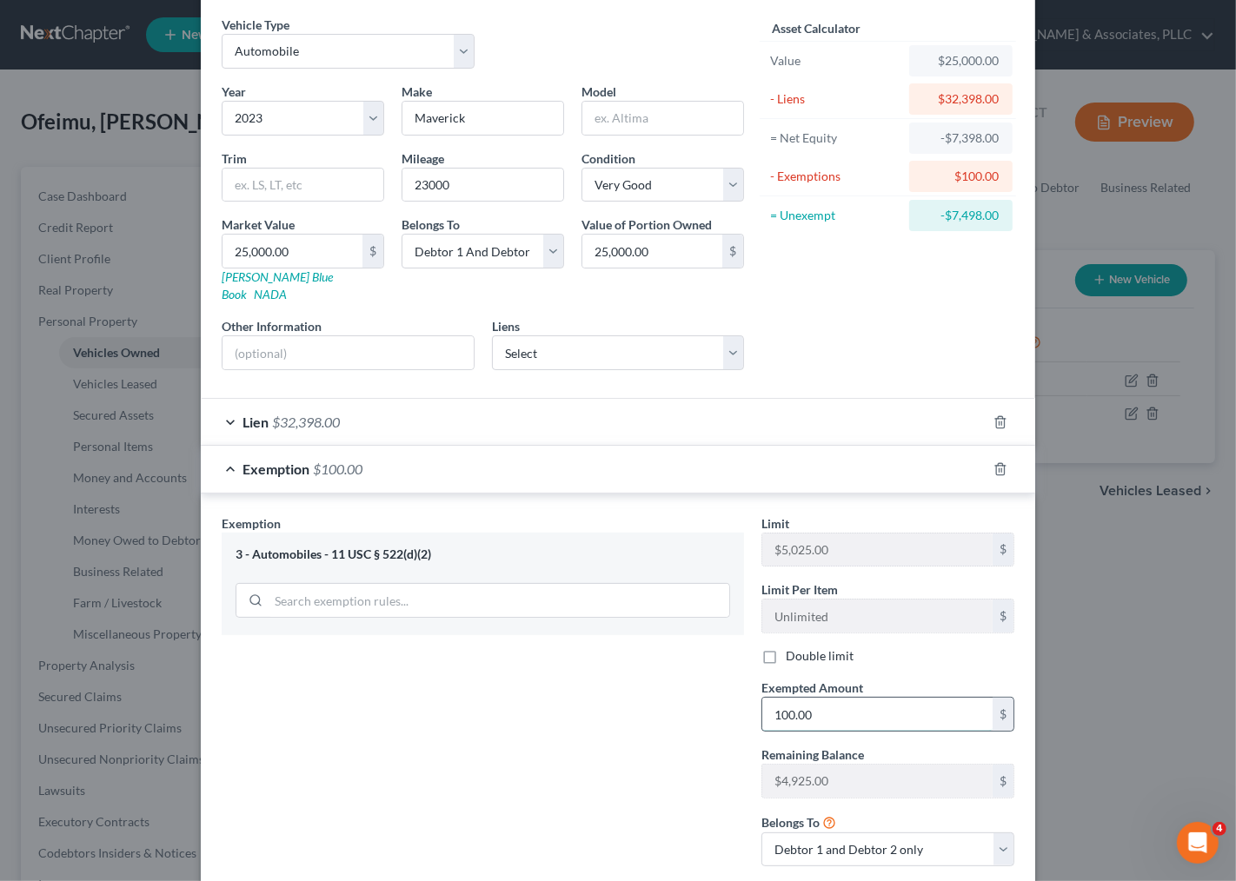
scroll to position [158, 0]
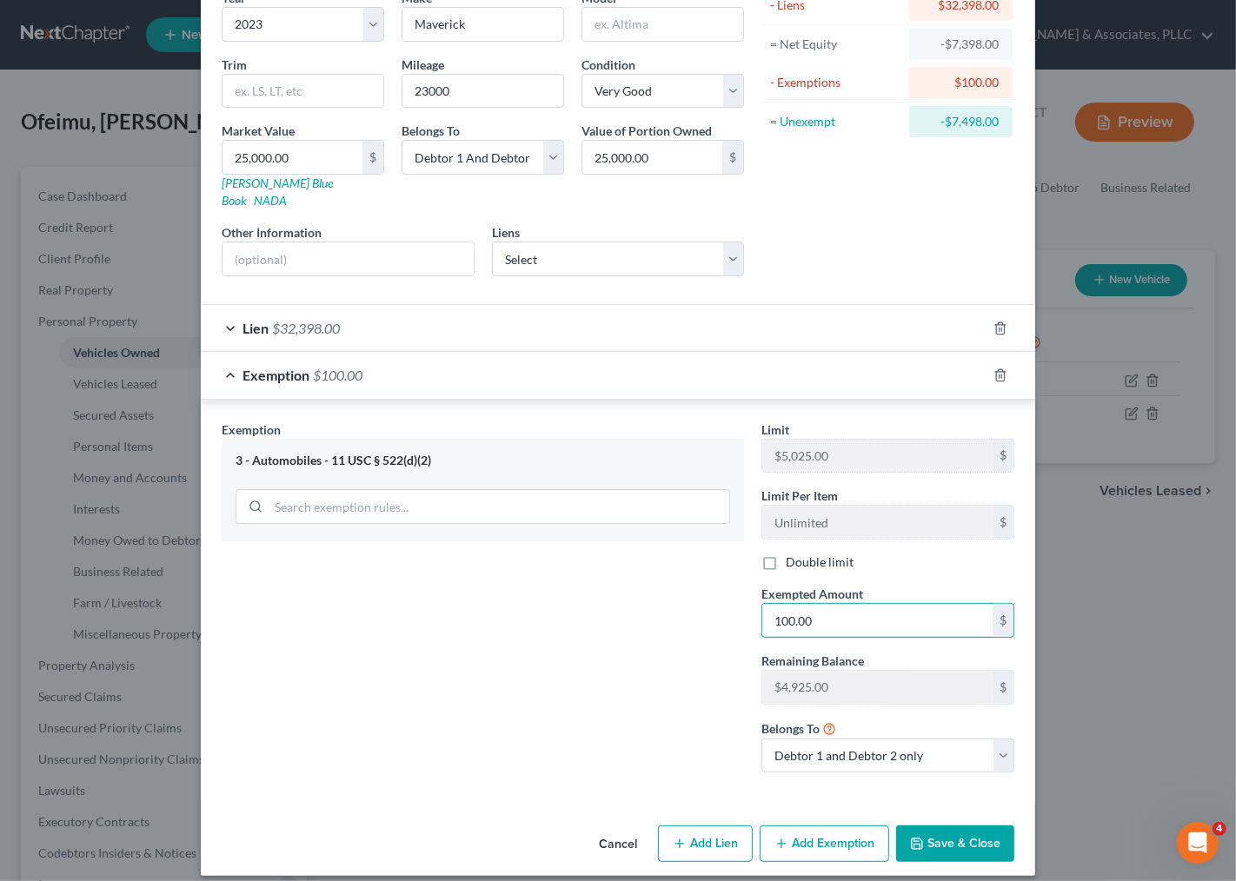
type input "100.00"
click at [951, 836] on button "Save & Close" at bounding box center [955, 844] width 118 height 36
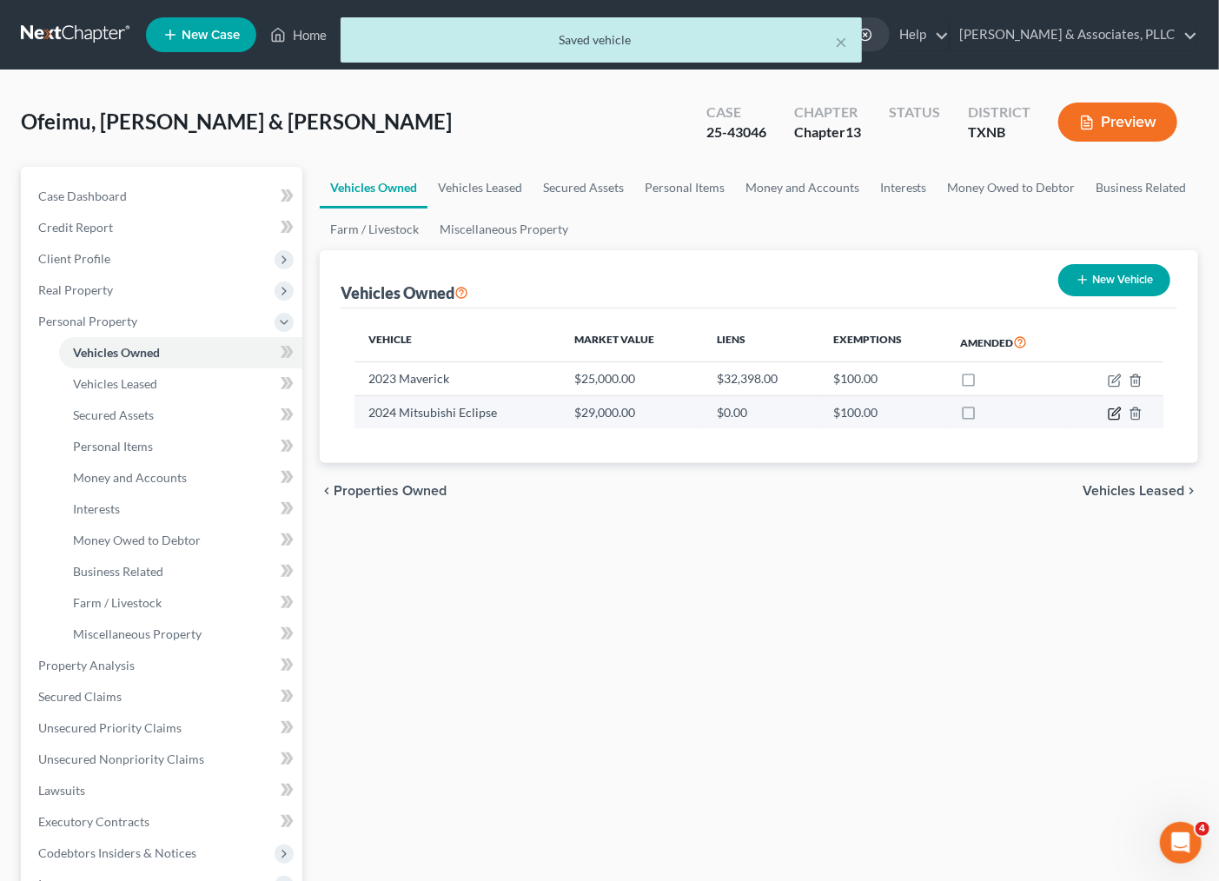
click at [1112, 414] on icon "button" at bounding box center [1115, 414] width 14 height 14
select select "0"
select select "2"
select select "1"
select select "2"
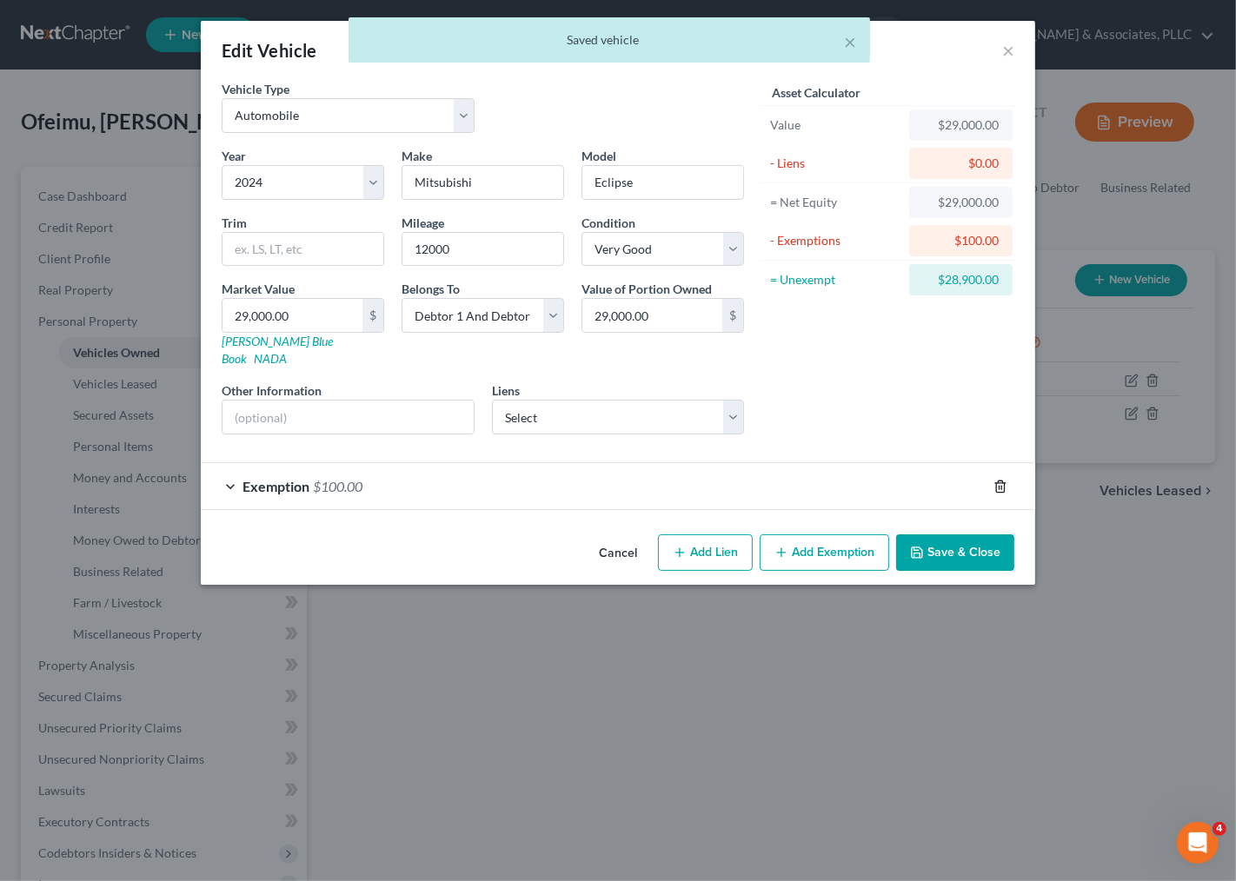
click at [993, 480] on icon "button" at bounding box center [1000, 487] width 14 height 14
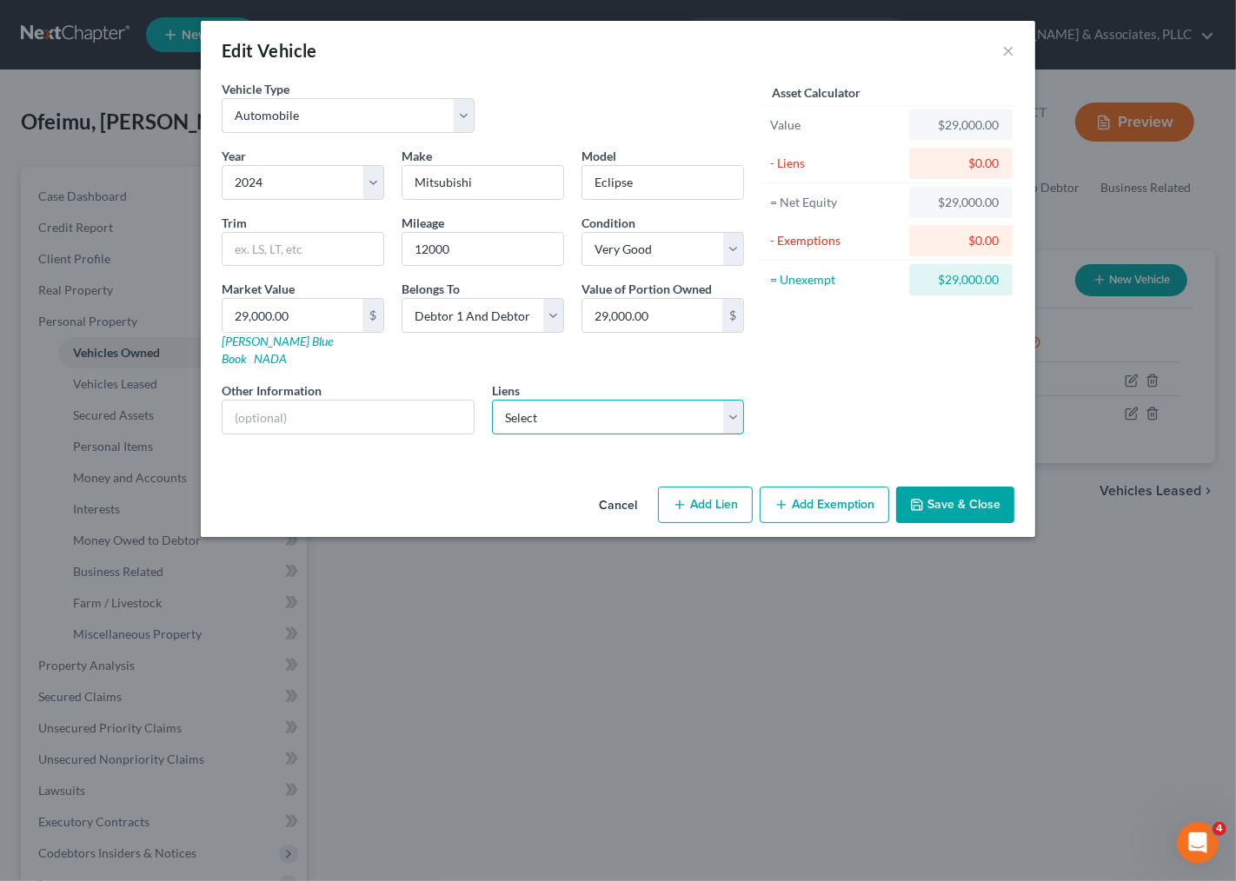
click at [533, 400] on select "Select Lendbuzz - $28,340.00 Secured Advantage Fcu - $4,312.00" at bounding box center [618, 417] width 253 height 35
select select "0"
click at [492, 400] on select "Select Lendbuzz - $28,340.00 Secured Advantage Fcu - $4,312.00" at bounding box center [618, 417] width 253 height 35
select select
select select "22"
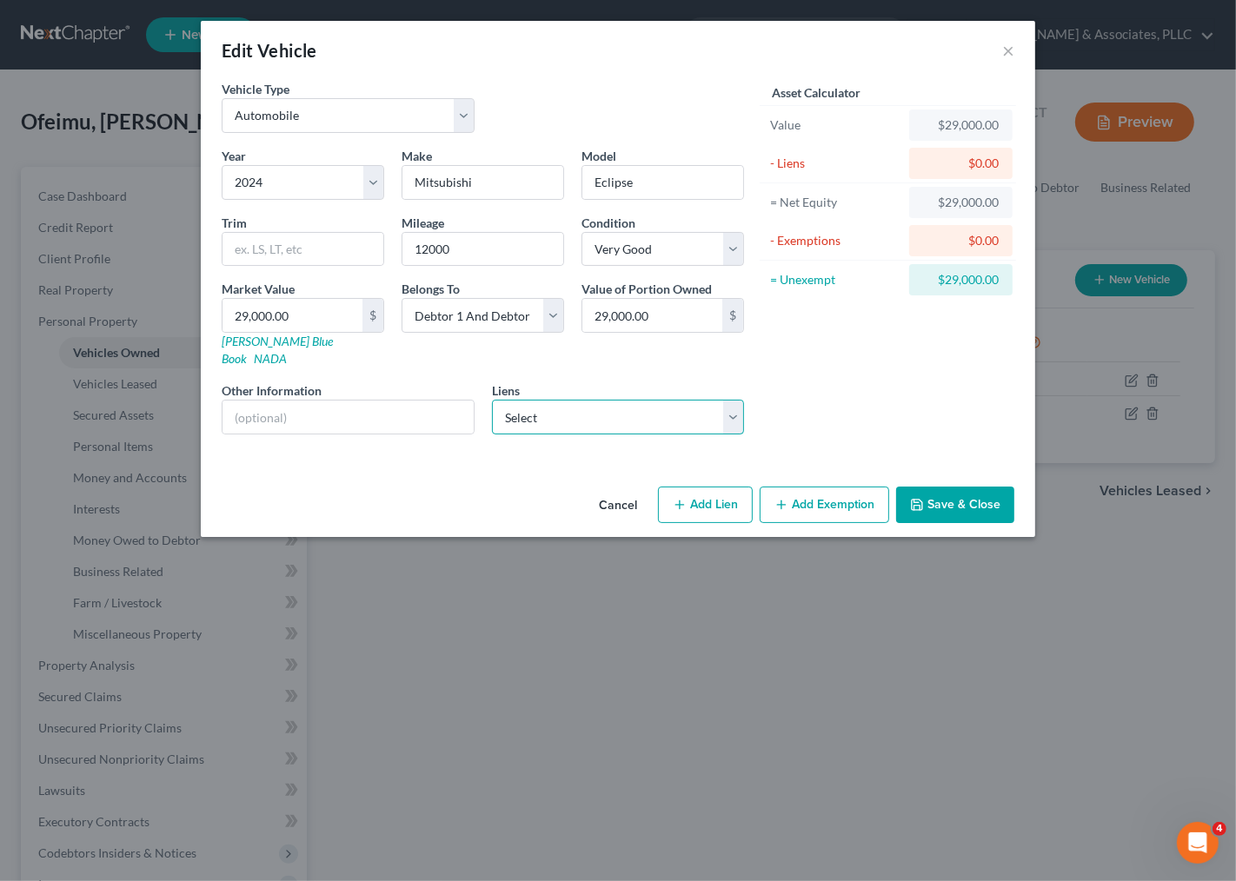
select select "1"
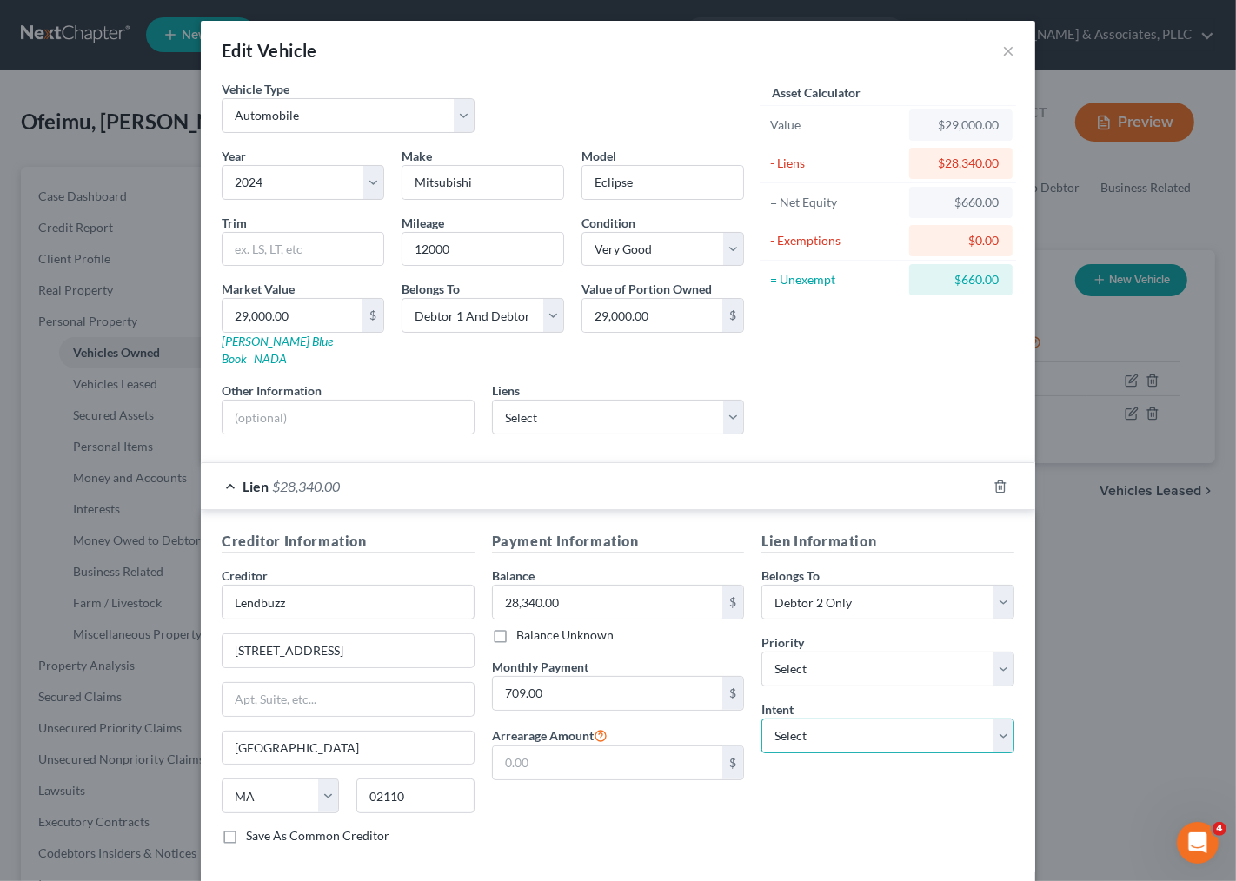
click at [832, 719] on select "Select Surrender Redeem Reaffirm Avoid Other" at bounding box center [887, 736] width 253 height 35
click at [761, 719] on select "Select Surrender Redeem Reaffirm Avoid Other" at bounding box center [887, 736] width 253 height 35
click at [828, 723] on select "Select Surrender Redeem Reaffirm Avoid Other" at bounding box center [887, 736] width 253 height 35
select select "2"
click at [761, 719] on select "Select Surrender Redeem Reaffirm Avoid Other" at bounding box center [887, 736] width 253 height 35
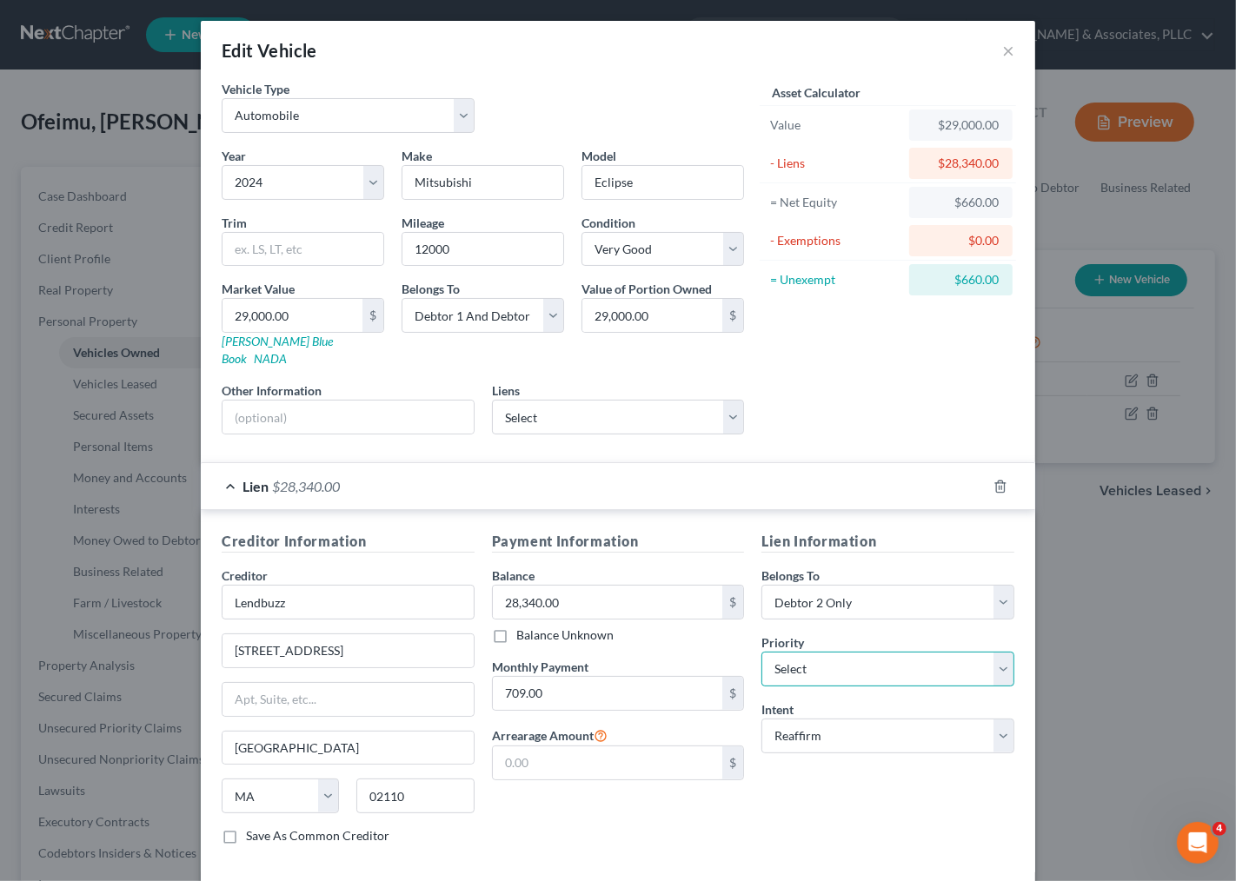
click at [829, 656] on select "Select 1st 2nd 3rd 4th 5th 6th 7th 8th 9th 10th 11th 12th 13th 14th 15th 16th 1…" at bounding box center [887, 669] width 253 height 35
select select "0"
click at [761, 652] on select "Select 1st 2nd 3rd 4th 5th 6th 7th 8th 9th 10th 11th 12th 13th 14th 15th 16th 1…" at bounding box center [887, 669] width 253 height 35
click at [551, 761] on input "text" at bounding box center [608, 762] width 230 height 33
click at [566, 841] on div "Payment Information Balance 28,340.00 $ Balance Unknown Balance Undetermined 28…" at bounding box center [618, 695] width 270 height 328
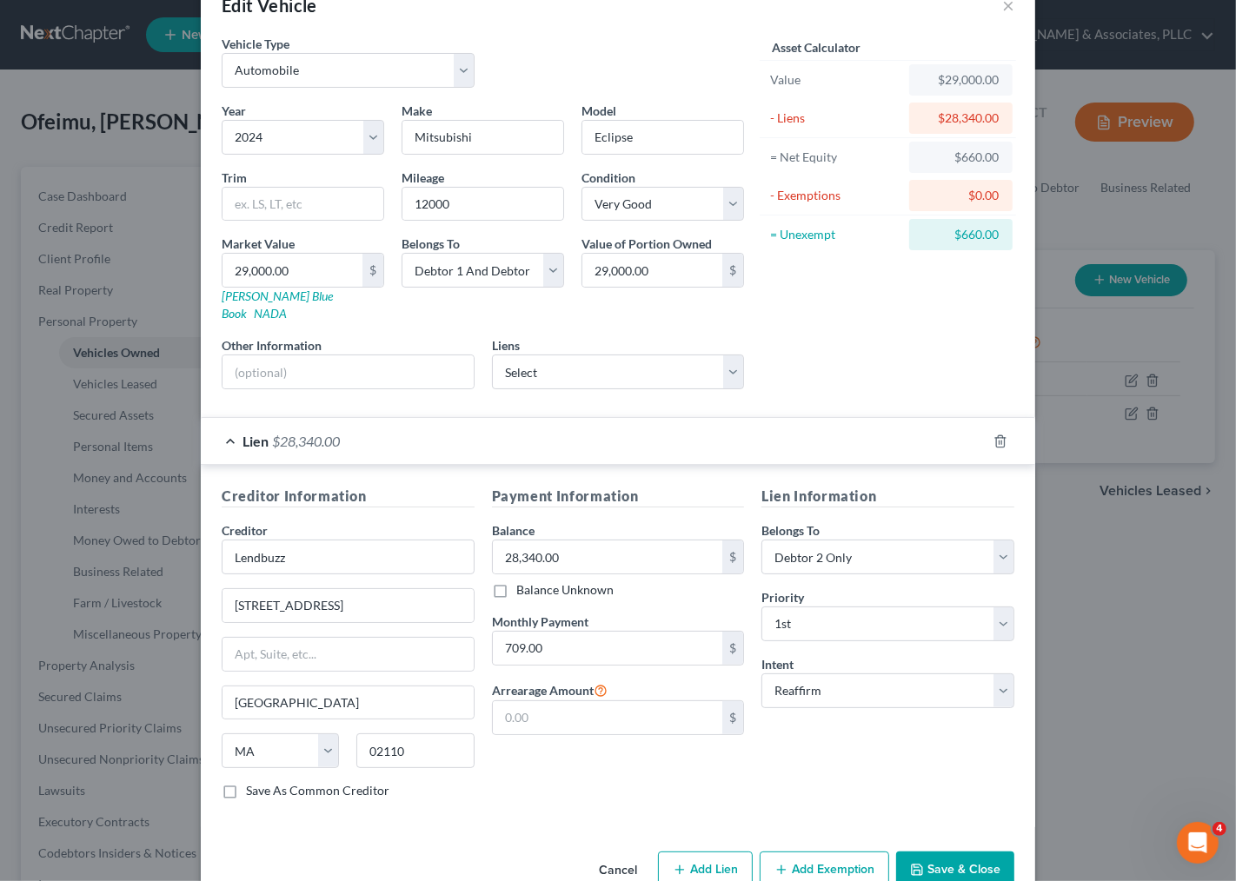
scroll to position [70, 0]
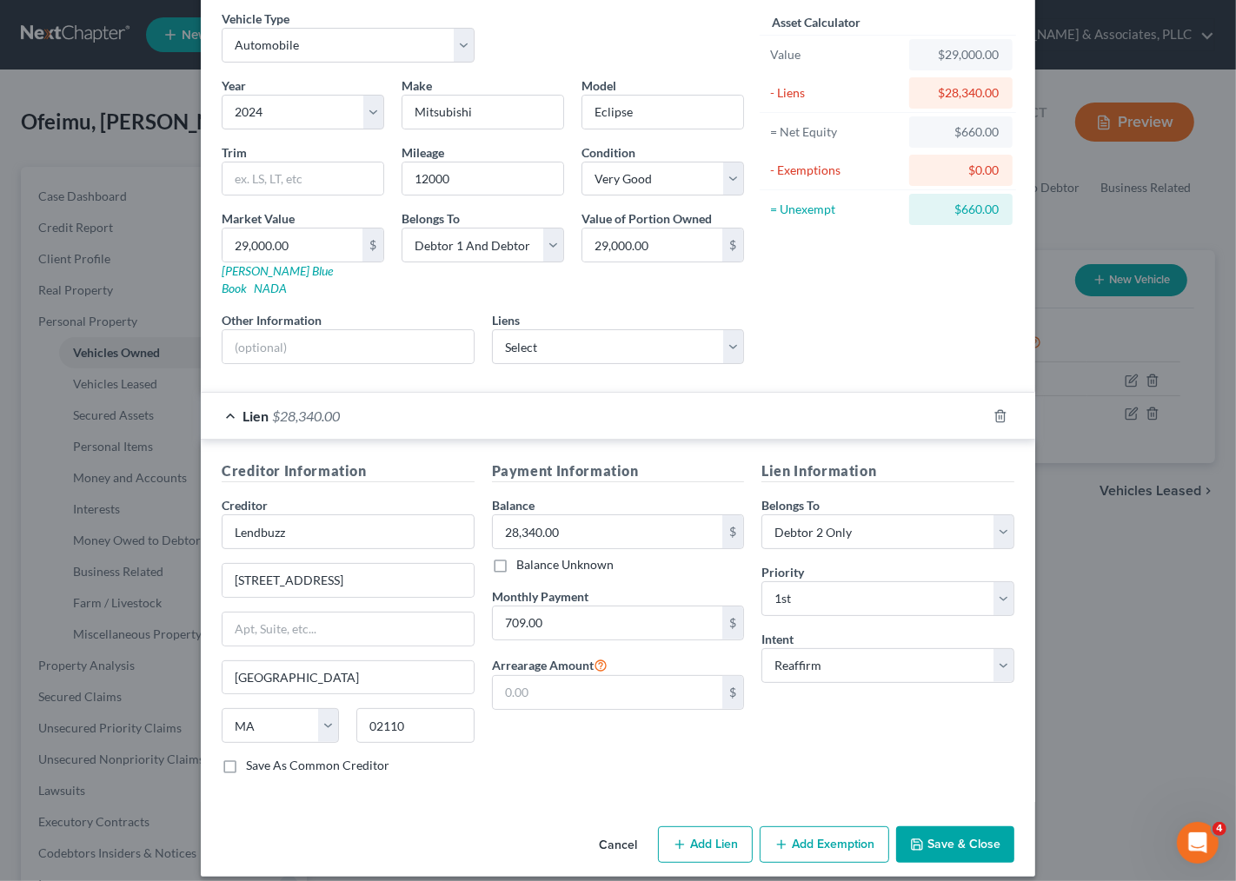
click at [828, 826] on button "Add Exemption" at bounding box center [823, 844] width 129 height 36
select select "2"
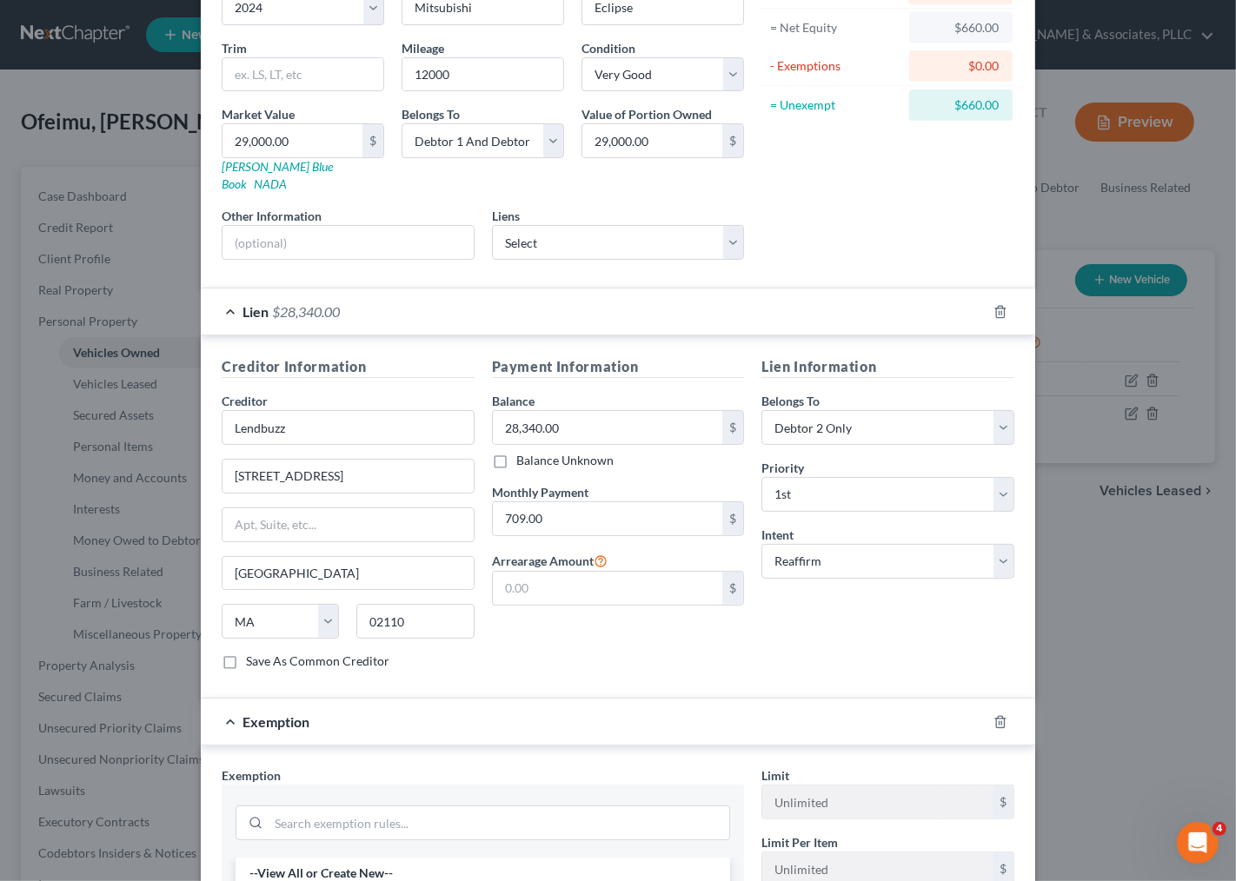
scroll to position [537, 0]
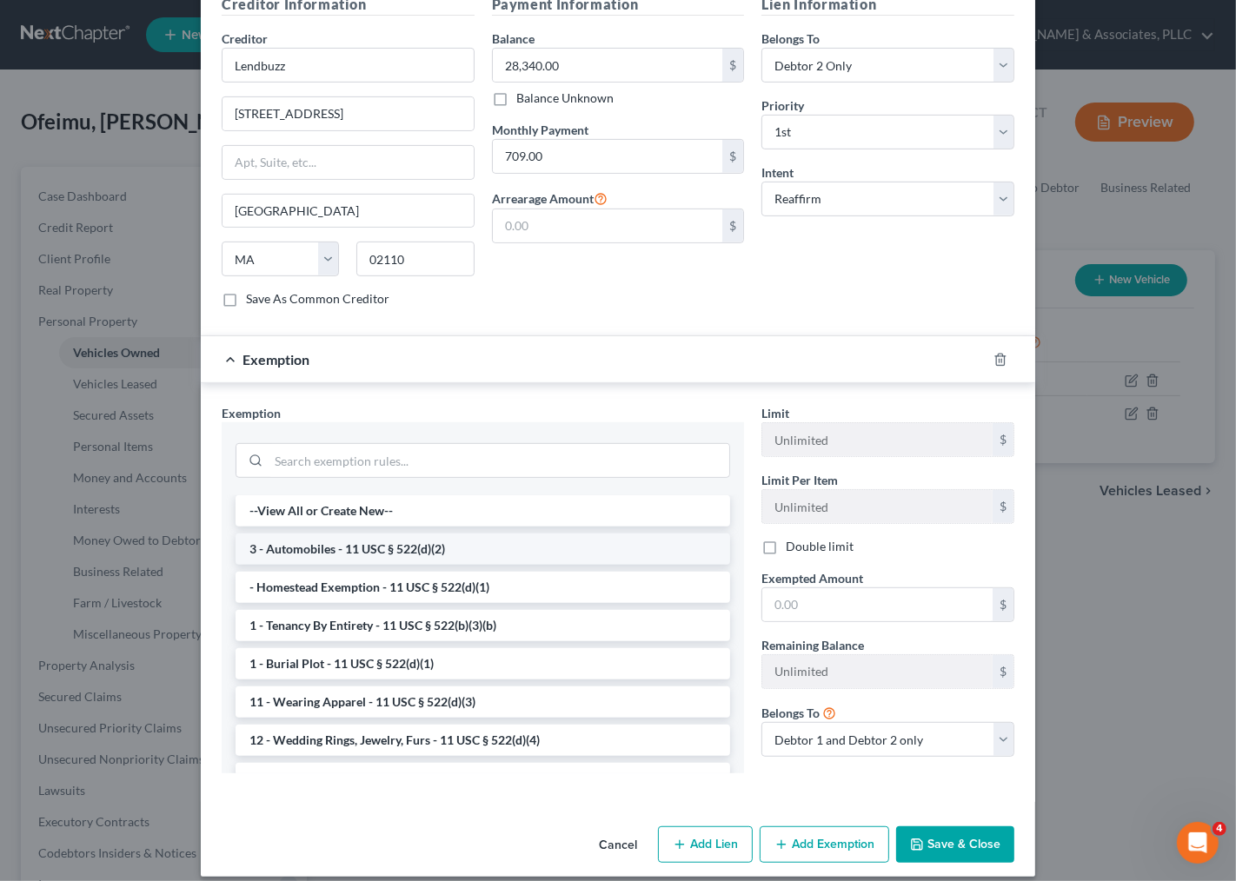
click at [339, 534] on li "3 - Automobiles - 11 USC § 522(d)(2)" at bounding box center [482, 549] width 494 height 31
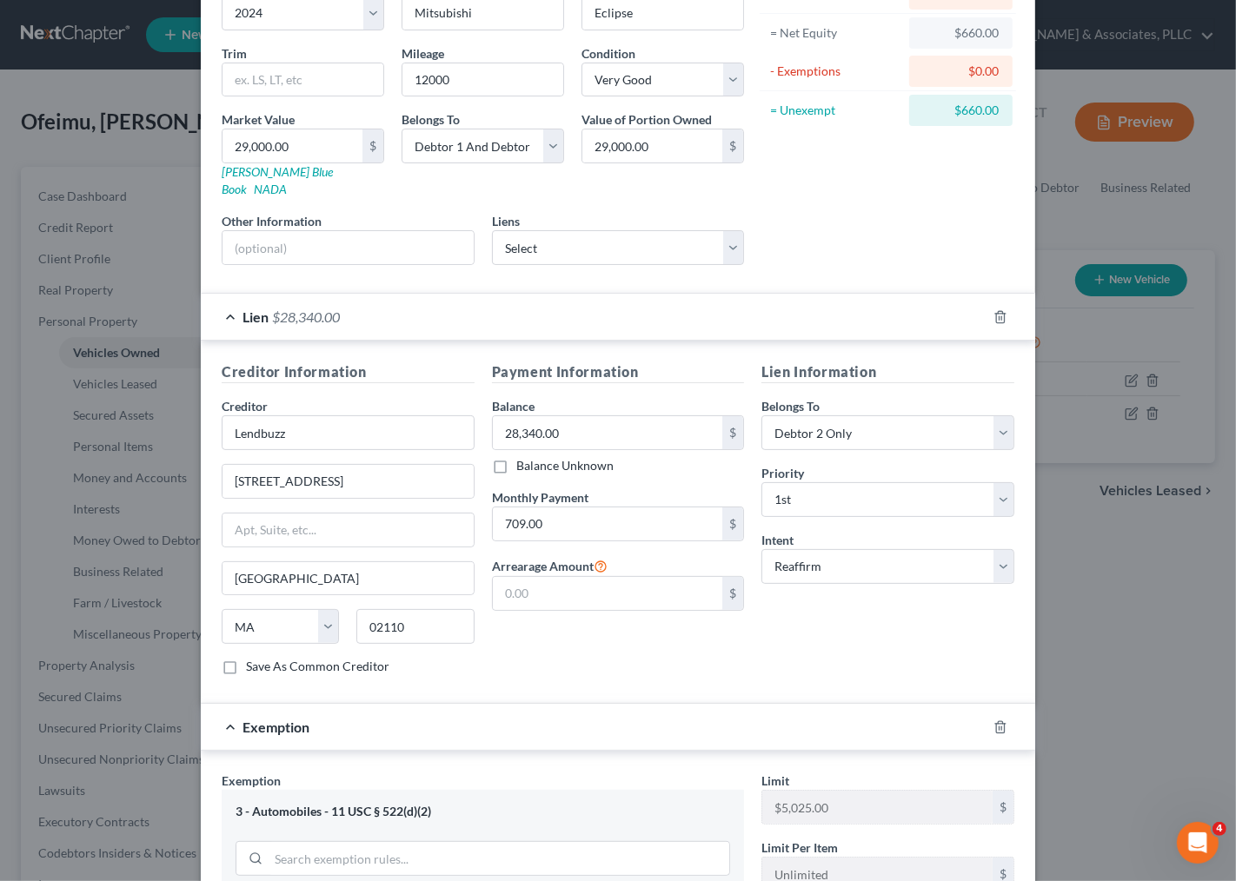
scroll to position [136, 0]
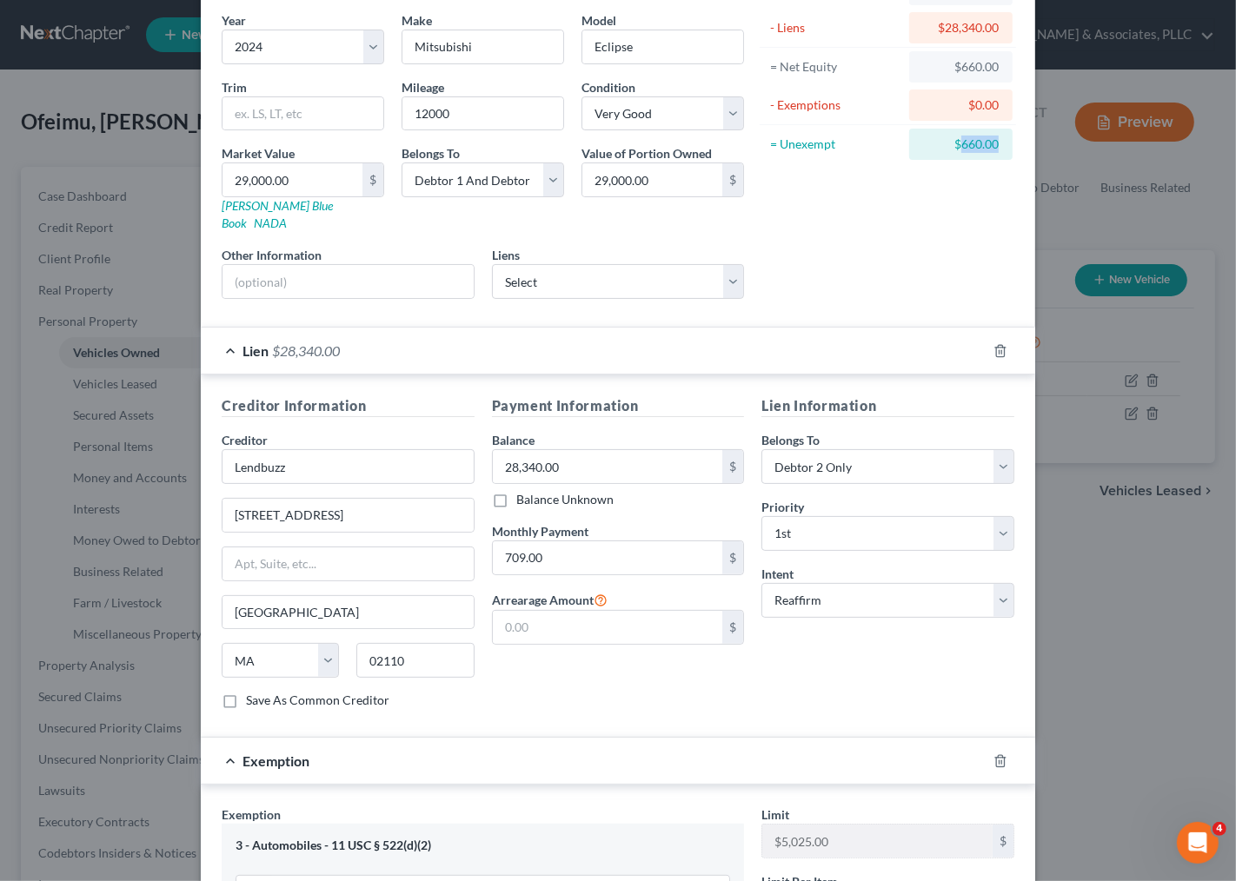
drag, startPoint x: 953, startPoint y: 148, endPoint x: 985, endPoint y: 149, distance: 32.2
click at [991, 148] on div "$660.00" at bounding box center [960, 144] width 103 height 31
copy div "660.00"
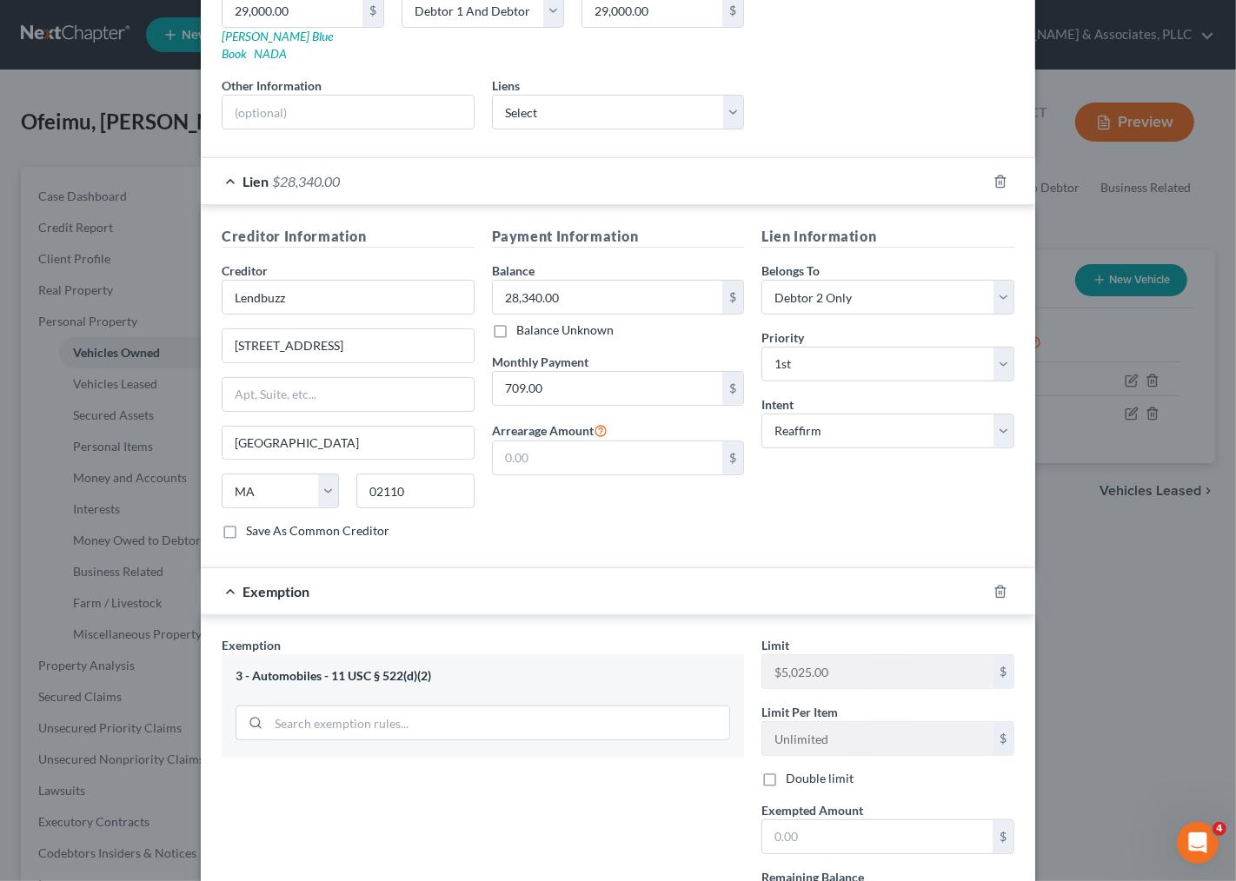
scroll to position [426, 0]
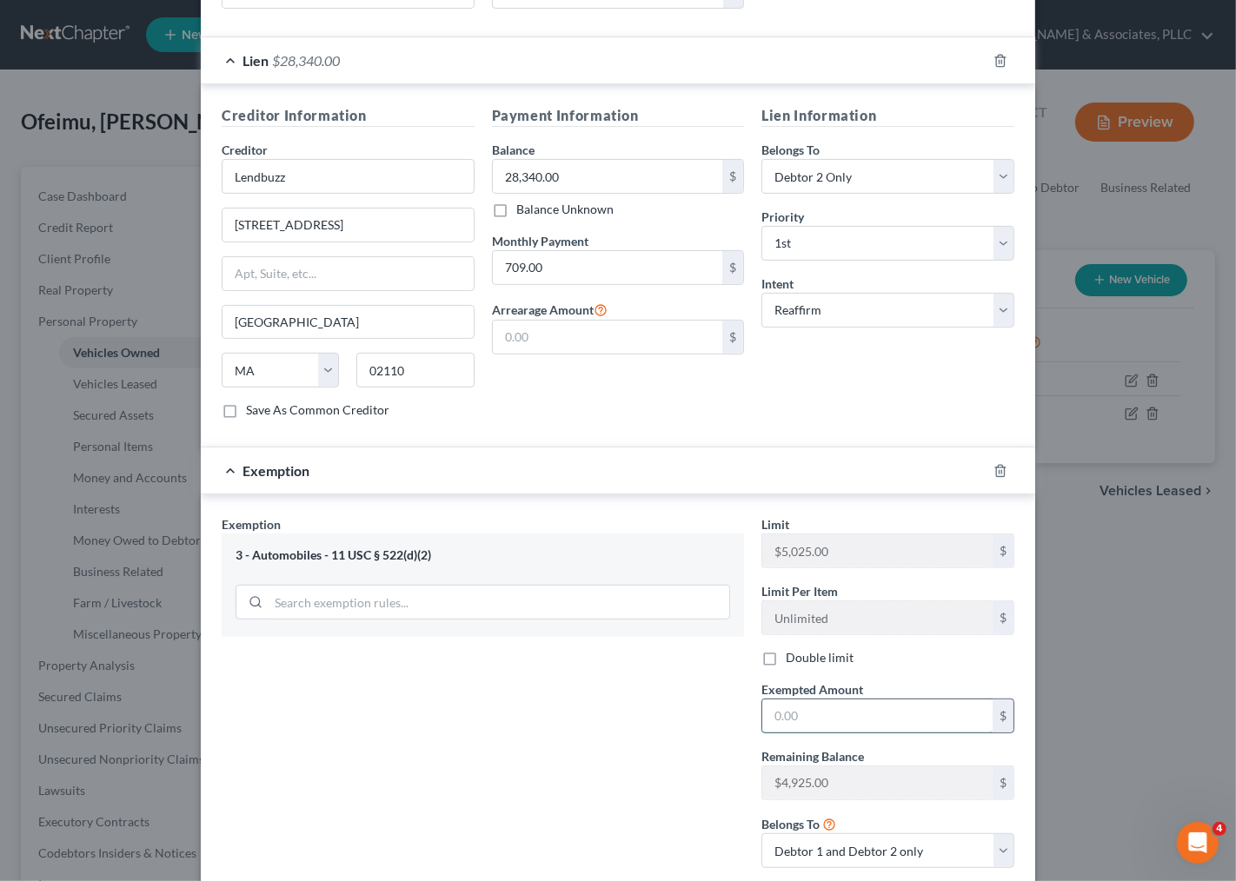
paste input "660.00"
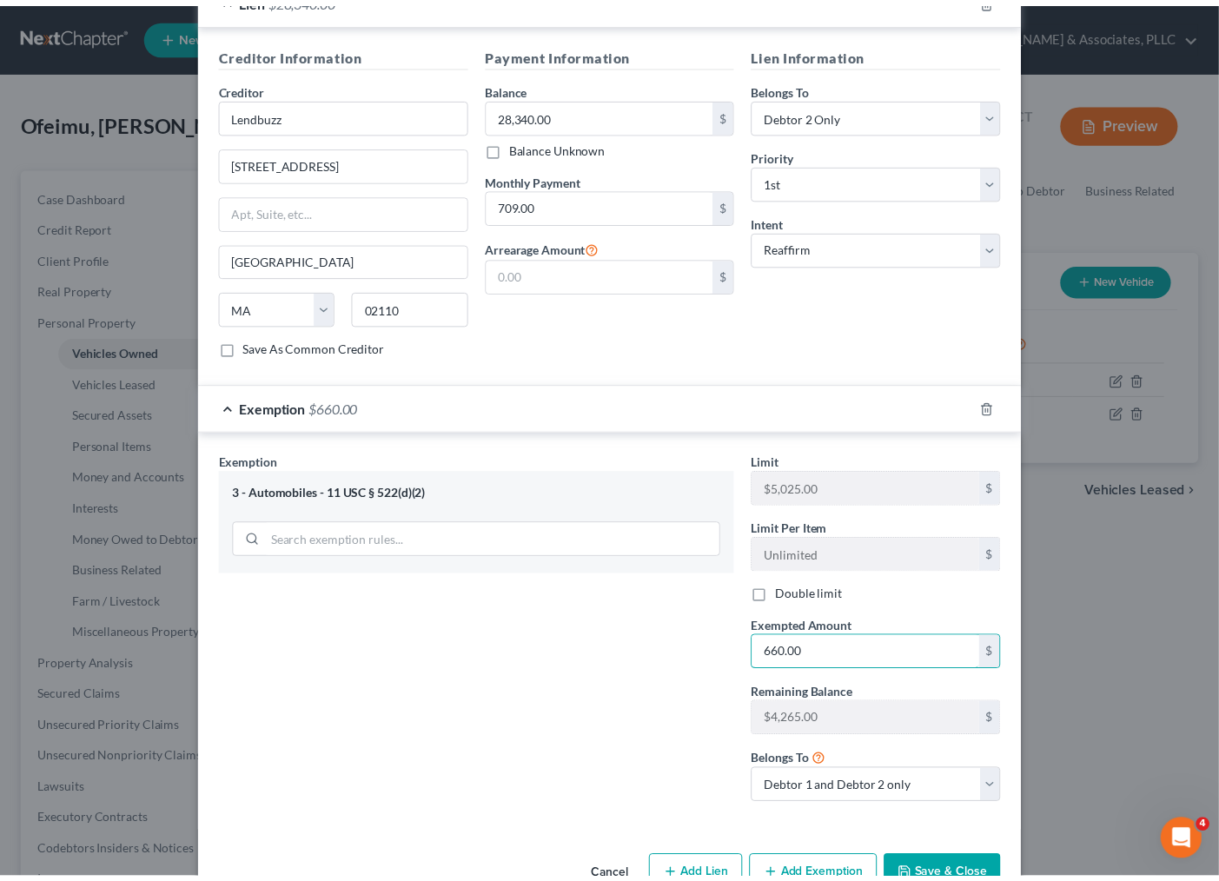
scroll to position [522, 0]
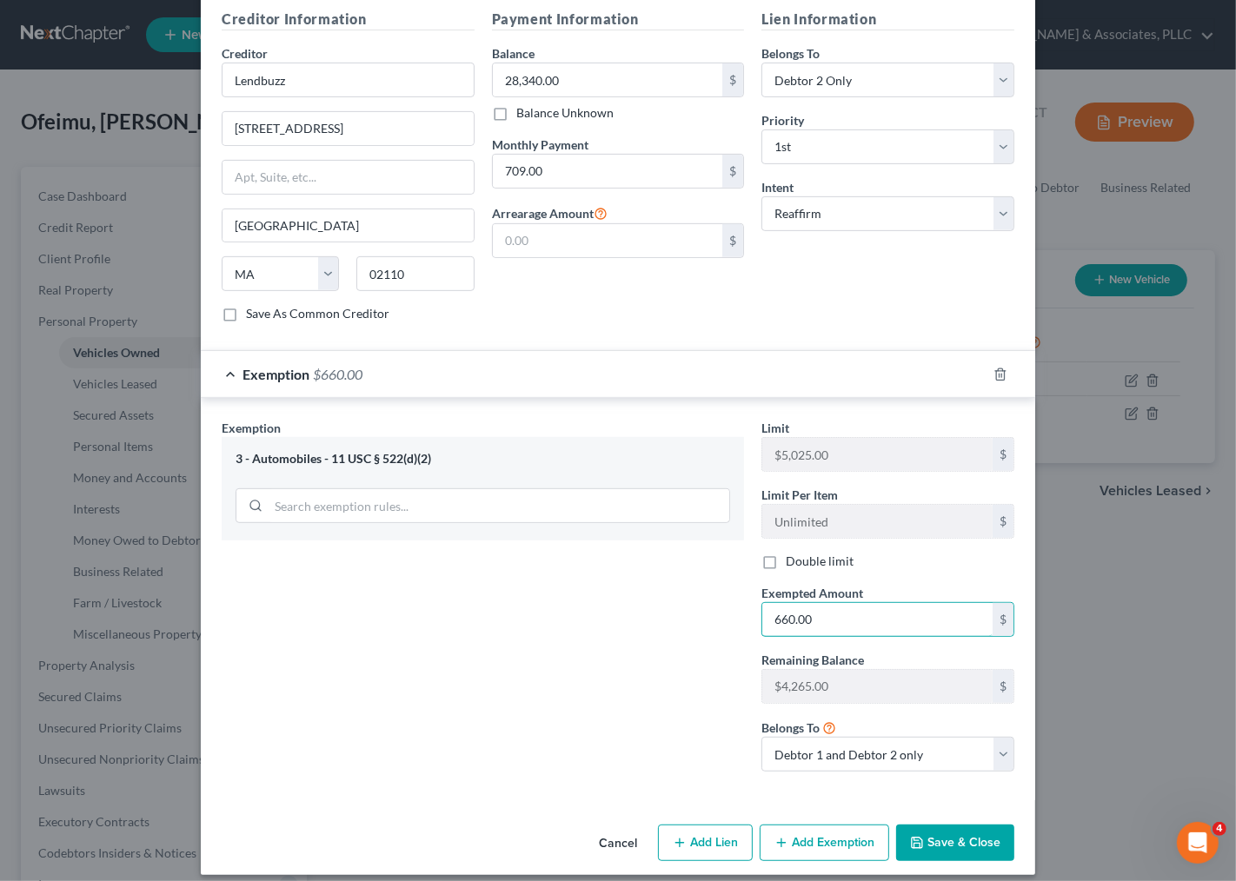
type input "660.00"
click at [953, 829] on button "Save & Close" at bounding box center [955, 843] width 118 height 36
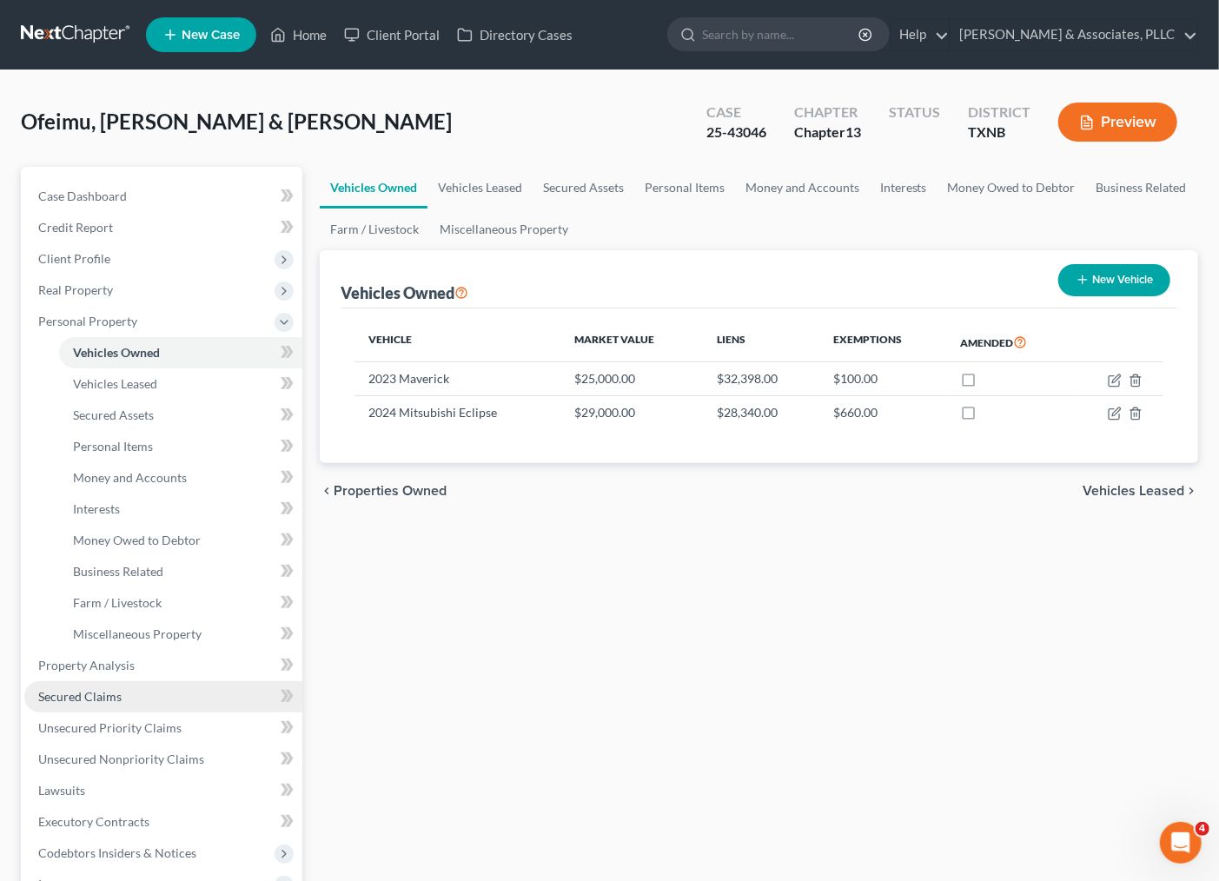
click at [109, 691] on span "Secured Claims" at bounding box center [79, 696] width 83 height 15
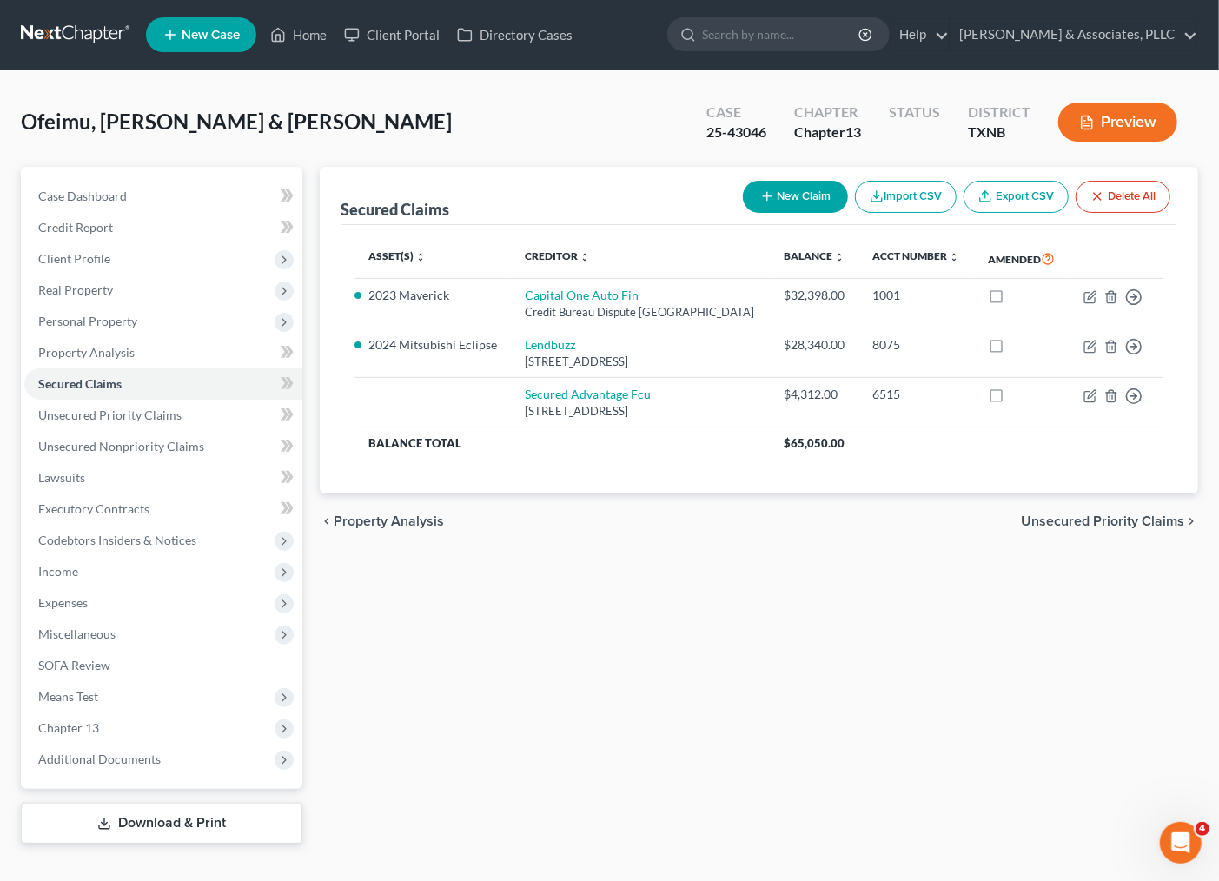
click at [1089, 528] on span "Unsecured Priority Claims" at bounding box center [1102, 521] width 163 height 14
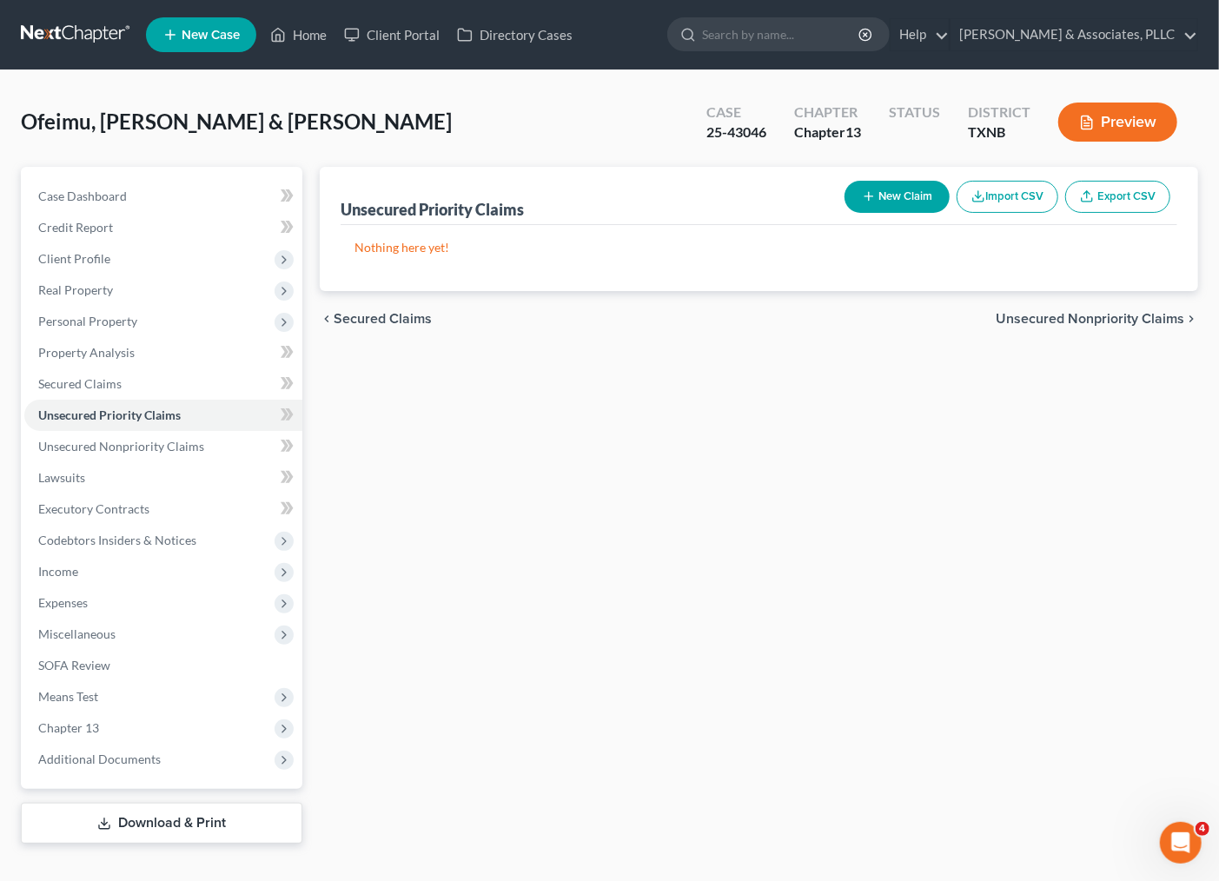
click at [1072, 320] on span "Unsecured Nonpriority Claims" at bounding box center [1090, 319] width 189 height 14
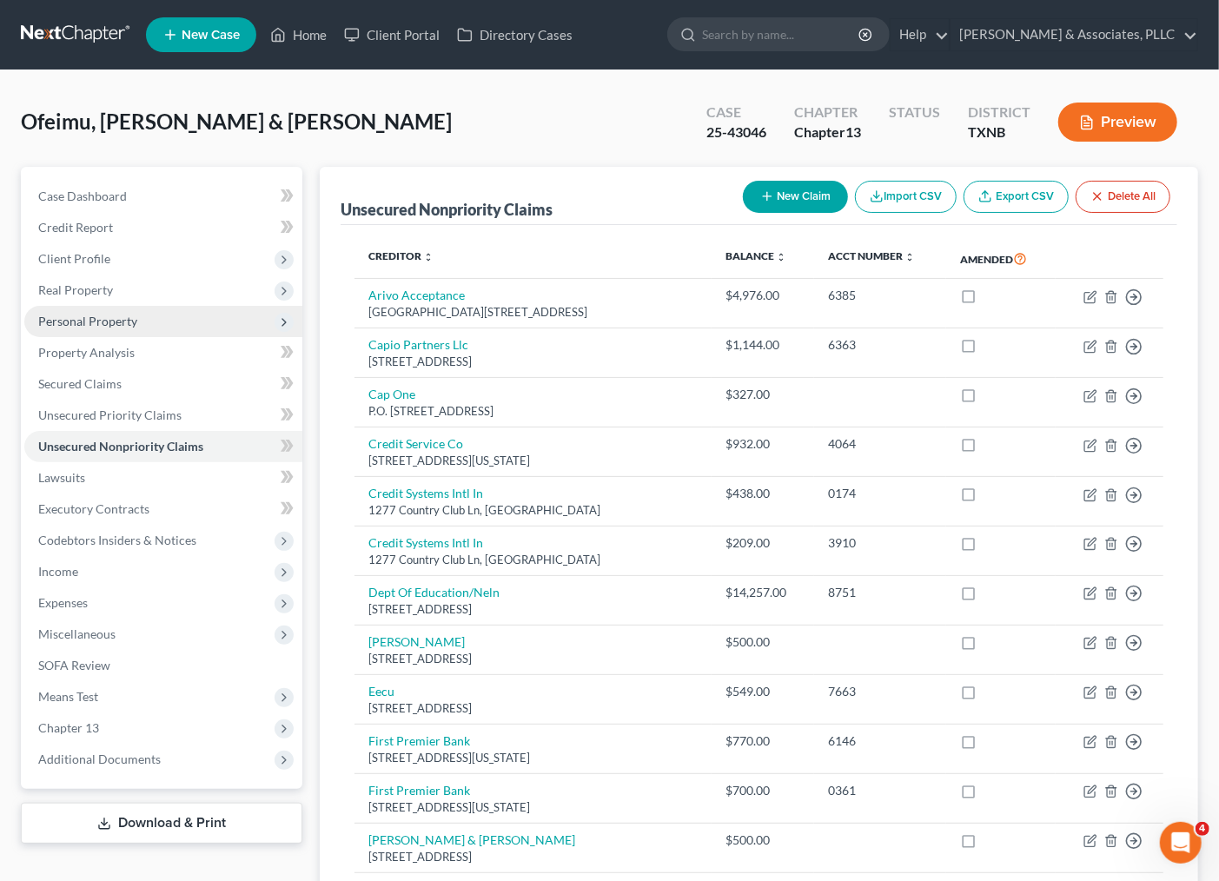
click at [94, 324] on span "Personal Property" at bounding box center [87, 321] width 99 height 15
